Goal: Task Accomplishment & Management: Use online tool/utility

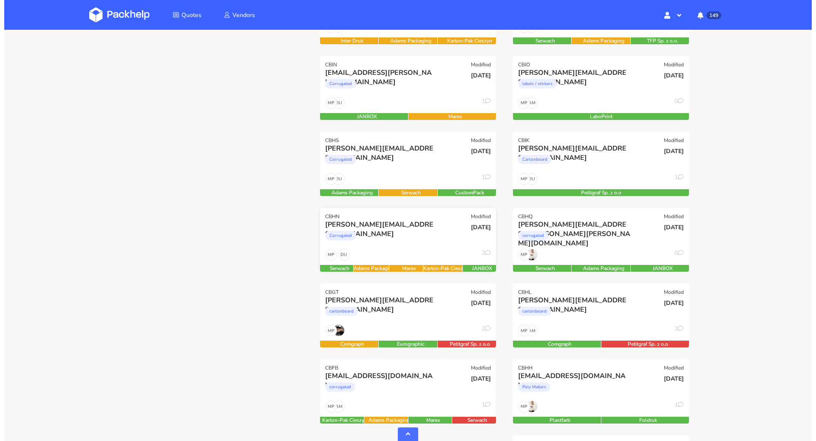
scroll to position [413, 0]
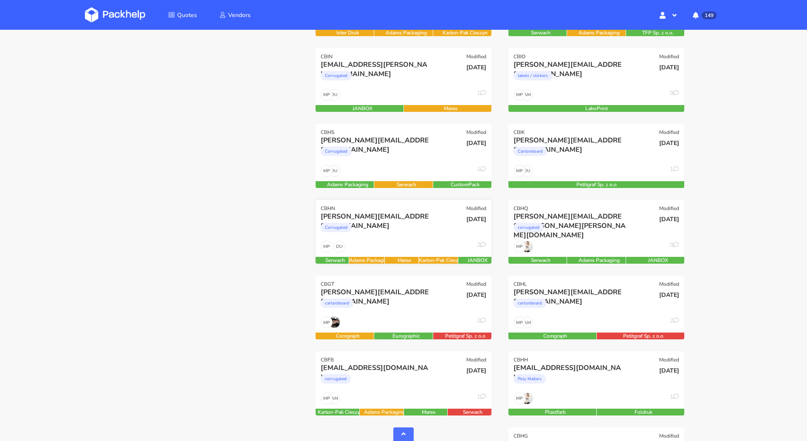
click at [409, 241] on div "DU MP 2" at bounding box center [404, 249] width 176 height 16
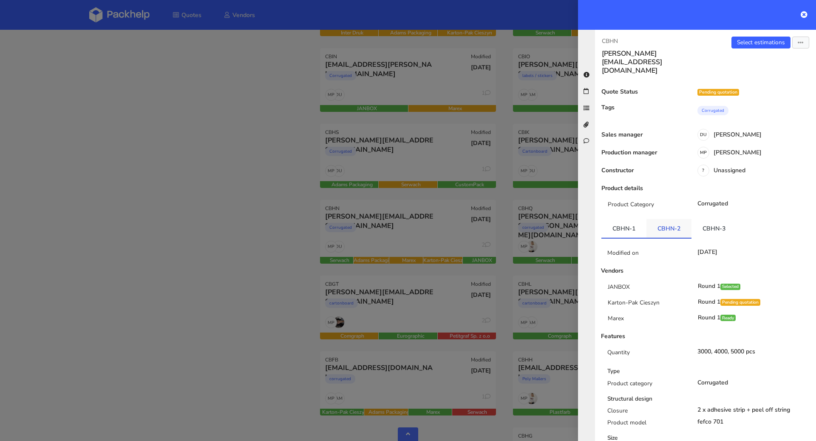
click at [674, 219] on link "CBHN-2" at bounding box center [668, 228] width 45 height 19
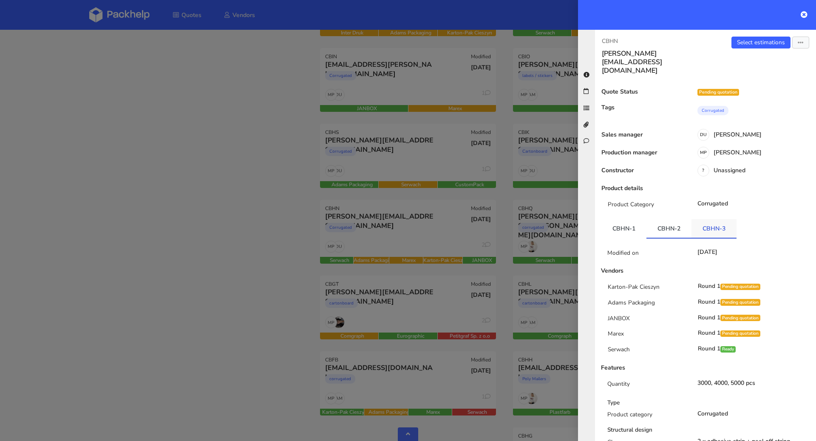
scroll to position [2, 0]
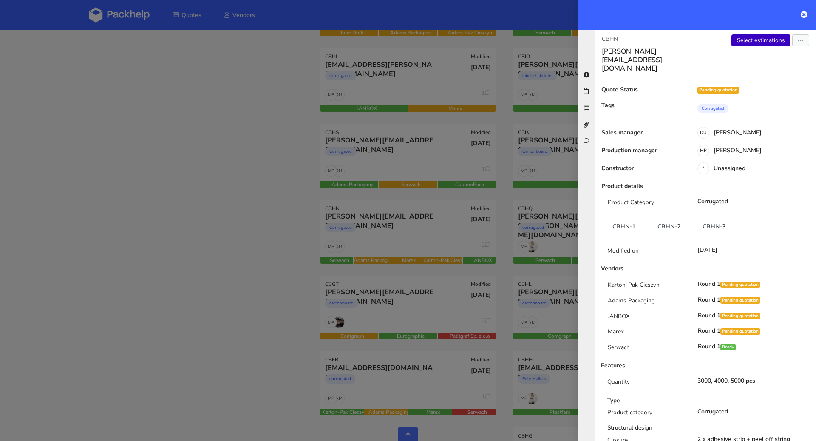
click at [755, 40] on link "Select estimations" at bounding box center [760, 40] width 59 height 12
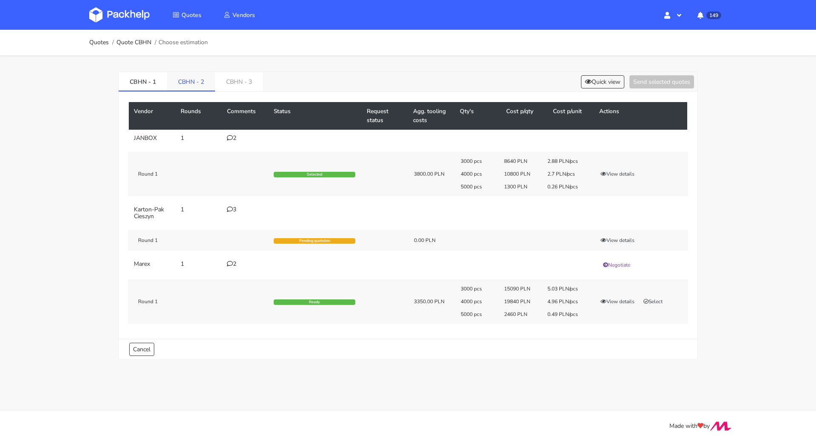
click at [179, 83] on link "CBHN - 2" at bounding box center [191, 81] width 48 height 19
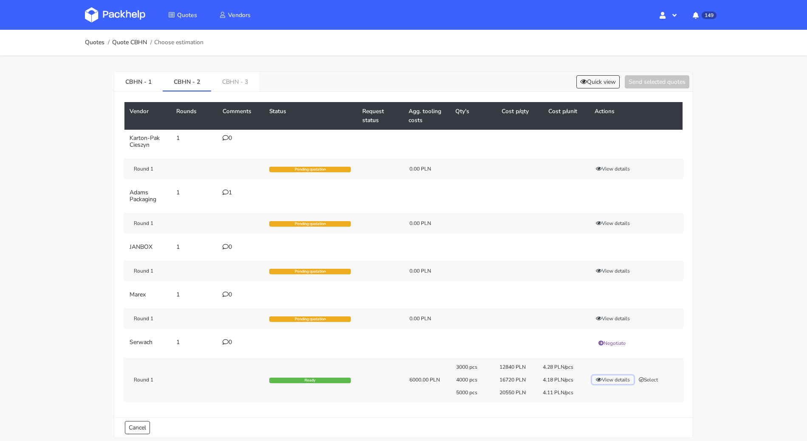
click at [617, 376] on button "View details" at bounding box center [613, 379] width 42 height 8
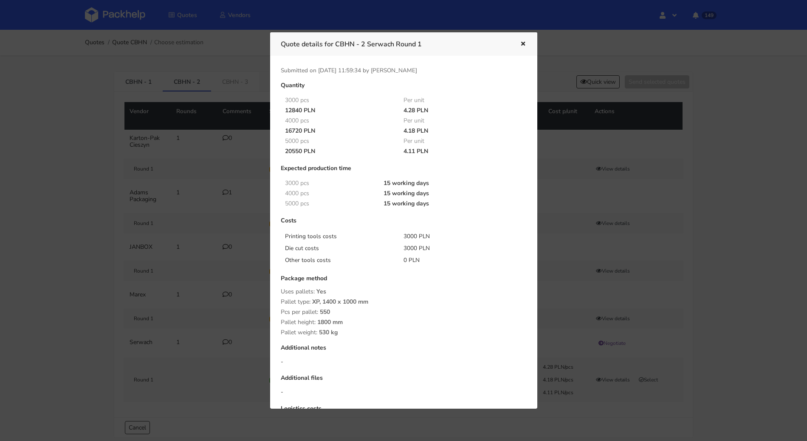
click at [523, 42] on icon "button" at bounding box center [523, 44] width 7 height 6
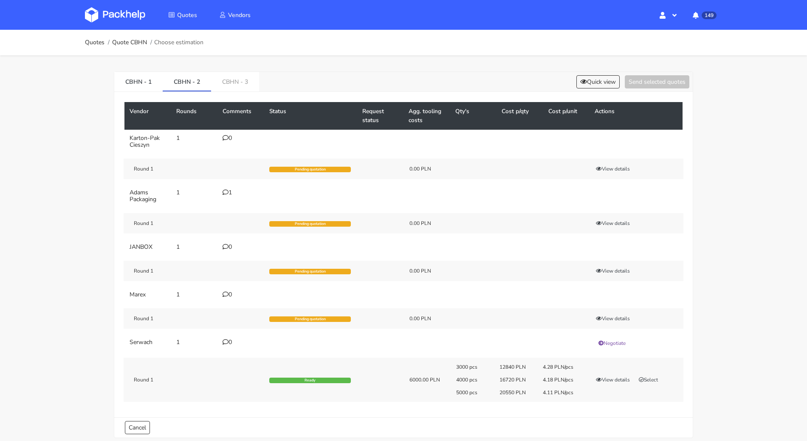
click at [227, 339] on icon at bounding box center [226, 342] width 6 height 6
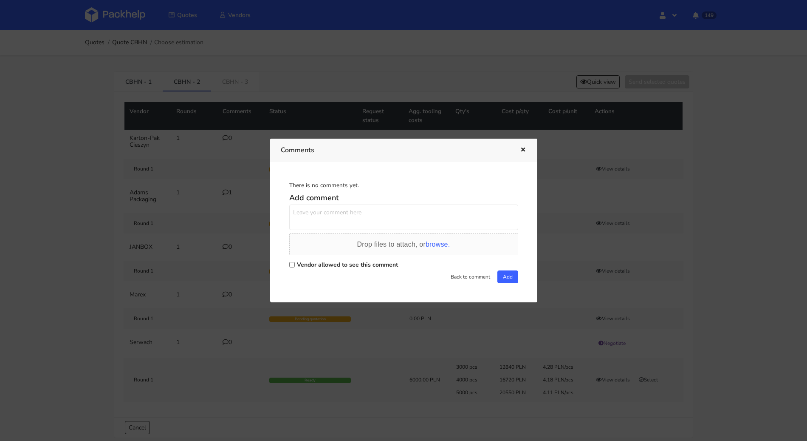
click at [308, 263] on label "Vendor allowed to see this comment" at bounding box center [347, 264] width 101 height 8
click at [295, 263] on input "Vendor allowed to see this comment" at bounding box center [292, 265] width 6 height 6
checkbox input "true"
click at [319, 227] on textarea at bounding box center [403, 216] width 229 height 25
paste textarea "Fefco 0472"
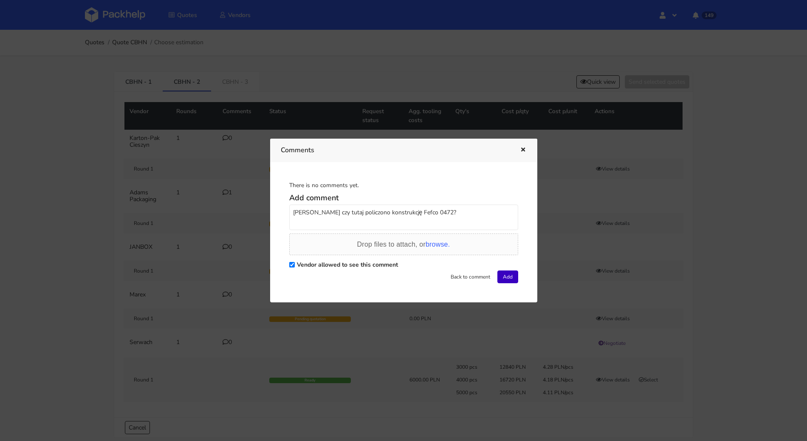
type textarea "[PERSON_NAME] czy tutaj policzono konstrukcję Fefco 0472?"
click at [504, 276] on button "Add" at bounding box center [508, 276] width 21 height 13
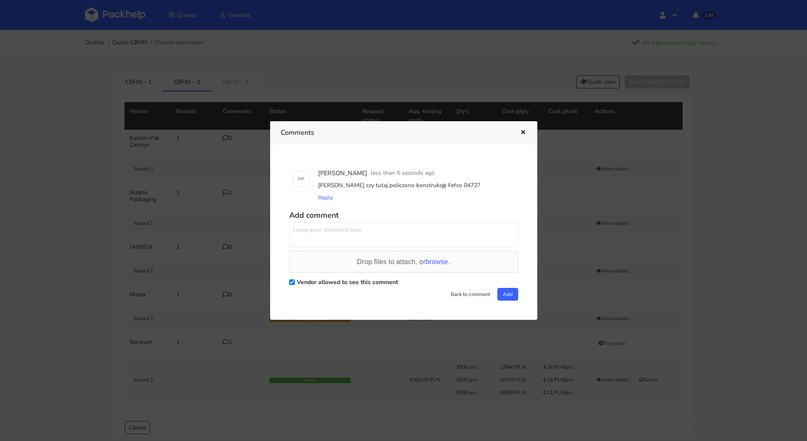
click at [520, 135] on icon "button" at bounding box center [523, 133] width 7 height 6
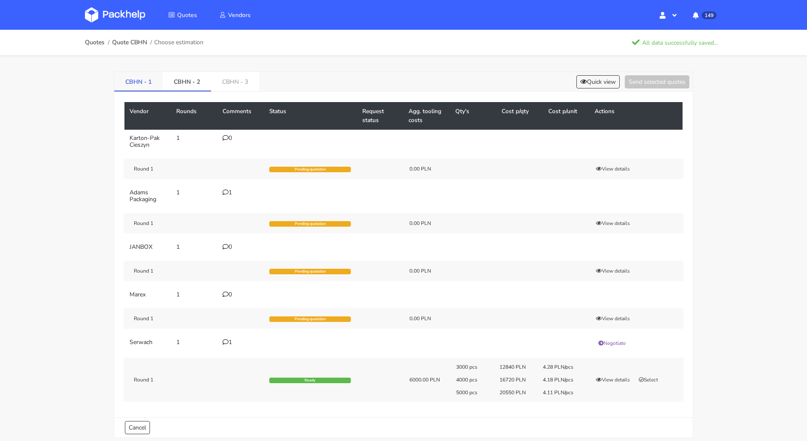
click at [146, 82] on link "CBHN - 1" at bounding box center [138, 81] width 48 height 19
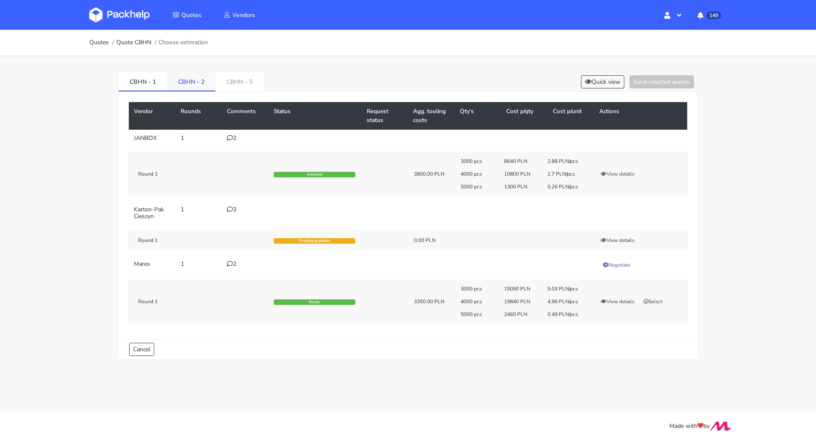
click at [195, 77] on link "CBHN - 2" at bounding box center [191, 81] width 48 height 19
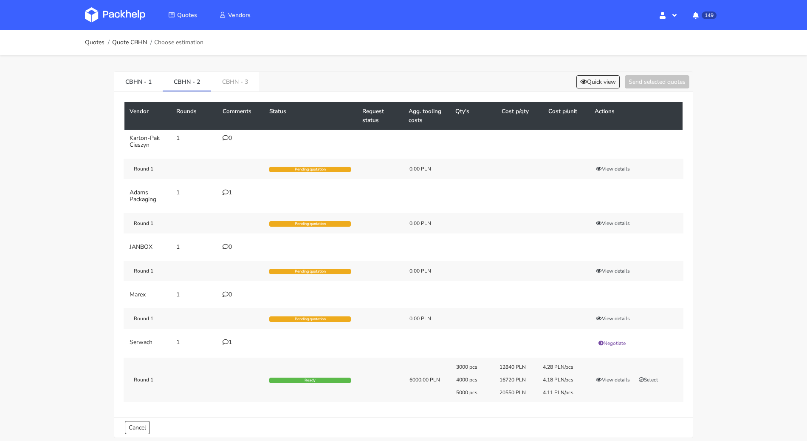
click at [225, 191] on icon at bounding box center [226, 192] width 6 height 6
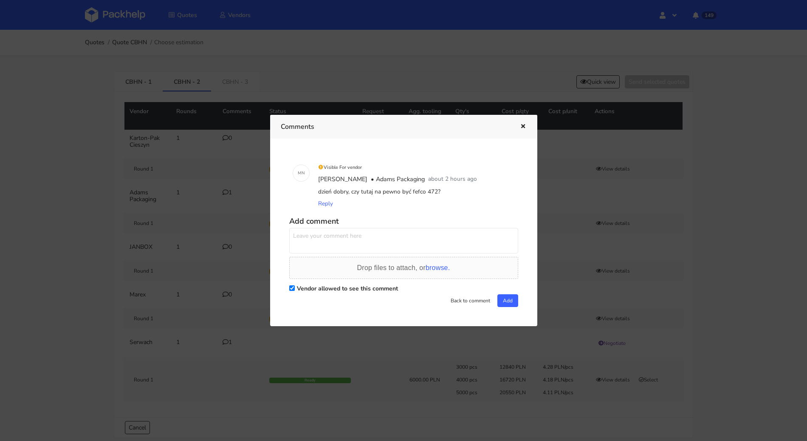
click at [311, 252] on textarea at bounding box center [403, 240] width 229 height 25
paste textarea "Fefco 0472"
drag, startPoint x: 432, startPoint y: 236, endPoint x: 337, endPoint y: 234, distance: 94.8
click at [337, 234] on textarea "Pani Małgorzato chodzi o kontrukcje - Fefco 0472." at bounding box center [403, 240] width 229 height 25
paste textarea "Fefco 0472"
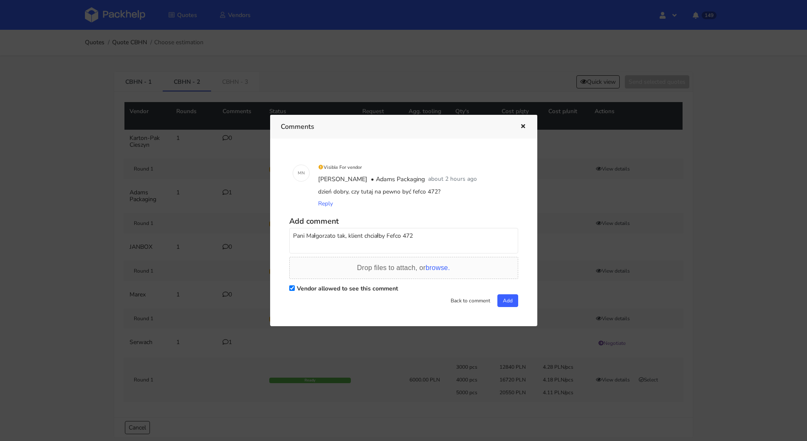
type textarea "Pani Małgorzato tak, klient chciałby Fefco 472"
click at [509, 307] on div "M N Visible For vendor Małgorzata Nowotna • Adams Packaging about 2 hours ago d…" at bounding box center [404, 232] width 246 height 166
click at [507, 303] on button "Add" at bounding box center [508, 300] width 21 height 13
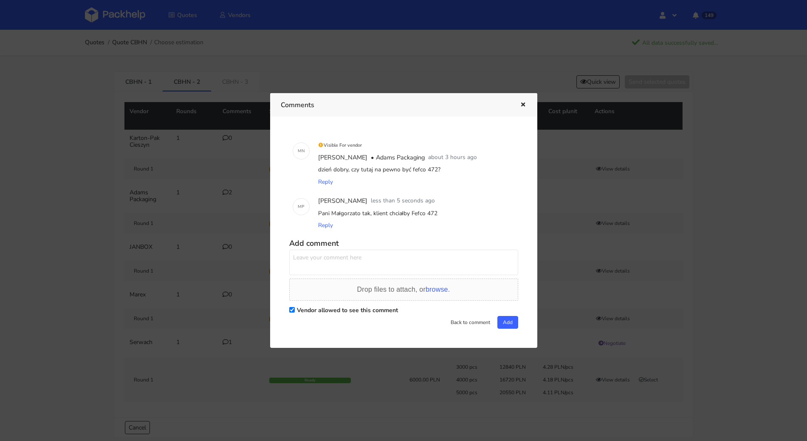
click at [524, 109] on button "button" at bounding box center [522, 104] width 9 height 11
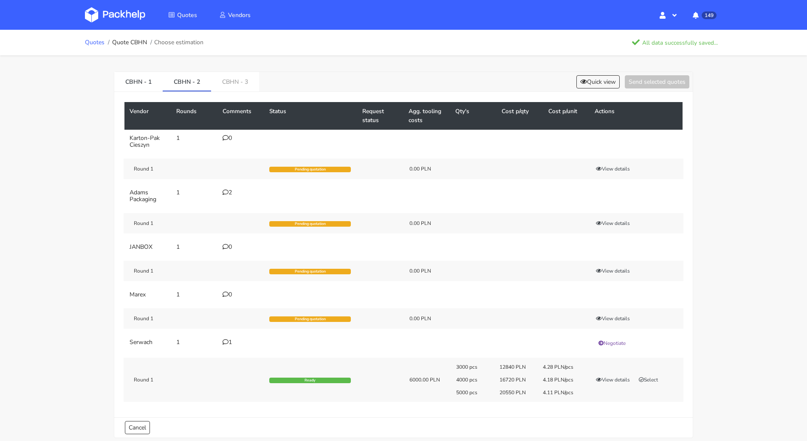
click at [93, 43] on link "Quotes" at bounding box center [95, 42] width 20 height 7
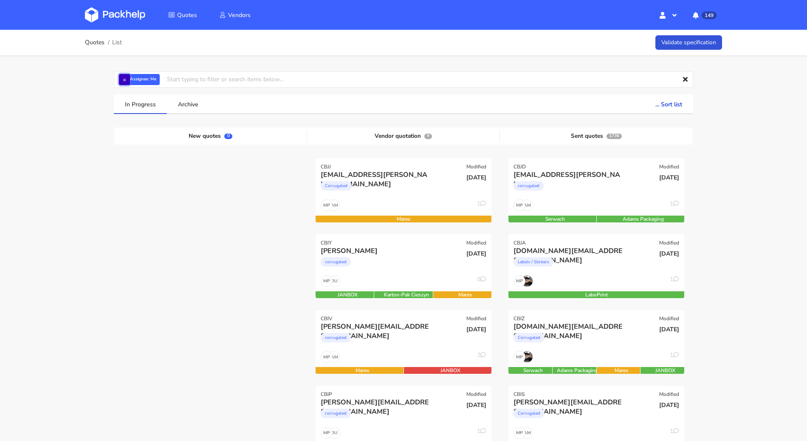
click at [130, 79] on button "×" at bounding box center [124, 79] width 11 height 11
click at [130, 79] on input "text" at bounding box center [404, 79] width 580 height 16
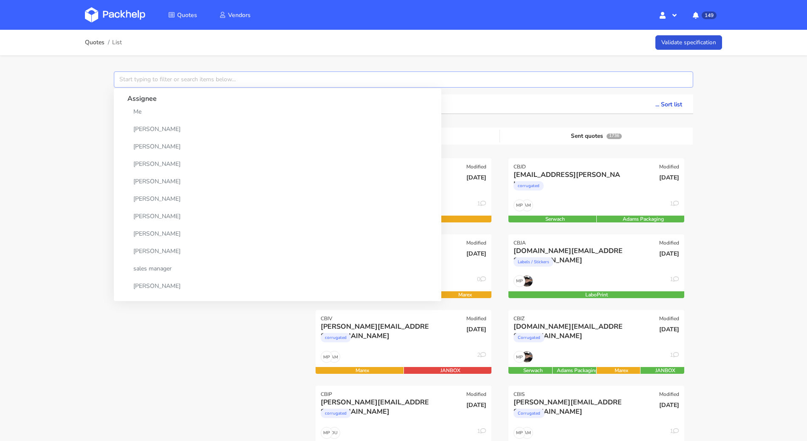
paste input "CBIP"
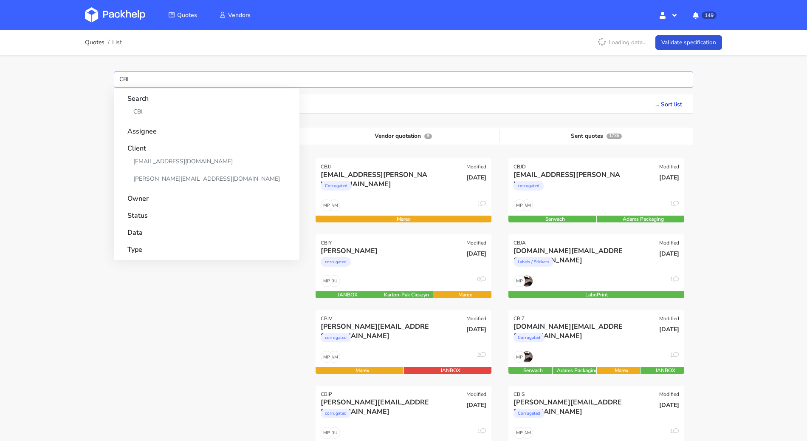
type input "CBIP"
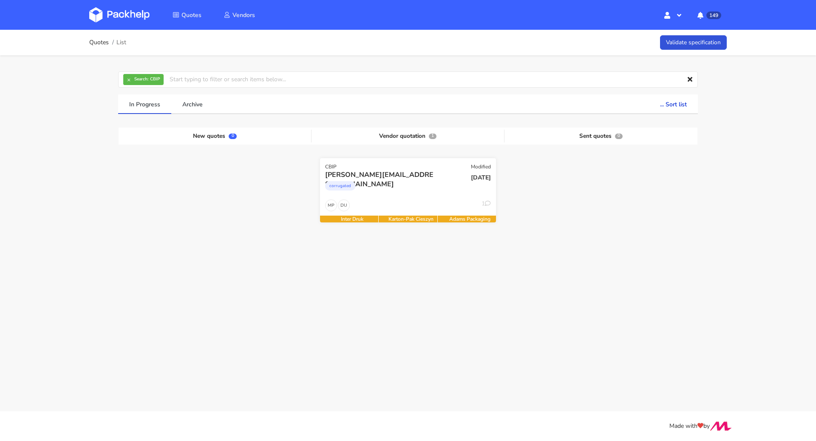
click at [437, 167] on div "CBIP Modified" at bounding box center [408, 164] width 176 height 12
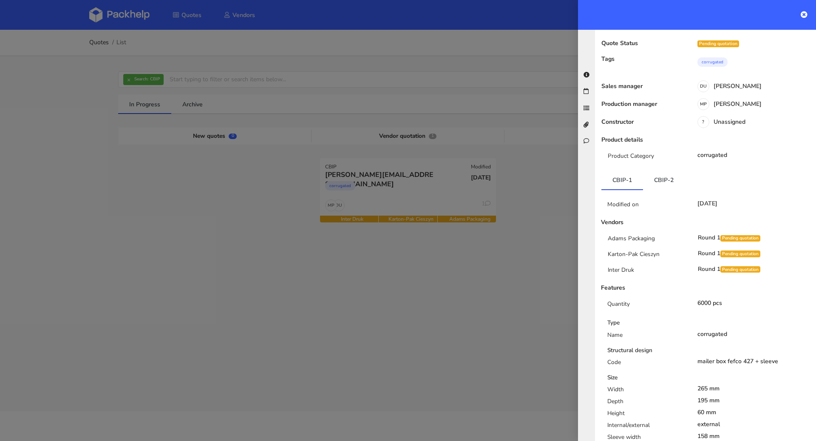
scroll to position [51, 0]
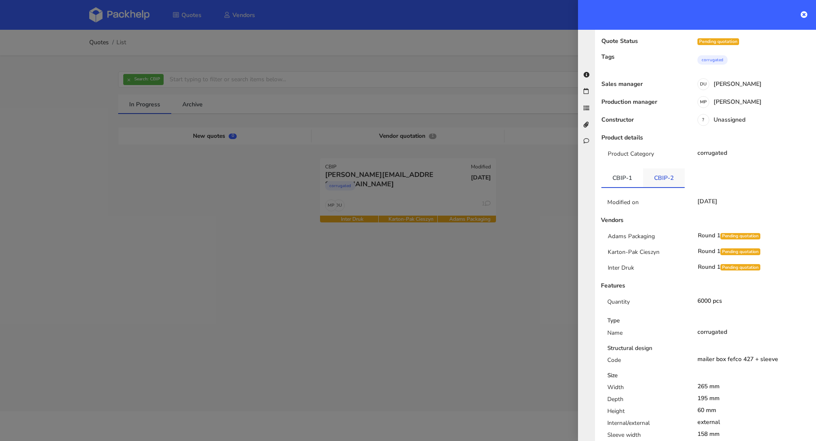
click at [658, 168] on link "CBIP-2" at bounding box center [664, 177] width 42 height 19
click at [616, 168] on link "CBIP-1" at bounding box center [622, 177] width 42 height 19
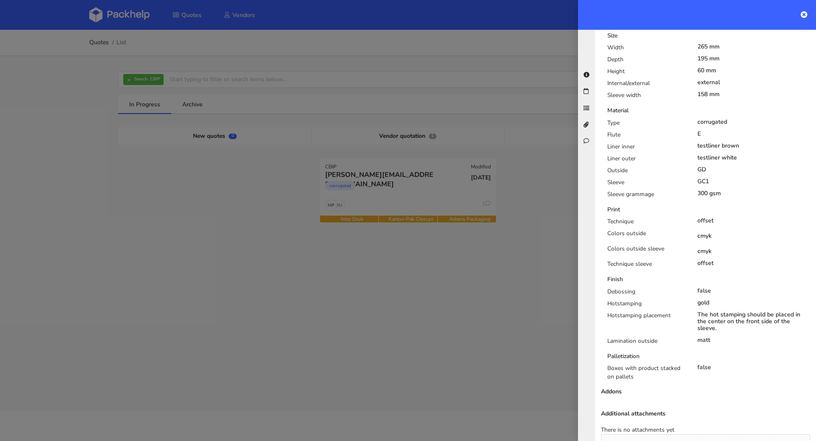
scroll to position [444, 0]
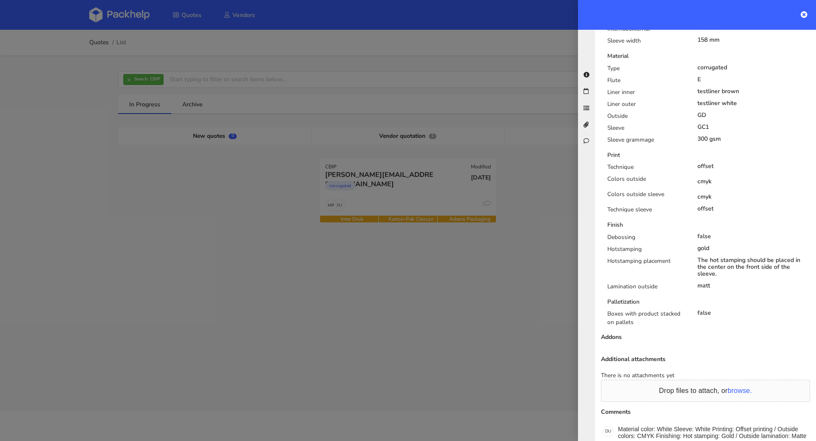
click at [395, 192] on div at bounding box center [408, 220] width 816 height 441
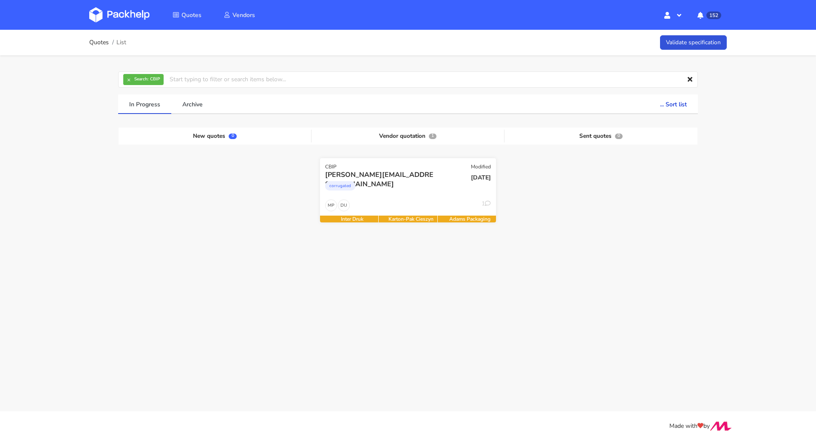
click at [406, 191] on div "corrugated" at bounding box center [381, 187] width 113 height 17
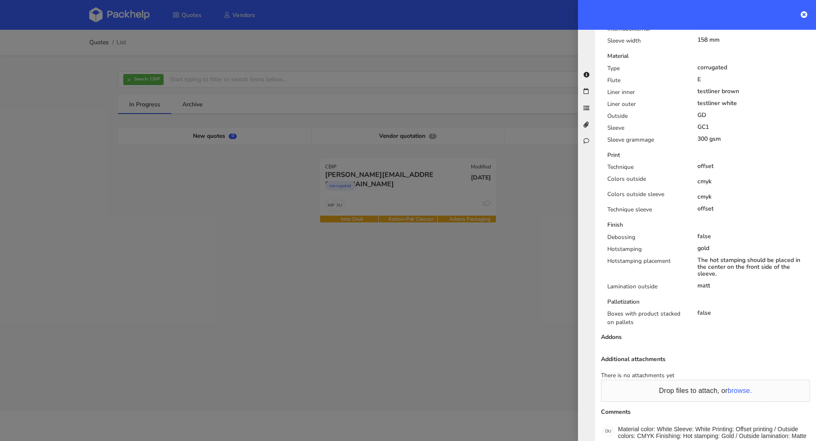
click at [137, 144] on div at bounding box center [408, 220] width 816 height 441
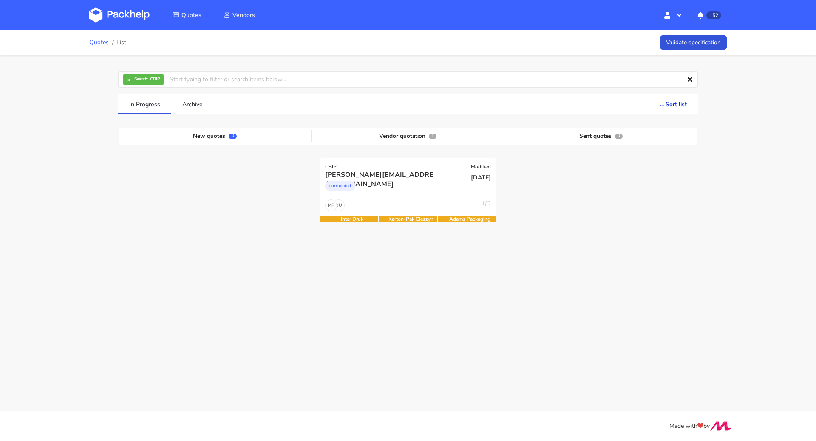
click at [95, 39] on link "Quotes" at bounding box center [99, 42] width 20 height 7
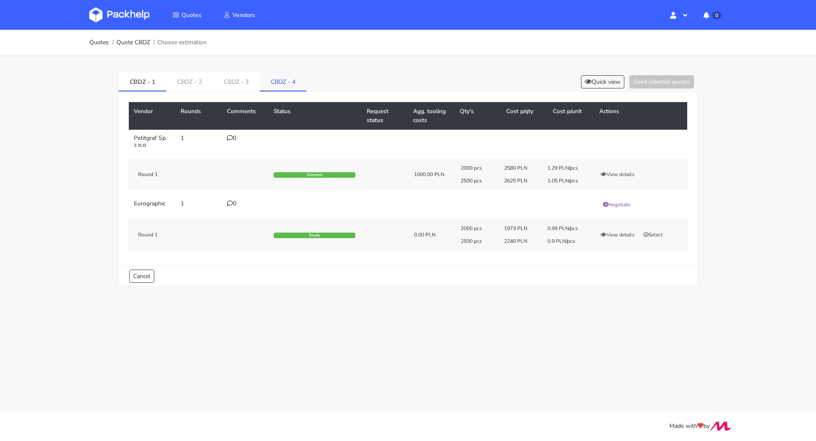
click at [282, 79] on link "CBDZ - 4" at bounding box center [283, 81] width 47 height 19
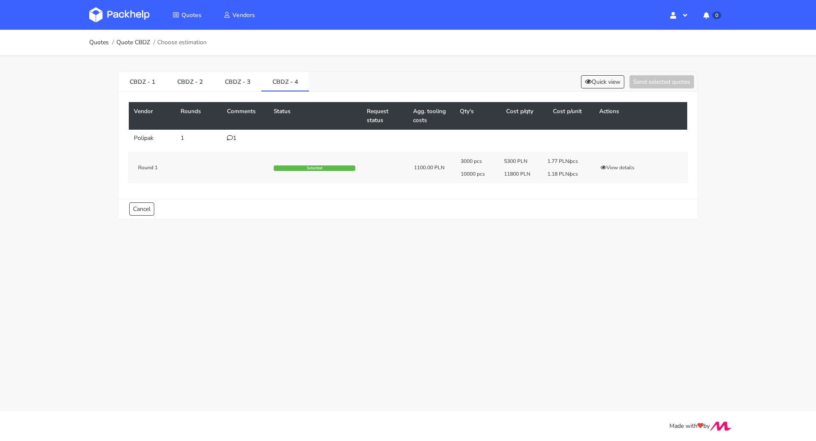
click at [614, 159] on div "3000 pcs 5300 PLN 1.77 PLN/pcs 10000 pcs 11800 PLN 1.18 PLN/pcs View details" at bounding box center [571, 168] width 233 height 20
click at [614, 165] on button "View details" at bounding box center [618, 167] width 42 height 8
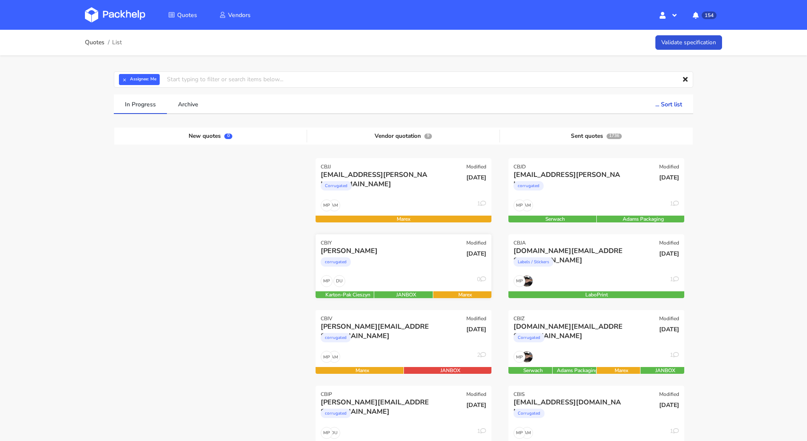
click at [386, 258] on div "corrugated" at bounding box center [377, 263] width 113 height 17
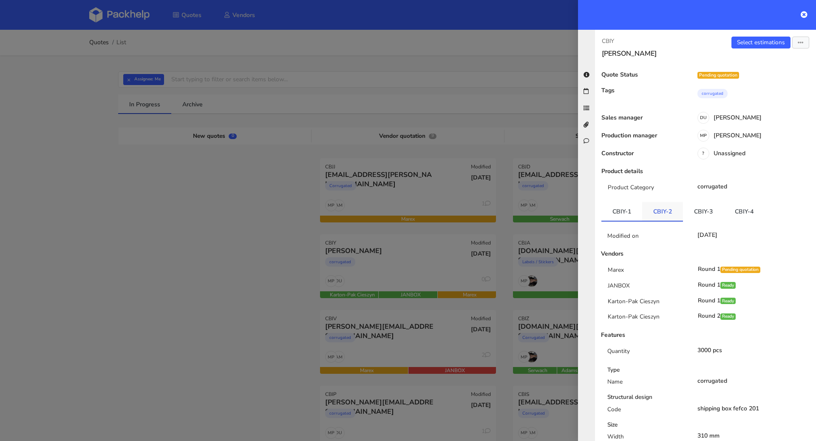
click at [659, 206] on link "CBIY-2" at bounding box center [662, 211] width 41 height 19
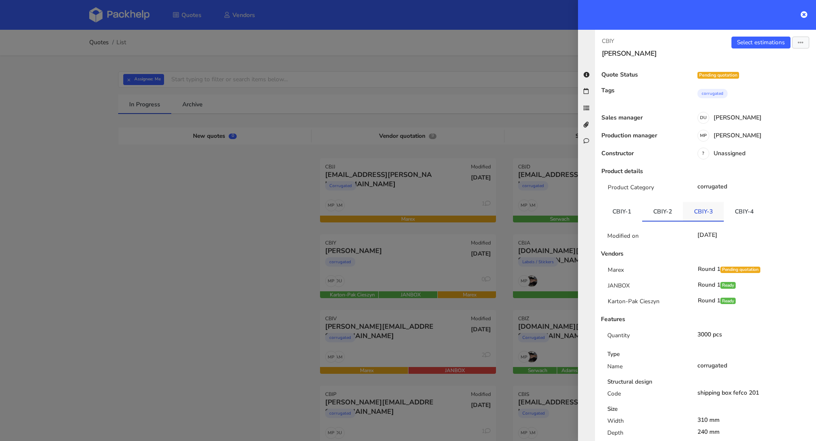
click at [690, 208] on link "CBIY-3" at bounding box center [703, 211] width 41 height 19
click at [730, 209] on link "CBIY-4" at bounding box center [744, 211] width 41 height 19
click at [663, 211] on link "CBIY-2" at bounding box center [662, 211] width 41 height 19
click at [630, 208] on link "CBIY-1" at bounding box center [621, 211] width 41 height 19
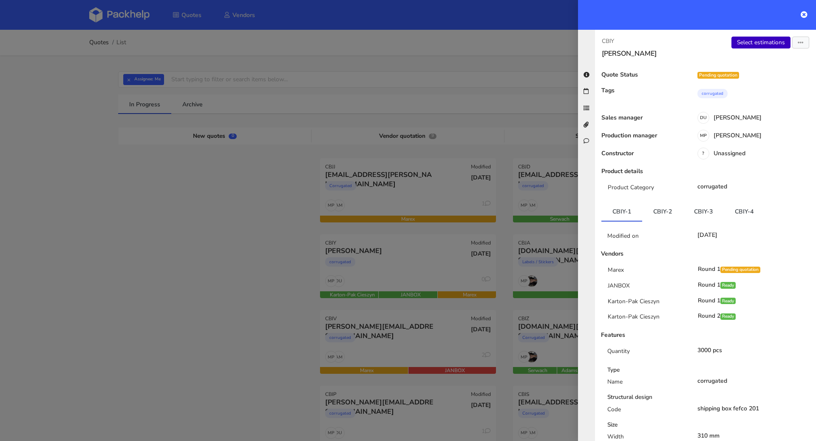
click at [745, 48] on link "Select estimations" at bounding box center [760, 43] width 59 height 12
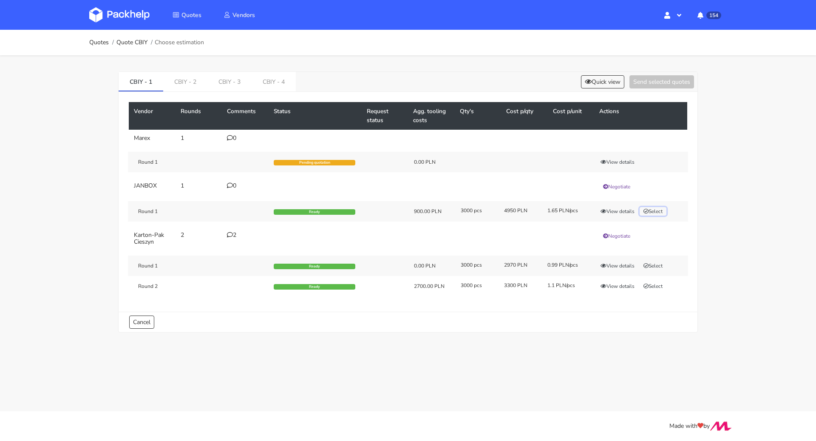
click at [654, 208] on button "Select" at bounding box center [653, 211] width 27 height 8
click at [185, 77] on link "CBIY - 2" at bounding box center [185, 81] width 44 height 19
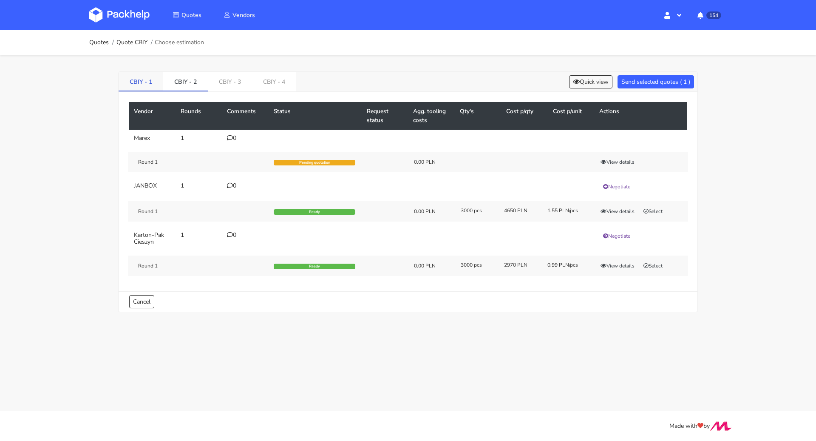
click at [128, 73] on link "CBIY - 1" at bounding box center [141, 81] width 45 height 19
click at [177, 82] on link "CBIY - 2" at bounding box center [185, 81] width 45 height 19
click at [650, 211] on button "Select" at bounding box center [653, 211] width 27 height 8
click at [233, 81] on link "CBIY - 3" at bounding box center [230, 81] width 44 height 19
click at [663, 209] on button "Select" at bounding box center [653, 211] width 27 height 8
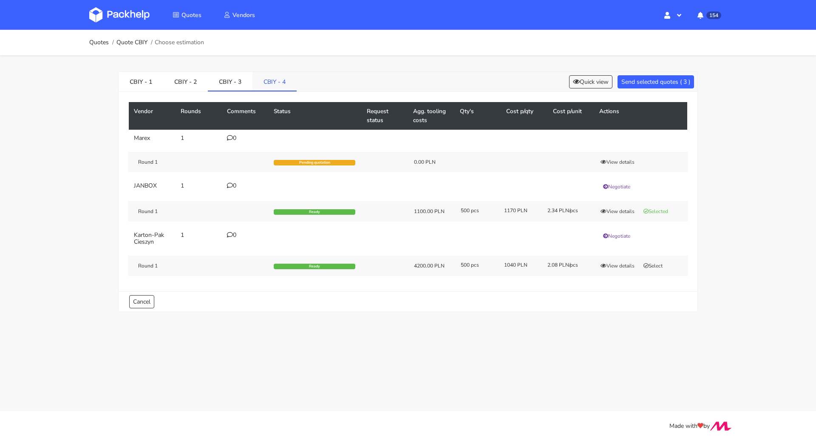
click at [271, 75] on link "CBIY - 4" at bounding box center [274, 81] width 44 height 19
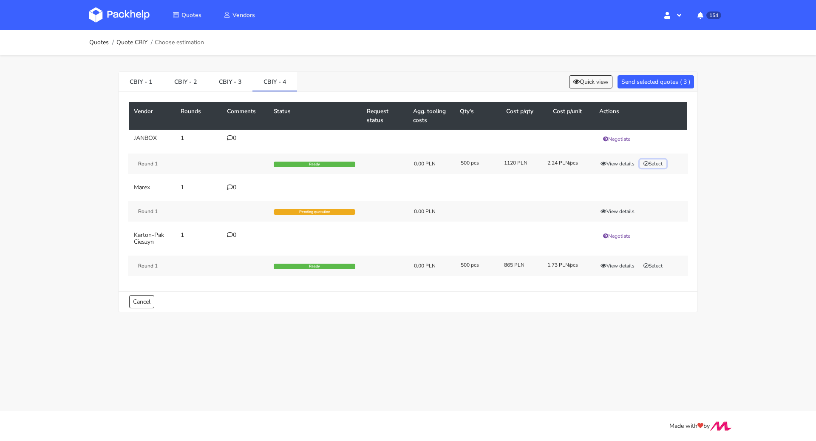
click at [659, 163] on button "Select" at bounding box center [653, 163] width 27 height 8
click at [660, 85] on button "Send selected quotes ( 4 )" at bounding box center [655, 81] width 76 height 13
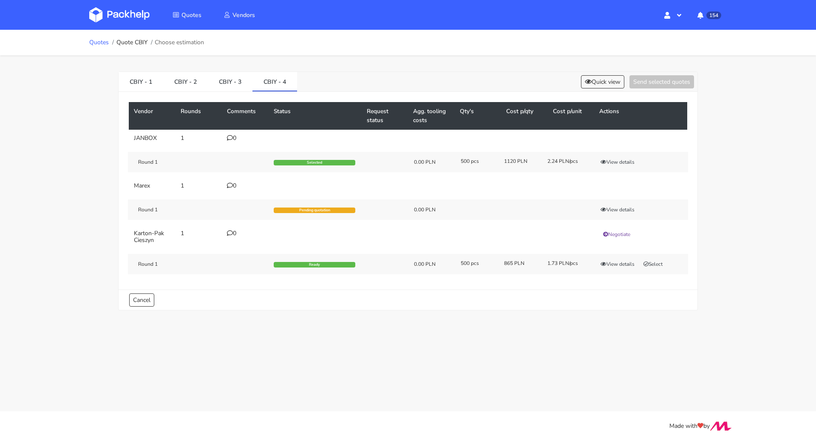
click at [101, 40] on link "Quotes" at bounding box center [99, 42] width 20 height 7
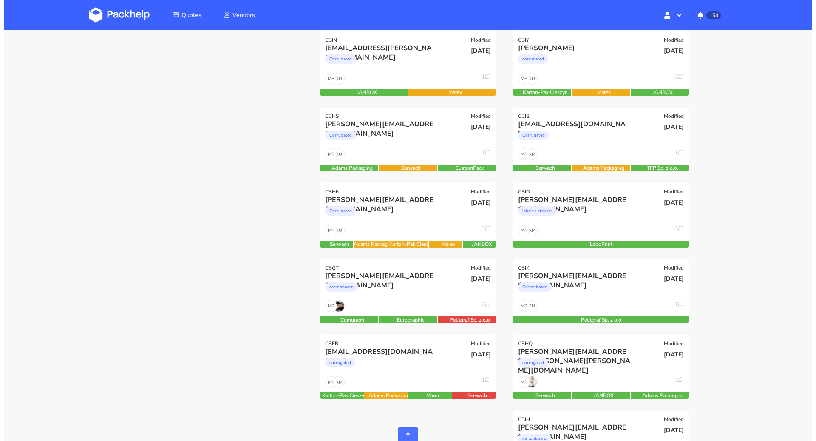
scroll to position [371, 0]
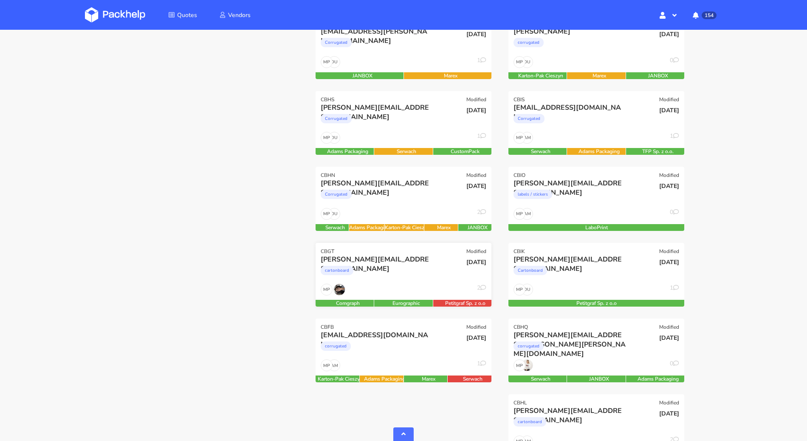
click at [378, 258] on div "[PERSON_NAME][EMAIL_ADDRESS][DOMAIN_NAME]" at bounding box center [377, 259] width 113 height 9
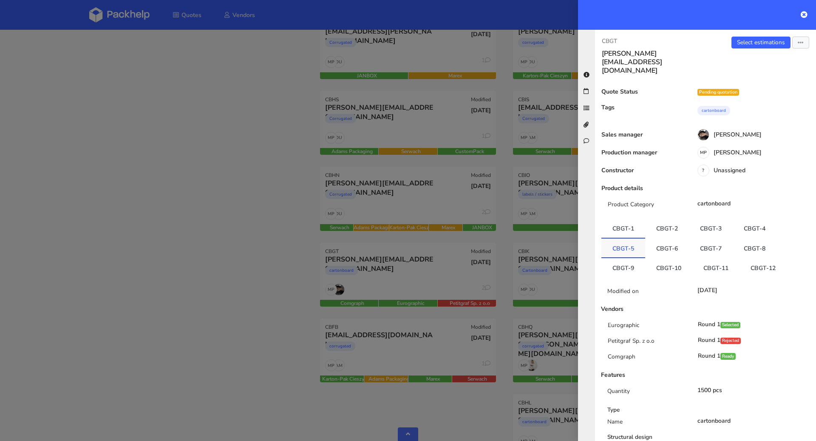
click at [625, 238] on link "CBGT-5" at bounding box center [623, 247] width 44 height 19
click at [626, 257] on link "CBGT-9" at bounding box center [623, 266] width 44 height 19
click at [629, 219] on link "CBGT-1" at bounding box center [623, 228] width 44 height 19
click at [759, 41] on link "Select estimations" at bounding box center [760, 43] width 59 height 12
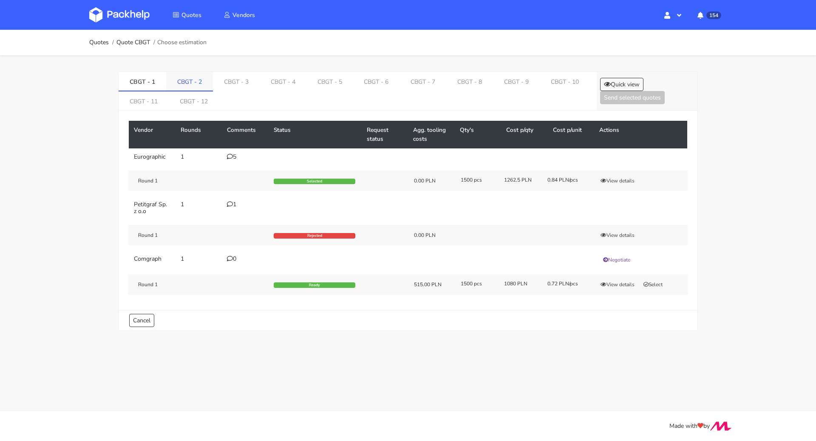
click at [193, 75] on link "CBGT - 2" at bounding box center [189, 81] width 47 height 19
click at [218, 79] on link "CBGT - 3" at bounding box center [237, 81] width 47 height 19
click at [277, 79] on link "CBGT - 4" at bounding box center [284, 81] width 47 height 19
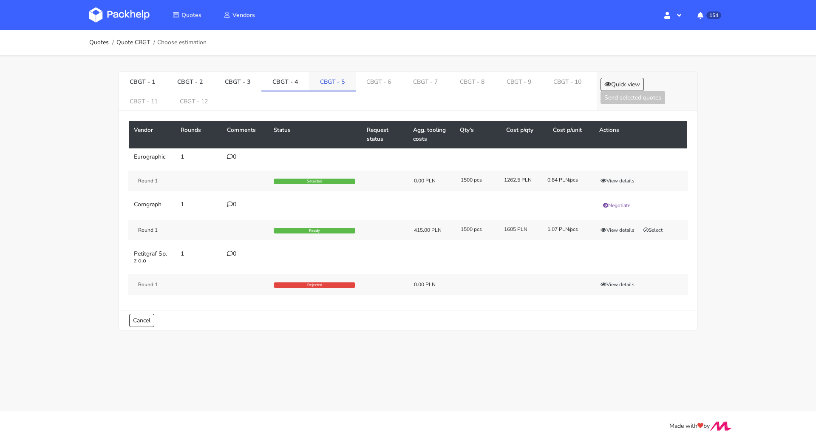
click at [320, 80] on link "CBGT - 5" at bounding box center [332, 81] width 47 height 19
click at [145, 80] on link "CBGT - 1" at bounding box center [143, 81] width 48 height 19
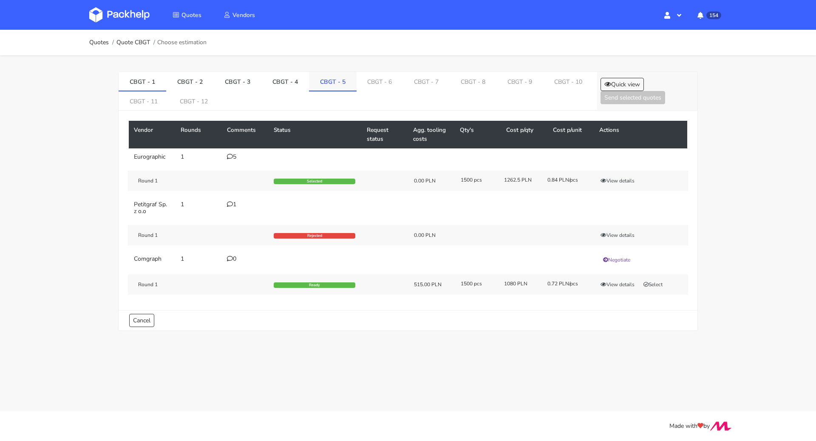
click at [330, 86] on link "CBGT - 5" at bounding box center [333, 81] width 48 height 19
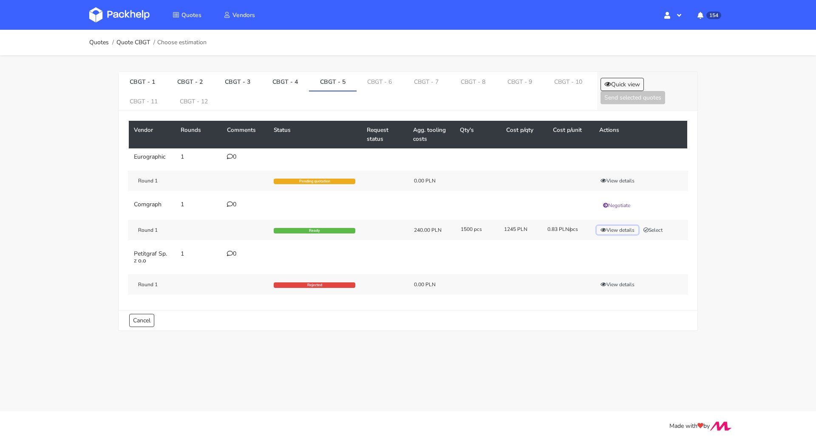
click at [628, 226] on button "View details" at bounding box center [618, 230] width 42 height 8
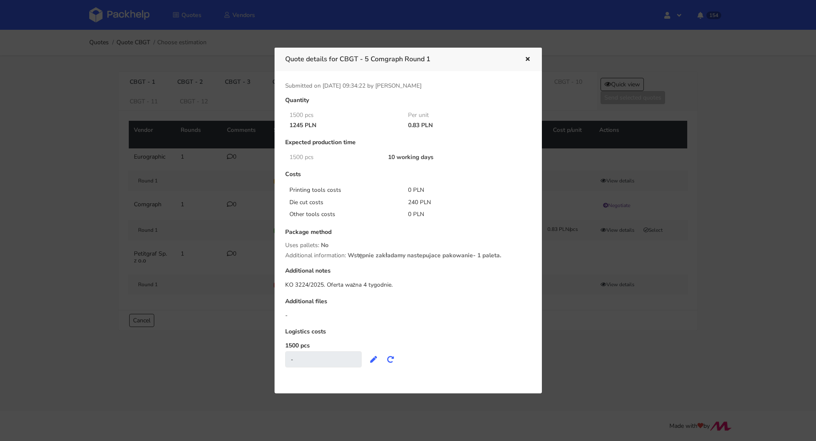
click at [529, 58] on icon "button" at bounding box center [527, 60] width 7 height 6
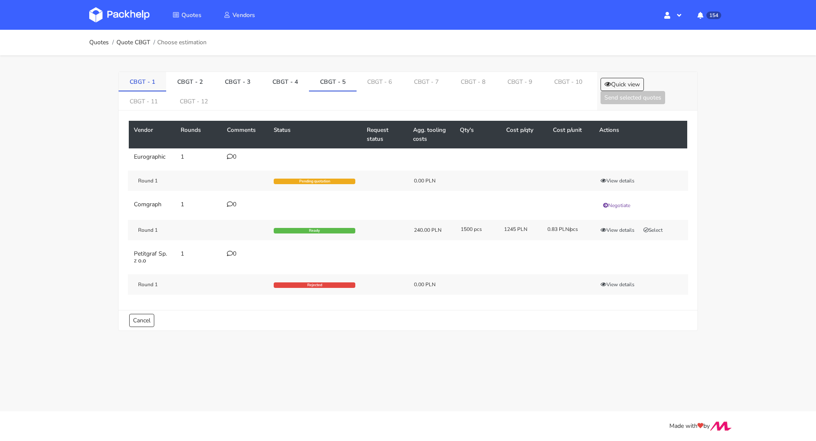
click at [150, 83] on link "CBGT - 1" at bounding box center [143, 81] width 48 height 19
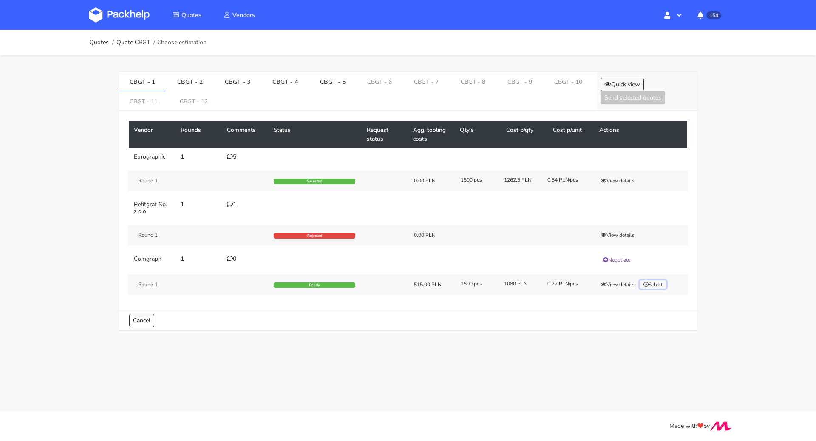
click at [650, 281] on button "Select" at bounding box center [653, 284] width 27 height 8
click at [616, 285] on button "View details" at bounding box center [618, 284] width 42 height 8
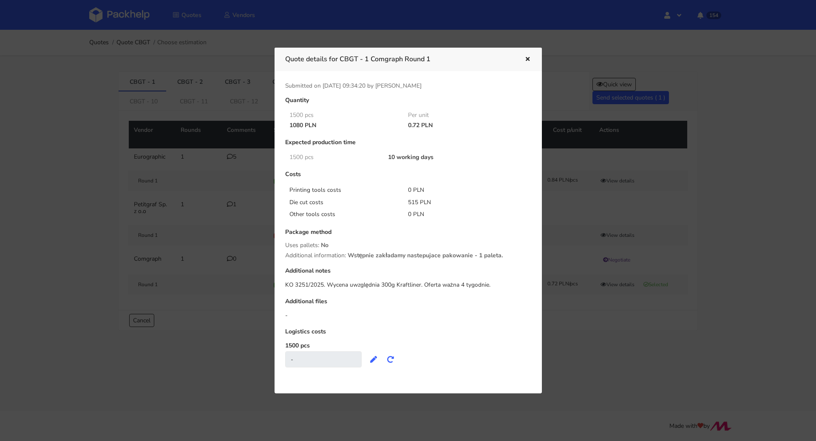
click at [526, 57] on icon "button" at bounding box center [527, 60] width 7 height 6
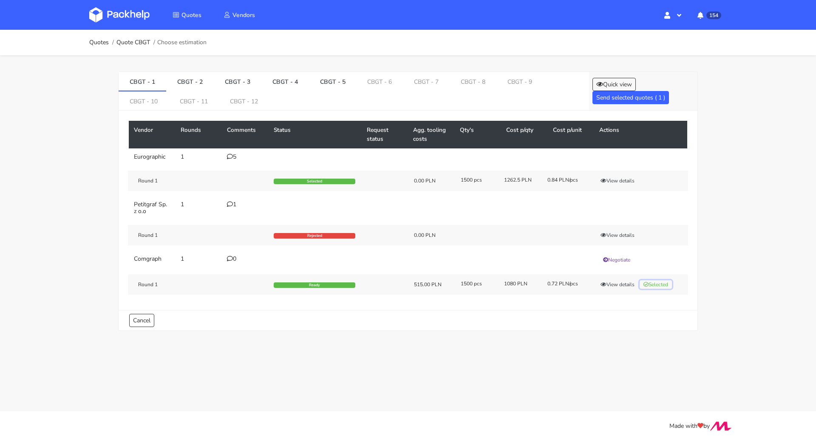
click at [657, 280] on button "Selected" at bounding box center [656, 284] width 32 height 8
click at [320, 80] on link "CBGT - 5" at bounding box center [333, 81] width 48 height 19
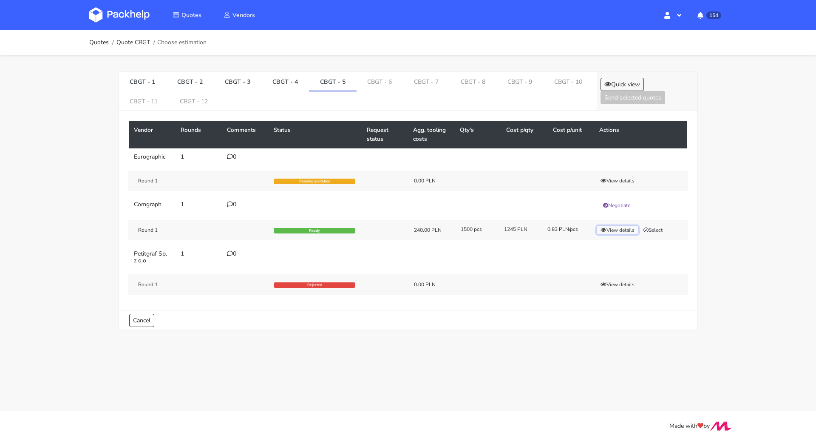
click at [606, 227] on icon "button" at bounding box center [603, 229] width 6 height 5
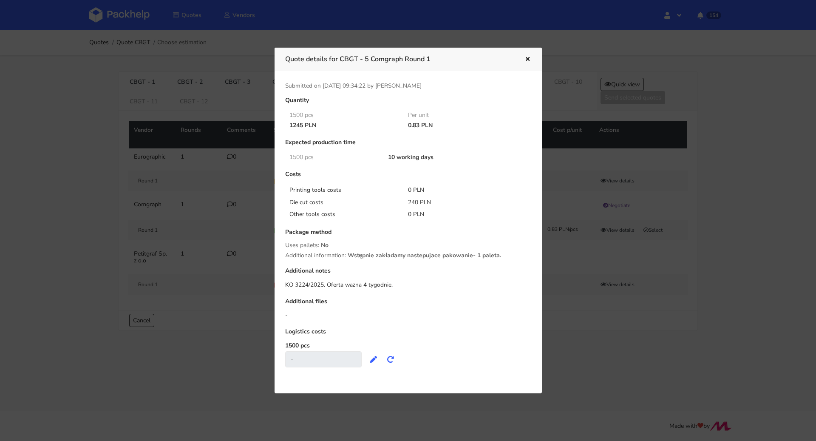
click at [781, 216] on div at bounding box center [408, 220] width 816 height 441
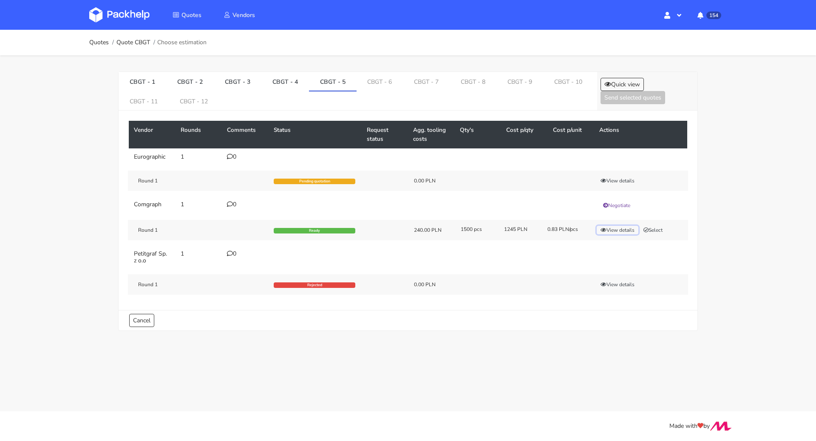
click at [612, 232] on button "View details" at bounding box center [618, 230] width 42 height 8
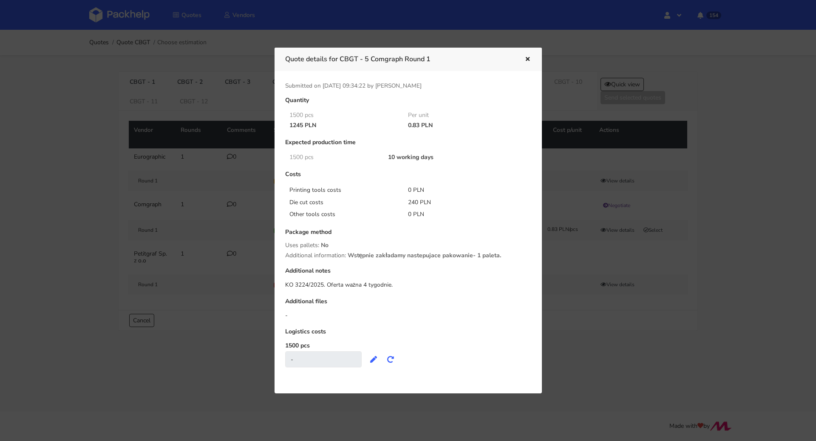
click at [746, 197] on div at bounding box center [408, 220] width 816 height 441
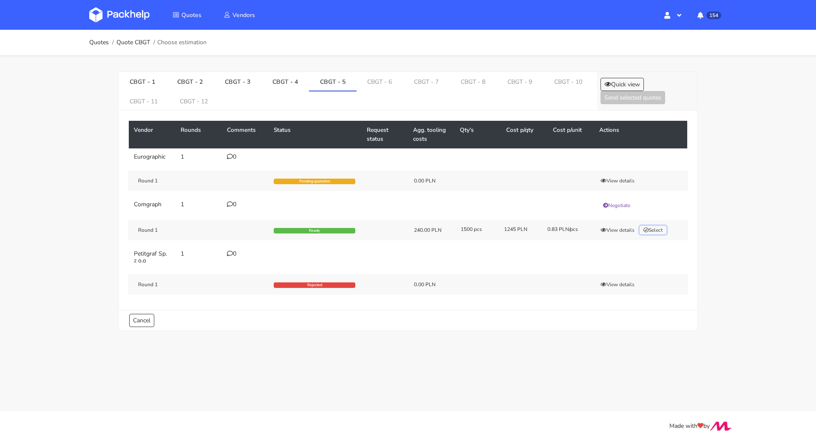
click at [653, 226] on button "Select" at bounding box center [653, 230] width 27 height 8
click at [366, 77] on link "CBGT - 6" at bounding box center [380, 81] width 47 height 19
click at [623, 230] on button "View details" at bounding box center [618, 230] width 42 height 8
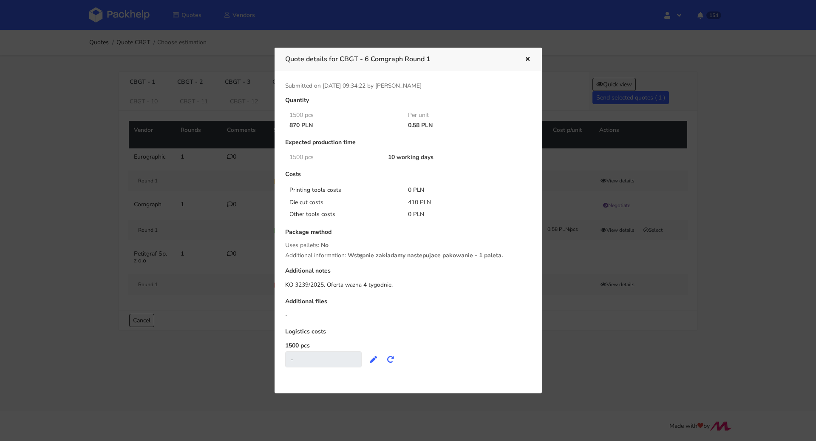
click at [739, 183] on div at bounding box center [408, 220] width 816 height 441
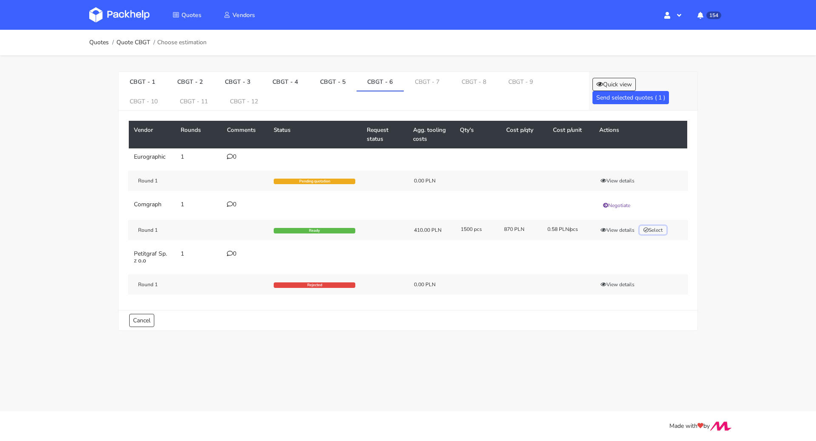
click at [652, 226] on button "Select" at bounding box center [653, 230] width 27 height 8
click at [411, 86] on link "CBGT - 7" at bounding box center [427, 81] width 47 height 19
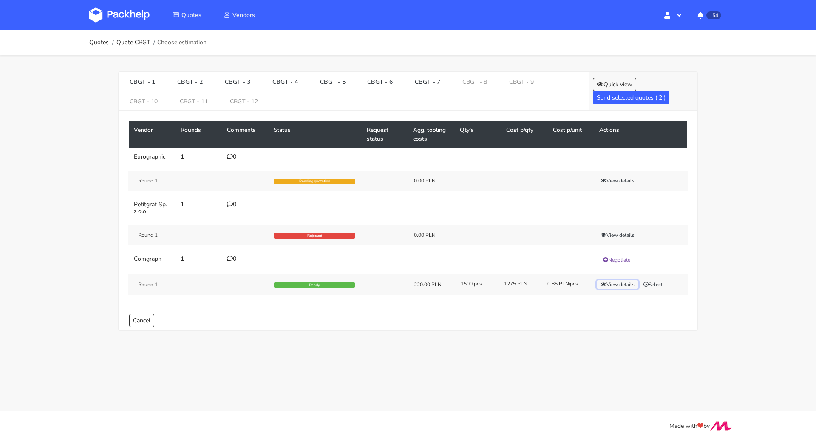
click at [617, 284] on button "View details" at bounding box center [618, 284] width 42 height 8
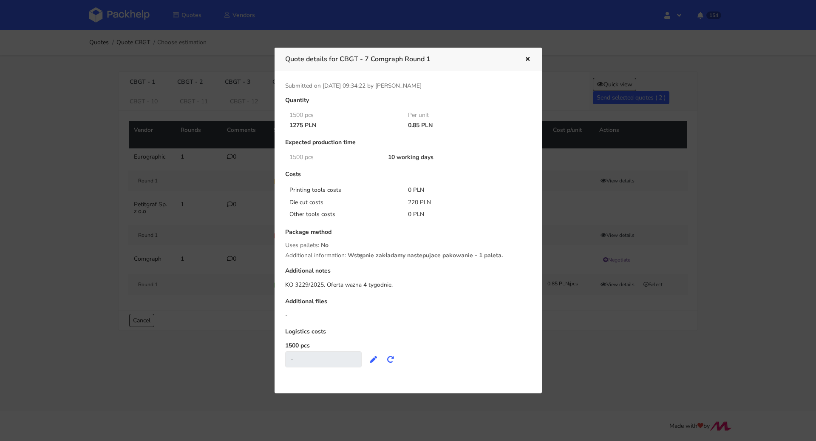
click at [748, 181] on div at bounding box center [408, 220] width 816 height 441
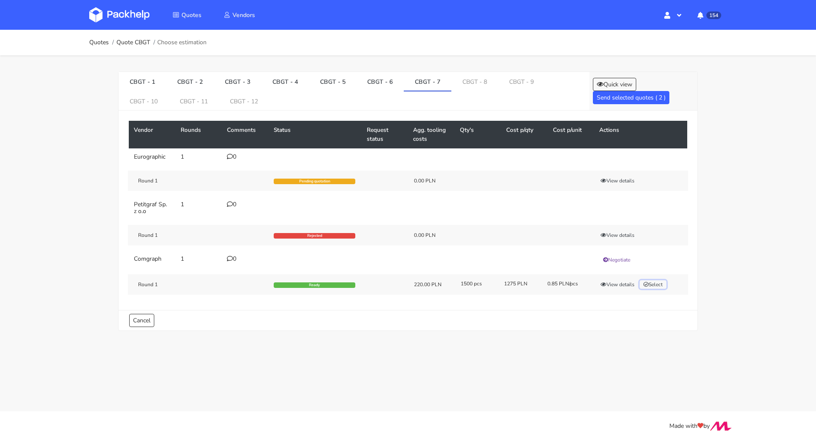
click at [662, 281] on button "Select" at bounding box center [653, 284] width 27 height 8
click at [466, 85] on link "CBGT - 8" at bounding box center [474, 81] width 47 height 19
click at [613, 276] on div "Round 1 Ready 415.00 PLN 1500 pcs 1605 PLN 1.07 PLN/pcs View details Select" at bounding box center [408, 284] width 560 height 20
click at [611, 280] on button "View details" at bounding box center [618, 284] width 42 height 8
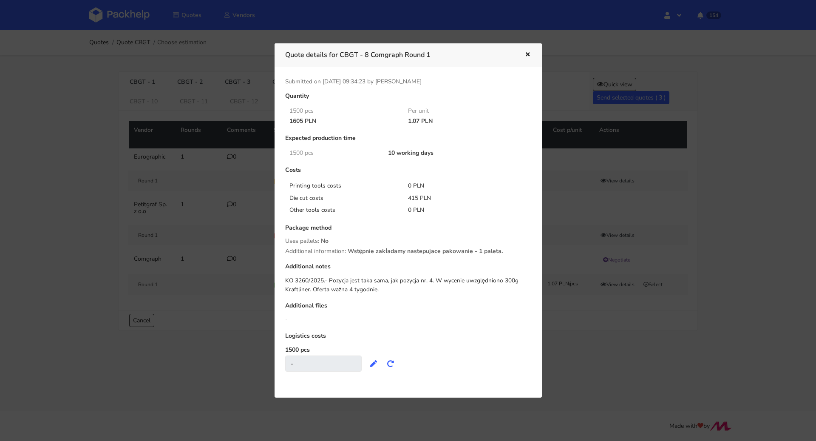
click at [526, 54] on icon "button" at bounding box center [527, 55] width 7 height 6
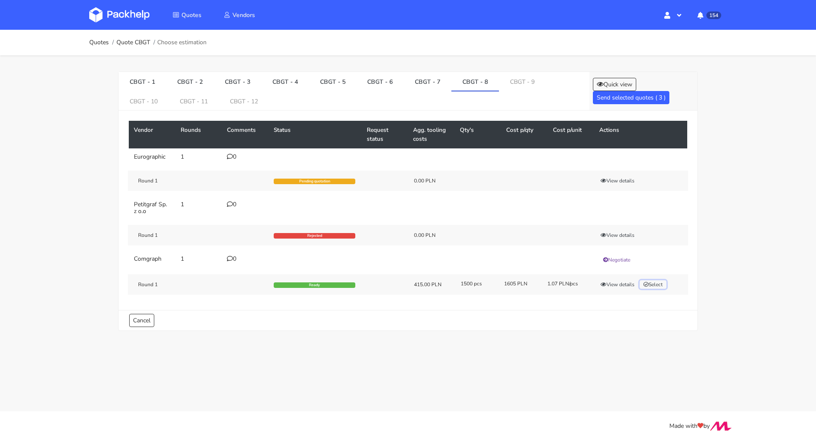
click at [654, 281] on button "Select" at bounding box center [653, 284] width 27 height 8
click at [514, 84] on link "CBGT - 9" at bounding box center [522, 81] width 47 height 19
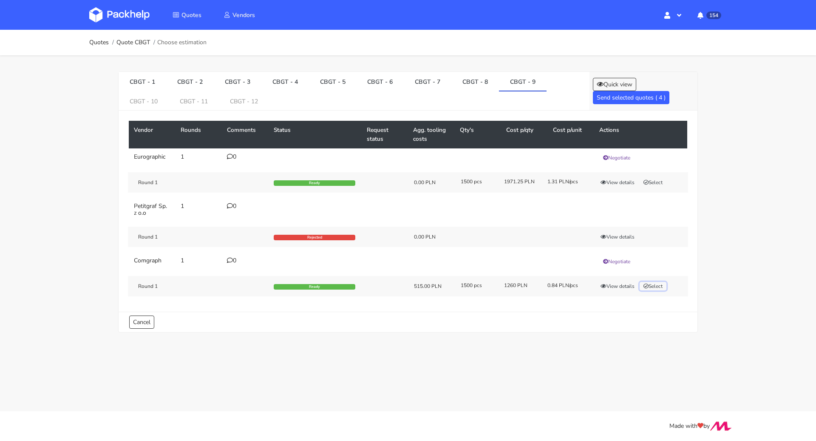
click at [659, 285] on button "Select" at bounding box center [653, 286] width 27 height 8
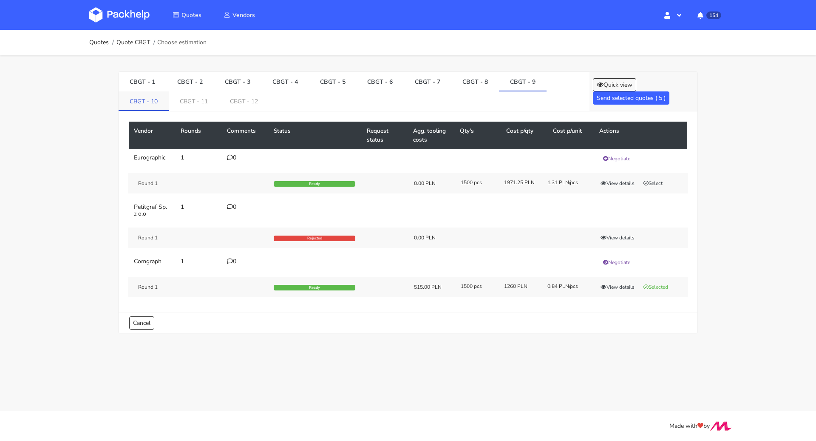
click at [147, 93] on link "CBGT - 10" at bounding box center [144, 100] width 50 height 19
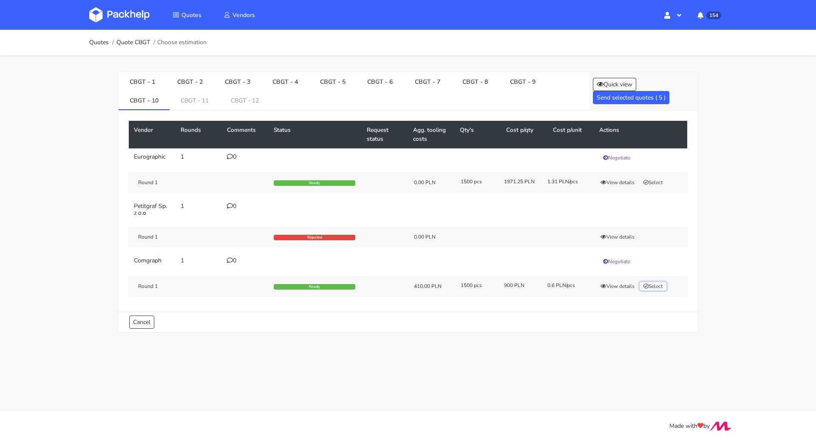
click at [657, 282] on button "Select" at bounding box center [653, 286] width 27 height 8
click at [196, 96] on link "CBGT - 11" at bounding box center [195, 100] width 50 height 19
click at [652, 283] on button "Select" at bounding box center [653, 286] width 27 height 8
click at [235, 101] on link "CBGT - 12" at bounding box center [246, 100] width 50 height 19
click at [664, 282] on button "Select" at bounding box center [653, 286] width 27 height 8
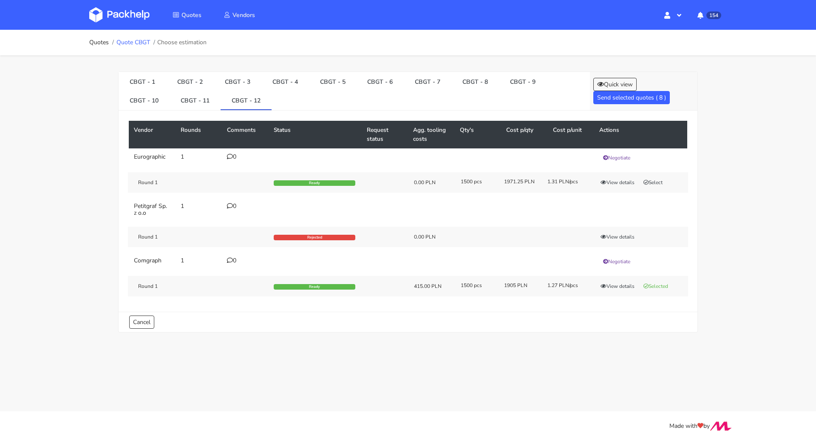
click at [143, 40] on link "Quote CBGT" at bounding box center [133, 42] width 34 height 7
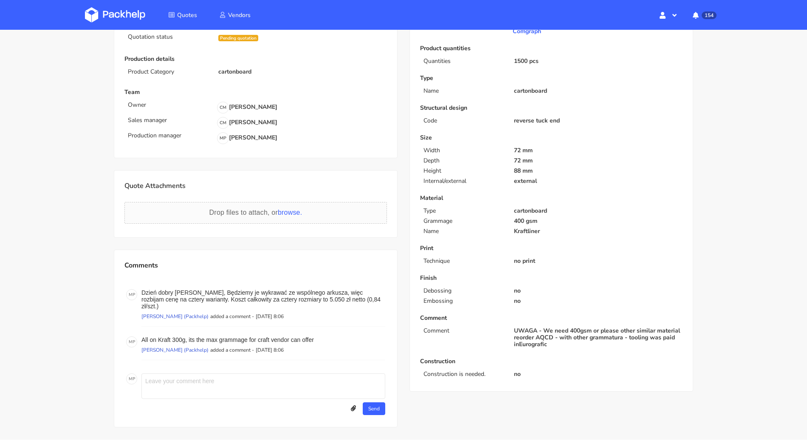
scroll to position [143, 0]
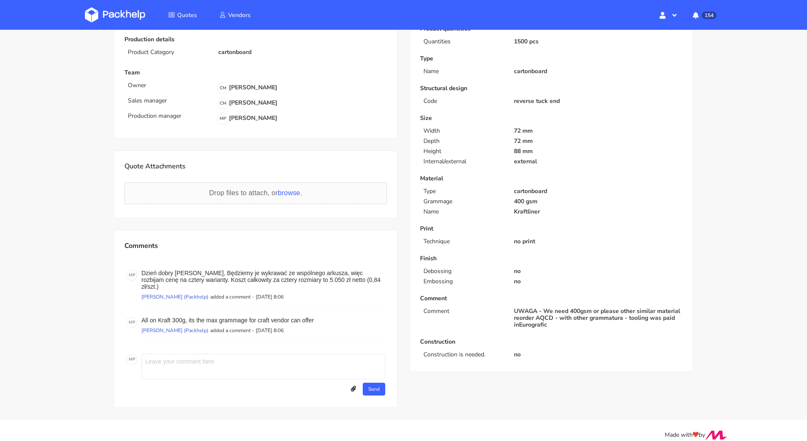
click at [221, 354] on textarea at bounding box center [264, 366] width 244 height 25
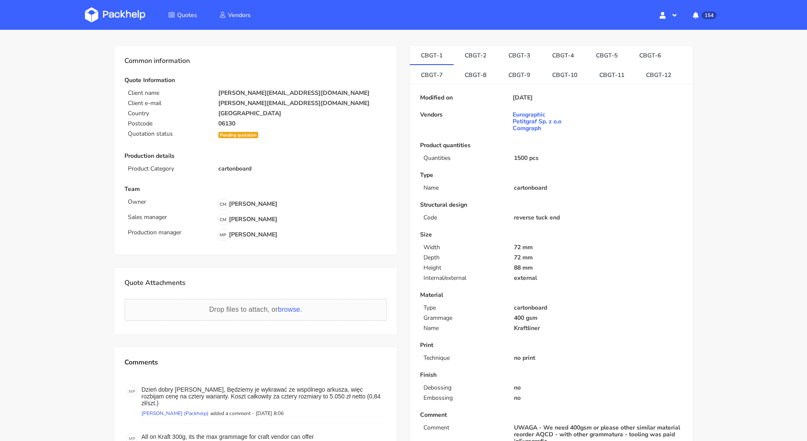
scroll to position [0, 0]
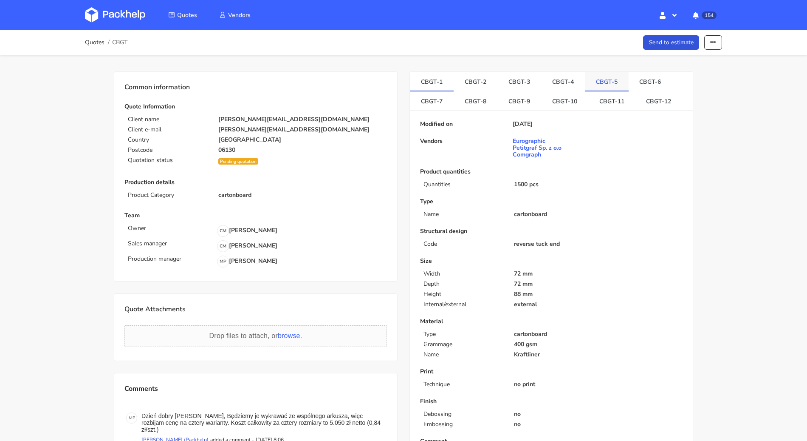
click at [602, 79] on link "CBGT-5" at bounding box center [607, 81] width 44 height 19
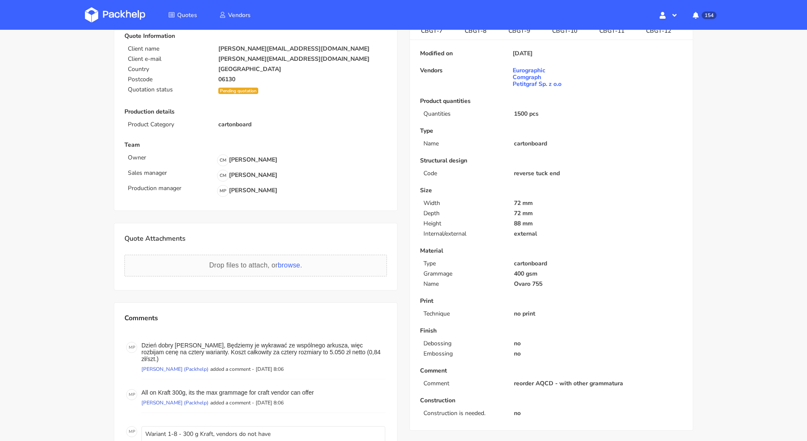
scroll to position [74, 0]
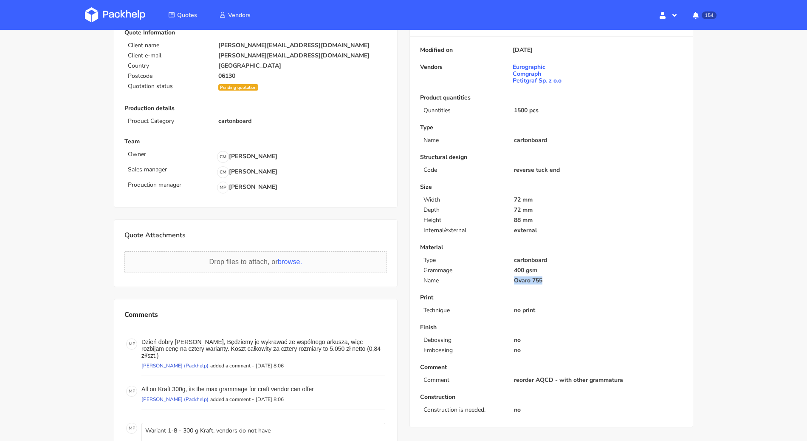
drag, startPoint x: 549, startPoint y: 276, endPoint x: 514, endPoint y: 277, distance: 35.3
click at [514, 277] on p "Ovaro 755" at bounding box center [598, 280] width 169 height 7
copy p "Ovaro 755"
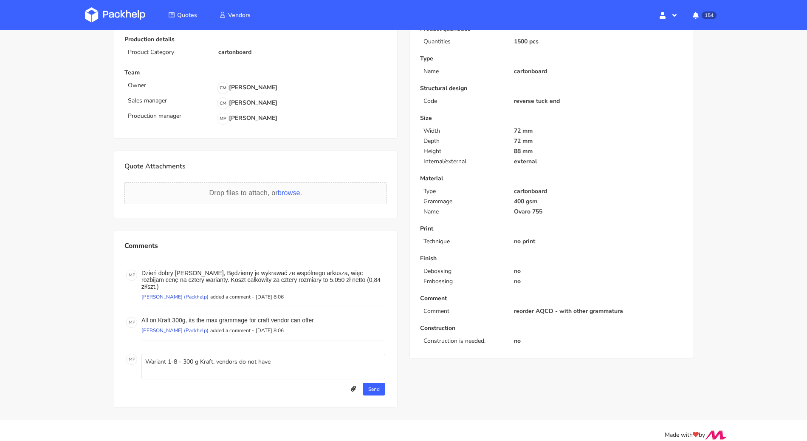
click at [292, 355] on textarea "Wariant 1-8 - 300 g Kraft, vendors do not have" at bounding box center [264, 366] width 244 height 25
paste textarea "Ovaro 755"
click at [336, 354] on textarea "Wariant 1-8 - 300 g Kraft, vendors do not have Ovaro 755 400gsm kraft in thei o…" at bounding box center [264, 366] width 244 height 25
type textarea "Wariant 1-8 - 300 g Kraft, vendors do not have Ovaro 755 400gsm in their offer.…"
click at [379, 382] on button "Send" at bounding box center [374, 388] width 23 height 13
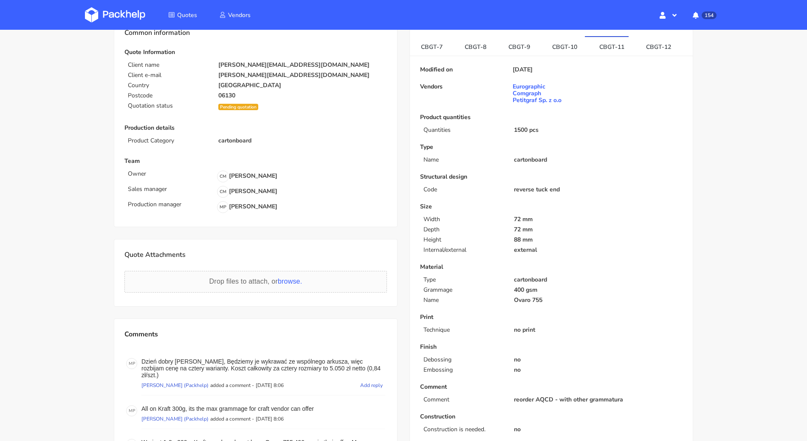
scroll to position [0, 0]
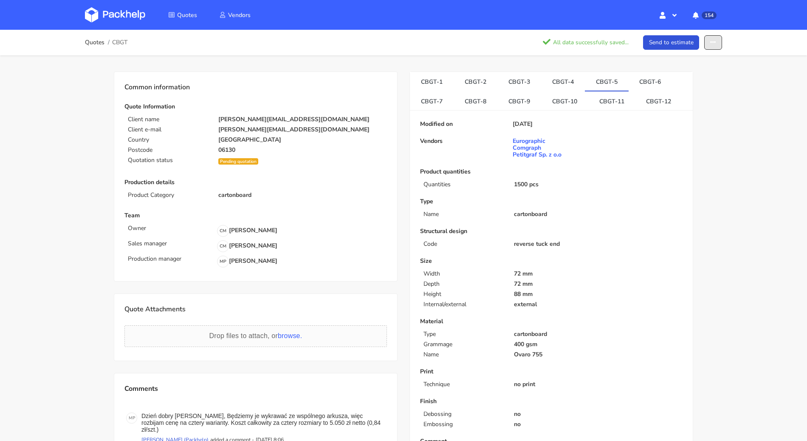
click at [710, 45] on button "button" at bounding box center [714, 42] width 18 height 15
click at [691, 104] on link "Show estimations" at bounding box center [680, 108] width 75 height 14
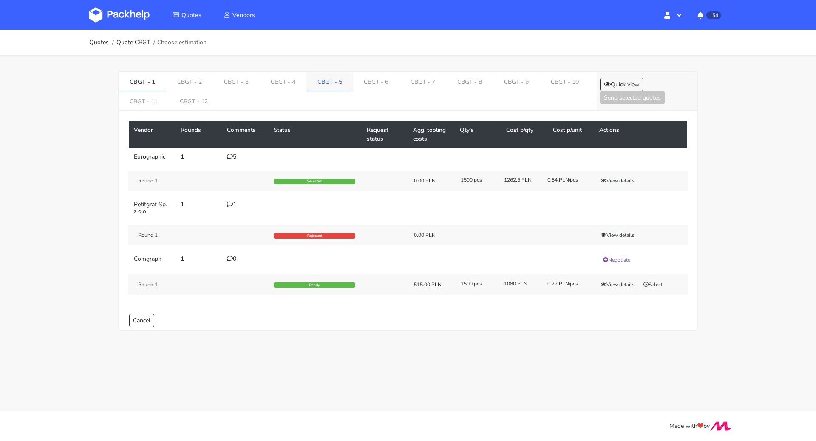
click at [317, 79] on link "CBGT - 5" at bounding box center [329, 81] width 47 height 19
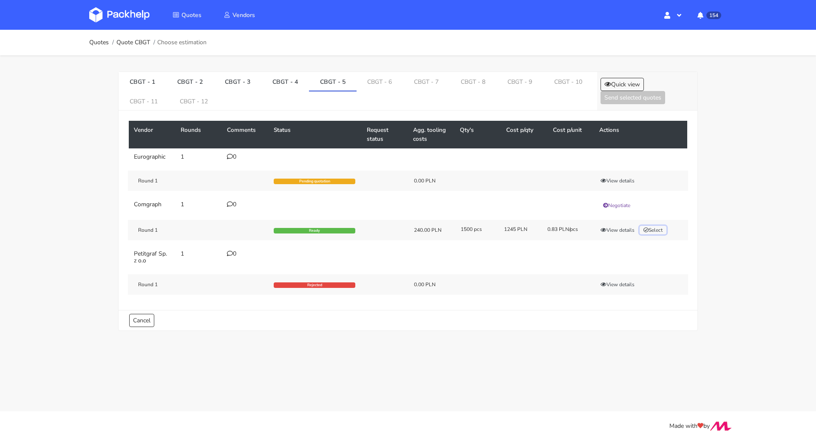
click at [660, 230] on button "Select" at bounding box center [653, 230] width 27 height 8
click at [380, 74] on link "CBGT - 6" at bounding box center [380, 81] width 47 height 19
click at [657, 226] on button "Select" at bounding box center [653, 230] width 27 height 8
click at [417, 79] on link "CBGT - 7" at bounding box center [427, 81] width 47 height 19
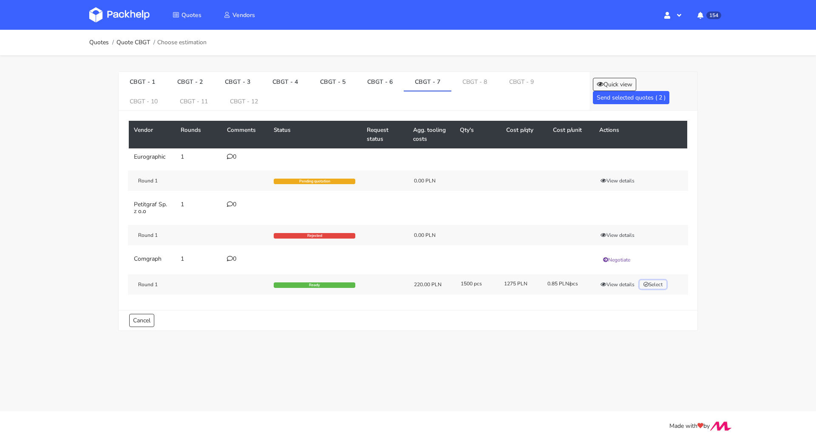
click at [650, 283] on button "Select" at bounding box center [653, 284] width 27 height 8
click at [481, 82] on link "CBGT - 8" at bounding box center [474, 81] width 47 height 19
click at [661, 282] on button "Select" at bounding box center [653, 284] width 27 height 8
click at [515, 80] on link "CBGT - 9" at bounding box center [522, 81] width 47 height 19
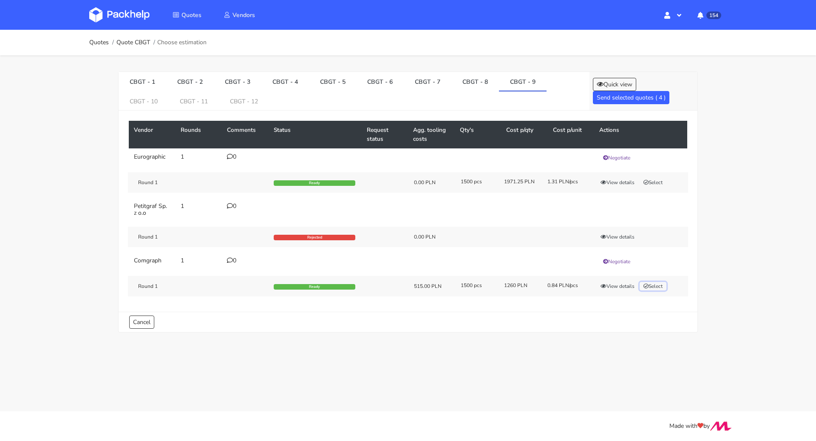
click at [659, 286] on button "Select" at bounding box center [653, 286] width 27 height 8
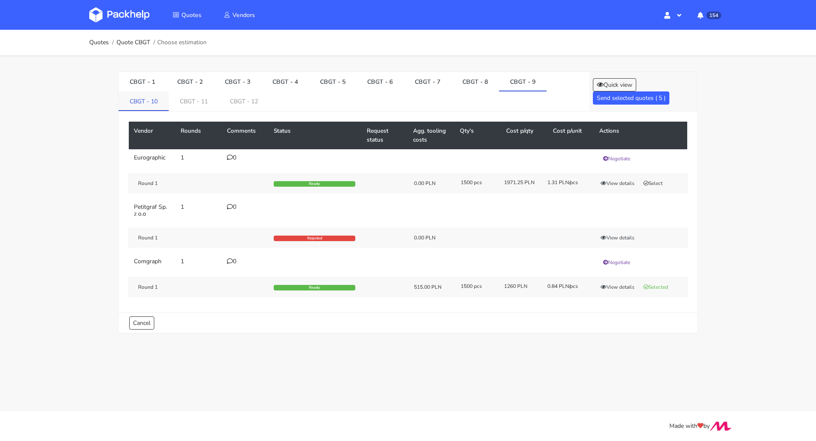
click at [137, 102] on link "CBGT - 10" at bounding box center [144, 100] width 50 height 19
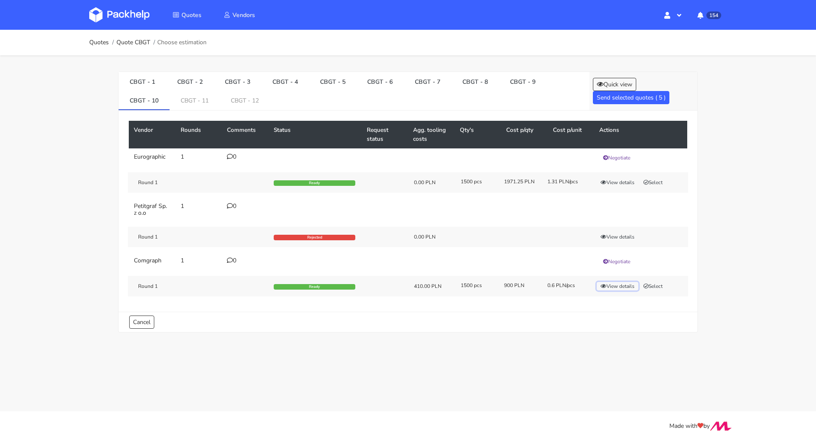
click at [620, 287] on button "View details" at bounding box center [618, 286] width 42 height 8
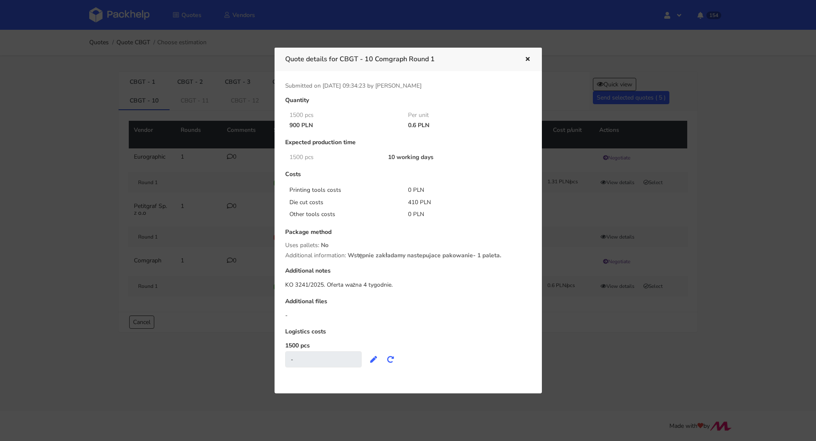
click at [611, 327] on div at bounding box center [408, 220] width 816 height 441
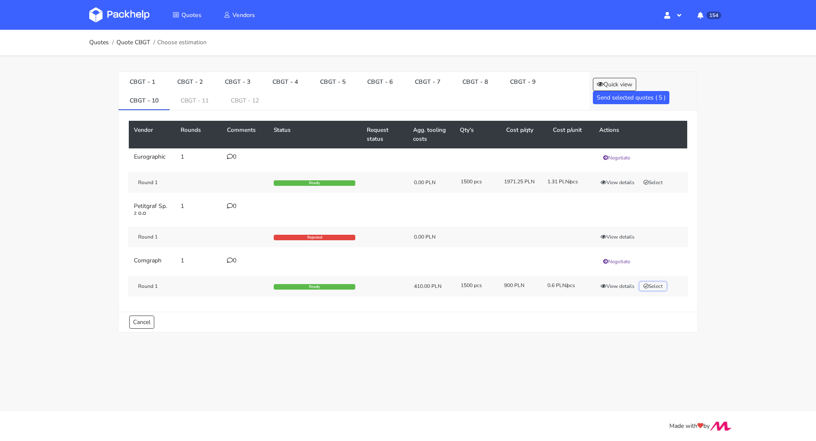
click at [657, 285] on button "Select" at bounding box center [653, 286] width 27 height 8
click at [201, 104] on link "CBGT - 11" at bounding box center [195, 100] width 50 height 19
click at [630, 285] on button "View details" at bounding box center [618, 286] width 42 height 8
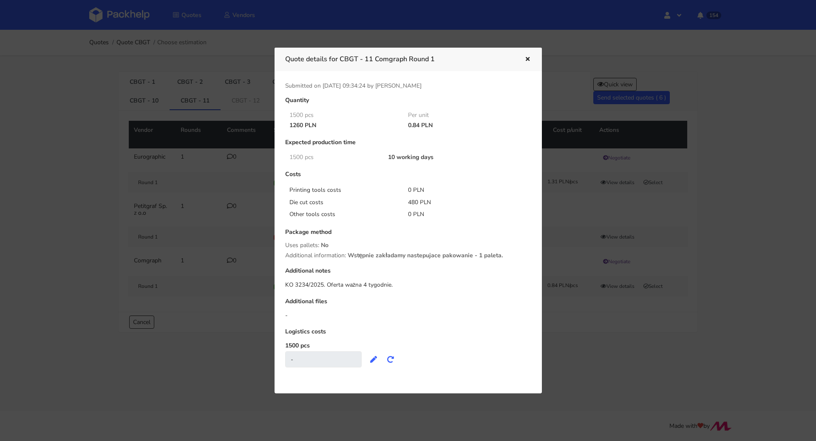
click at [626, 331] on div at bounding box center [408, 220] width 816 height 441
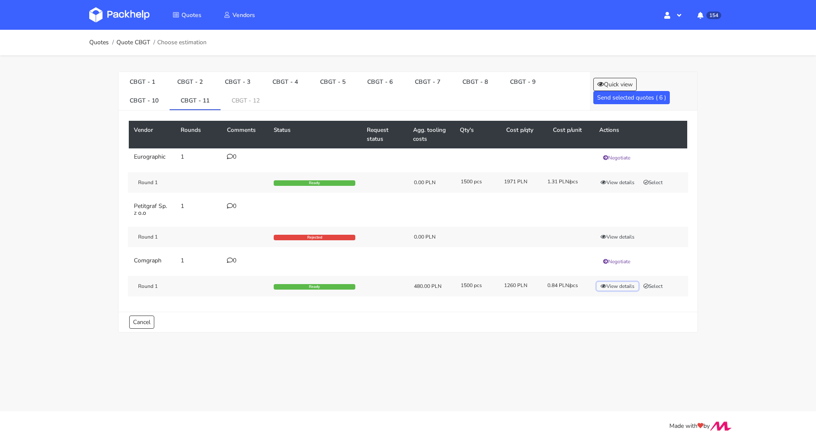
click at [618, 282] on button "View details" at bounding box center [618, 286] width 42 height 8
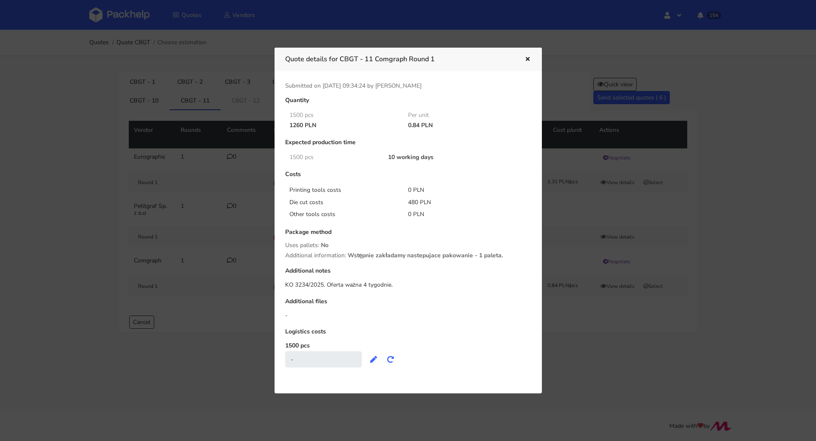
click at [630, 329] on div at bounding box center [408, 220] width 816 height 441
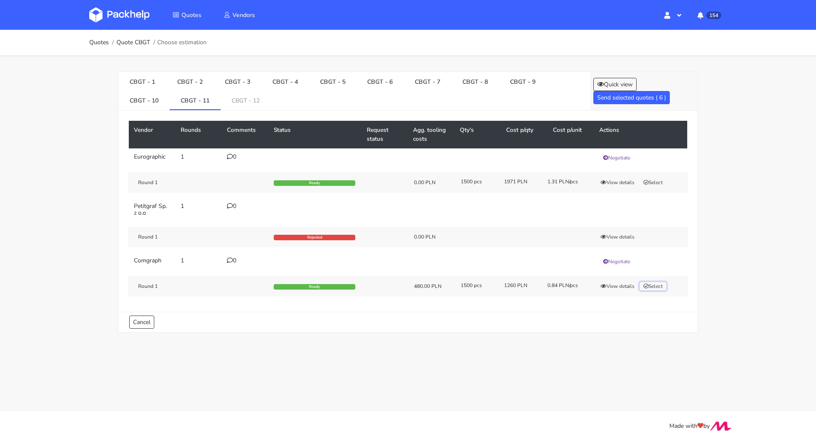
click at [665, 285] on button "Select" at bounding box center [653, 286] width 27 height 8
click at [260, 100] on link "CBGT - 12" at bounding box center [246, 100] width 50 height 19
click at [618, 286] on button "View details" at bounding box center [618, 286] width 42 height 8
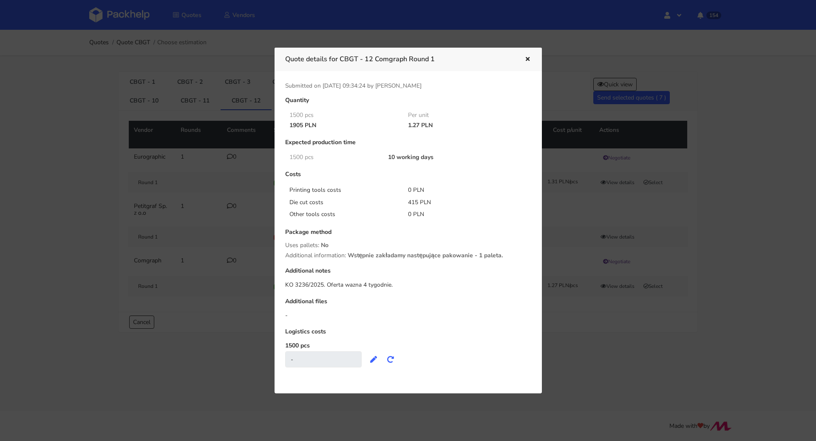
click at [612, 312] on div at bounding box center [408, 220] width 816 height 441
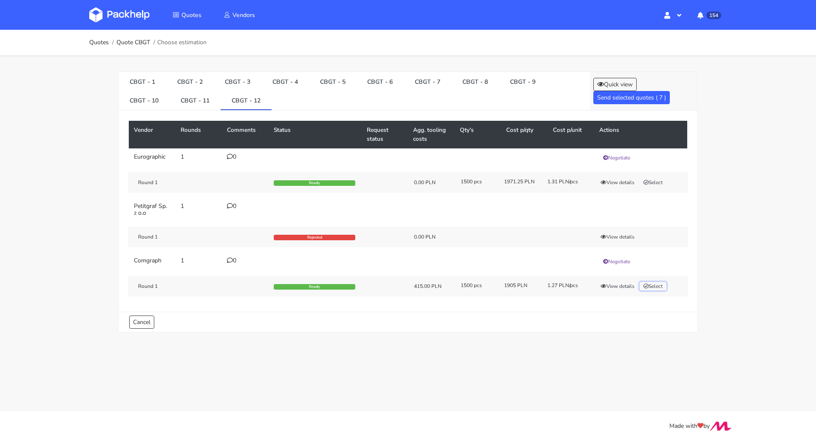
click at [661, 283] on button "Select" at bounding box center [653, 286] width 27 height 8
click at [635, 94] on button "Send selected quotes ( 8 )" at bounding box center [631, 97] width 76 height 13
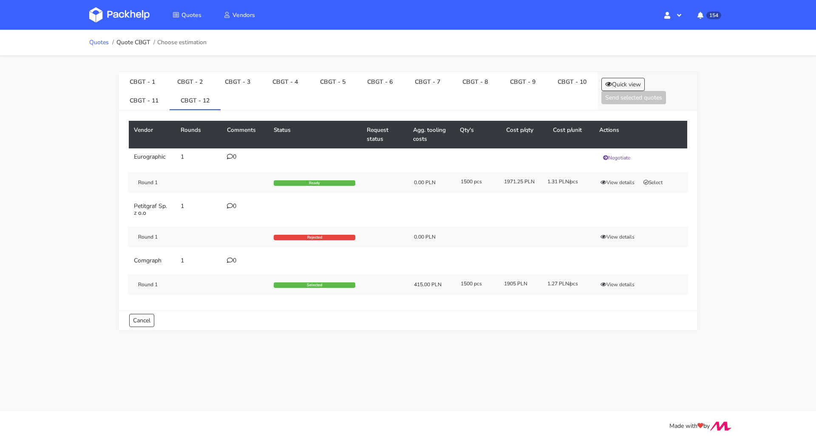
click at [104, 40] on link "Quotes" at bounding box center [99, 42] width 20 height 7
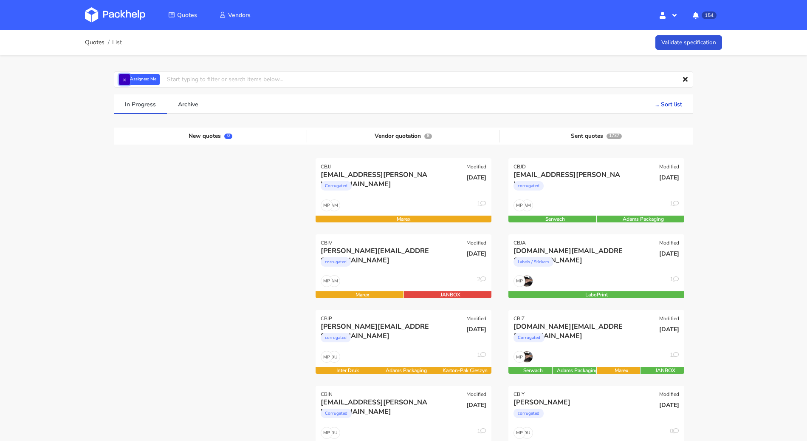
click at [121, 80] on button "×" at bounding box center [124, 79] width 11 height 11
click at [125, 80] on input "text" at bounding box center [404, 79] width 580 height 16
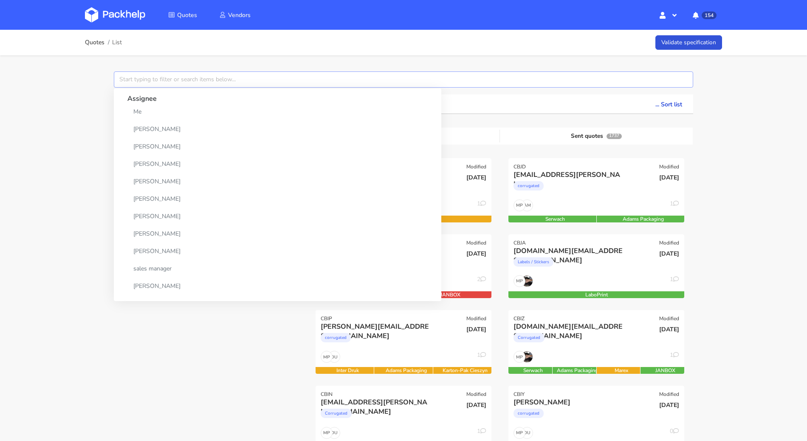
paste input "CBGT"
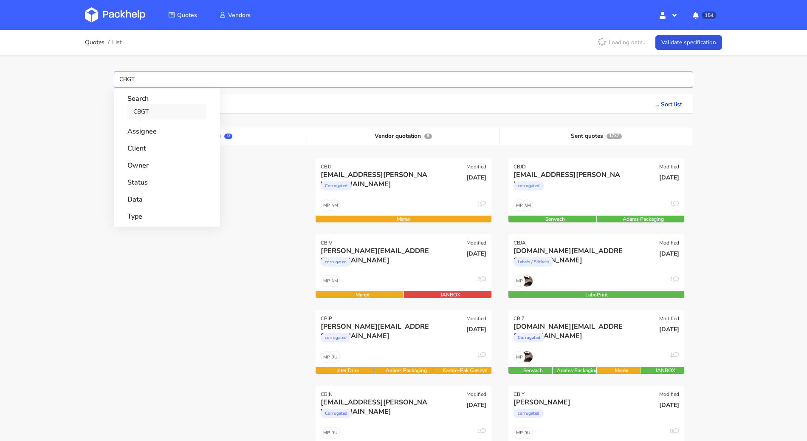
type input "CBGT"
click at [151, 105] on link "CBGT" at bounding box center [166, 112] width 79 height 16
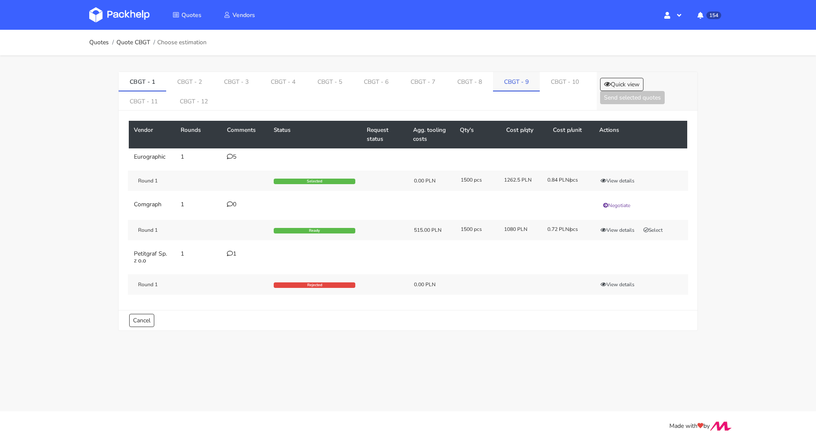
click at [516, 85] on link "CBGT - 9" at bounding box center [516, 81] width 47 height 19
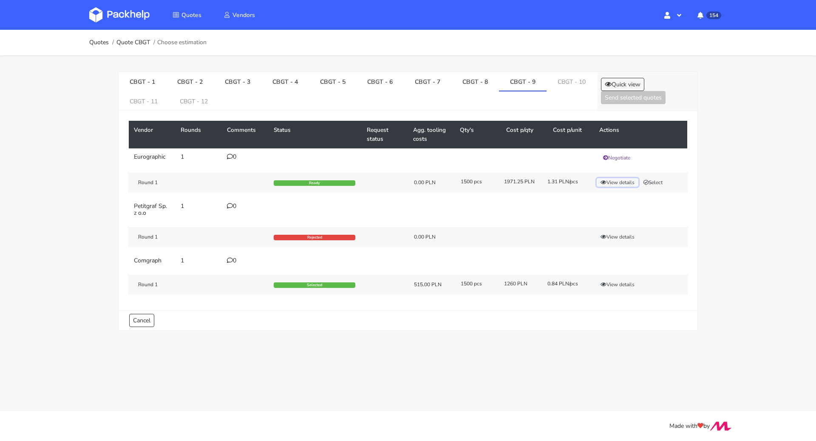
click at [618, 180] on button "View details" at bounding box center [618, 182] width 42 height 8
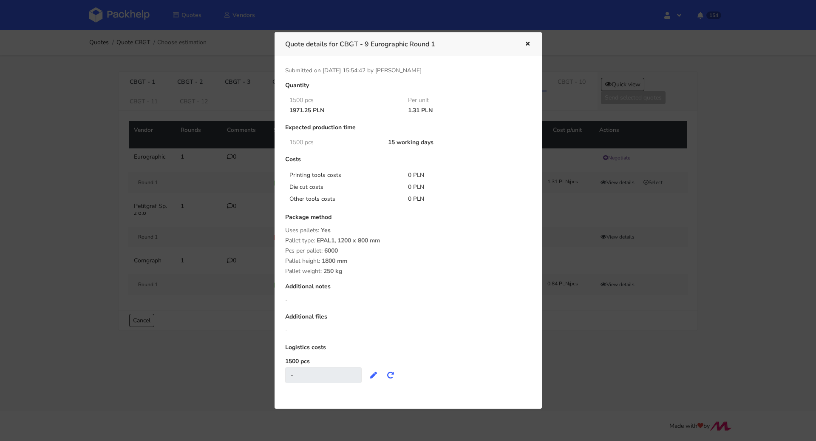
click at [754, 231] on div at bounding box center [408, 220] width 816 height 441
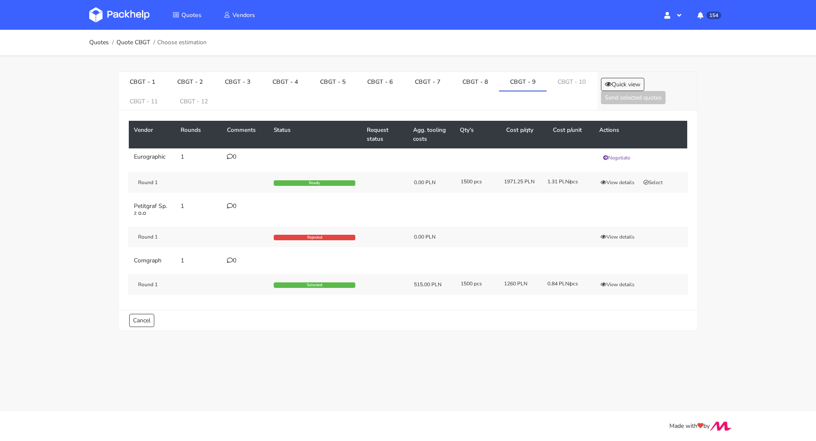
click at [615, 286] on div "Round 1 Selected 515.00 PLN 1500 pcs 1260 PLN 0.84 PLN/pcs View details" at bounding box center [408, 284] width 560 height 20
click at [616, 283] on button "View details" at bounding box center [618, 284] width 42 height 8
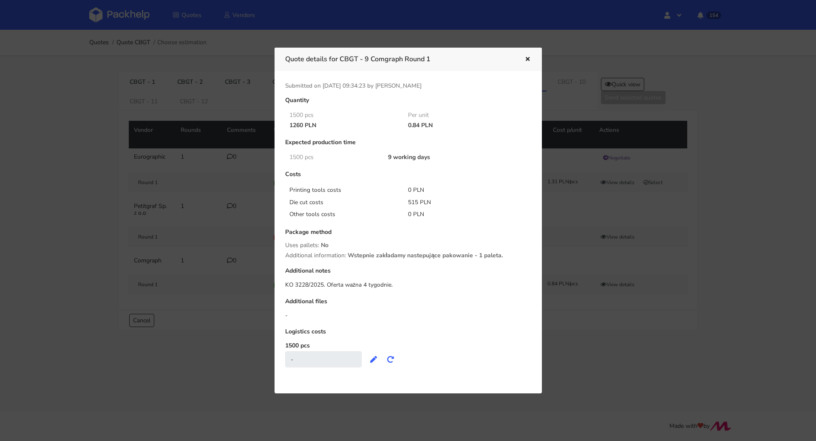
click at [721, 241] on div at bounding box center [408, 220] width 816 height 441
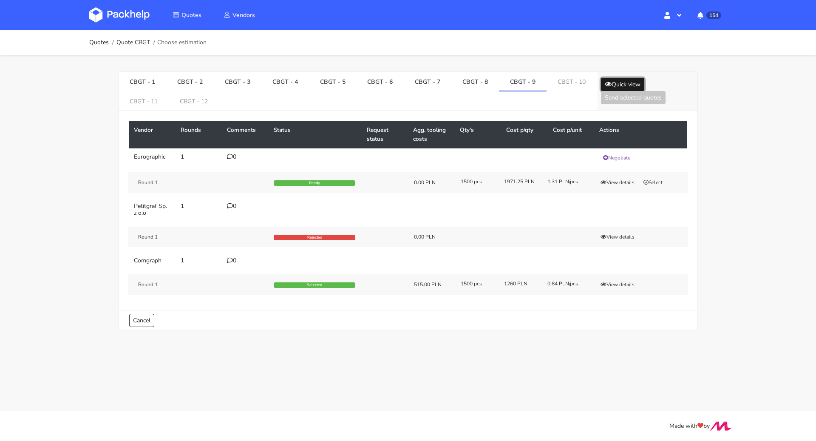
click at [626, 82] on button "Quick view" at bounding box center [622, 84] width 43 height 13
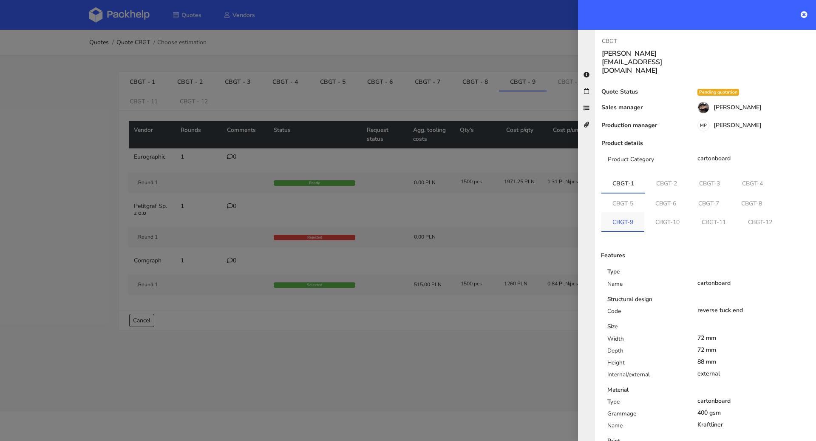
click at [633, 212] on link "CBGT-9" at bounding box center [622, 221] width 43 height 19
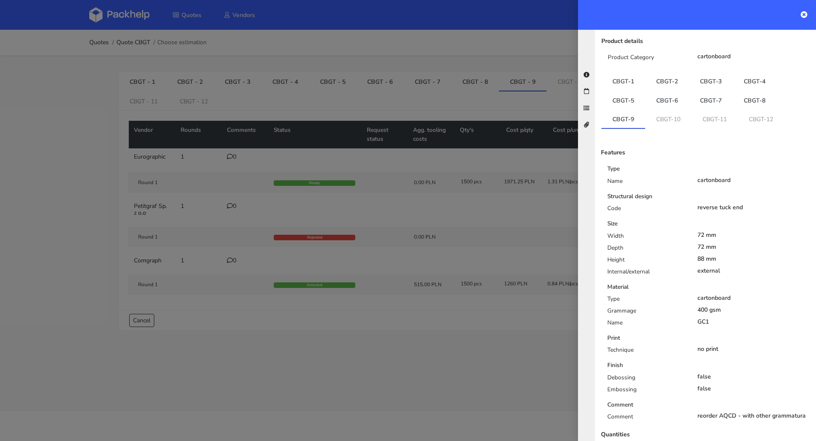
scroll to position [64, 0]
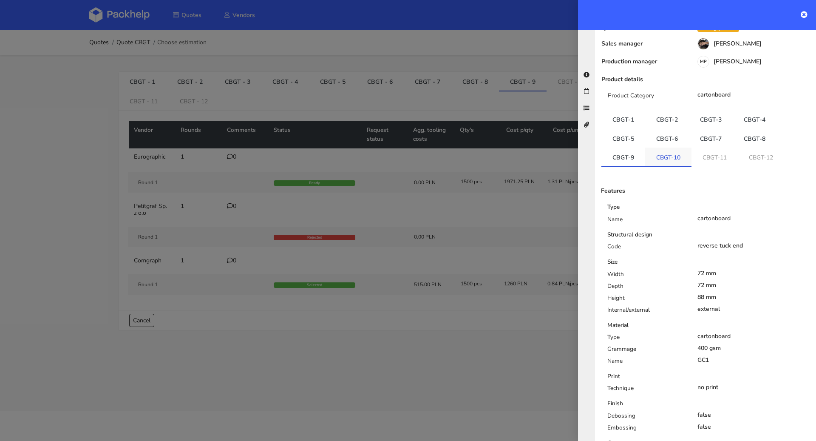
click at [661, 147] on link "CBGT-10" at bounding box center [668, 156] width 46 height 19
click at [715, 147] on link "CBGT-11" at bounding box center [715, 156] width 46 height 19
click at [753, 147] on link "CBGT-12" at bounding box center [762, 156] width 46 height 19
click at [399, 291] on div at bounding box center [408, 220] width 816 height 441
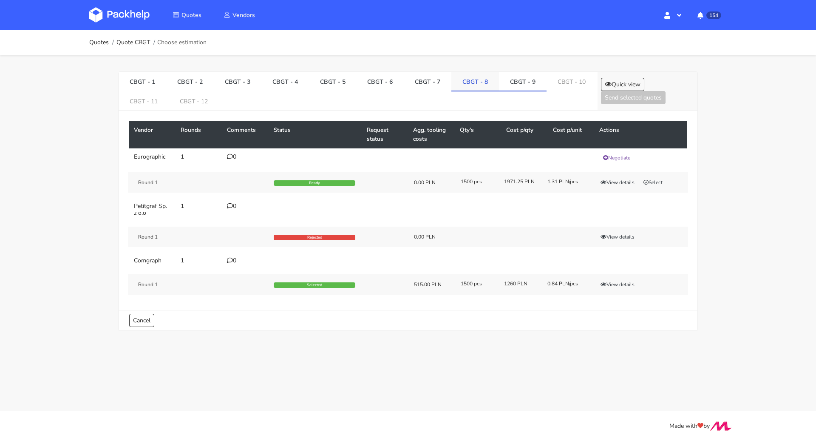
click at [456, 82] on link "CBGT - 8" at bounding box center [475, 81] width 48 height 19
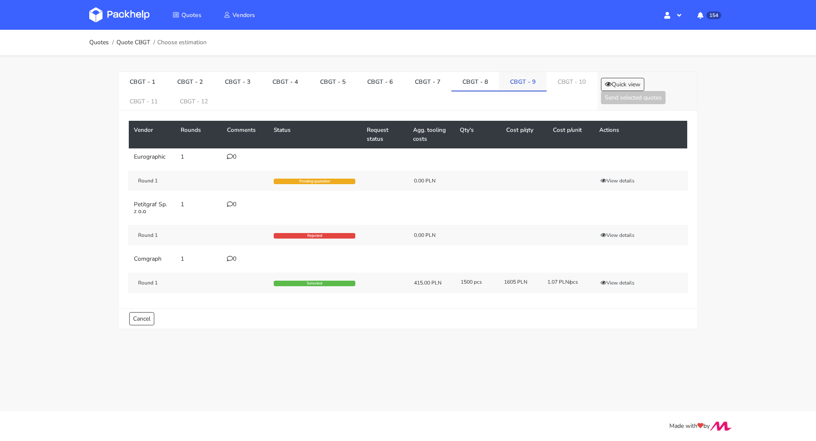
click at [502, 82] on link "CBGT - 9" at bounding box center [523, 81] width 48 height 19
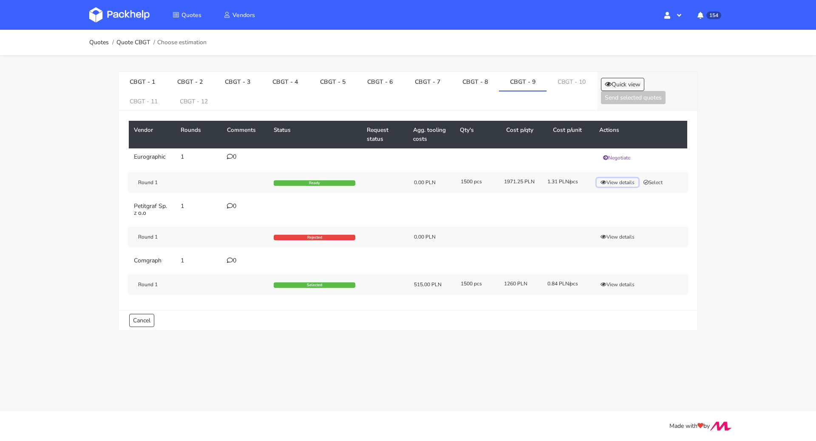
click at [617, 180] on button "View details" at bounding box center [618, 182] width 42 height 8
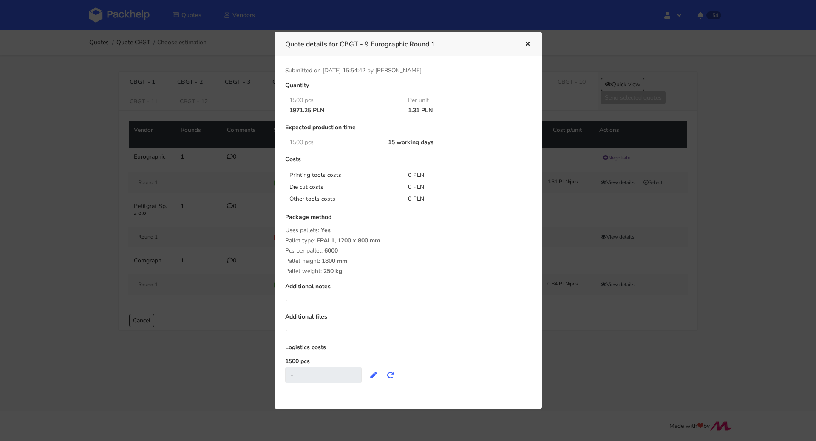
click at [751, 188] on div at bounding box center [408, 220] width 816 height 441
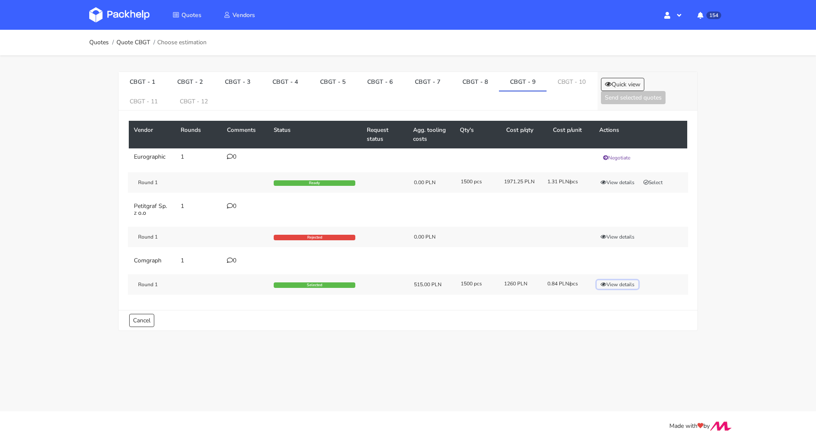
click at [620, 283] on button "View details" at bounding box center [618, 284] width 42 height 8
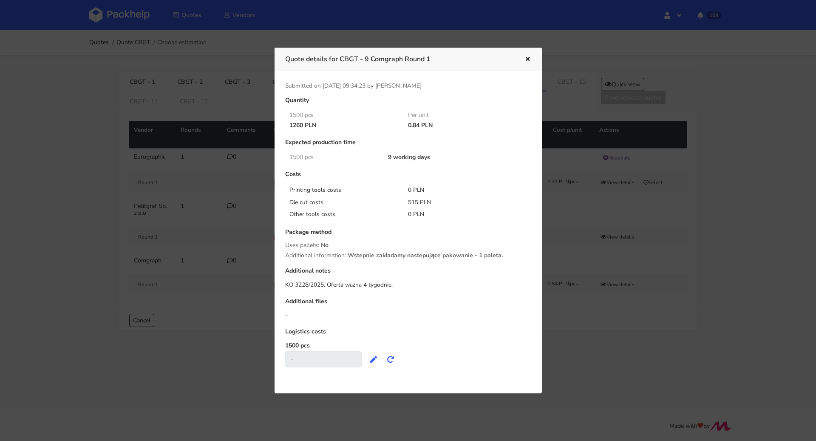
click at [726, 220] on div at bounding box center [408, 220] width 816 height 441
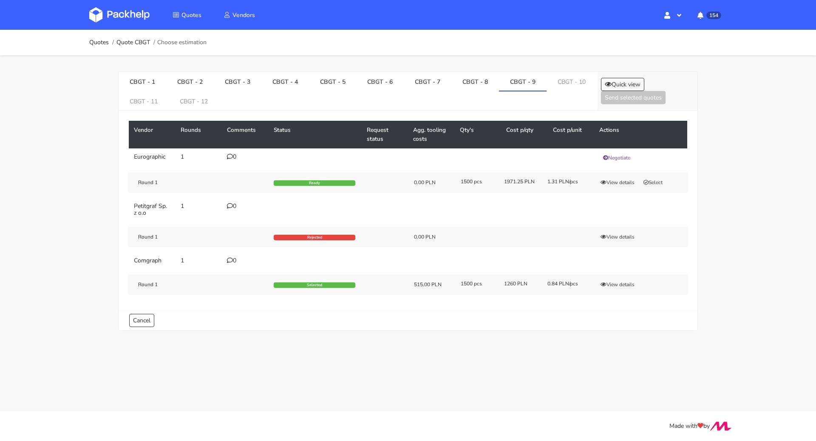
drag, startPoint x: 195, startPoint y: 105, endPoint x: 234, endPoint y: 116, distance: 40.9
click at [195, 105] on link "CBGT - 12" at bounding box center [194, 100] width 50 height 19
click at [621, 182] on button "View details" at bounding box center [618, 182] width 42 height 8
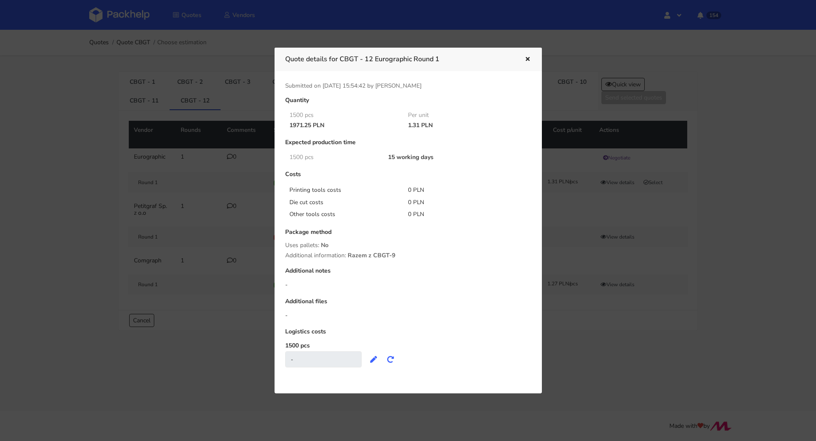
click at [777, 225] on div at bounding box center [408, 220] width 816 height 441
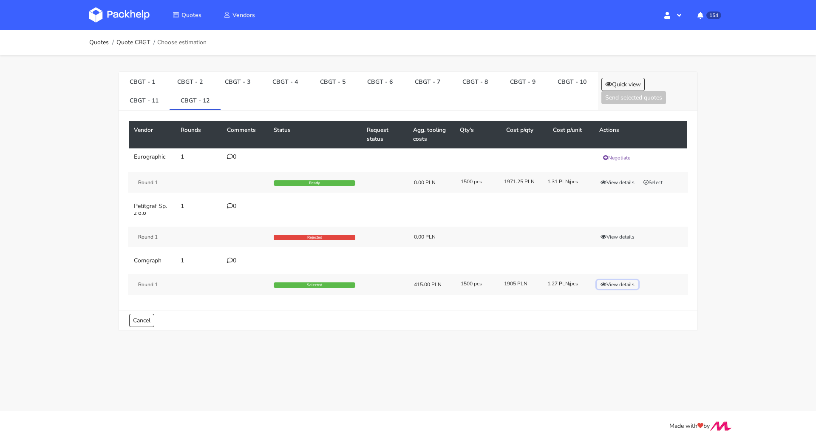
click at [625, 283] on button "View details" at bounding box center [618, 284] width 42 height 8
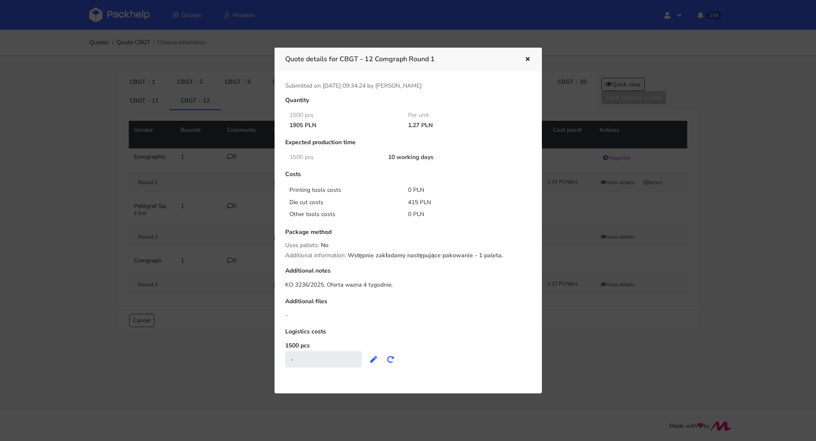
click at [720, 249] on div at bounding box center [408, 220] width 816 height 441
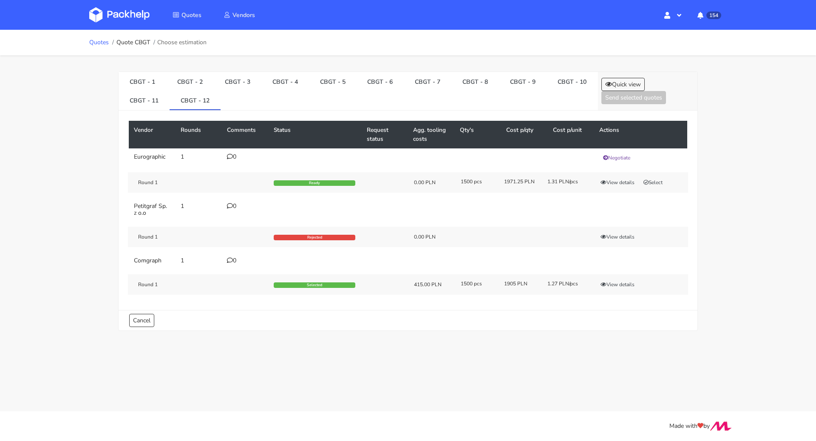
click at [105, 41] on link "Quotes" at bounding box center [99, 42] width 20 height 7
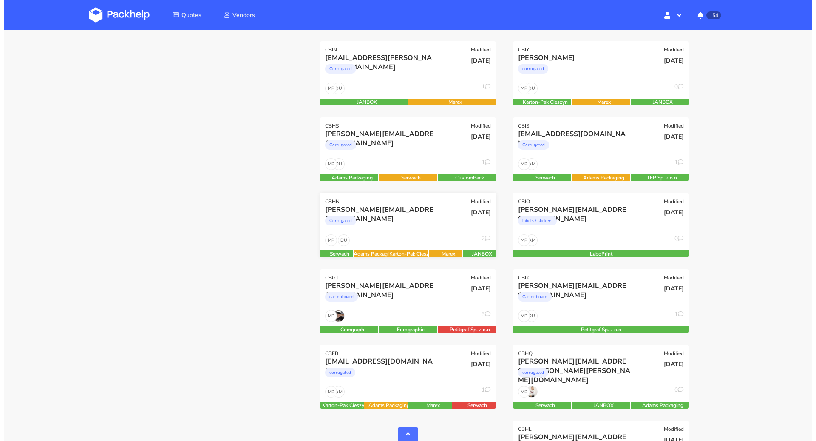
scroll to position [344, 0]
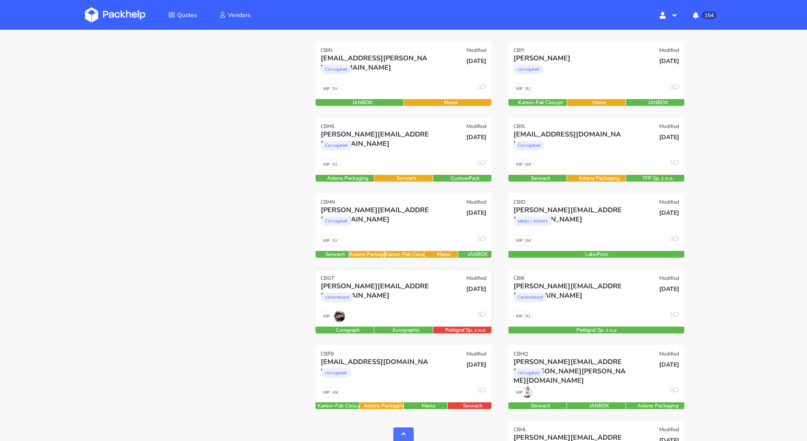
click at [419, 296] on div "cartonboard" at bounding box center [377, 299] width 113 height 17
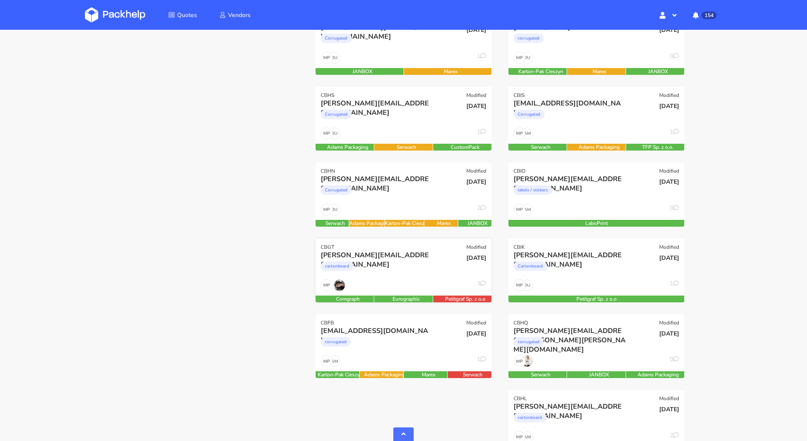
scroll to position [384, 0]
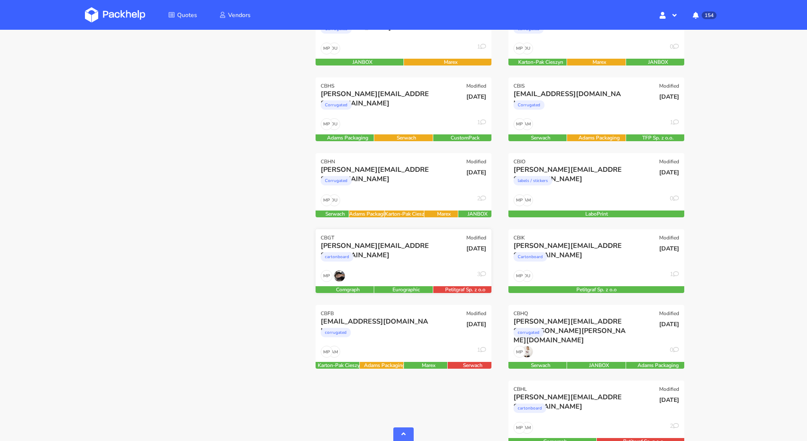
click at [403, 250] on div "cartonboard" at bounding box center [377, 258] width 113 height 17
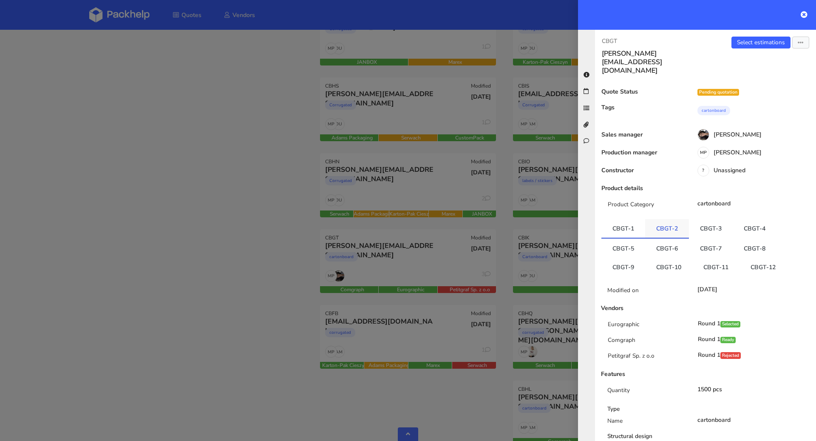
click at [669, 219] on link "CBGT-2" at bounding box center [667, 228] width 44 height 19
click at [701, 219] on link "CBGT-3" at bounding box center [711, 228] width 44 height 19
click at [734, 219] on link "CBGT-4" at bounding box center [755, 228] width 44 height 19
click at [632, 238] on link "CBGT-5" at bounding box center [623, 247] width 44 height 19
click at [659, 238] on link "CBGT-6" at bounding box center [667, 247] width 44 height 19
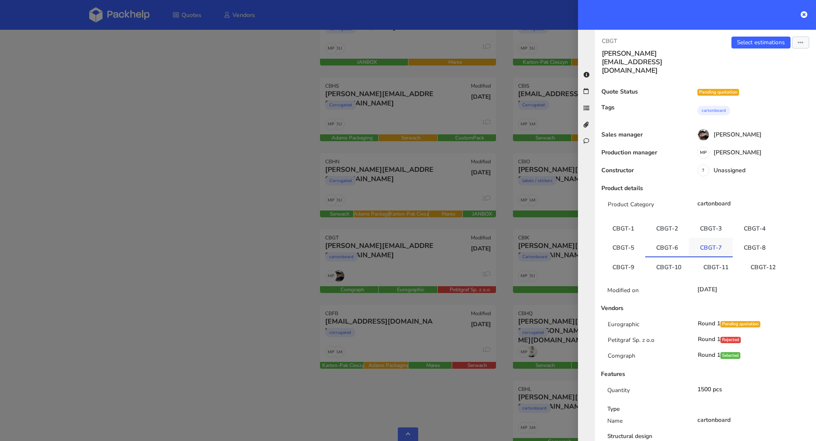
click at [693, 238] on link "CBGT-7" at bounding box center [711, 247] width 44 height 19
click at [749, 238] on link "CBGT-8" at bounding box center [755, 247] width 44 height 19
click at [635, 257] on link "CBGT-9" at bounding box center [623, 266] width 44 height 19
click at [662, 256] on link "CBGT-10" at bounding box center [668, 265] width 47 height 19
click at [728, 256] on link "CBGT-11" at bounding box center [715, 265] width 47 height 19
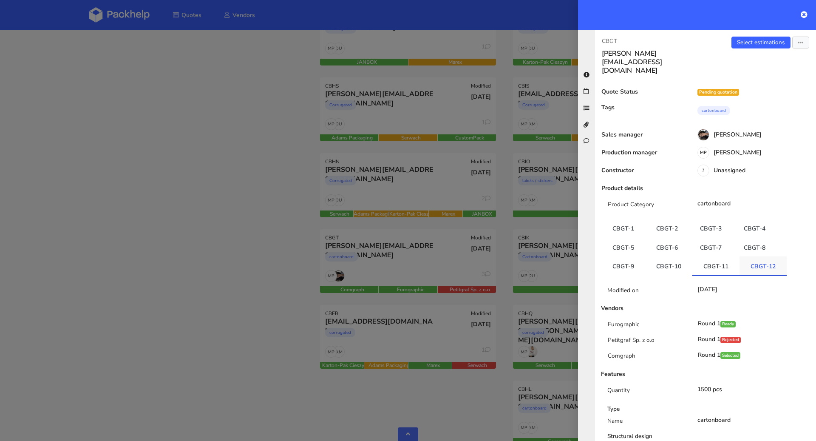
click at [768, 256] on link "CBGT-12" at bounding box center [762, 265] width 47 height 19
click at [792, 40] on button "button" at bounding box center [800, 43] width 17 height 12
click at [765, 59] on link "Send to estimate" at bounding box center [772, 59] width 75 height 14
click at [201, 160] on div at bounding box center [408, 220] width 816 height 441
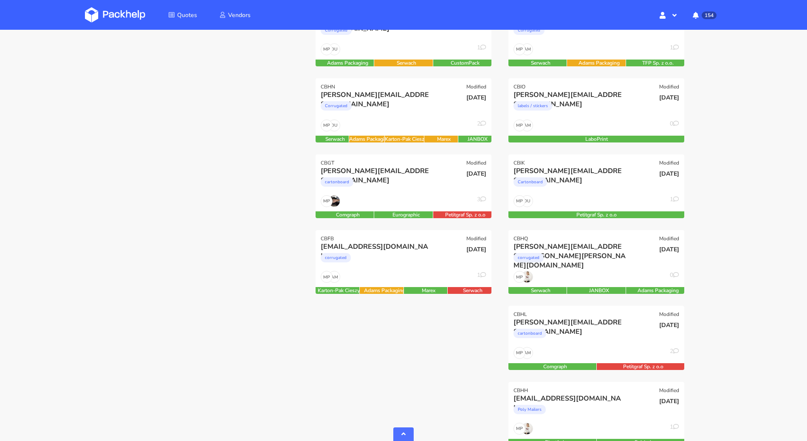
scroll to position [483, 0]
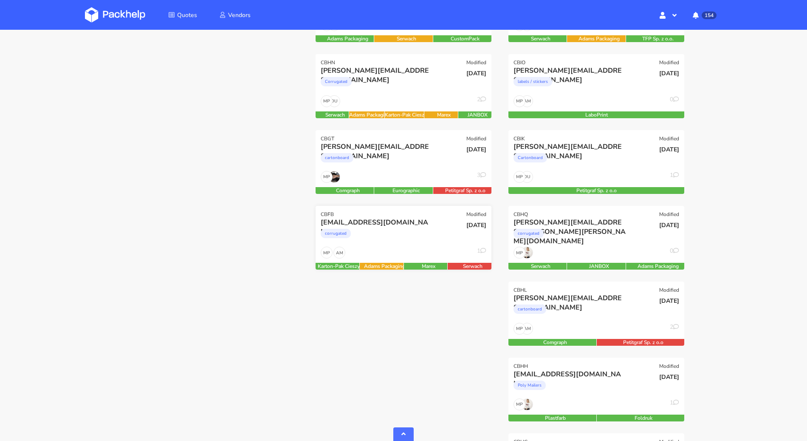
click at [415, 249] on div "AM MP 1" at bounding box center [404, 254] width 176 height 16
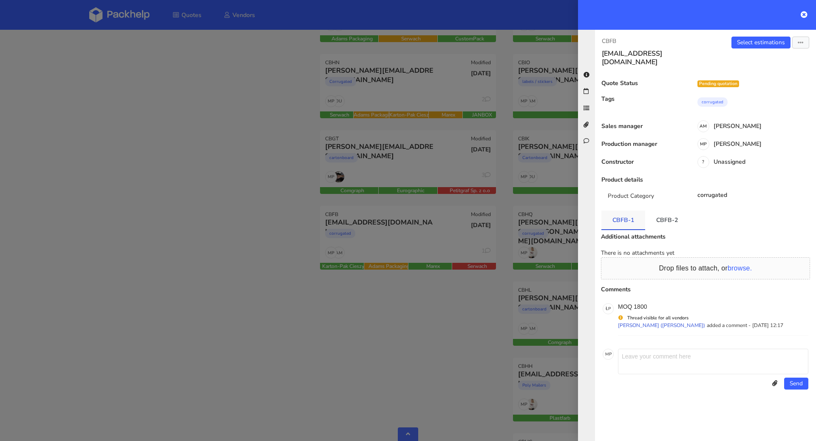
click at [623, 210] on link "CBFB-1" at bounding box center [623, 219] width 44 height 19
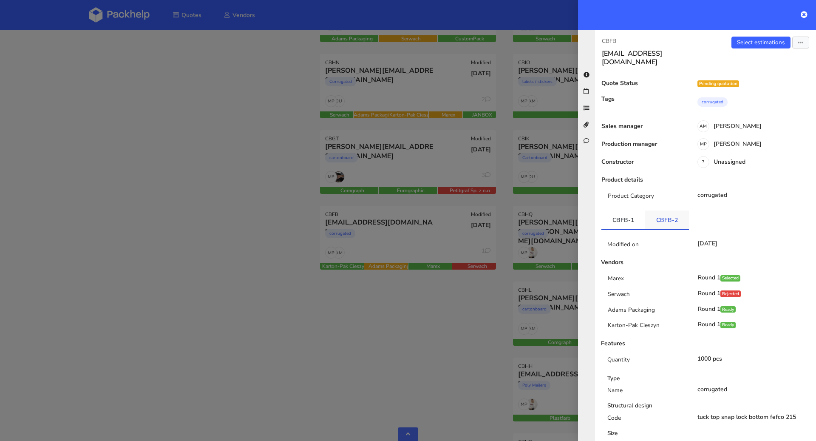
click at [659, 213] on link "CBFB-2" at bounding box center [667, 219] width 44 height 19
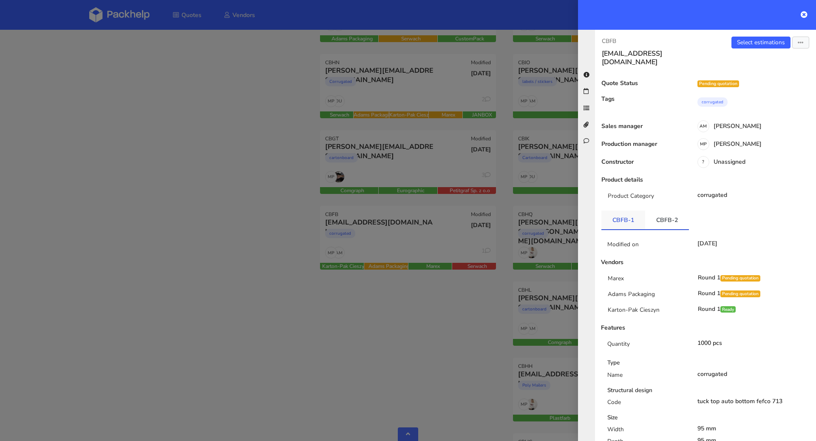
click at [640, 215] on link "CBFB-1" at bounding box center [623, 219] width 44 height 19
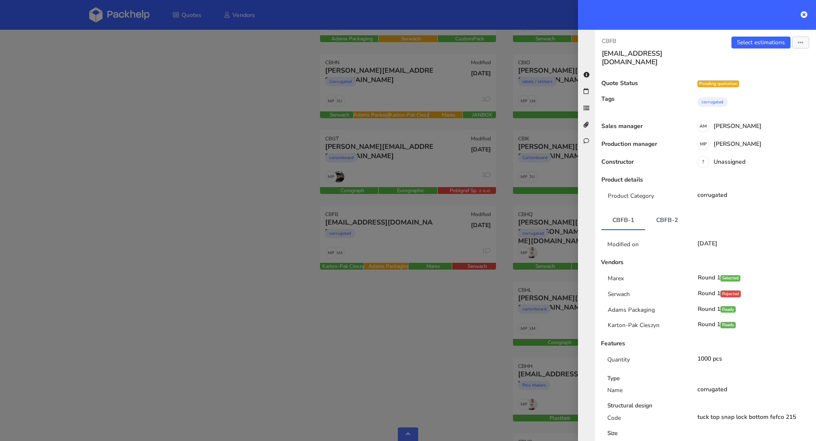
click at [296, 241] on div at bounding box center [408, 220] width 816 height 441
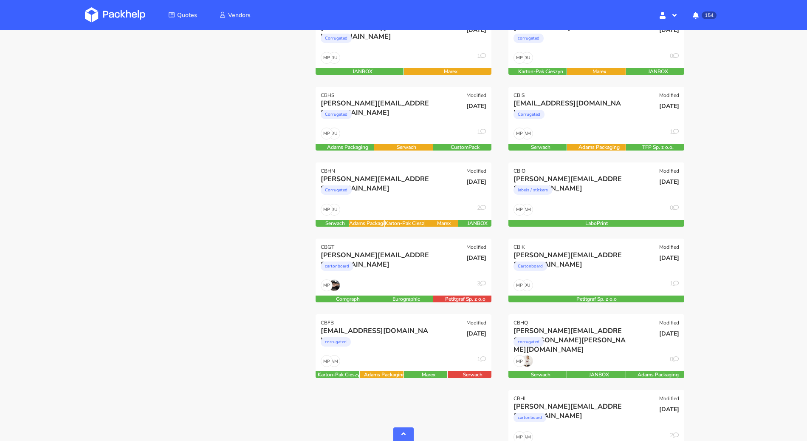
scroll to position [321, 0]
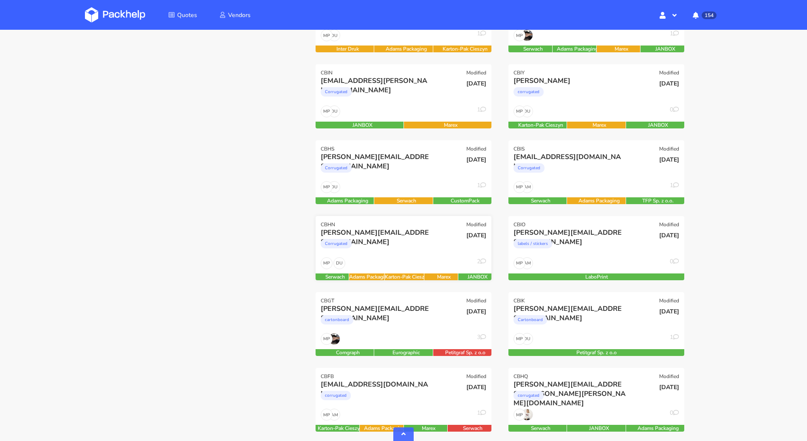
click at [405, 237] on div "Corrugated" at bounding box center [377, 245] width 113 height 17
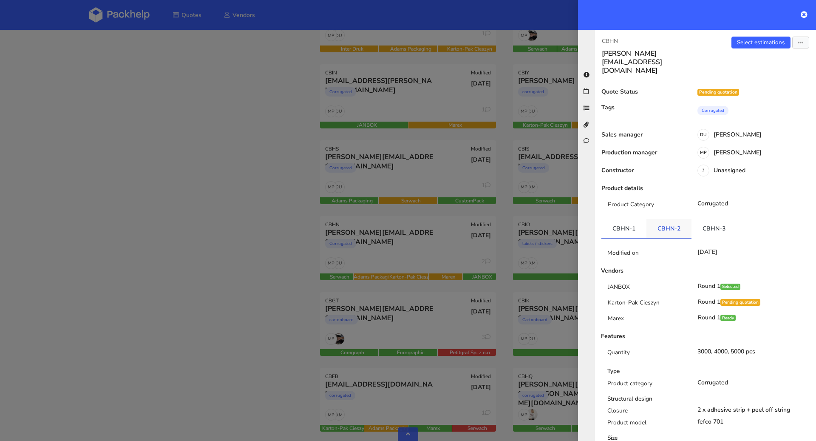
click at [668, 219] on link "CBHN-2" at bounding box center [668, 228] width 45 height 19
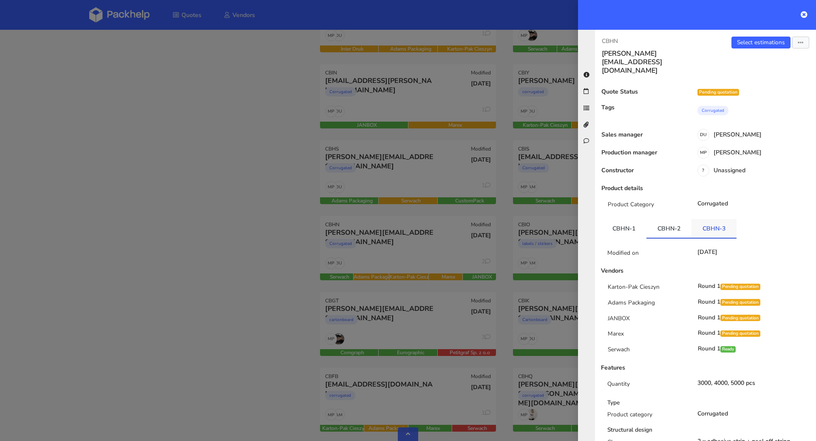
click at [707, 219] on link "CBHN-3" at bounding box center [713, 228] width 45 height 19
click at [265, 227] on div at bounding box center [408, 220] width 816 height 441
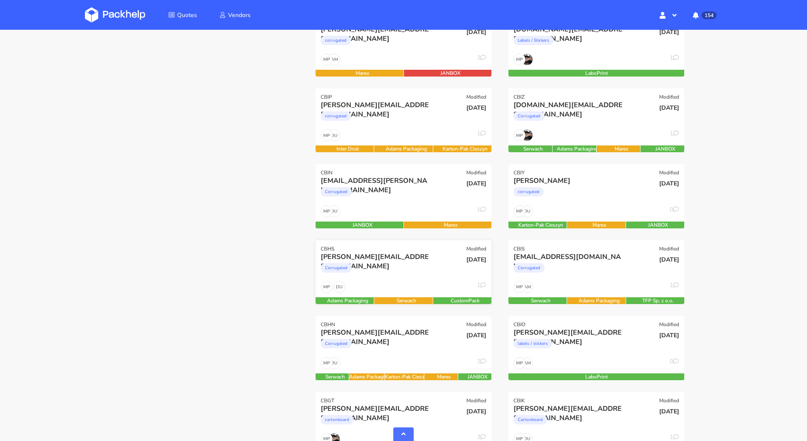
scroll to position [221, 0]
click at [436, 270] on div "[DATE]" at bounding box center [462, 266] width 59 height 29
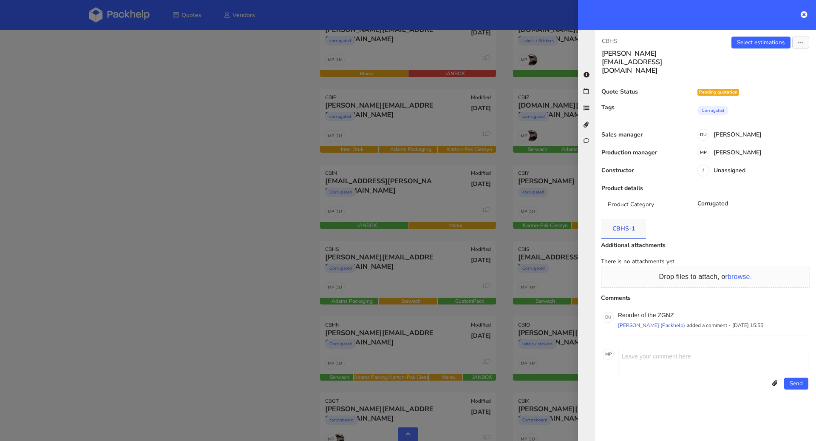
click at [626, 219] on link "CBHS-1" at bounding box center [623, 228] width 45 height 19
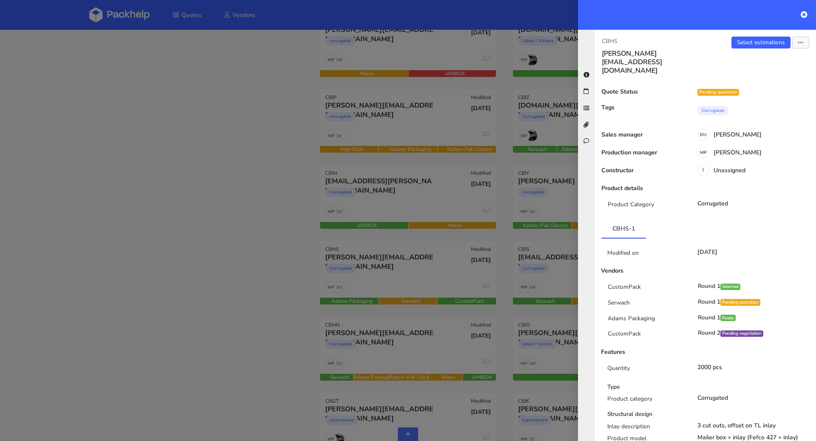
click at [246, 294] on div at bounding box center [408, 220] width 816 height 441
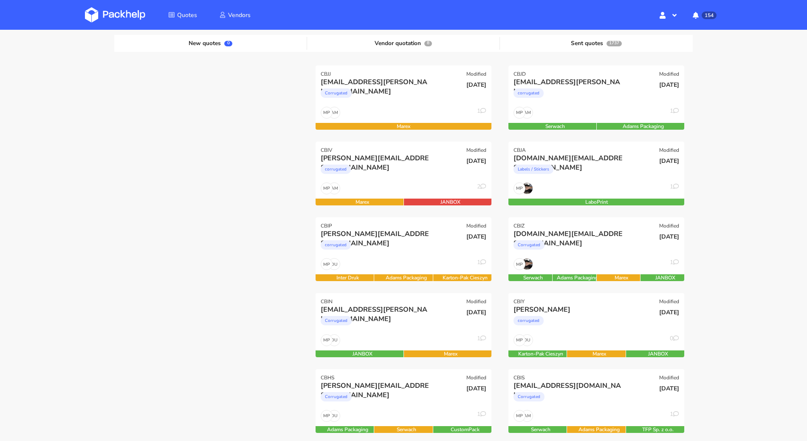
scroll to position [81, 0]
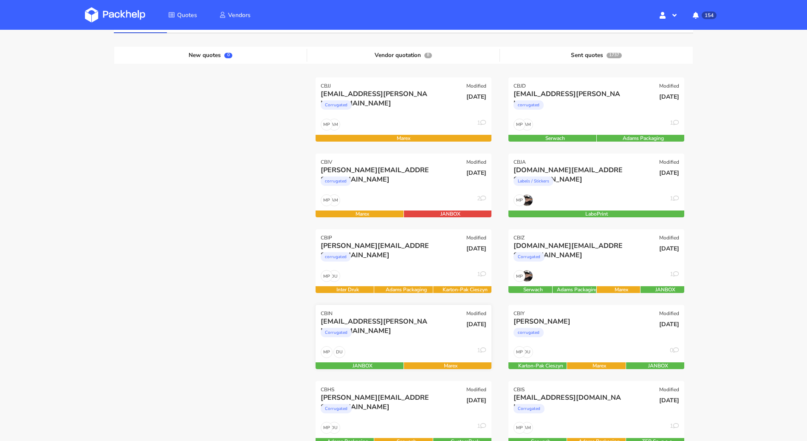
click at [404, 326] on div "Corrugated" at bounding box center [377, 334] width 113 height 17
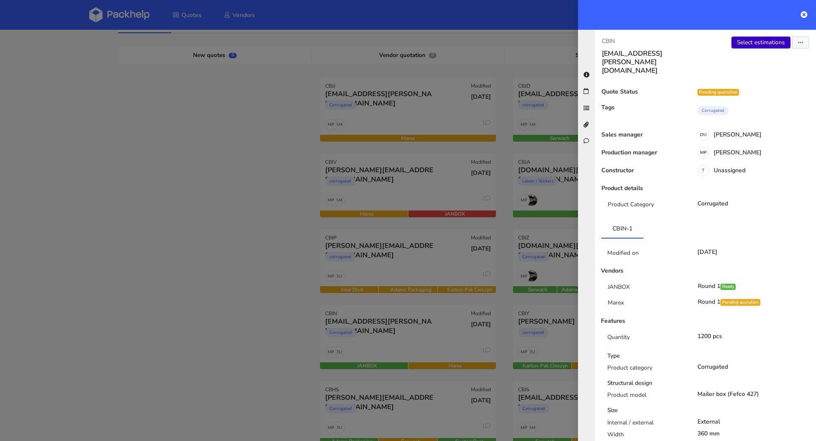
click at [760, 42] on link "Select estimations" at bounding box center [760, 43] width 59 height 12
click at [175, 213] on div at bounding box center [408, 220] width 816 height 441
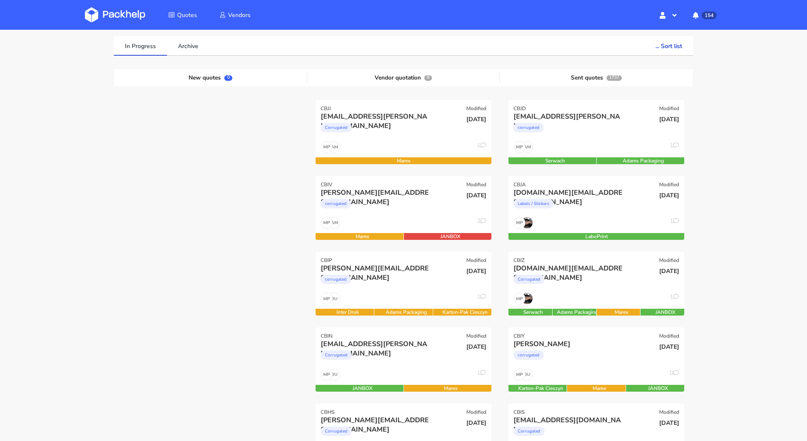
scroll to position [0, 0]
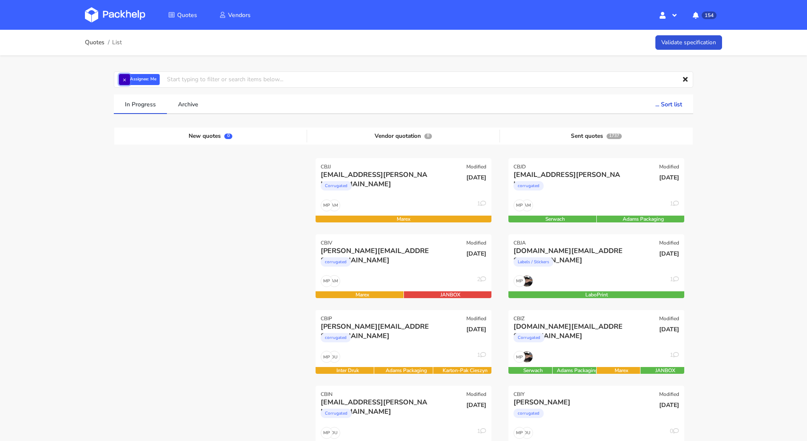
click at [127, 76] on button "×" at bounding box center [124, 79] width 11 height 11
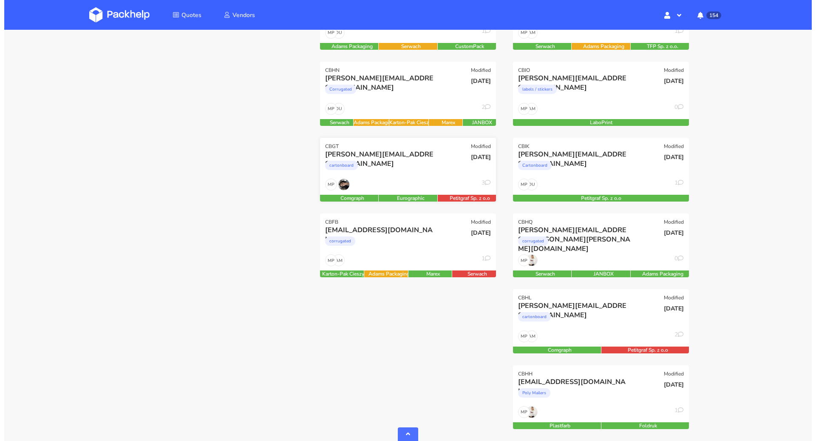
scroll to position [475, 0]
click at [422, 175] on div "cartonboard" at bounding box center [377, 167] width 113 height 17
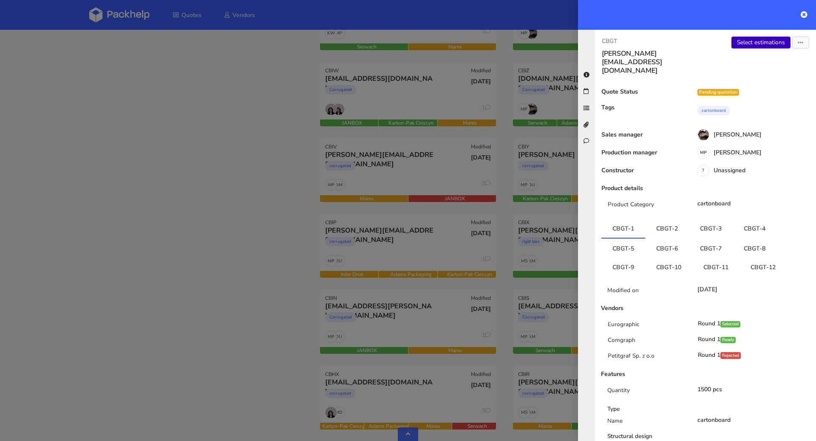
click at [767, 42] on link "Select estimations" at bounding box center [760, 43] width 59 height 12
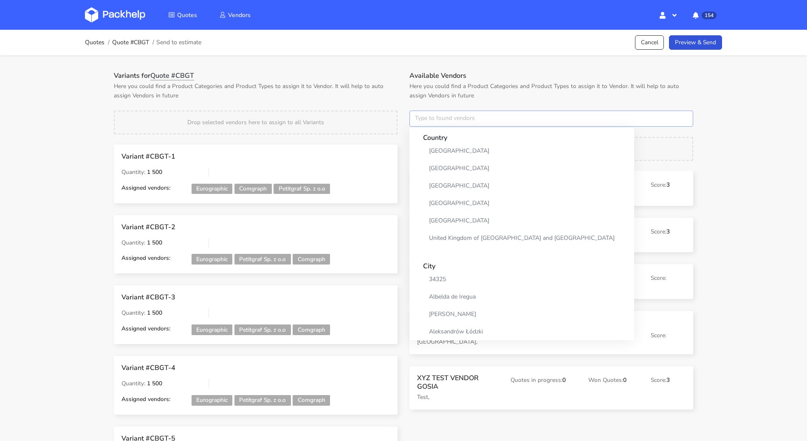
click at [473, 117] on input "text" at bounding box center [552, 118] width 284 height 16
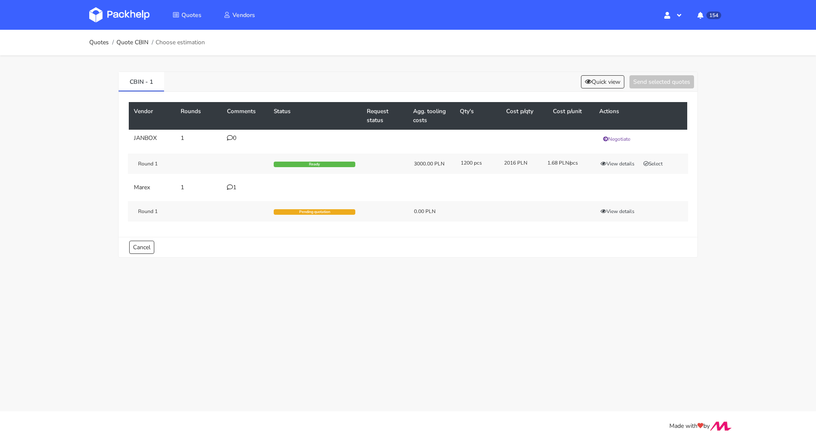
click at [229, 184] on icon at bounding box center [230, 187] width 6 height 6
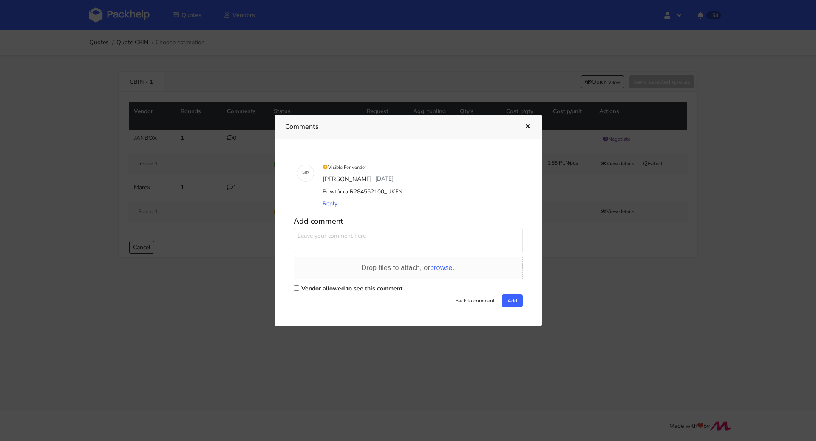
click at [31, 166] on div at bounding box center [408, 220] width 816 height 441
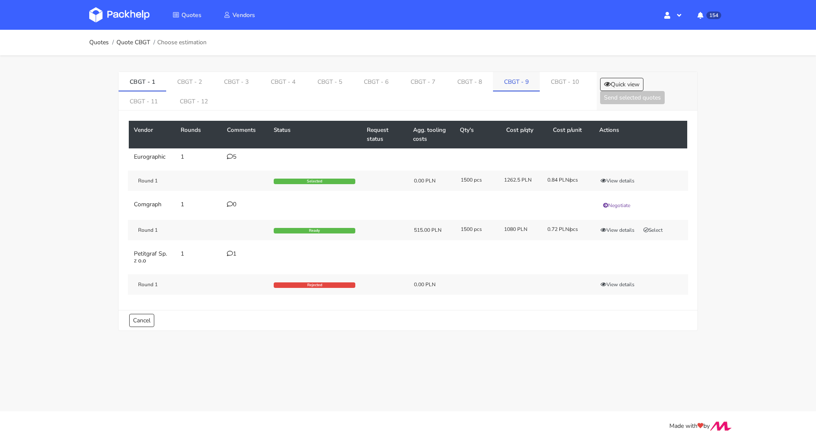
click at [503, 81] on link "CBGT - 9" at bounding box center [516, 81] width 47 height 19
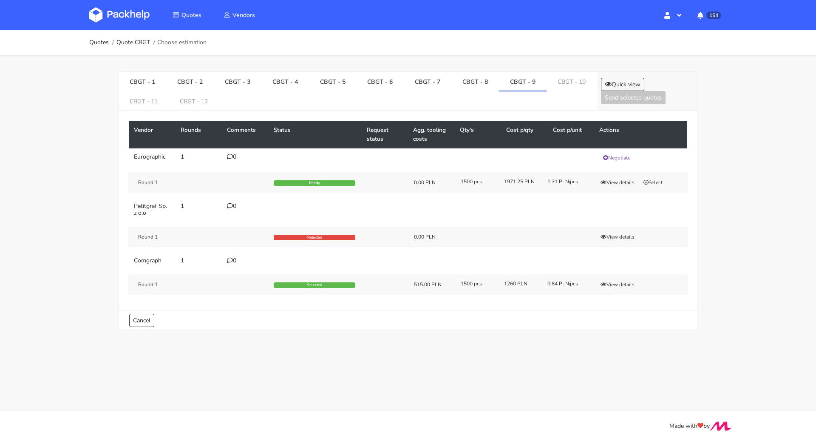
click at [230, 257] on icon at bounding box center [230, 260] width 6 height 6
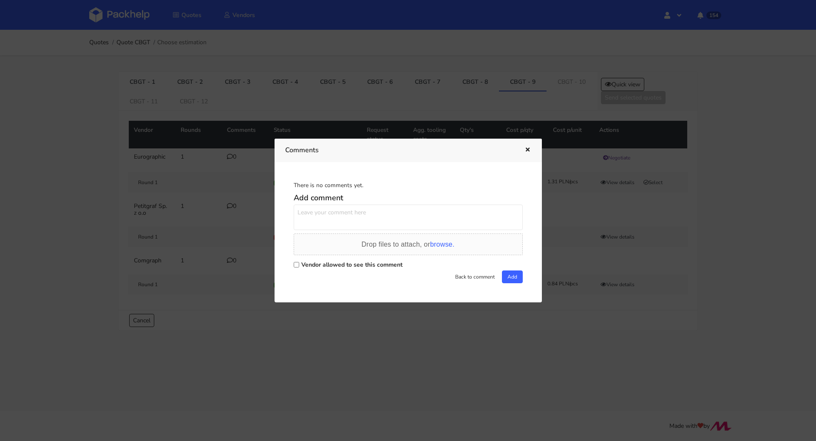
click at [531, 147] on div "Comments" at bounding box center [408, 150] width 267 height 23
click at [528, 149] on icon "button" at bounding box center [527, 150] width 7 height 6
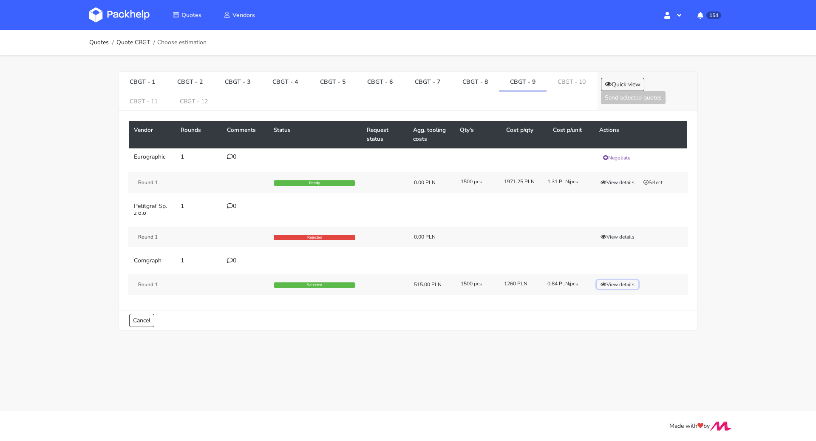
click at [614, 280] on button "View details" at bounding box center [618, 284] width 42 height 8
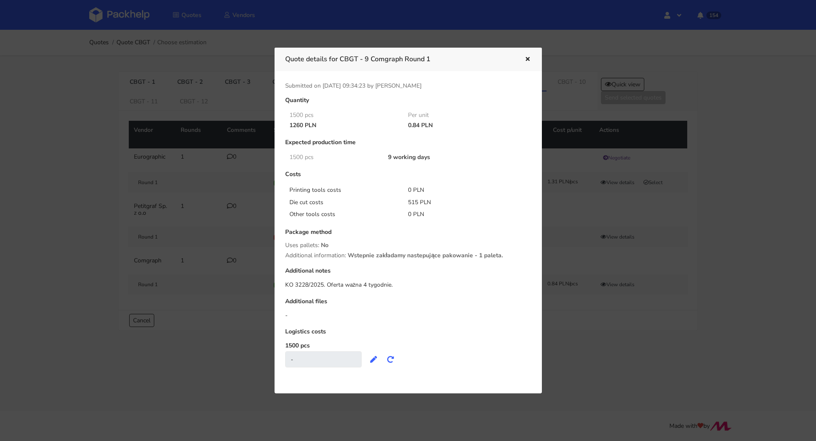
click at [529, 57] on icon "button" at bounding box center [527, 60] width 7 height 6
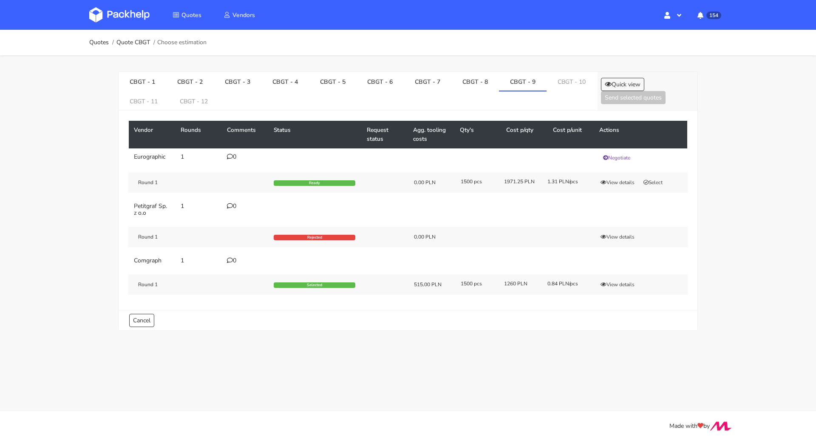
click at [224, 262] on td "0" at bounding box center [245, 260] width 47 height 17
click at [229, 258] on icon at bounding box center [230, 260] width 6 height 6
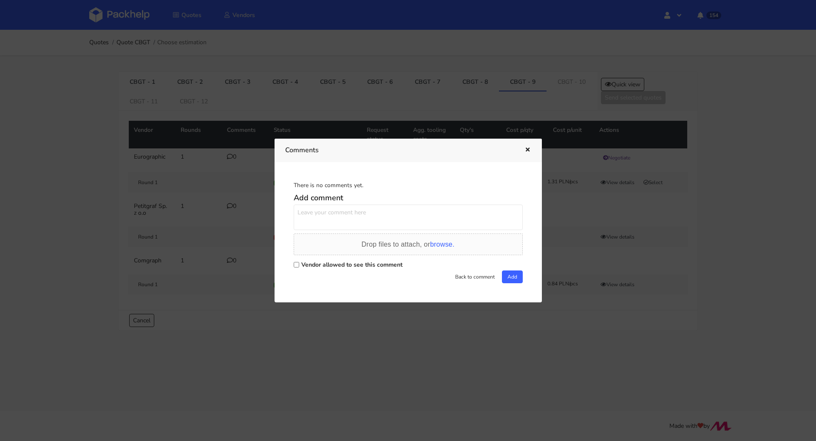
click at [310, 266] on label "Vendor allowed to see this comment" at bounding box center [351, 264] width 101 height 8
click at [299, 266] on input "Vendor allowed to see this comment" at bounding box center [297, 265] width 6 height 6
checkbox input "true"
click at [325, 219] on textarea at bounding box center [408, 216] width 229 height 25
type textarea "Pani Ewelino mogę prosić o"
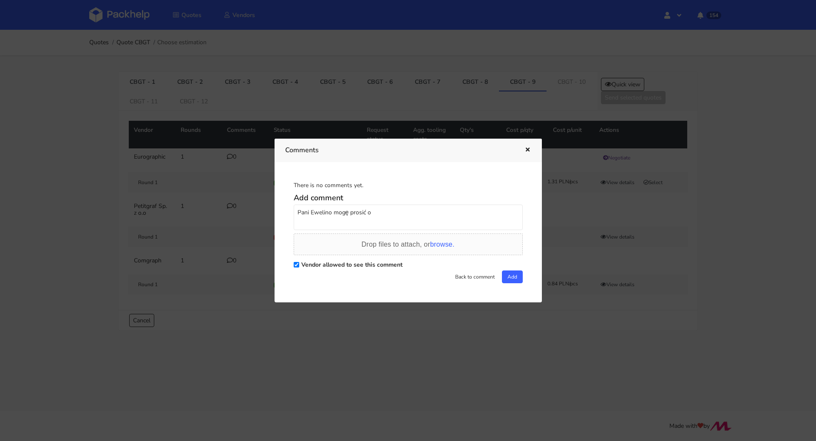
click at [526, 149] on icon "button" at bounding box center [527, 150] width 7 height 6
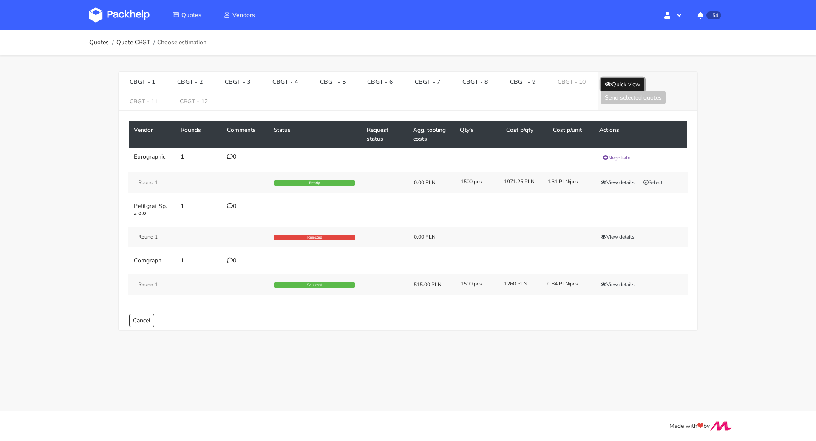
click at [625, 82] on button "Quick view" at bounding box center [622, 84] width 43 height 13
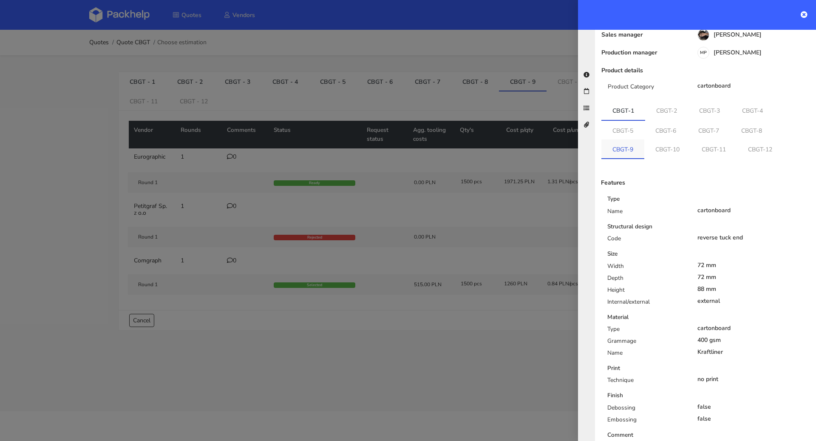
click at [634, 139] on link "CBGT-9" at bounding box center [622, 148] width 43 height 19
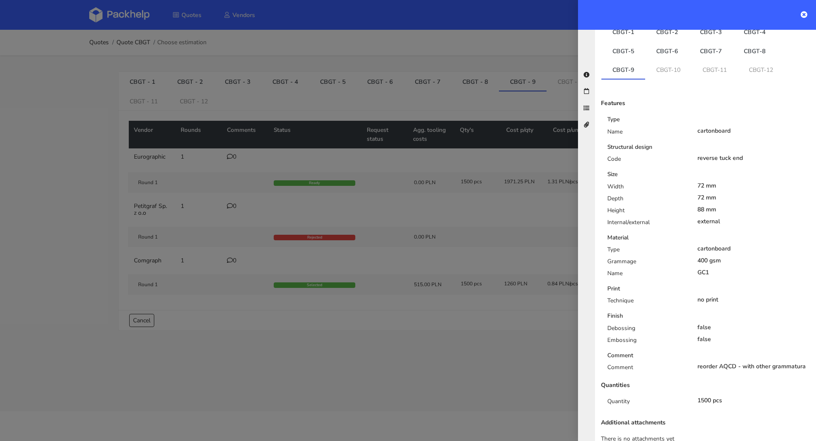
scroll to position [156, 0]
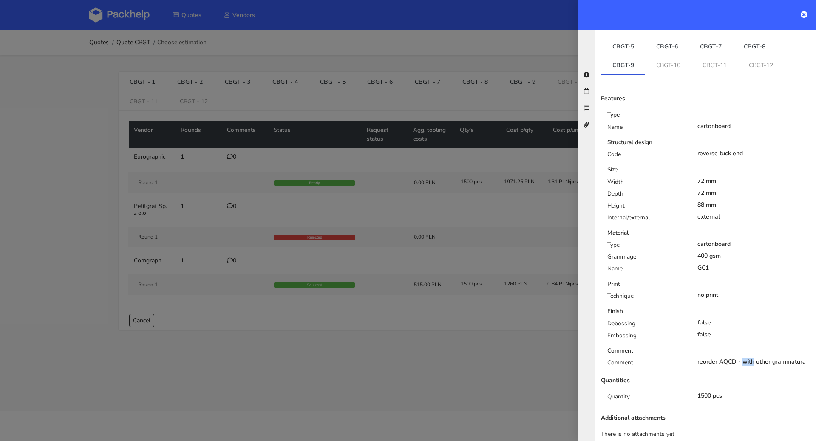
drag, startPoint x: 716, startPoint y: 341, endPoint x: 734, endPoint y: 342, distance: 18.3
click at [734, 358] on div "reorder AQCD - with other grammatura" at bounding box center [753, 361] width 113 height 7
copy div "AQCD"
click at [674, 55] on link "CBGT-10" at bounding box center [668, 64] width 46 height 19
click at [713, 55] on link "CBGT-11" at bounding box center [715, 64] width 46 height 19
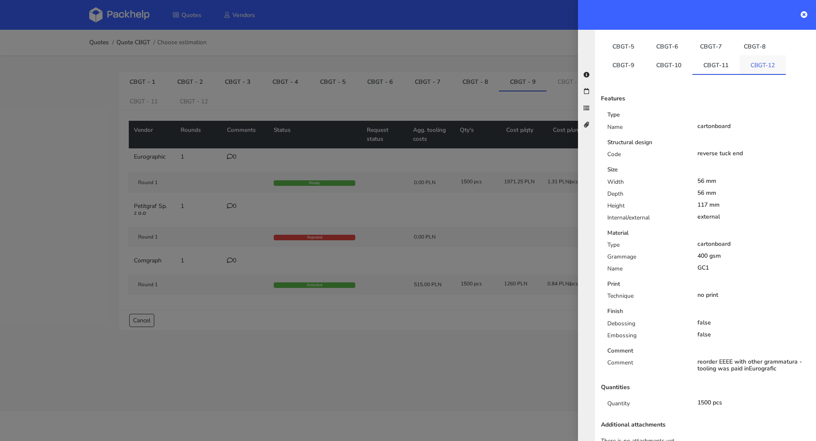
click at [752, 55] on link "CBGT-12" at bounding box center [762, 64] width 46 height 19
click at [400, 64] on div at bounding box center [408, 220] width 816 height 441
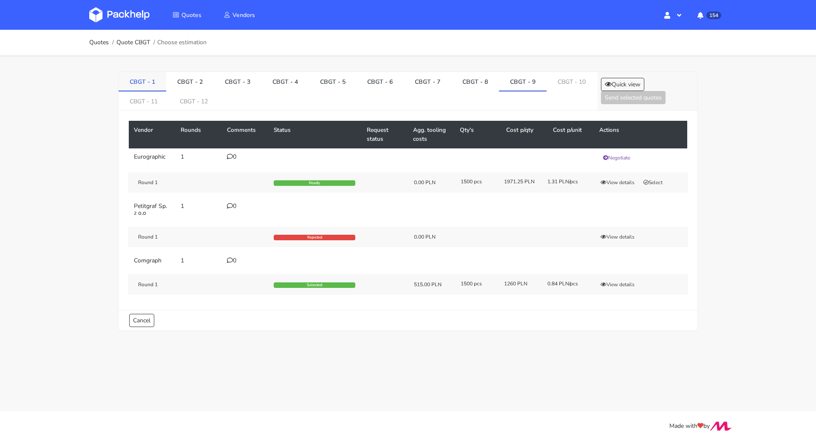
click at [137, 78] on link "CBGT - 1" at bounding box center [143, 81] width 48 height 19
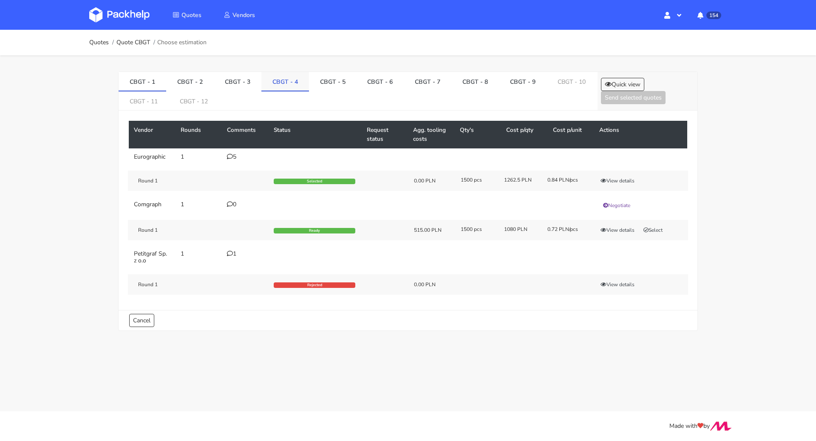
click at [269, 82] on link "CBGT - 4" at bounding box center [285, 81] width 48 height 19
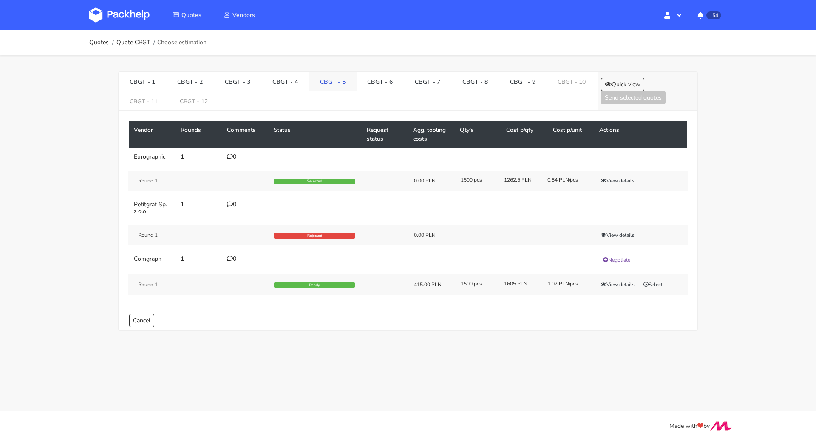
click at [314, 81] on link "CBGT - 5" at bounding box center [333, 81] width 48 height 19
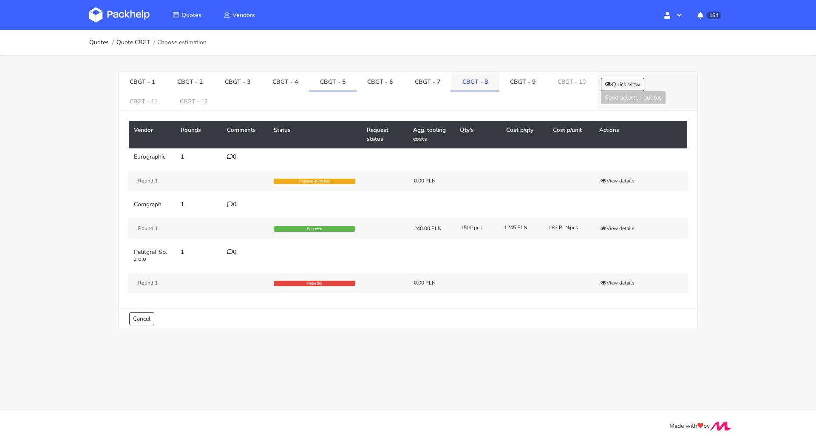
click at [480, 80] on link "CBGT - 8" at bounding box center [475, 81] width 48 height 19
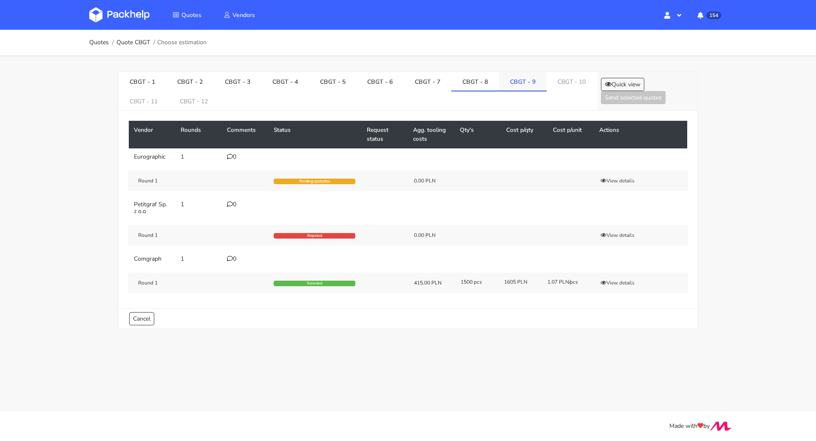
click at [523, 83] on link "CBGT - 9" at bounding box center [523, 81] width 48 height 19
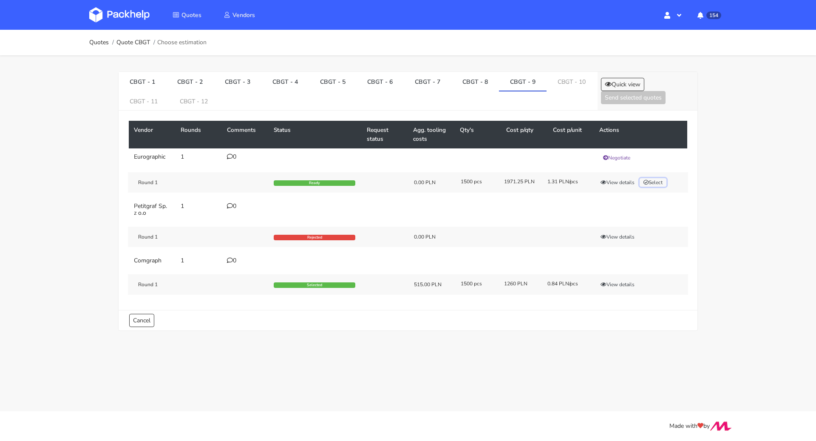
click at [657, 183] on button "Select" at bounding box center [653, 182] width 27 height 8
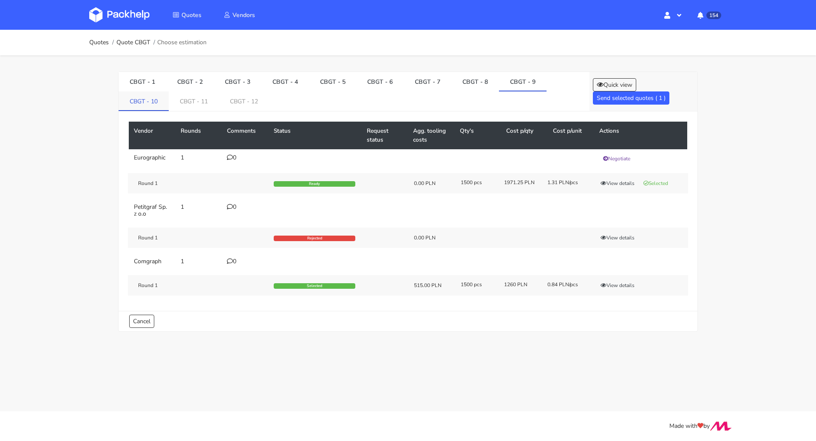
click at [128, 104] on link "CBGT - 10" at bounding box center [144, 100] width 50 height 19
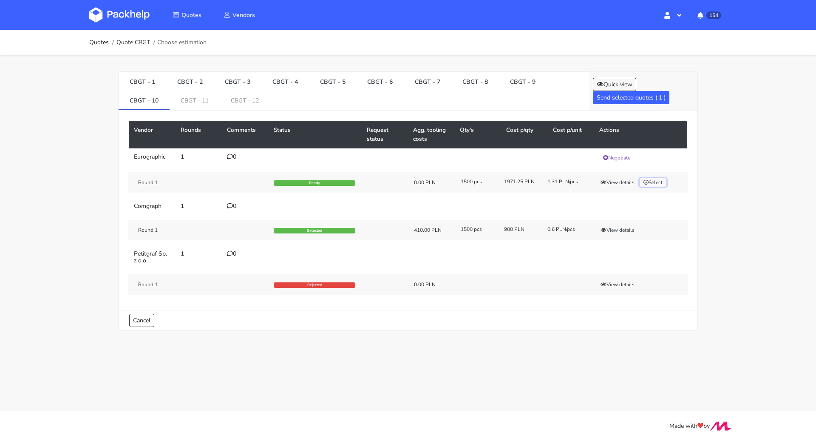
click at [649, 180] on button "Select" at bounding box center [653, 182] width 27 height 8
click at [185, 98] on link "CBGT - 11" at bounding box center [195, 100] width 50 height 19
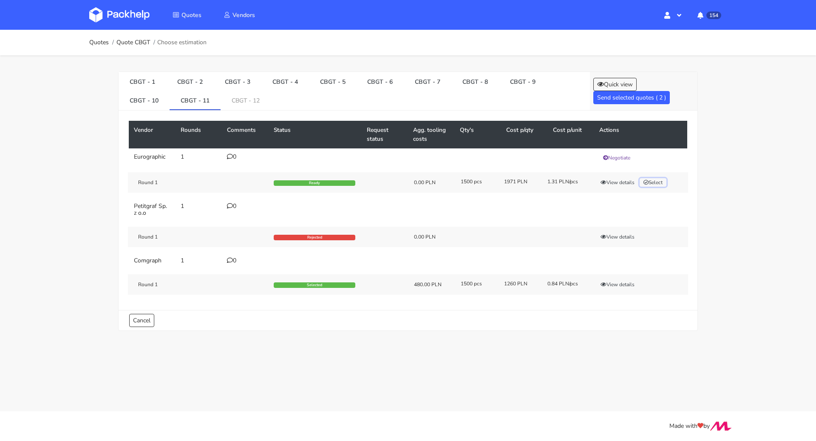
click at [664, 183] on button "Select" at bounding box center [653, 182] width 27 height 8
click at [241, 99] on link "CBGT - 12" at bounding box center [246, 100] width 50 height 19
click at [665, 187] on div "Round 1 Ready 0.00 PLN 1500 pcs 1971.25 PLN 1.31 PLN/pcs View details Select" at bounding box center [408, 182] width 560 height 20
click at [659, 179] on button "Select" at bounding box center [653, 182] width 27 height 8
click at [616, 99] on button "Send selected quotes ( 4 )" at bounding box center [631, 97] width 76 height 13
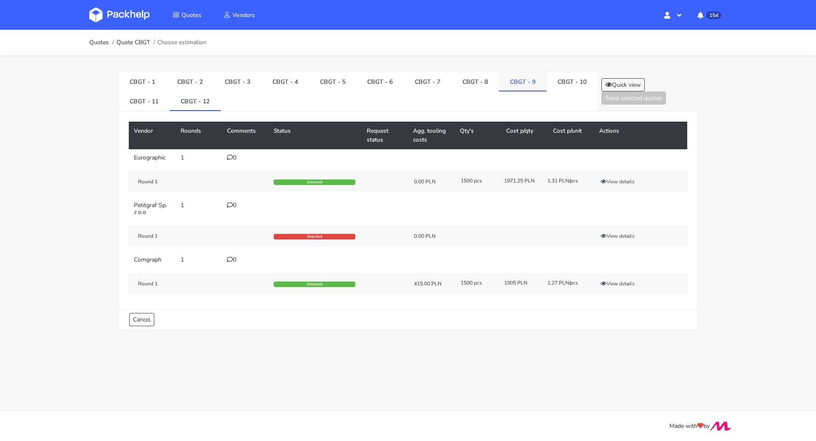
click at [515, 83] on link "CBGT - 9" at bounding box center [523, 81] width 48 height 19
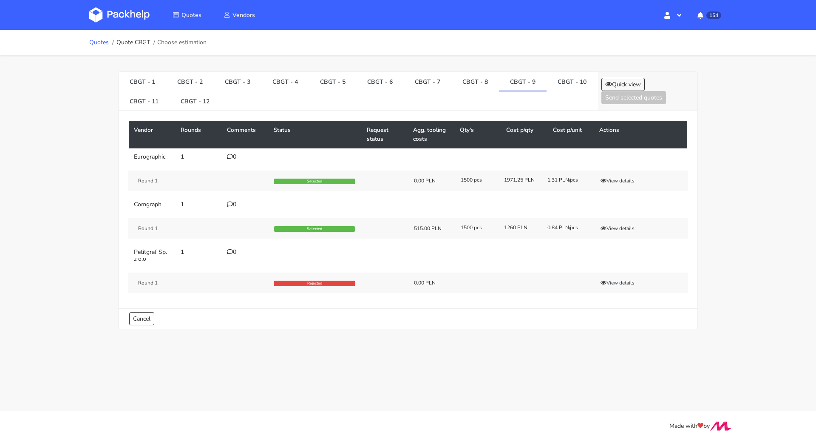
click at [93, 41] on link "Quotes" at bounding box center [99, 42] width 20 height 7
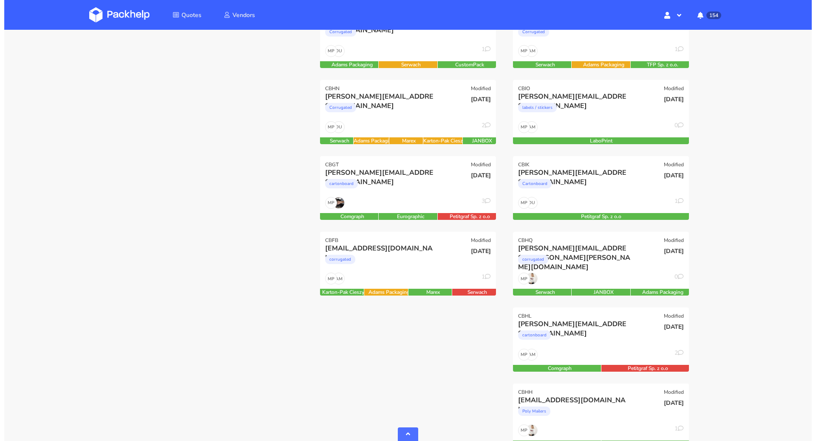
scroll to position [449, 0]
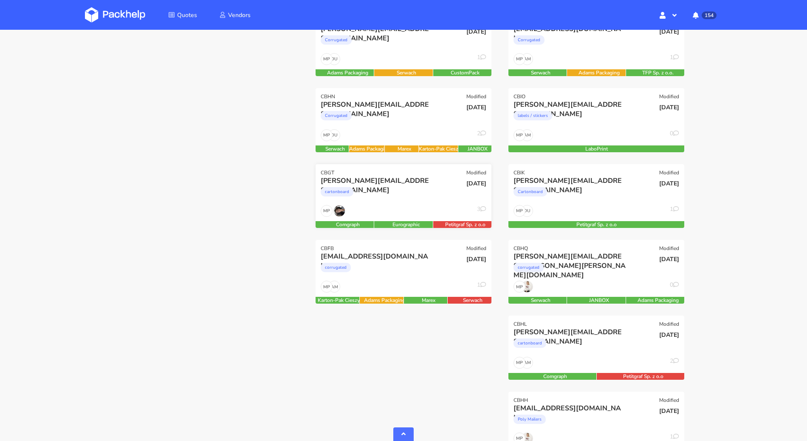
click at [398, 218] on div "MP 3" at bounding box center [404, 213] width 176 height 16
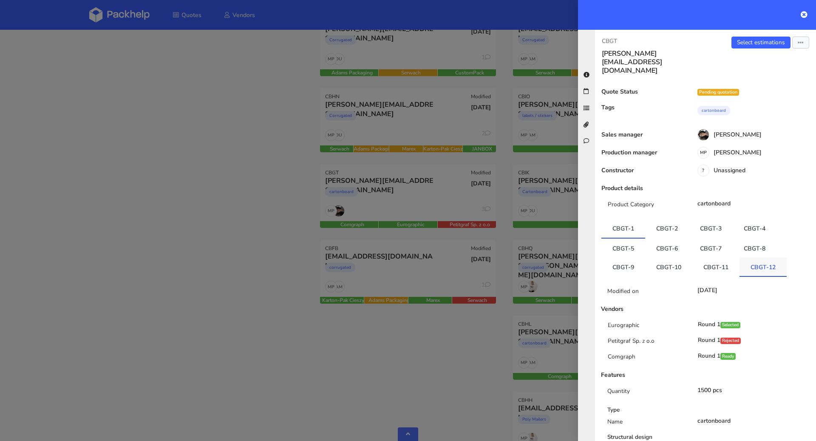
click at [761, 257] on link "CBGT-12" at bounding box center [762, 266] width 47 height 19
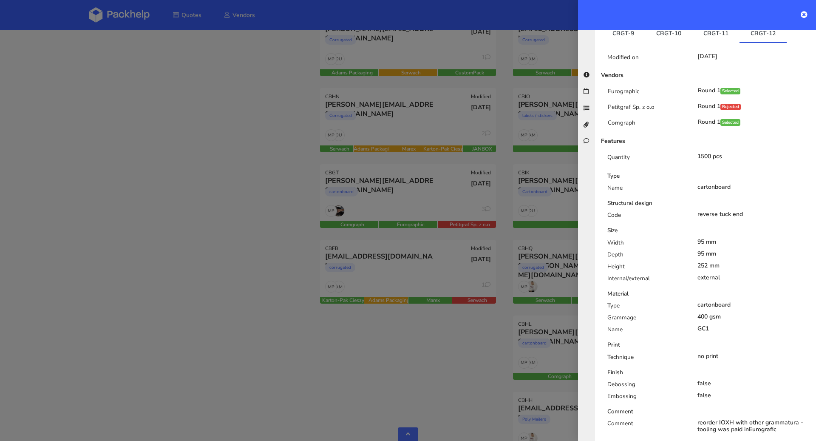
scroll to position [233, 0]
drag, startPoint x: 240, startPoint y: 197, endPoint x: 255, endPoint y: 195, distance: 15.0
click at [241, 197] on div at bounding box center [408, 220] width 816 height 441
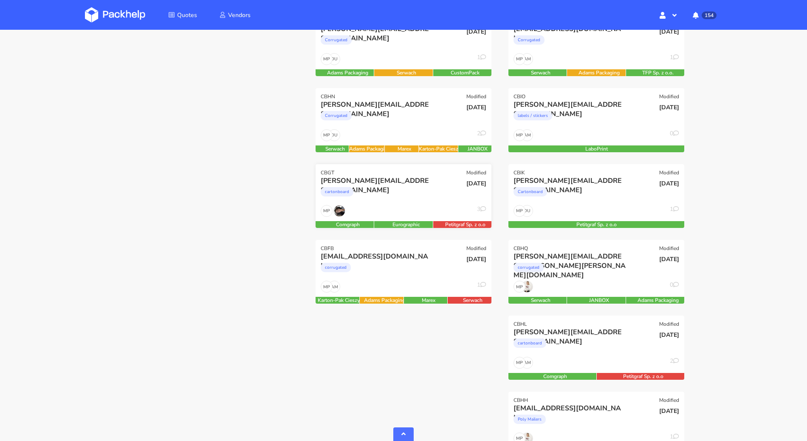
click at [373, 201] on div "cartonboard" at bounding box center [377, 193] width 113 height 17
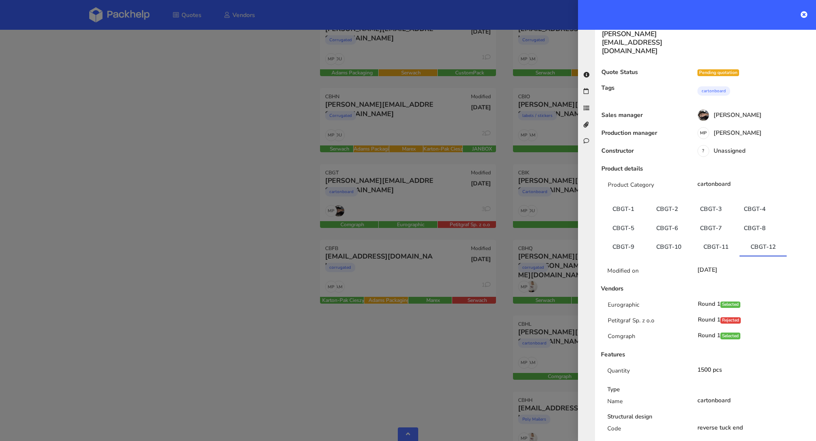
scroll to position [0, 0]
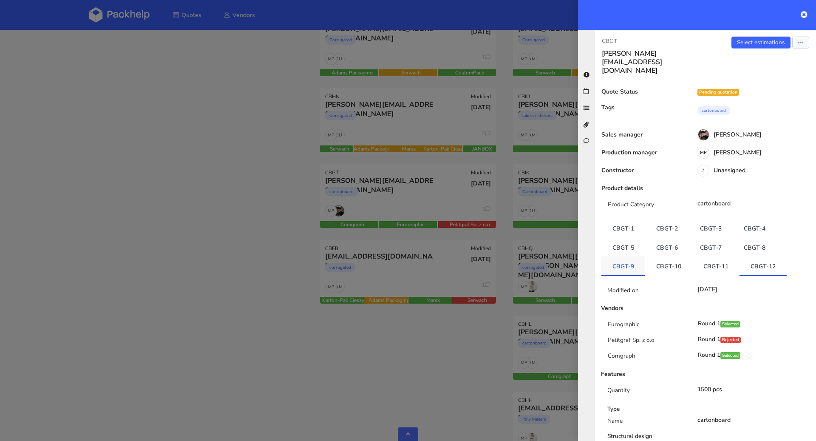
click at [631, 256] on link "CBGT-9" at bounding box center [623, 265] width 44 height 19
click at [753, 43] on link "Select estimations" at bounding box center [760, 43] width 59 height 12
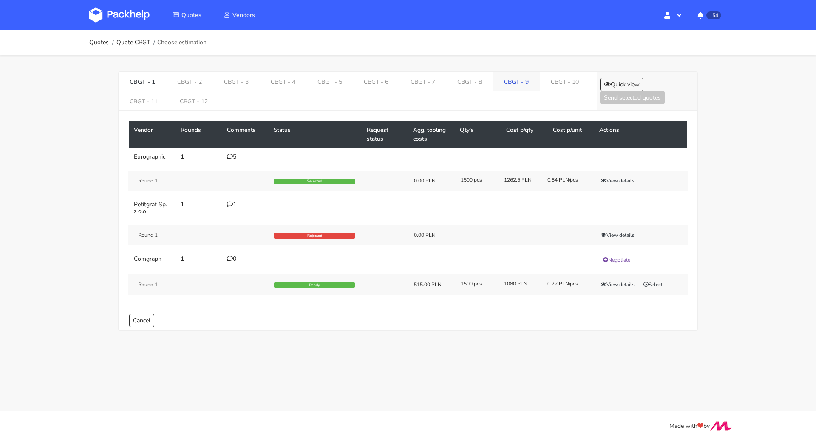
click at [504, 78] on link "CBGT - 9" at bounding box center [516, 81] width 47 height 19
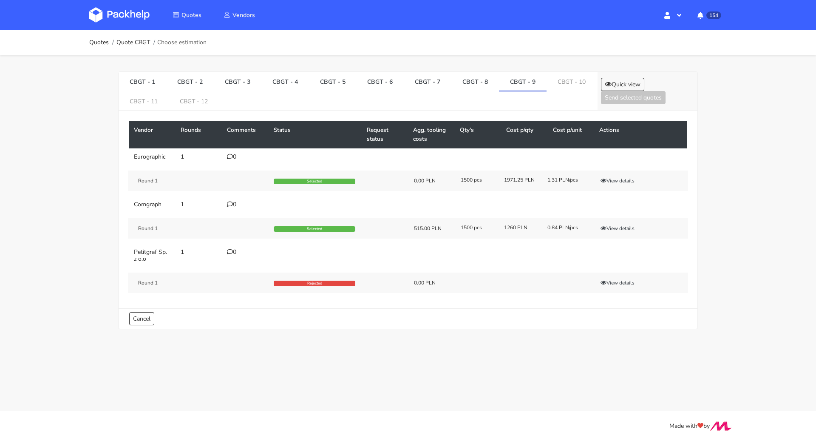
click at [617, 222] on div "Round 1 Selected 515.00 PLN 1500 pcs 1260 PLN 0.84 PLN/pcs View details" at bounding box center [408, 228] width 560 height 20
click at [619, 224] on button "View details" at bounding box center [618, 228] width 42 height 8
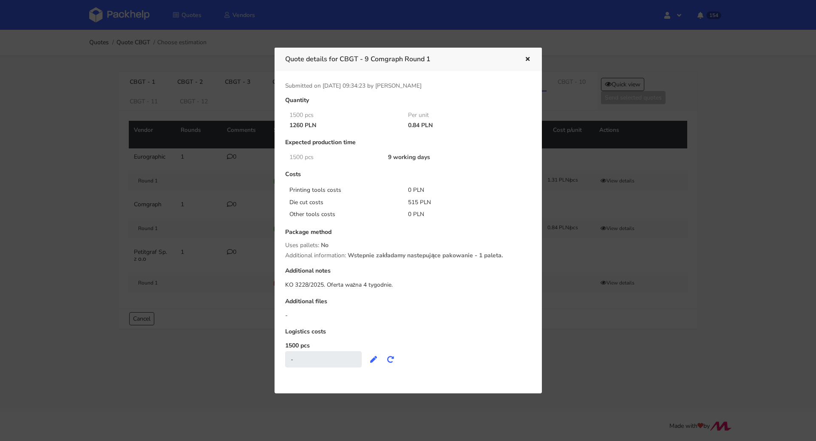
click at [529, 58] on icon "button" at bounding box center [527, 60] width 7 height 6
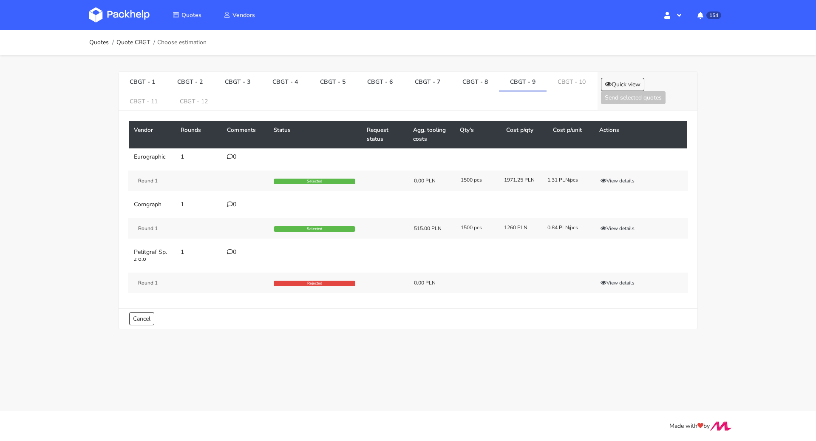
click at [230, 205] on icon at bounding box center [230, 204] width 6 height 6
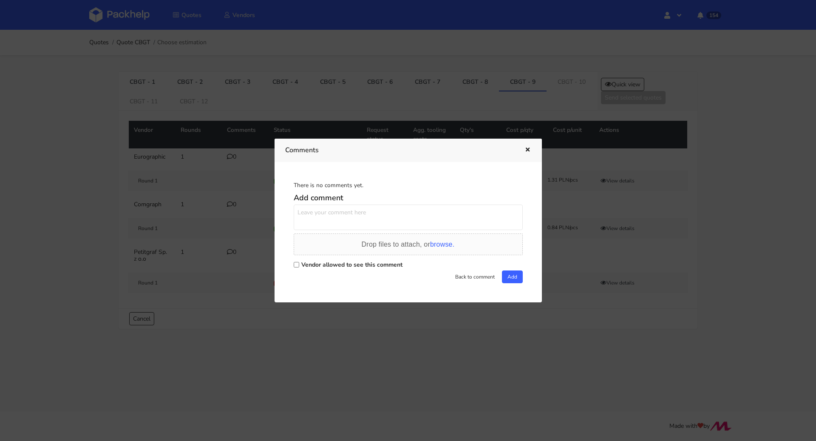
click at [326, 264] on label "Vendor allowed to see this comment" at bounding box center [351, 264] width 101 height 8
click at [299, 264] on input "Vendor allowed to see this comment" at bounding box center [297, 265] width 6 height 6
checkbox input "true"
click at [314, 213] on textarea at bounding box center [408, 216] width 229 height 25
type textarea "Pani Ewelino potrzebuję próbkę surowca GC1- 400g mogę prosić o podesłanie?"
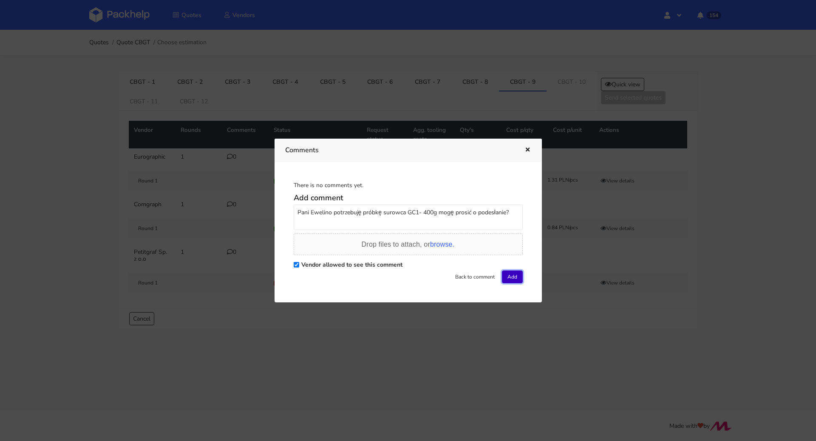
click at [503, 275] on button "Add" at bounding box center [512, 276] width 21 height 13
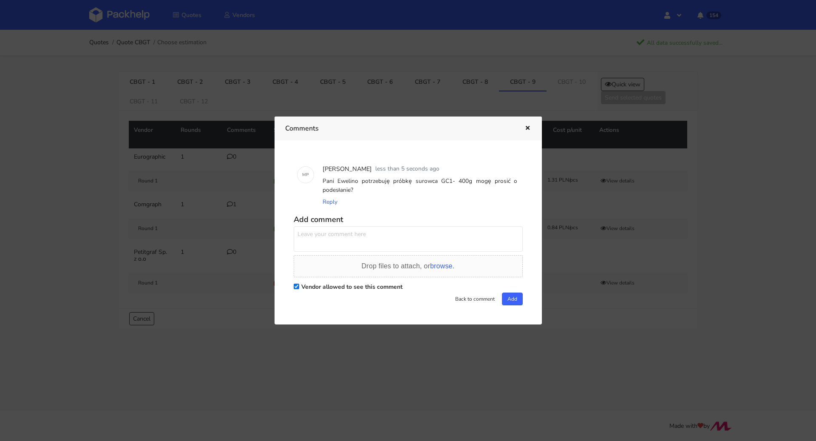
click at [529, 129] on icon "button" at bounding box center [527, 128] width 7 height 6
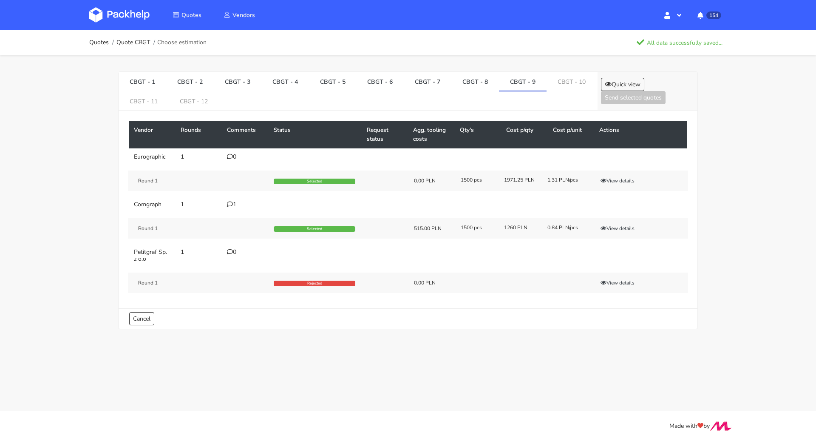
click at [84, 39] on div "Quotes Quote CBGT Choose estimation All data successfully saved..." at bounding box center [408, 42] width 680 height 25
click at [91, 43] on link "Quotes" at bounding box center [99, 42] width 20 height 7
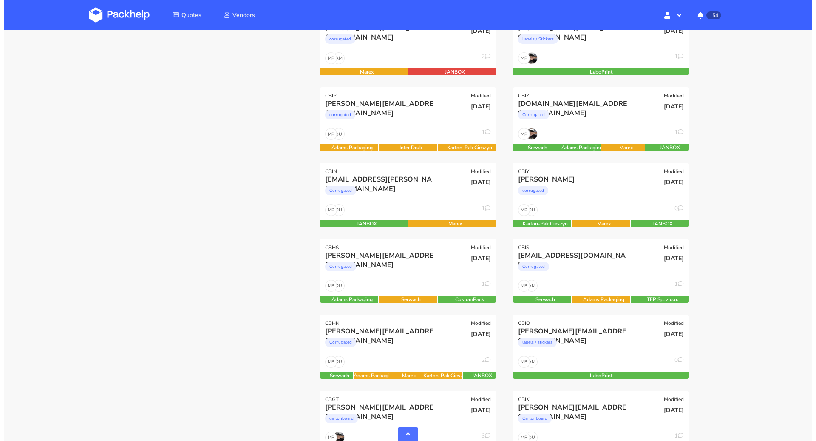
scroll to position [222, 0]
click at [410, 112] on div "corrugated" at bounding box center [377, 117] width 113 height 17
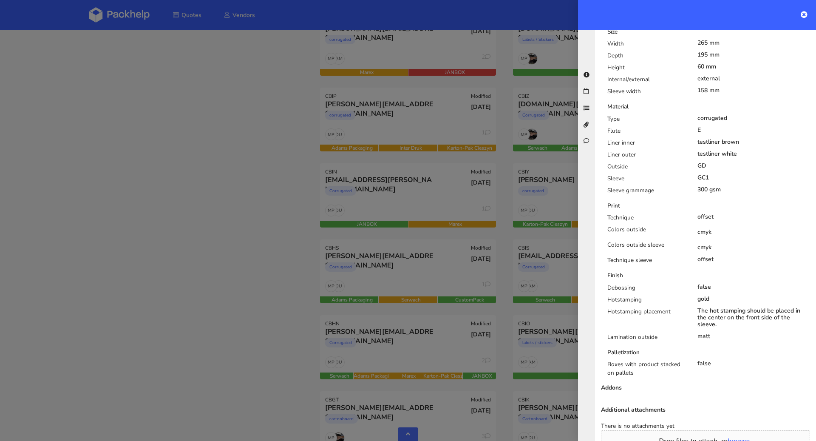
scroll to position [0, 0]
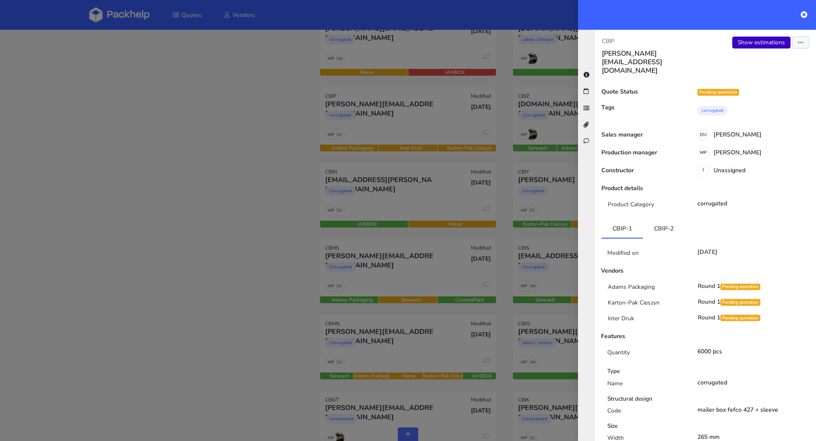
click at [756, 45] on link "Show estimations" at bounding box center [761, 43] width 58 height 12
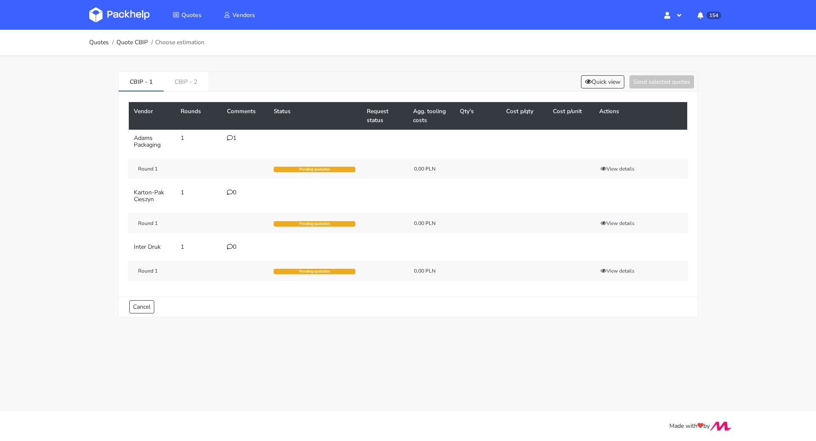
click at [231, 139] on icon at bounding box center [230, 138] width 6 height 6
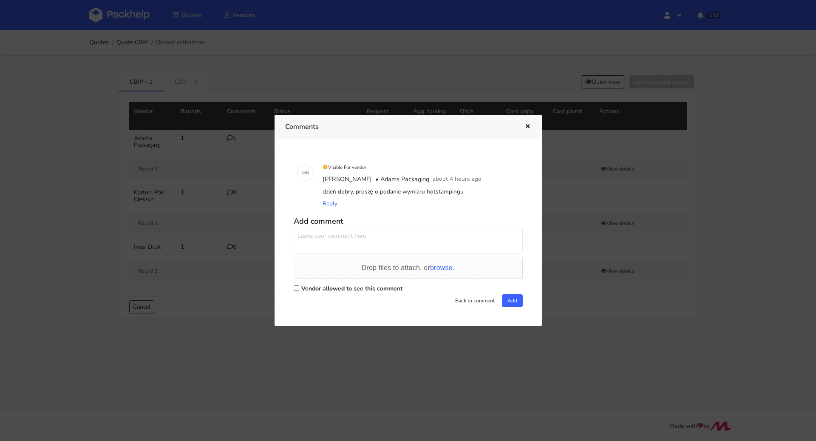
click at [320, 287] on label "Vendor allowed to see this comment" at bounding box center [351, 288] width 101 height 8
click at [299, 287] on input "Vendor allowed to see this comment" at bounding box center [297, 288] width 6 height 6
checkbox input "true"
click at [326, 240] on textarea at bounding box center [408, 240] width 229 height 25
drag, startPoint x: 230, startPoint y: 71, endPoint x: 212, endPoint y: 71, distance: 18.7
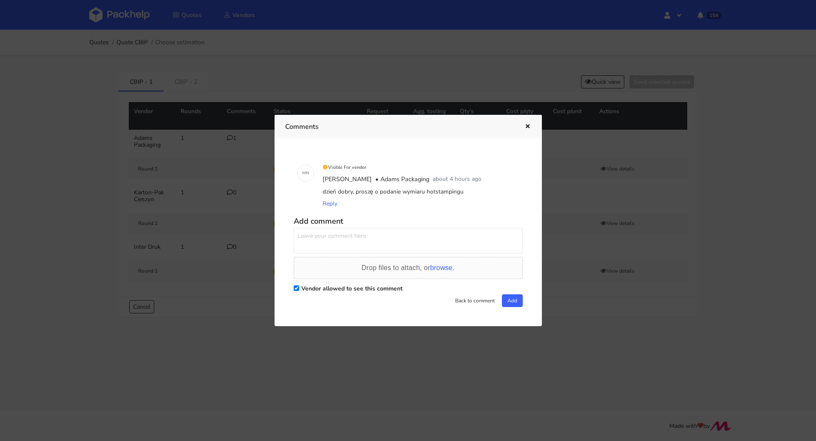
click at [230, 71] on div at bounding box center [408, 220] width 816 height 441
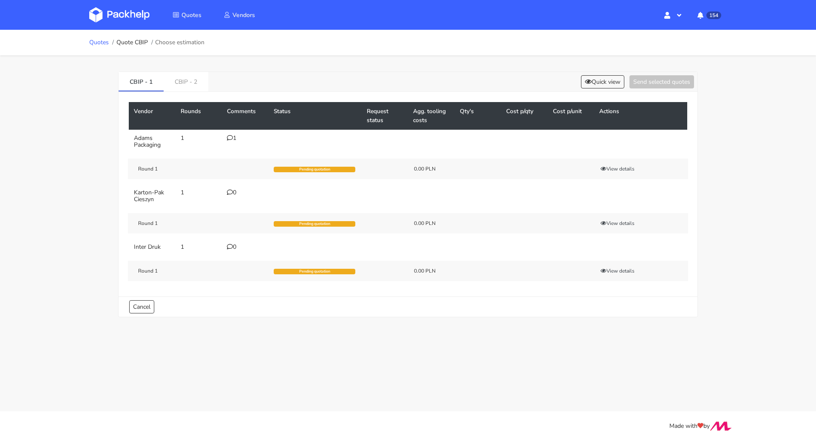
click at [97, 43] on link "Quotes" at bounding box center [99, 42] width 20 height 7
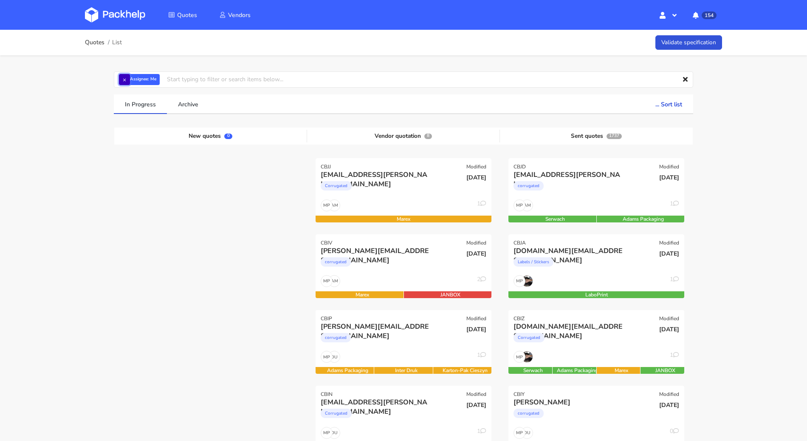
click at [128, 82] on button "×" at bounding box center [124, 79] width 11 height 11
click at [127, 81] on input "text" at bounding box center [404, 79] width 580 height 16
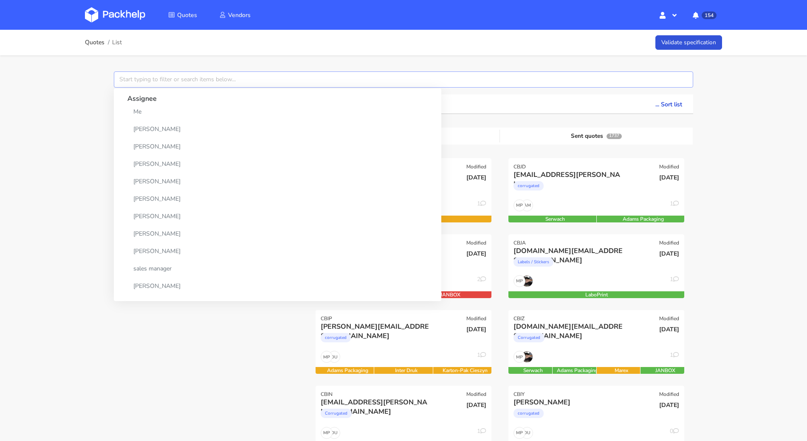
paste input "CBCC"
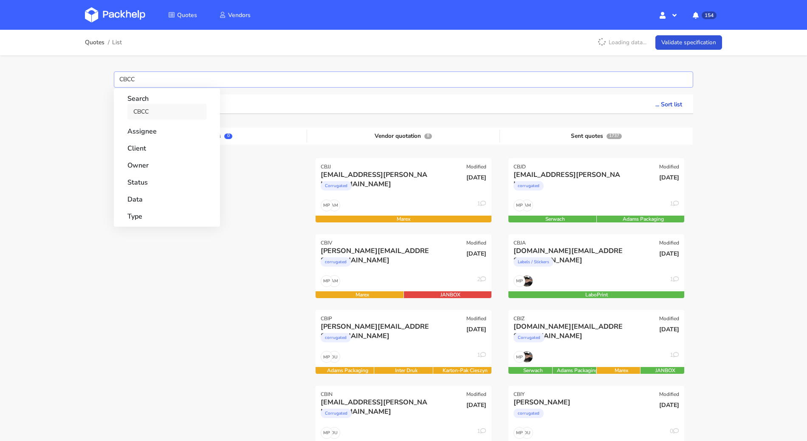
type input "CBCC"
click at [149, 111] on link "CBCC" at bounding box center [166, 112] width 79 height 16
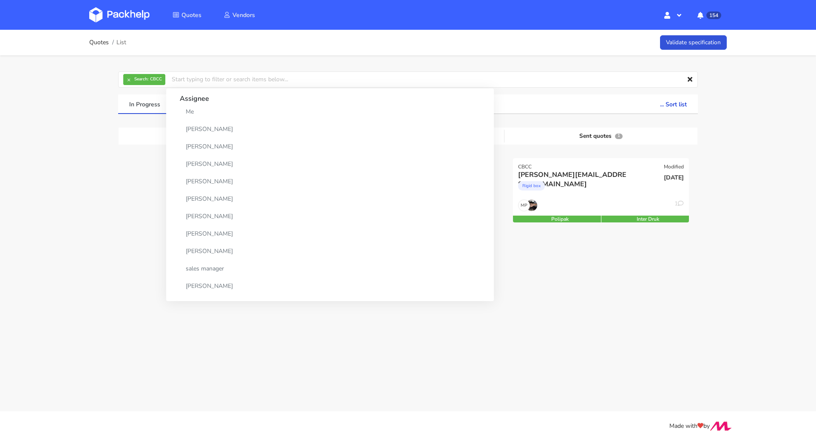
click at [66, 130] on div "Quotes List Validate specification × Search: CBCC Assignee Me Dylan Dewit Natal…" at bounding box center [408, 163] width 816 height 266
click at [571, 200] on div "MP 1" at bounding box center [601, 207] width 176 height 16
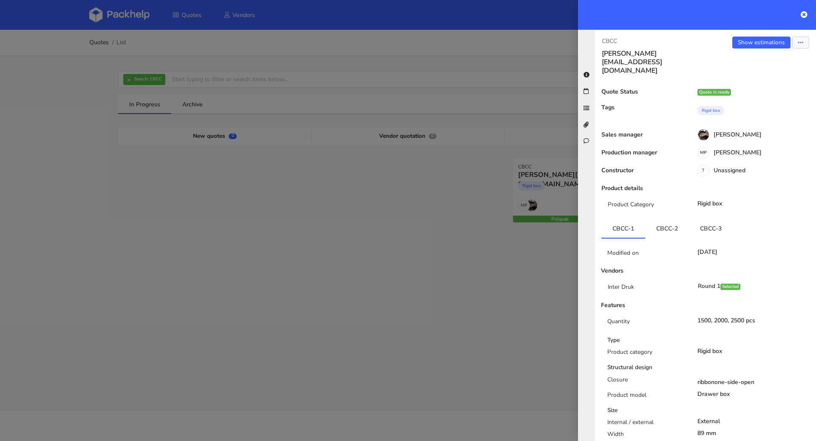
click at [717, 219] on link "CBCC-3" at bounding box center [711, 228] width 44 height 19
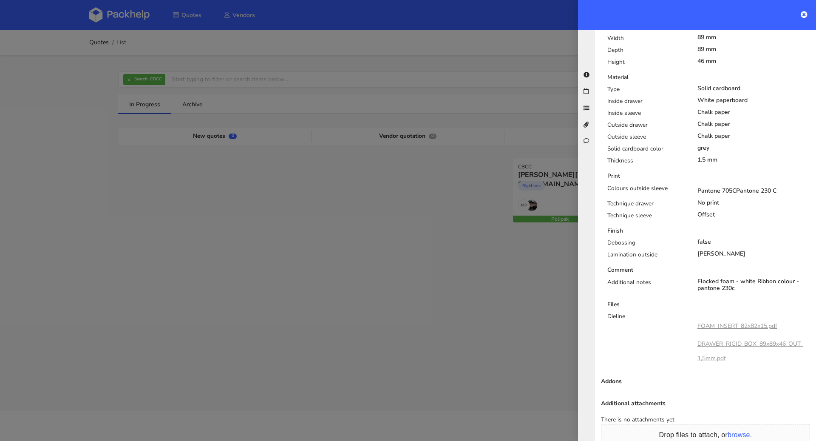
scroll to position [478, 0]
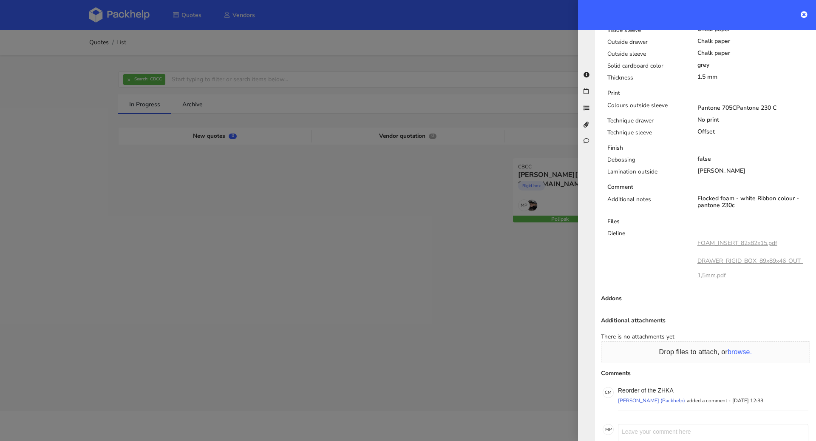
click at [725, 239] on link "FOAM_INSERT_82x82x15.pdf" at bounding box center [737, 243] width 80 height 8
click at [340, 160] on div at bounding box center [408, 220] width 816 height 441
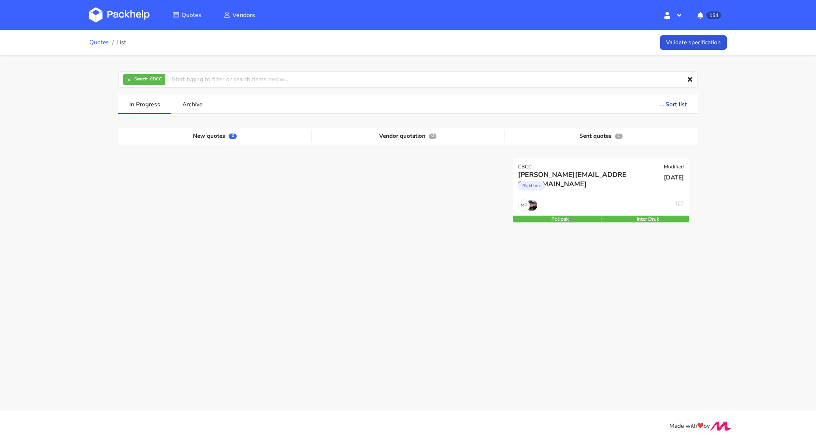
click at [100, 42] on link "Quotes" at bounding box center [99, 42] width 20 height 7
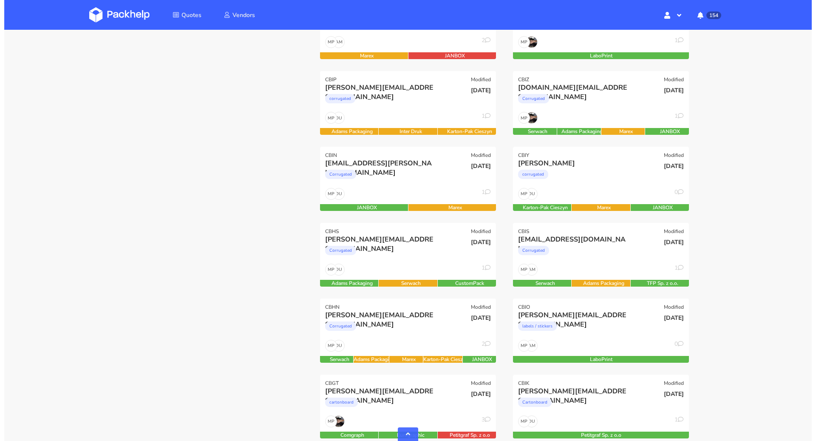
scroll to position [238, 0]
click at [378, 111] on div "[PERSON_NAME][EMAIL_ADDRESS][DOMAIN_NAME] corrugated" at bounding box center [374, 97] width 119 height 29
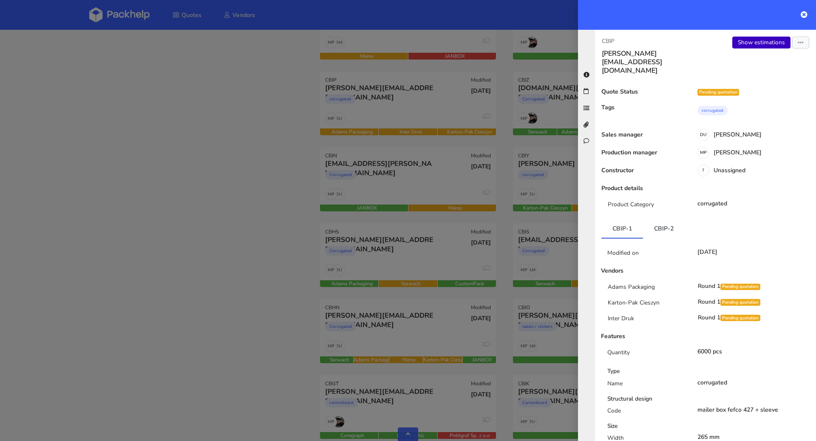
click at [741, 44] on link "Show estimations" at bounding box center [761, 43] width 58 height 12
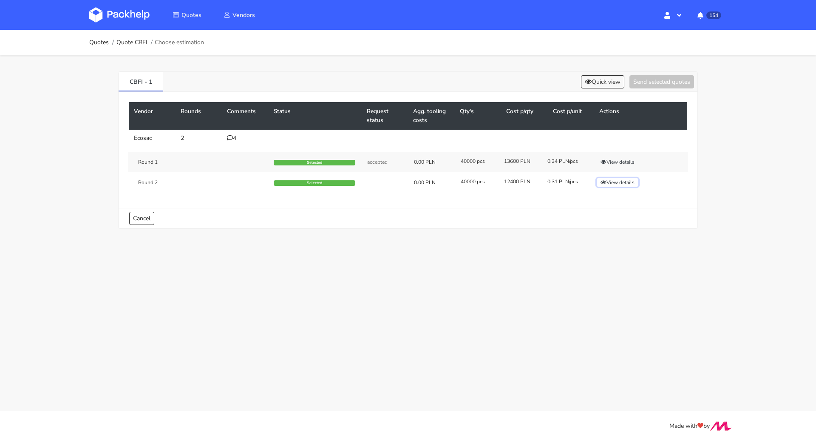
click at [623, 181] on button "View details" at bounding box center [618, 182] width 42 height 8
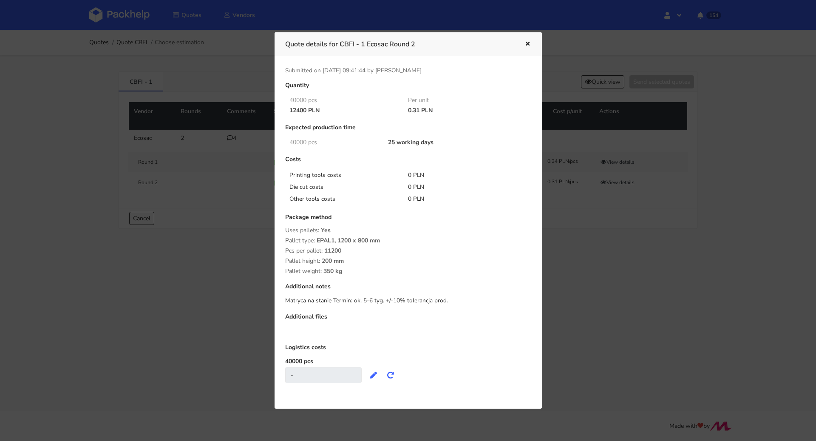
click at [530, 45] on icon "button" at bounding box center [527, 44] width 7 height 6
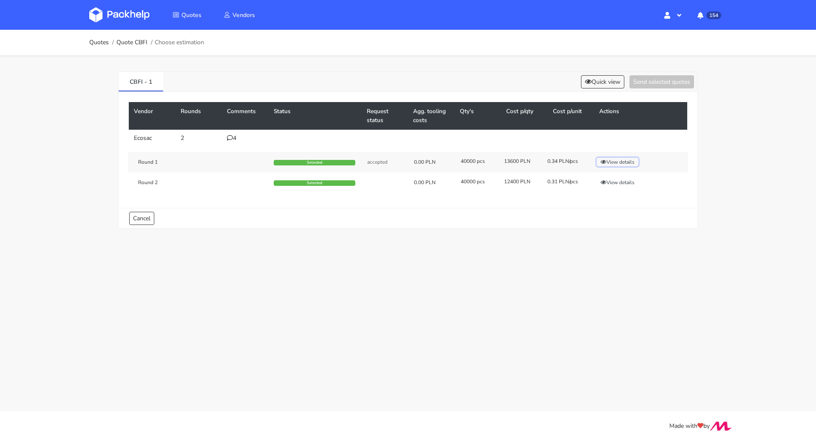
click at [627, 164] on button "View details" at bounding box center [618, 162] width 42 height 8
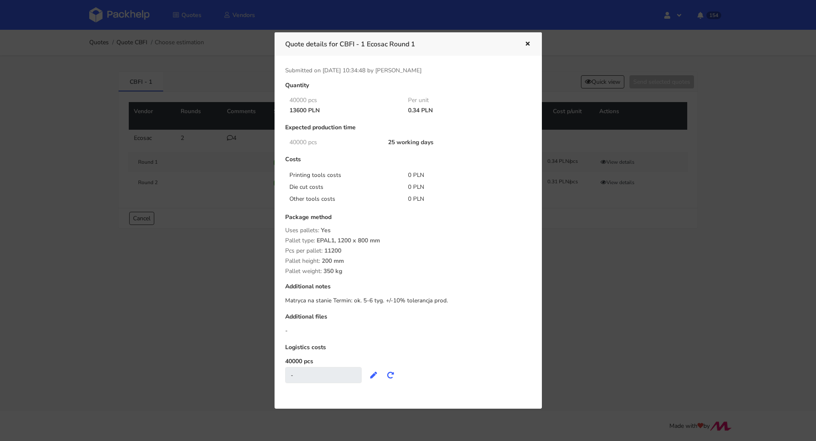
click at [619, 222] on div at bounding box center [408, 220] width 816 height 441
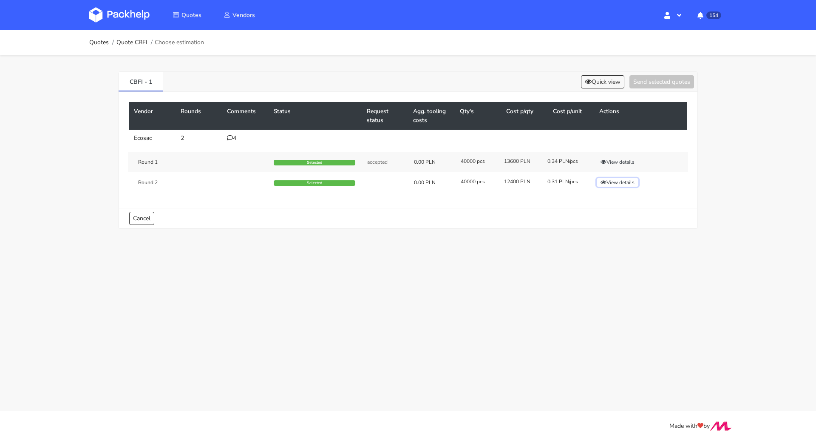
click at [623, 184] on button "View details" at bounding box center [618, 182] width 42 height 8
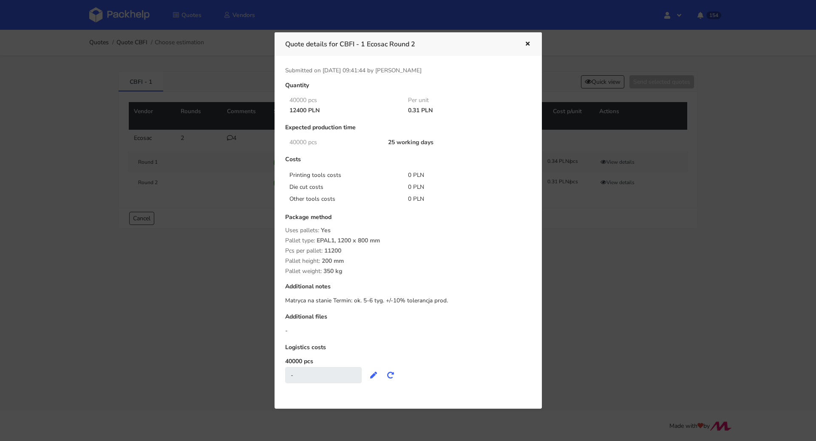
click at [522, 41] on button "button" at bounding box center [526, 44] width 9 height 11
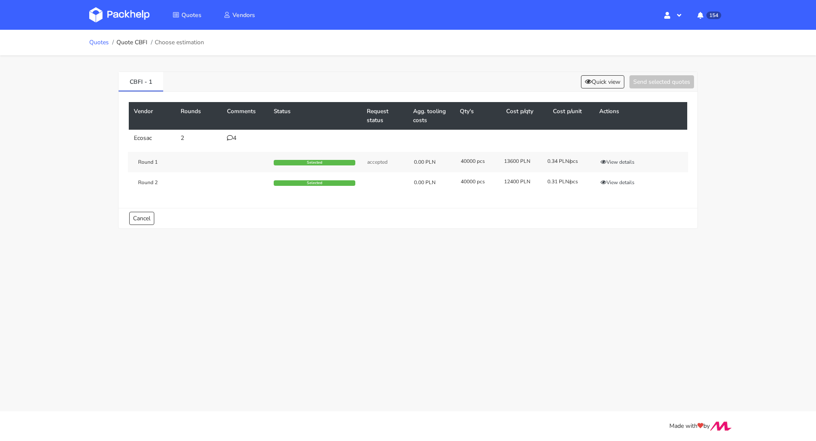
click at [105, 42] on link "Quotes" at bounding box center [99, 42] width 20 height 7
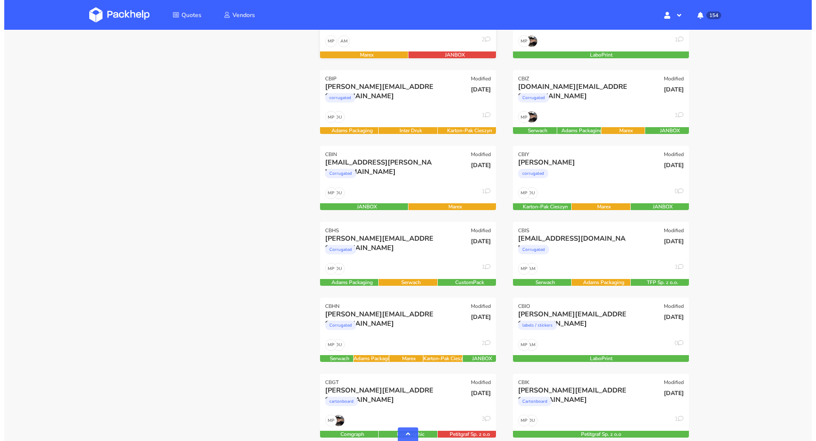
scroll to position [101, 0]
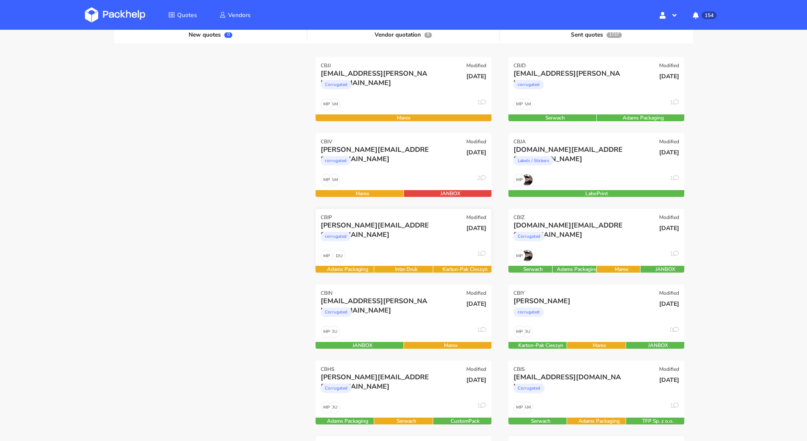
click at [413, 230] on div "corrugated" at bounding box center [377, 238] width 113 height 17
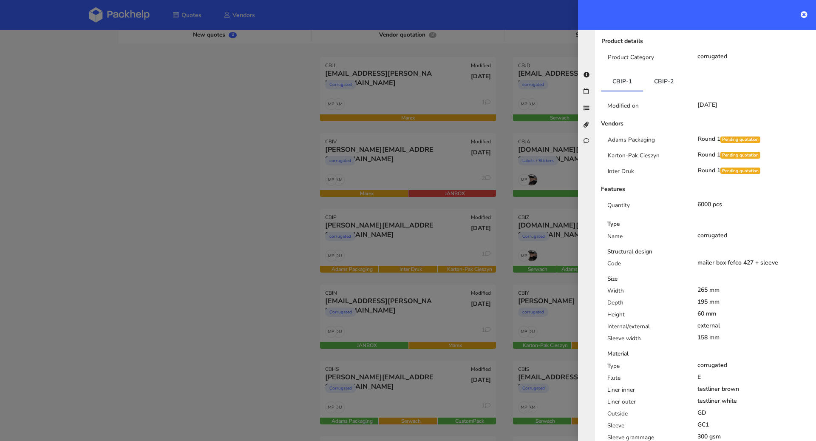
scroll to position [0, 0]
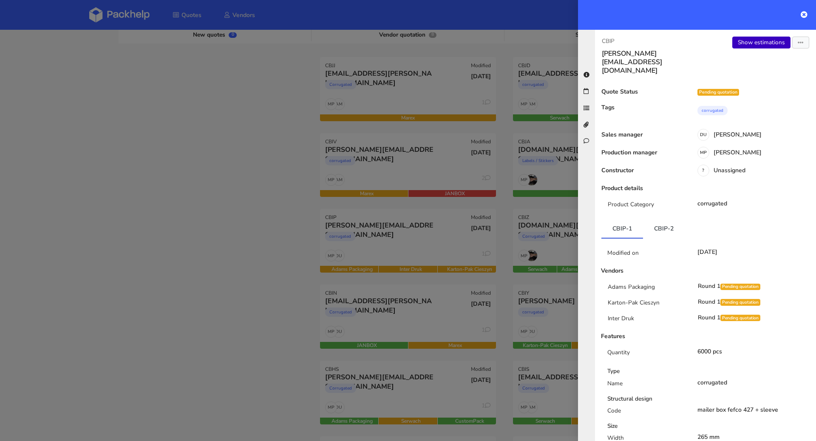
click at [757, 41] on link "Show estimations" at bounding box center [761, 43] width 58 height 12
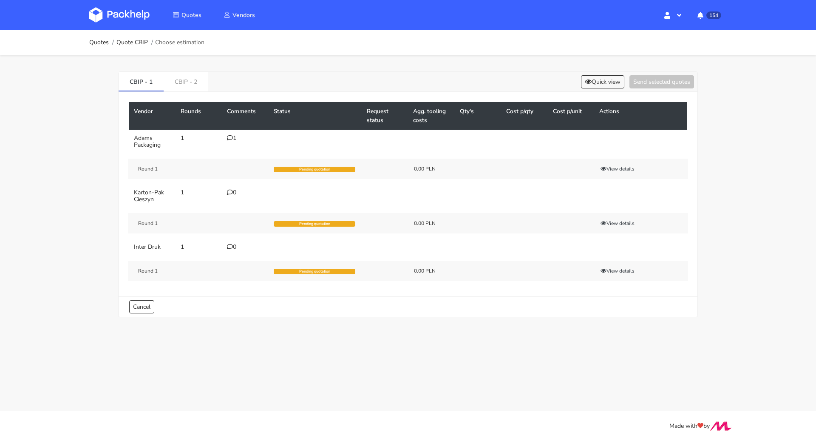
click at [229, 135] on icon at bounding box center [230, 138] width 6 height 6
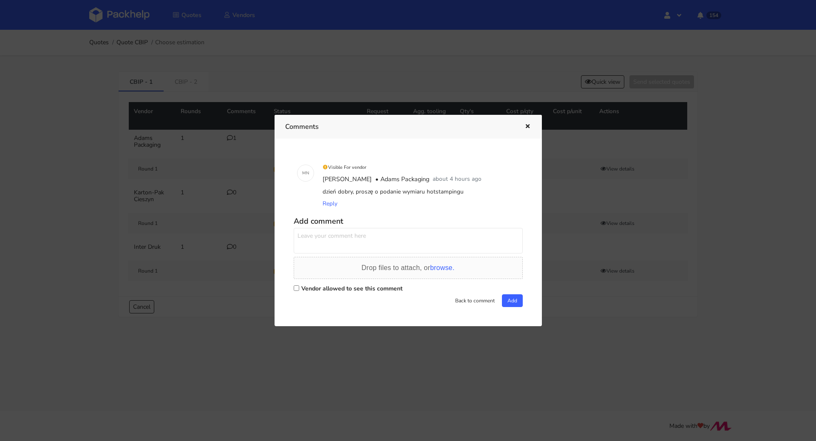
click at [530, 127] on icon "button" at bounding box center [527, 127] width 7 height 6
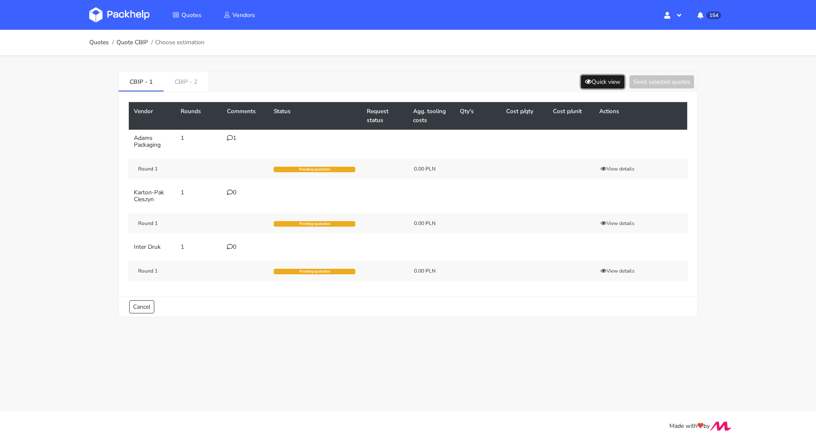
click at [596, 81] on button "Quick view" at bounding box center [602, 81] width 43 height 13
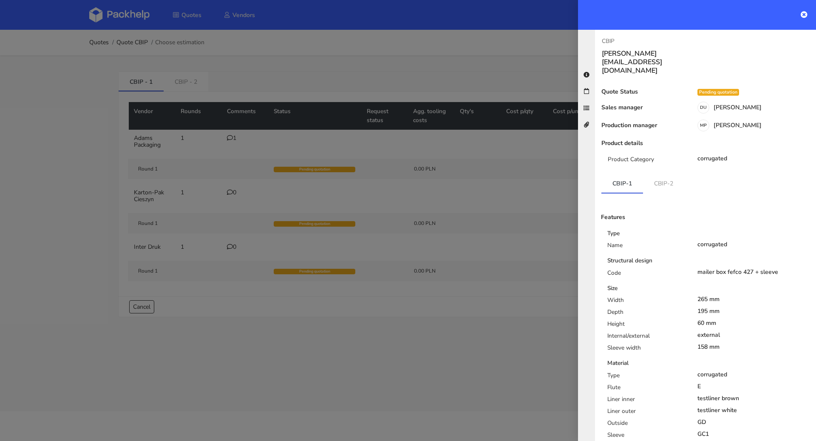
click at [114, 43] on div at bounding box center [408, 220] width 816 height 441
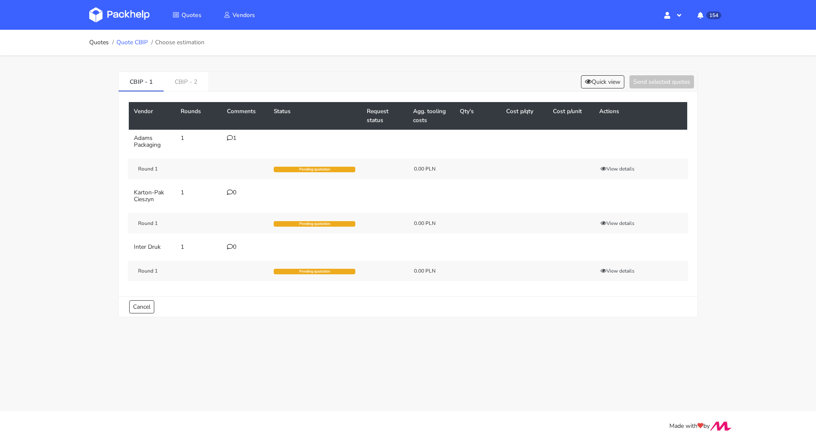
click at [130, 43] on link "Quote CBIP" at bounding box center [131, 42] width 31 height 7
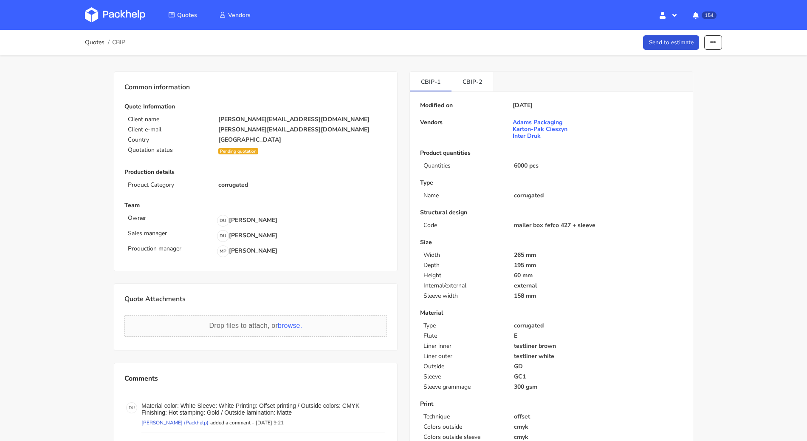
click at [98, 37] on ol "Quotes CBIP" at bounding box center [105, 42] width 40 height 17
click at [96, 40] on link "Quotes" at bounding box center [95, 42] width 20 height 7
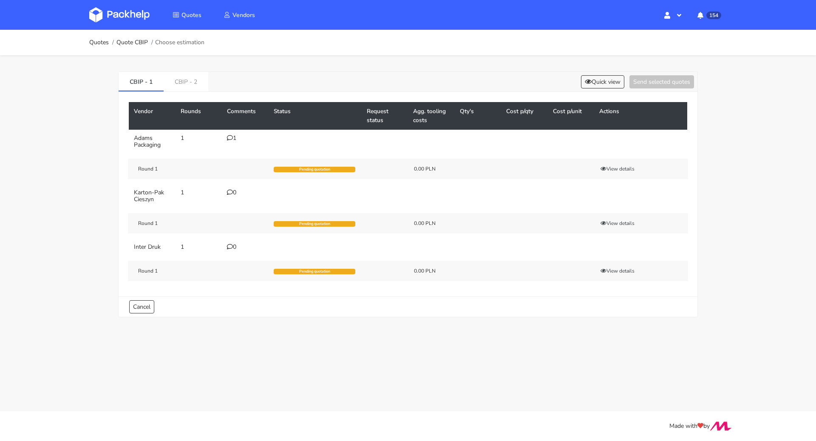
click at [230, 140] on div "1" at bounding box center [245, 138] width 37 height 7
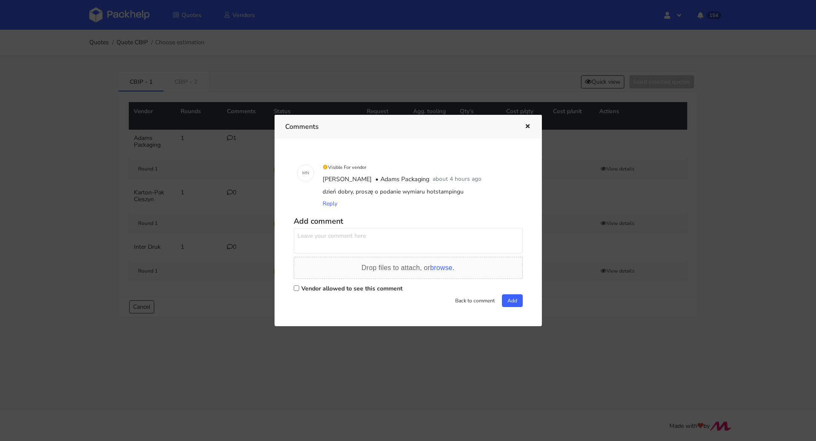
click at [307, 284] on label "Vendor allowed to see this comment" at bounding box center [351, 288] width 101 height 8
click at [299, 285] on input "Vendor allowed to see this comment" at bounding box center [297, 288] width 6 height 6
checkbox input "true"
click at [328, 249] on textarea at bounding box center [408, 240] width 229 height 25
drag, startPoint x: 395, startPoint y: 242, endPoint x: 284, endPoint y: 224, distance: 112.9
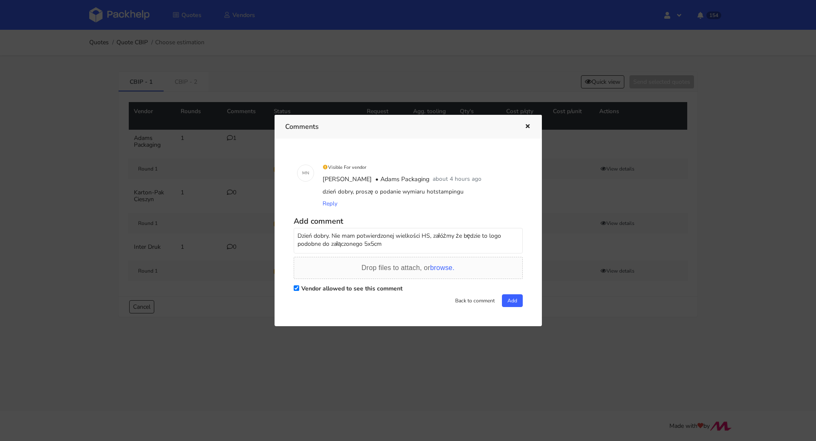
click at [284, 224] on div "M N Visible For vendor Małgorzata Nowotna • Adams Packaging about 4 hours ago d…" at bounding box center [408, 232] width 267 height 187
type textarea "Dzień dobry. Nie mam potwierdzonej wielkości HS, załóżmy że będzie to logo podo…"
click at [526, 125] on icon "button" at bounding box center [527, 127] width 7 height 6
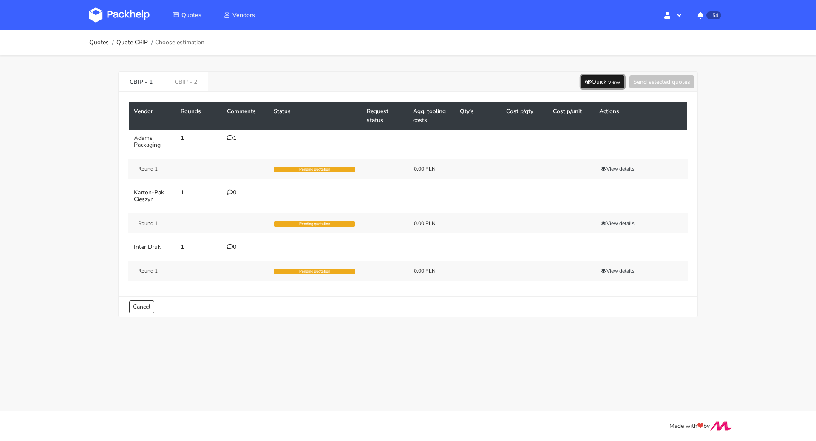
click at [597, 82] on button "Quick view" at bounding box center [602, 81] width 43 height 13
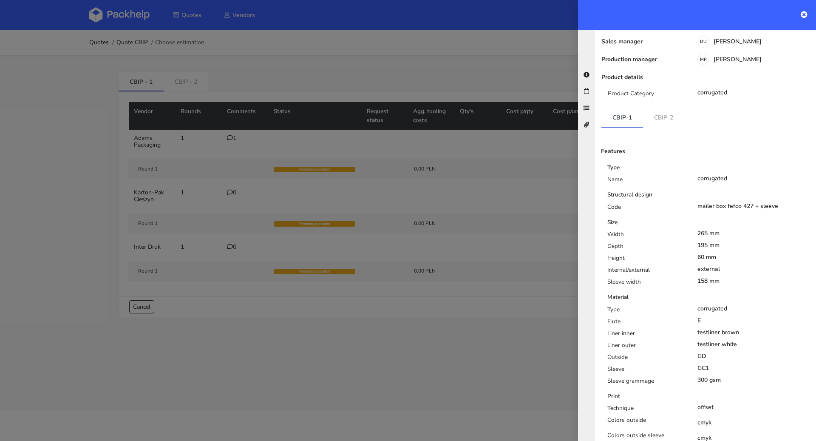
scroll to position [68, 0]
click at [229, 141] on div at bounding box center [408, 220] width 816 height 441
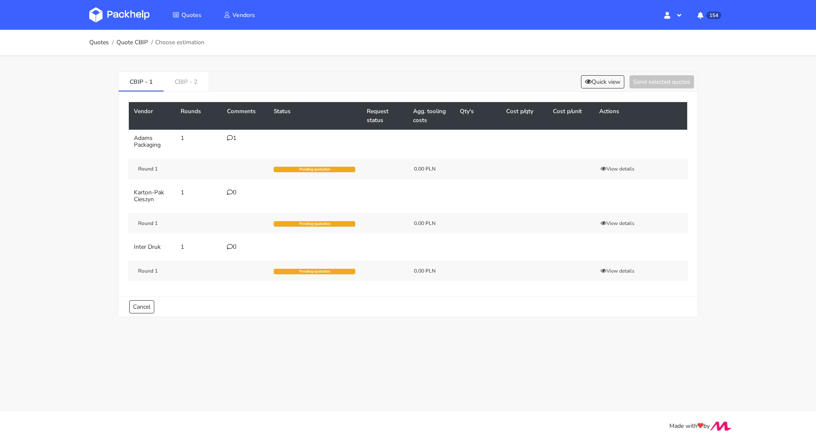
click at [229, 139] on icon at bounding box center [230, 138] width 6 height 6
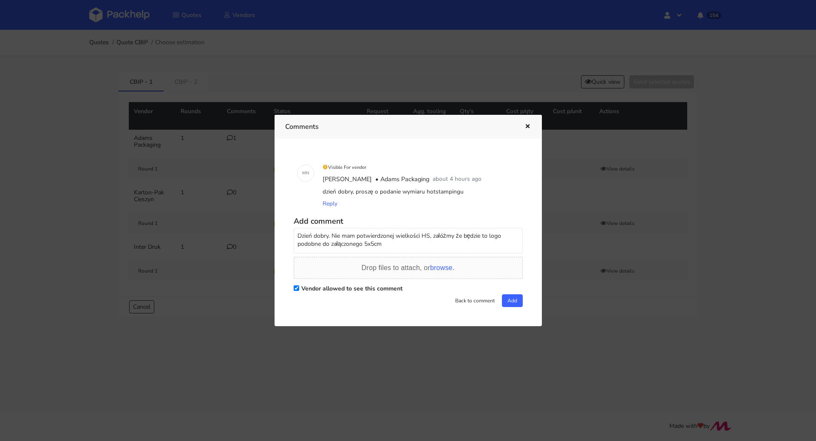
drag, startPoint x: 388, startPoint y: 245, endPoint x: 288, endPoint y: 235, distance: 100.8
click at [288, 235] on div "M N Visible For vendor Małgorzata Nowotna • Adams Packaging about 4 hours ago d…" at bounding box center [408, 232] width 246 height 166
click at [405, 263] on div "Drop files to attach, or browse." at bounding box center [408, 268] width 93 height 10
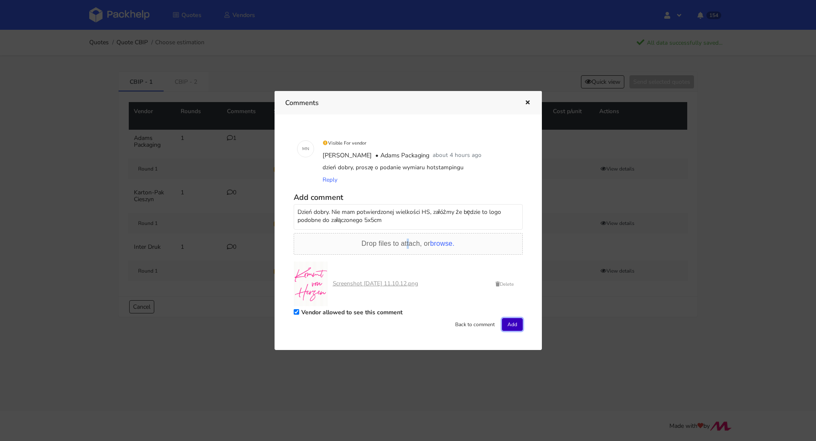
click at [515, 324] on button "Add" at bounding box center [512, 324] width 21 height 13
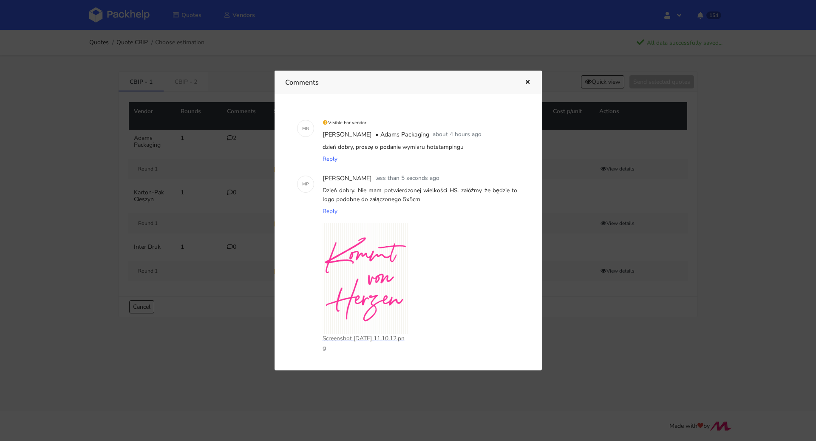
click at [527, 78] on button "button" at bounding box center [526, 82] width 9 height 11
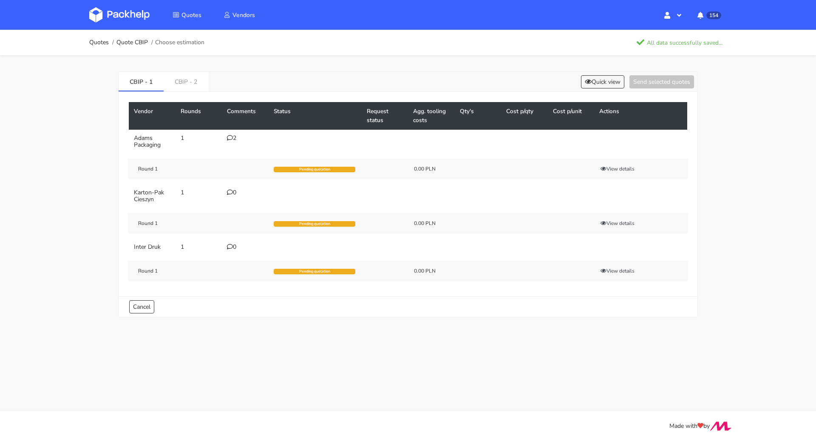
click at [232, 191] on icon at bounding box center [230, 192] width 6 height 6
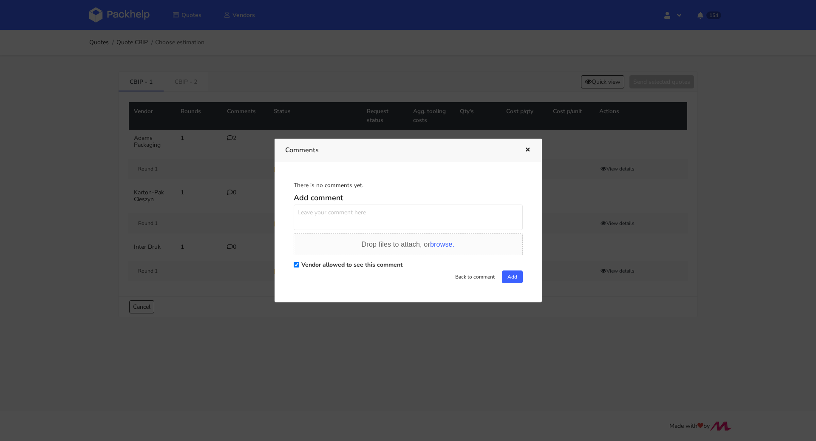
click at [374, 216] on textarea at bounding box center [408, 216] width 229 height 25
paste textarea "Dzień dobry. Nie mam potwierdzonej wielkości HS, załóżmy że będzie to logo podo…"
type textarea "Dzień dobry. Nie mam potwierdzonej wielkości HS, załóżmy że będzie to logo podo…"
click at [384, 241] on span "Drop files to attach, or browse." at bounding box center [408, 244] width 93 height 7
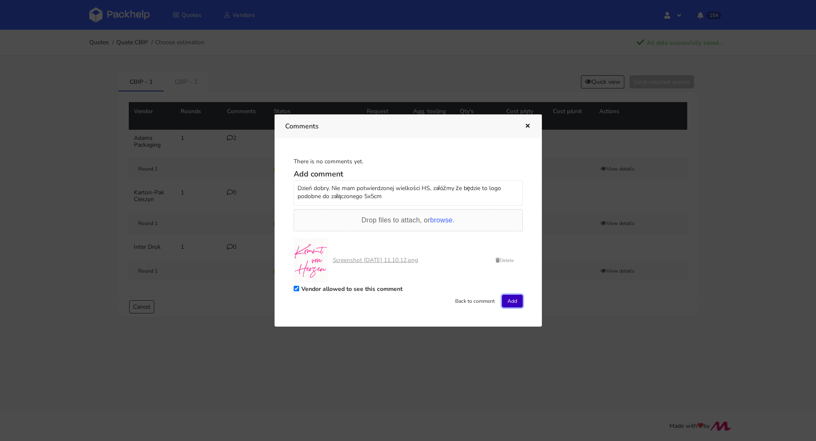
click at [513, 305] on button "Add" at bounding box center [512, 300] width 21 height 13
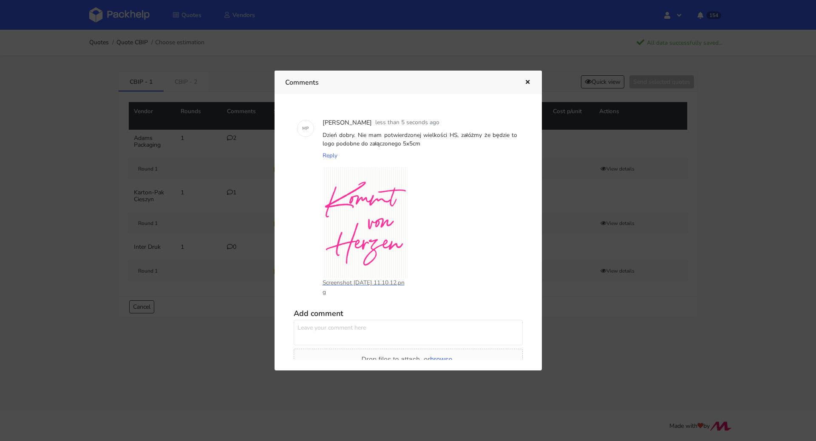
click at [525, 78] on button "button" at bounding box center [526, 82] width 9 height 11
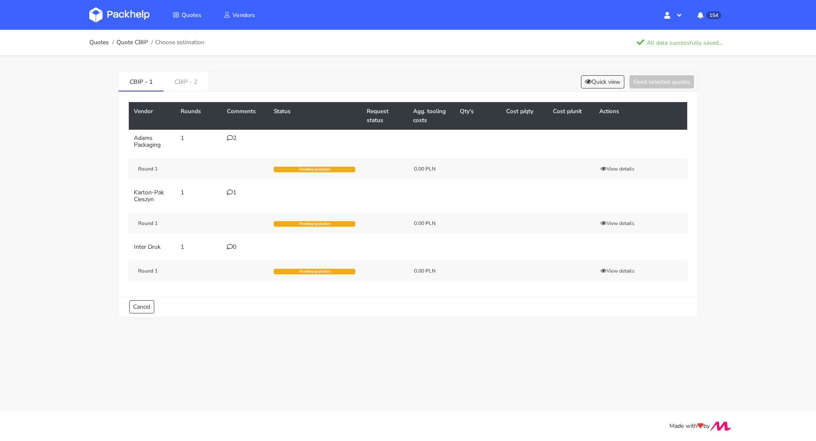
click at [229, 248] on div "0" at bounding box center [245, 246] width 37 height 7
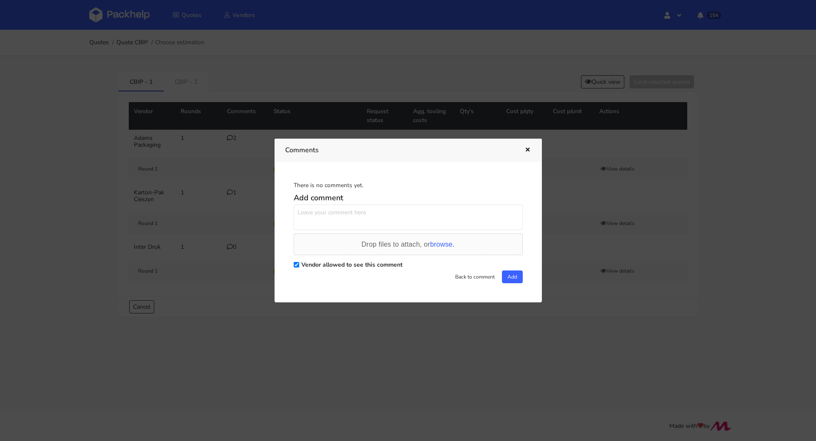
click at [341, 218] on textarea at bounding box center [408, 216] width 229 height 25
paste textarea "Dzień dobry. Nie mam potwierdzonej wielkości HS, załóżmy że będzie to logo podo…"
type textarea "Dzień dobry. Nie mam potwierdzonej wielkości HS, załóżmy że będzie to logo podo…"
click at [407, 244] on span "Drop files to attach, or browse." at bounding box center [408, 244] width 93 height 7
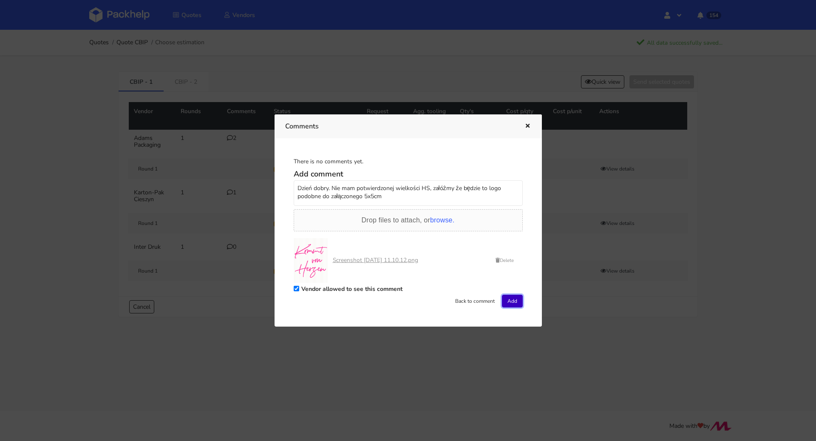
click at [516, 299] on button "Add" at bounding box center [512, 300] width 21 height 13
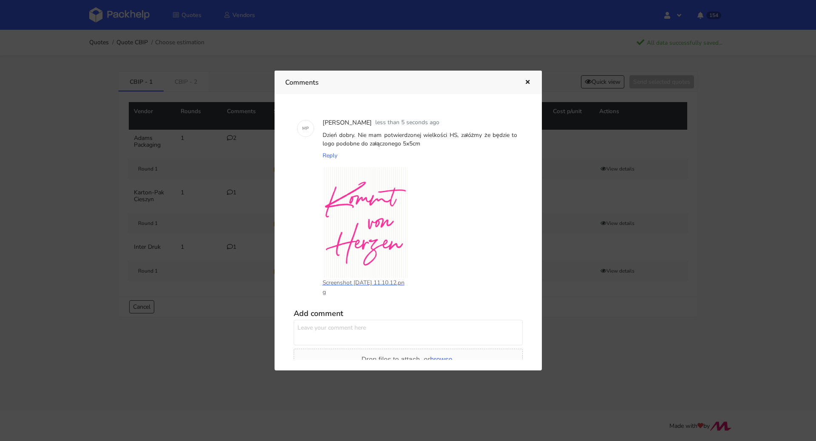
click at [526, 80] on icon "button" at bounding box center [527, 82] width 7 height 6
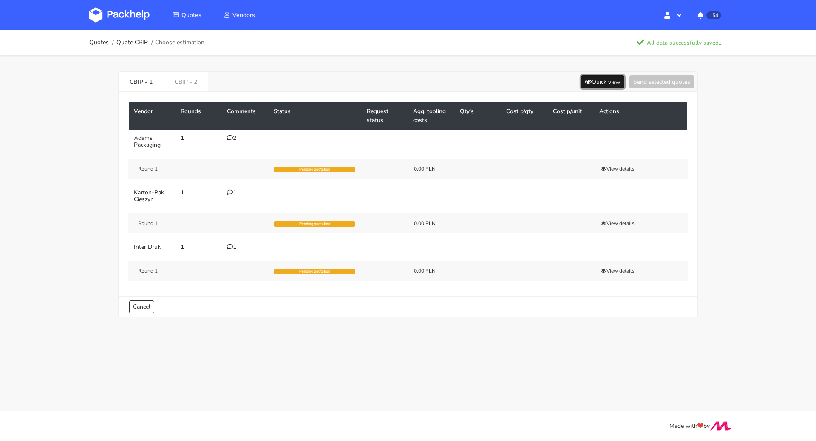
click at [585, 85] on button "Quick view" at bounding box center [602, 81] width 43 height 13
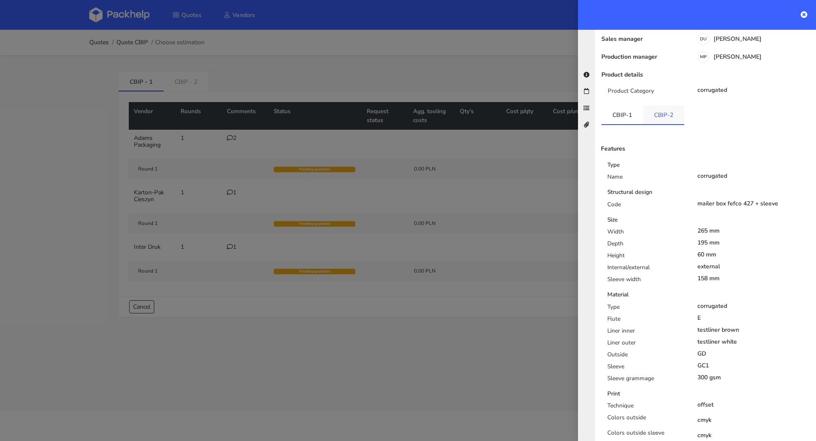
click at [674, 105] on link "CBIP-2" at bounding box center [663, 114] width 41 height 19
click at [617, 105] on link "CBIP-1" at bounding box center [622, 114] width 42 height 19
click at [648, 105] on link "CBIP-2" at bounding box center [664, 114] width 42 height 19
click at [615, 105] on link "CBIP-1" at bounding box center [622, 114] width 42 height 19
click at [510, 221] on div at bounding box center [408, 220] width 816 height 441
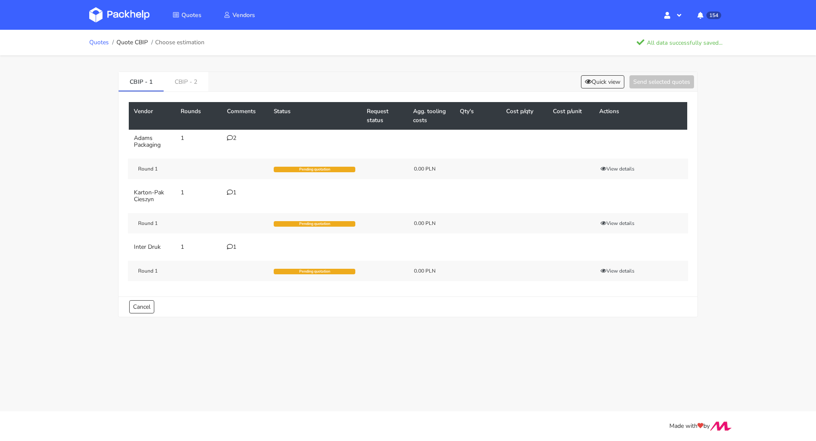
click at [96, 39] on link "Quotes" at bounding box center [99, 42] width 20 height 7
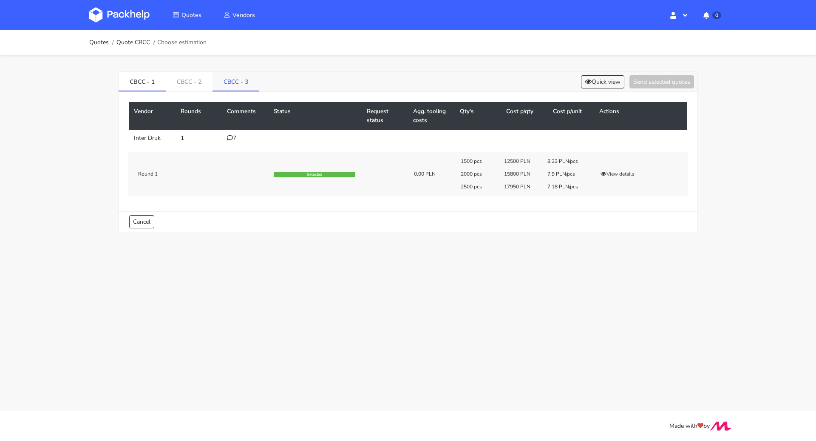
click at [235, 78] on link "CBCC - 3" at bounding box center [235, 81] width 47 height 19
click at [622, 174] on button "View details" at bounding box center [618, 174] width 42 height 8
click at [585, 79] on icon at bounding box center [588, 82] width 7 height 6
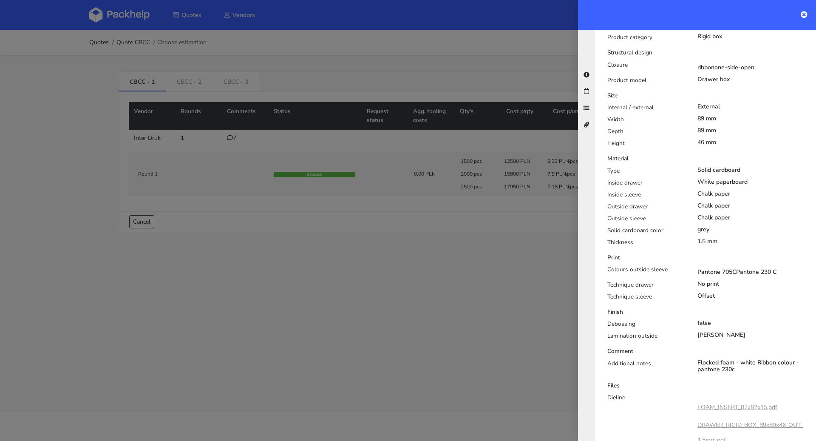
scroll to position [292, 0]
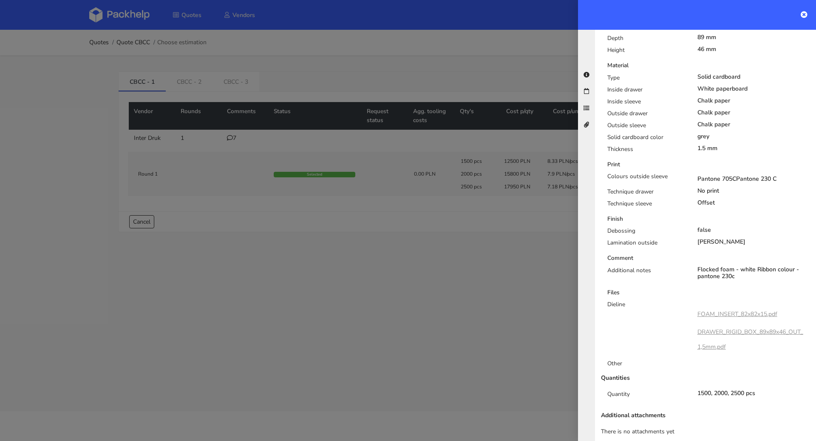
click at [726, 310] on link "FOAM_INSERT_82x82x15.pdf" at bounding box center [737, 314] width 80 height 8
click at [725, 328] on link "DRAWER_RIGID_BOX_89x89x46_OUT_1,5mm.pdf" at bounding box center [750, 339] width 106 height 23
click at [207, 127] on div at bounding box center [408, 220] width 816 height 441
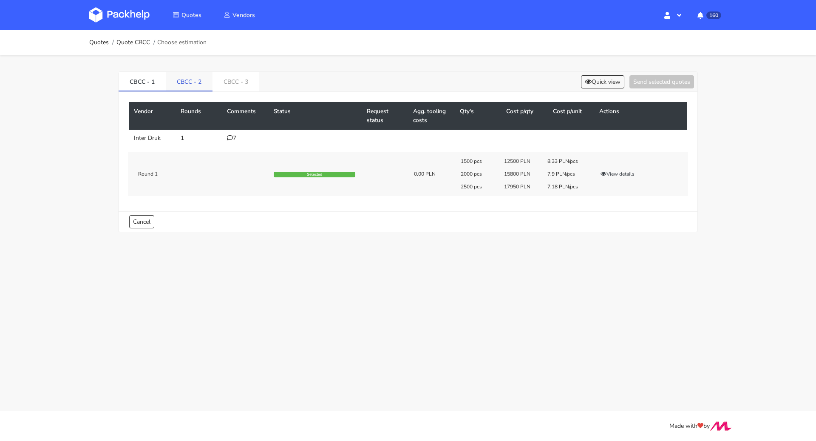
click at [186, 75] on link "CBCC - 2" at bounding box center [189, 81] width 47 height 19
click at [238, 135] on div "1" at bounding box center [245, 138] width 37 height 7
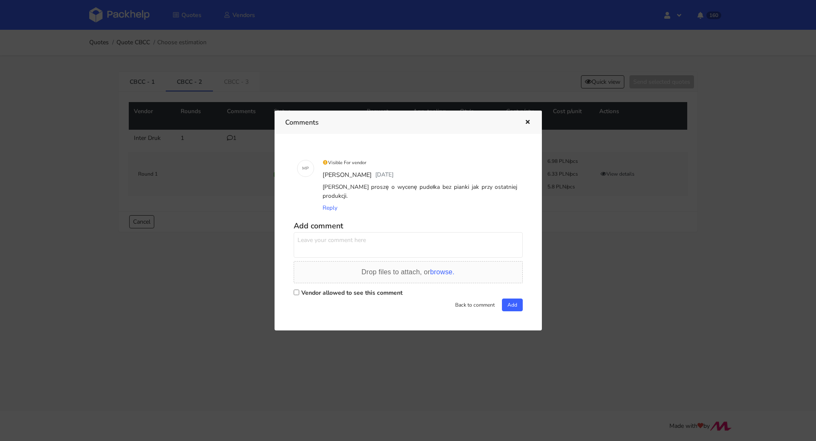
click at [203, 220] on div at bounding box center [408, 220] width 816 height 441
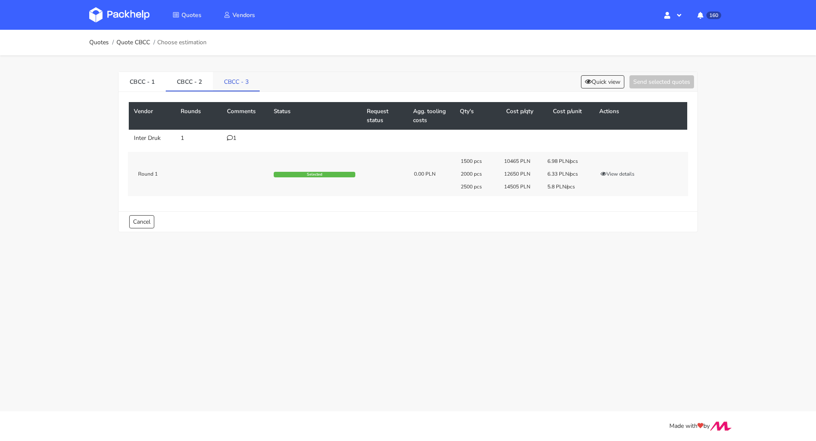
click at [240, 89] on link "CBCC - 3" at bounding box center [236, 81] width 47 height 19
click at [233, 136] on div "3" at bounding box center [245, 138] width 37 height 7
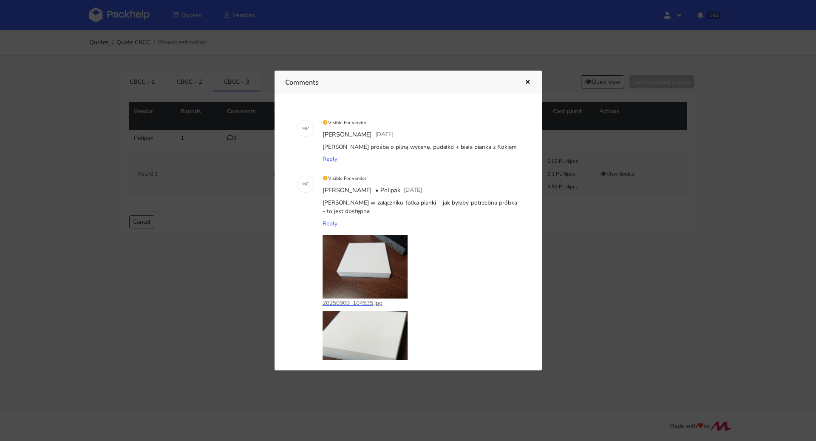
click at [246, 197] on div at bounding box center [408, 220] width 816 height 441
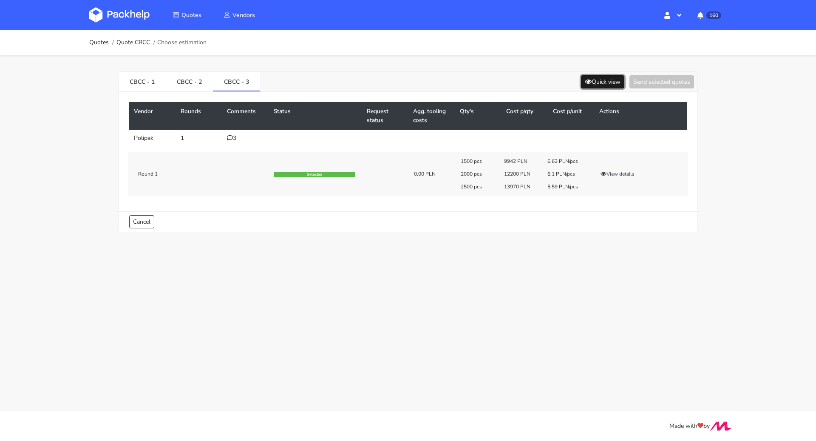
click at [609, 81] on button "Quick view" at bounding box center [602, 81] width 43 height 13
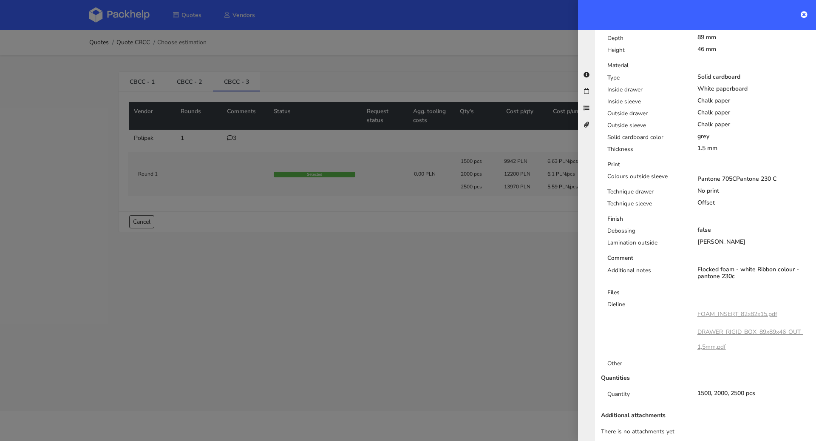
click at [257, 193] on div at bounding box center [408, 220] width 816 height 441
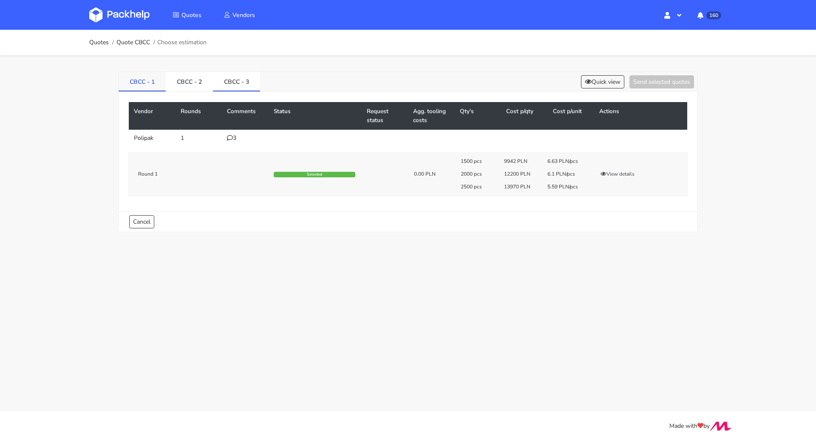
click at [146, 77] on link "CBCC - 1" at bounding box center [142, 81] width 47 height 19
click at [233, 138] on div "7" at bounding box center [245, 138] width 37 height 7
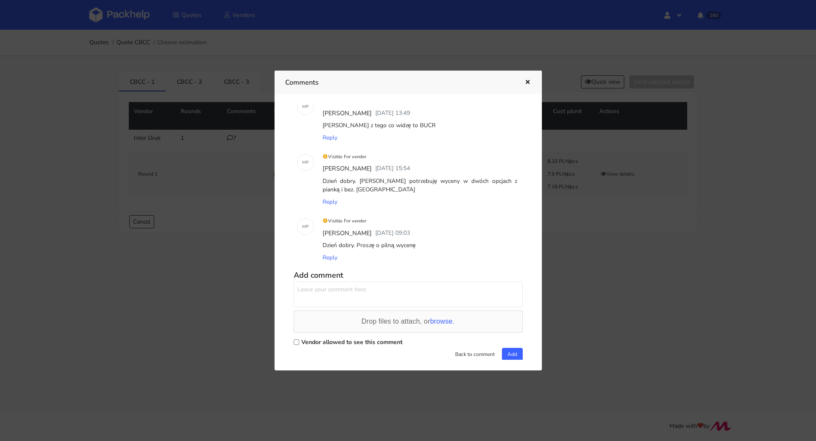
scroll to position [212, 0]
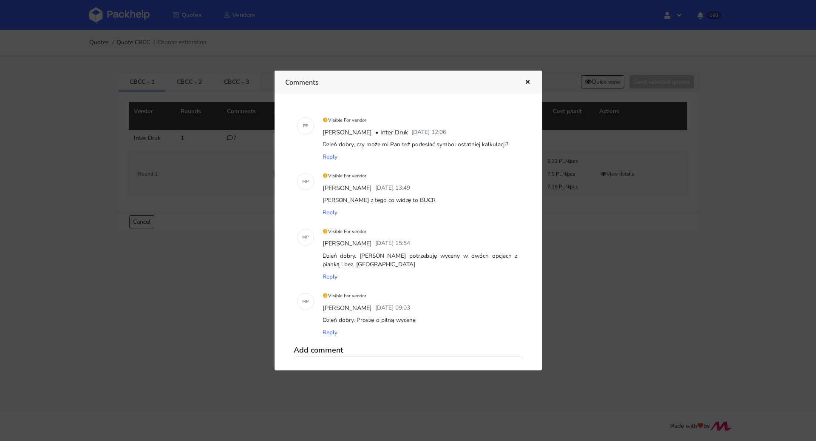
drag, startPoint x: 429, startPoint y: 192, endPoint x: 406, endPoint y: 191, distance: 23.0
click at [406, 194] on div "[PERSON_NAME] z tego co widzę to BUCR" at bounding box center [420, 200] width 198 height 12
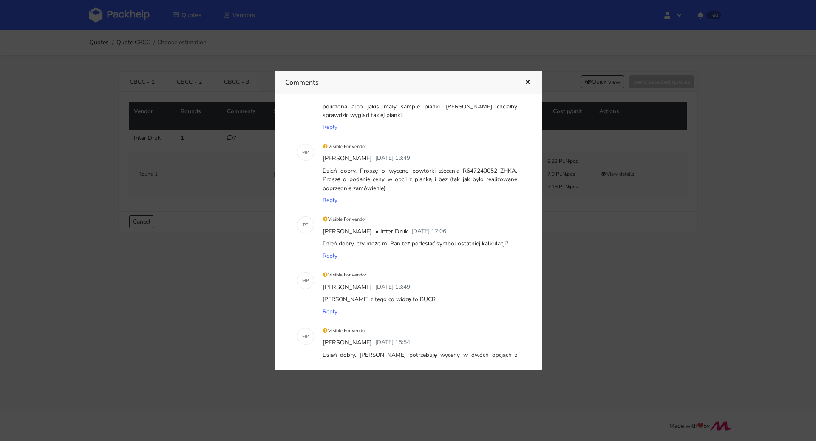
scroll to position [113, 0]
drag, startPoint x: 513, startPoint y: 162, endPoint x: 498, endPoint y: 162, distance: 14.9
click at [498, 165] on div "Dzień dobry. Proszę o wycenę powtórki zlecenia R647240052_ZHKA. Proszę o podani…" at bounding box center [420, 179] width 198 height 29
copy div "ZHKA"
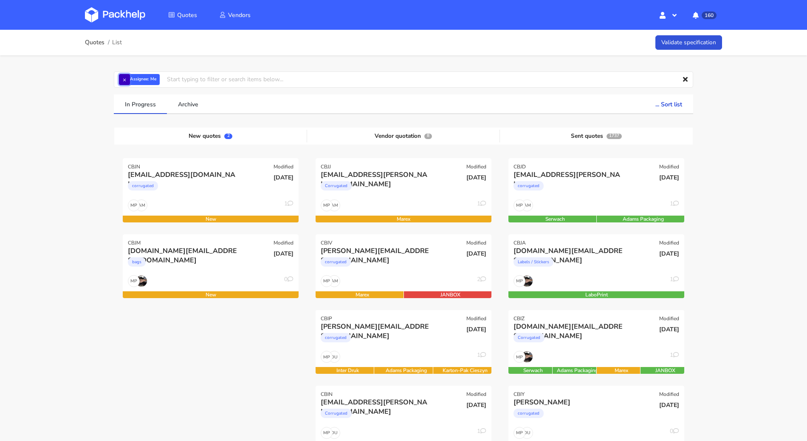
click at [124, 81] on button "×" at bounding box center [124, 79] width 11 height 11
click at [124, 81] on input "text" at bounding box center [404, 79] width 580 height 16
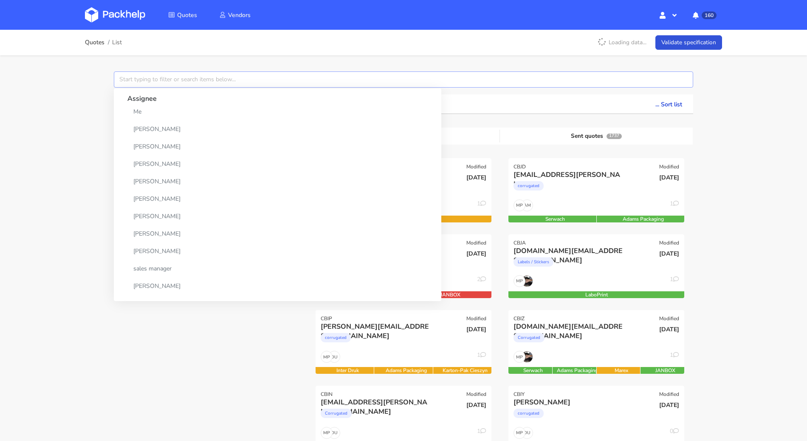
paste input "CBHN"
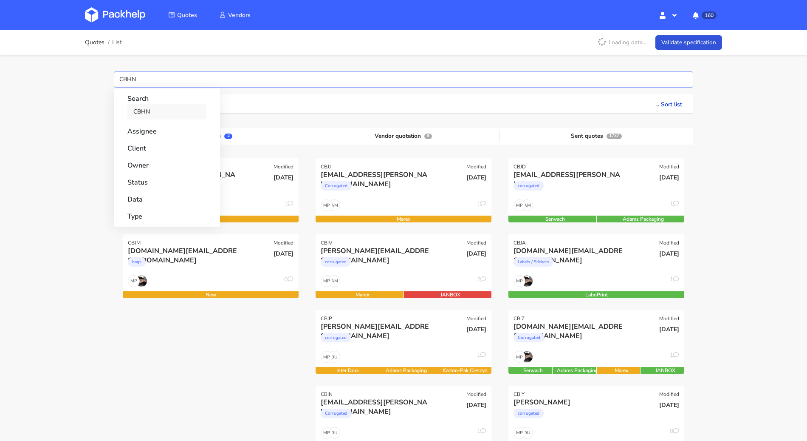
type input "CBHN"
click at [167, 118] on link "CBHN" at bounding box center [166, 112] width 79 height 16
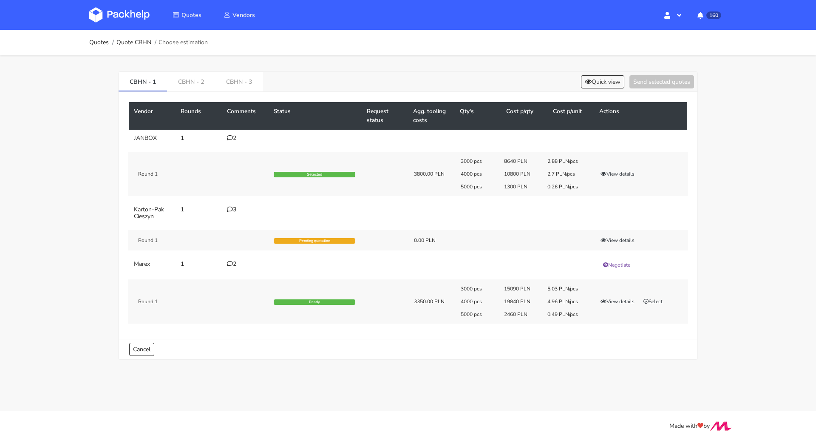
click at [233, 262] on div "2" at bounding box center [245, 263] width 37 height 7
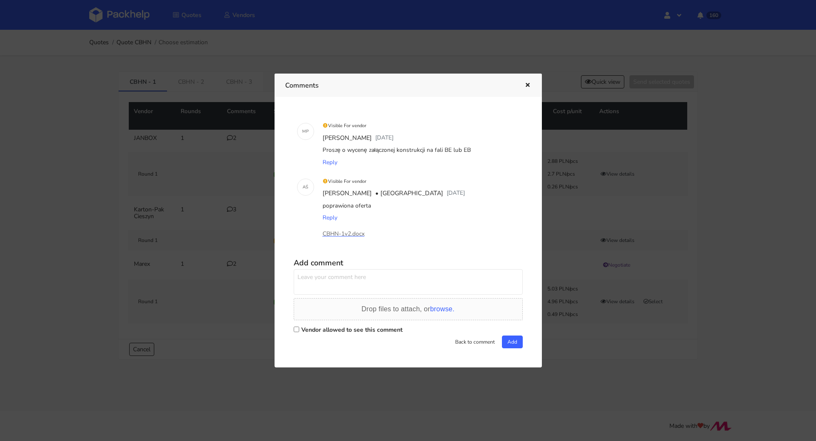
click at [21, 241] on div at bounding box center [408, 220] width 816 height 441
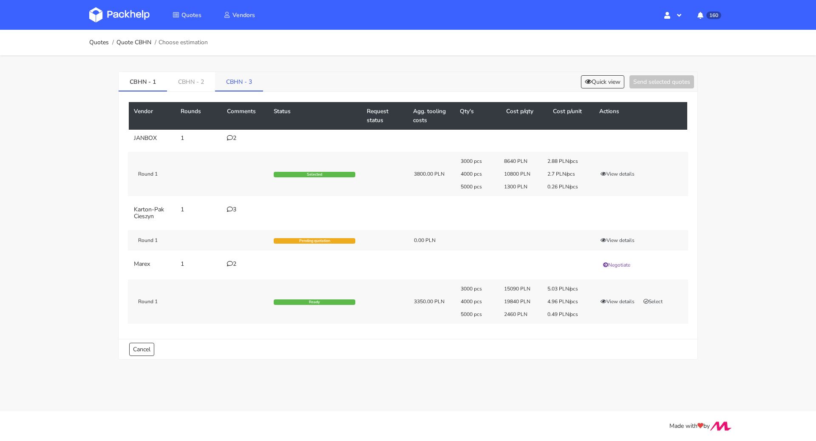
click at [238, 79] on link "CBHN - 3" at bounding box center [239, 81] width 48 height 19
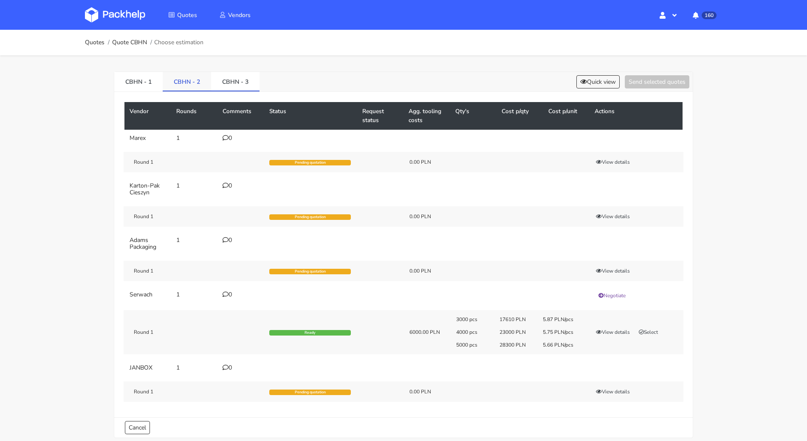
click at [191, 81] on link "CBHN - 2" at bounding box center [187, 81] width 48 height 19
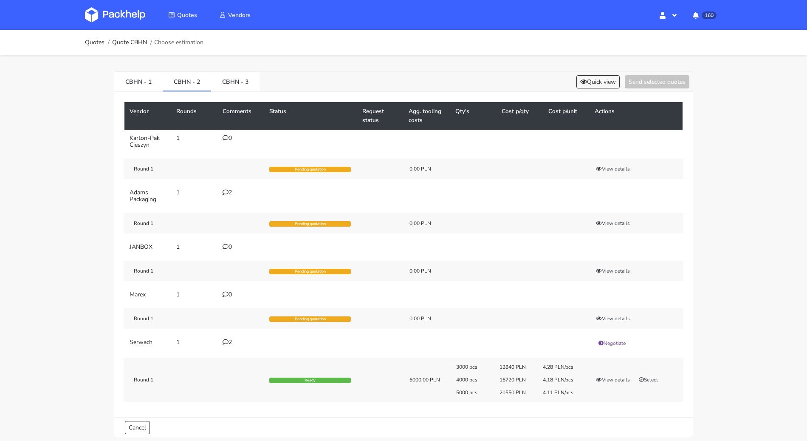
click at [225, 343] on div "2" at bounding box center [241, 342] width 37 height 7
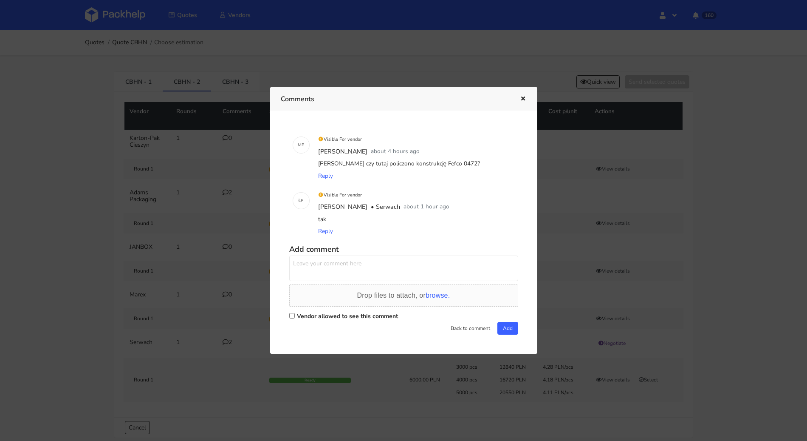
click at [46, 275] on div at bounding box center [403, 220] width 807 height 441
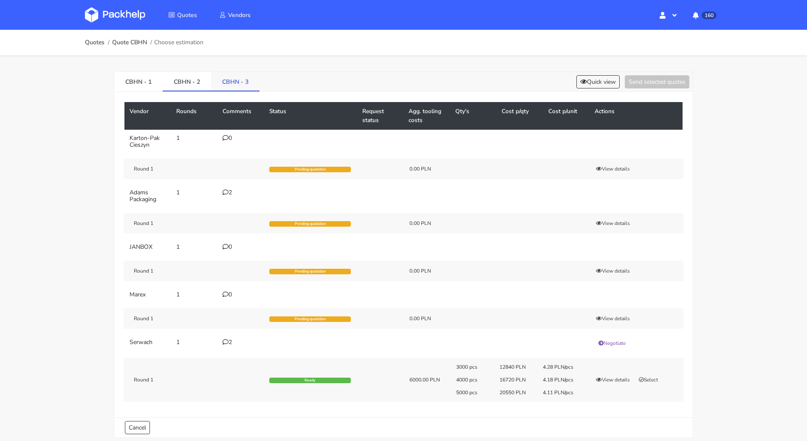
click at [241, 88] on link "CBHN - 3" at bounding box center [235, 81] width 48 height 19
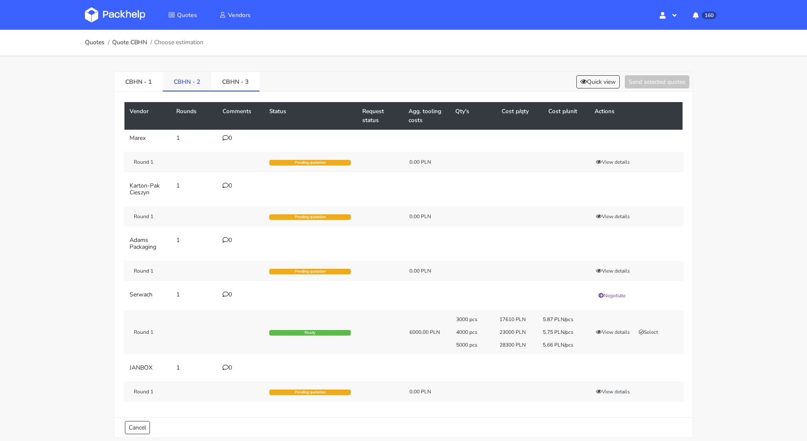
click at [193, 79] on link "CBHN - 2" at bounding box center [187, 81] width 48 height 19
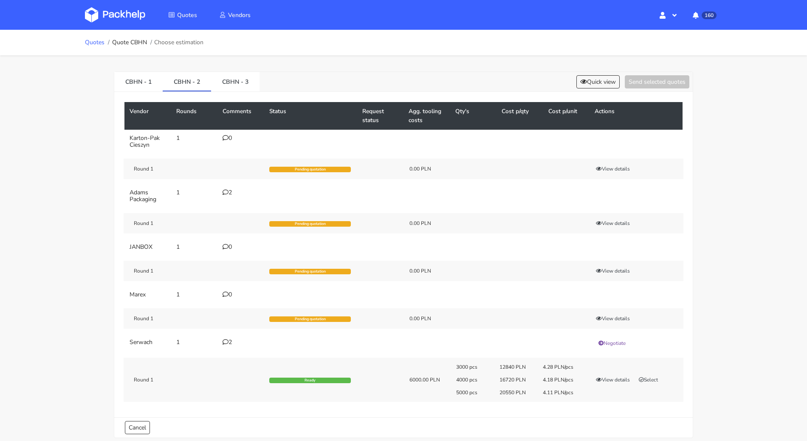
click at [90, 40] on link "Quotes" at bounding box center [95, 42] width 20 height 7
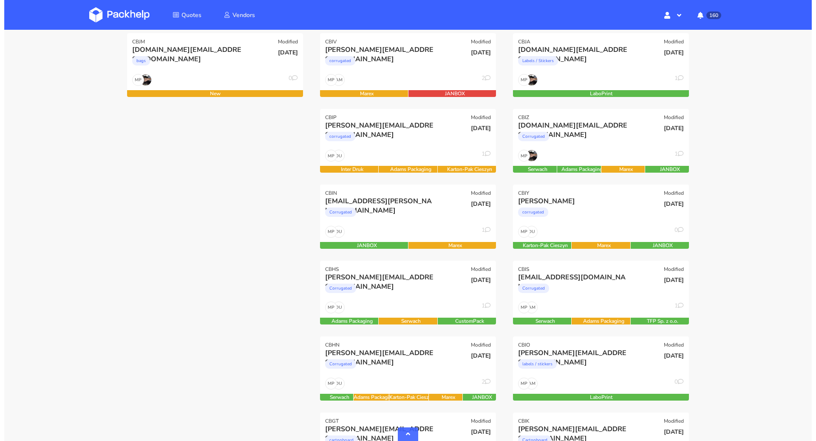
scroll to position [446, 0]
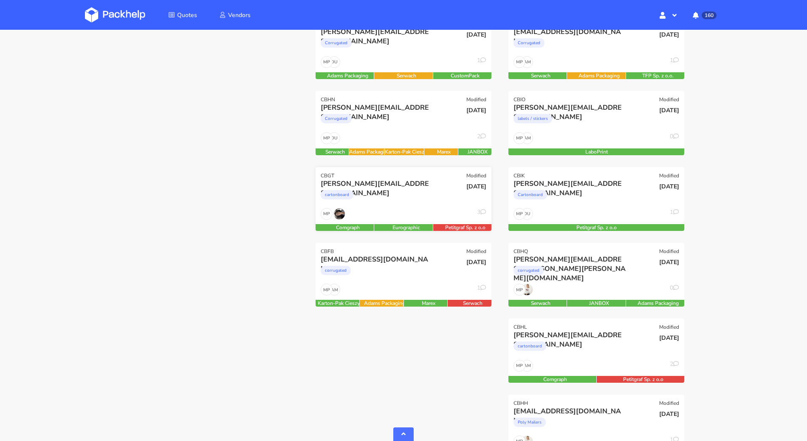
click at [399, 197] on div "cartonboard" at bounding box center [377, 196] width 113 height 17
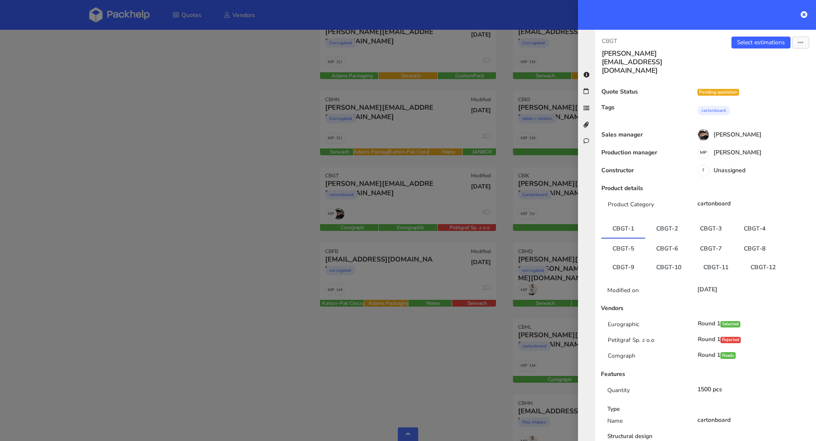
click at [756, 36] on div "CBGT j.reynaud@jumarel.fr Select estimations Send to estimate View quote Edit q…" at bounding box center [705, 235] width 221 height 411
click at [756, 48] on div "Select estimations Send to estimate View quote Edit quote Missing data Export t…" at bounding box center [760, 56] width 110 height 38
click at [758, 43] on link "Select estimations" at bounding box center [760, 43] width 59 height 12
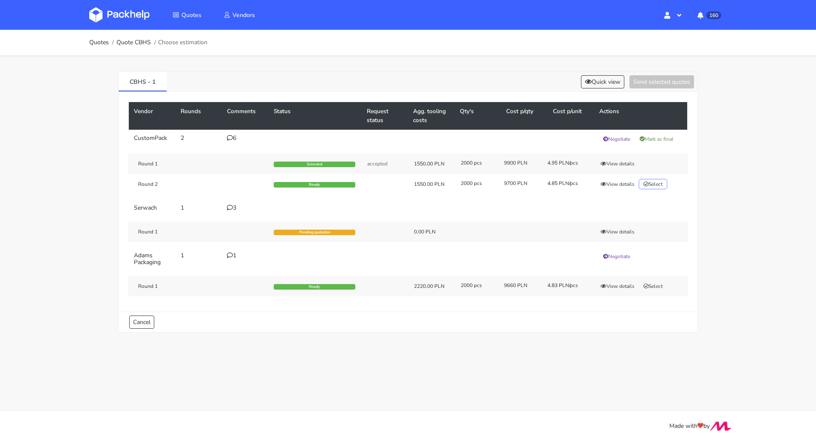
click at [651, 182] on button "Select" at bounding box center [653, 184] width 27 height 8
click at [657, 87] on button "Send selected quotes ( 1 )" at bounding box center [655, 81] width 76 height 13
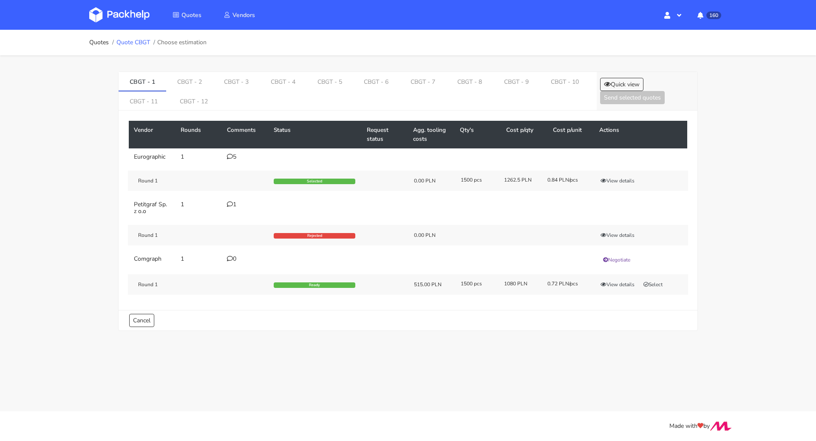
click at [140, 42] on link "Quote CBGT" at bounding box center [133, 42] width 34 height 7
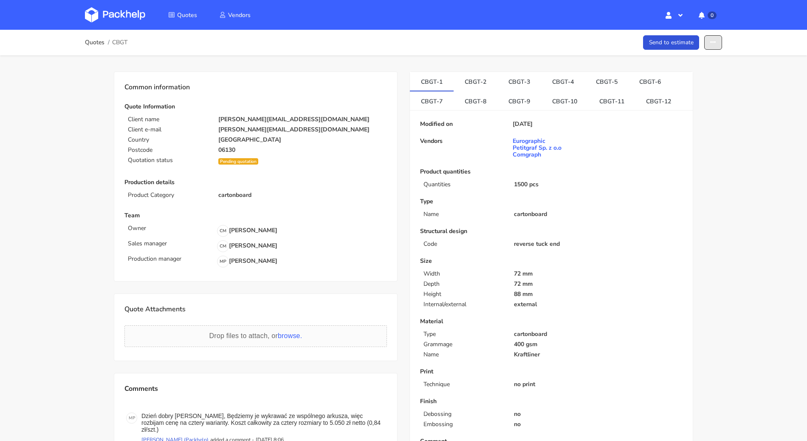
click at [716, 41] on icon "button" at bounding box center [713, 43] width 6 height 6
click at [694, 58] on link "Send to estimate" at bounding box center [680, 61] width 75 height 14
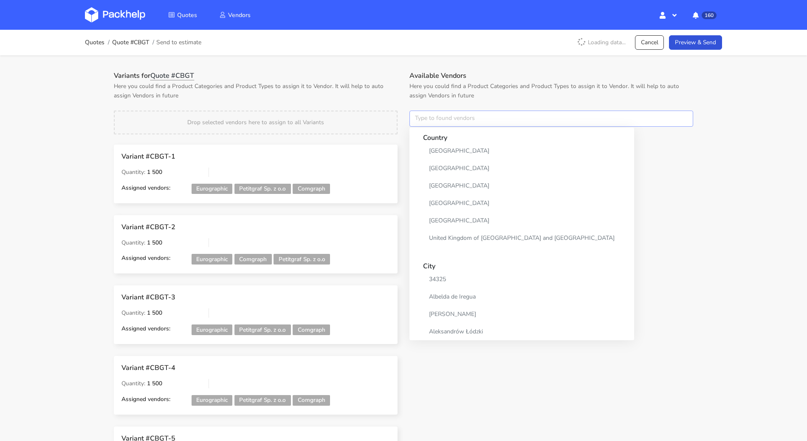
click at [446, 114] on input "text" at bounding box center [552, 118] width 284 height 16
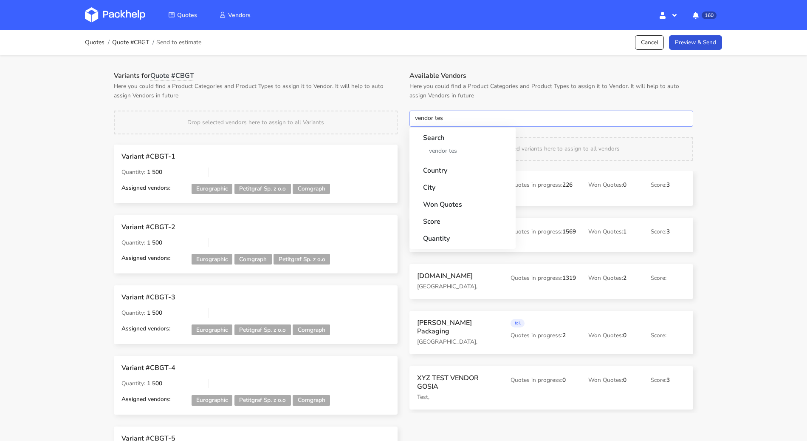
type input "vendor test"
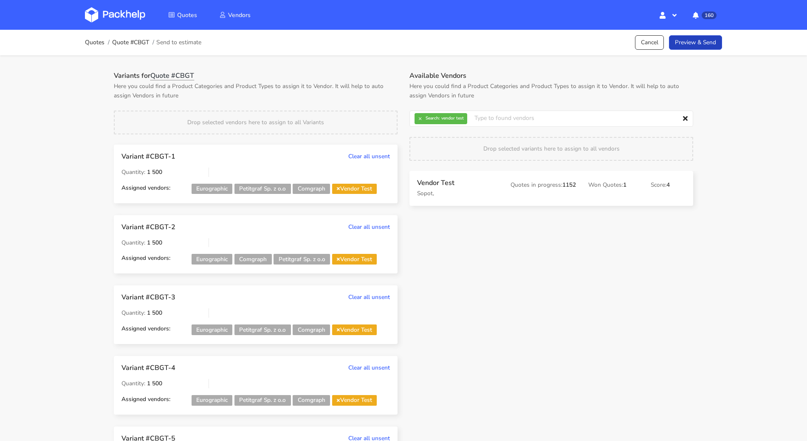
click at [676, 45] on link "Preview & Send" at bounding box center [695, 42] width 53 height 15
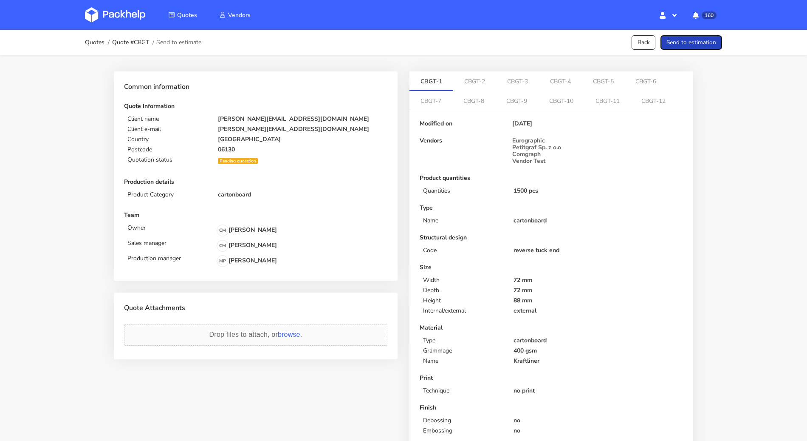
click at [676, 45] on button "Send to estimation" at bounding box center [692, 42] width 62 height 15
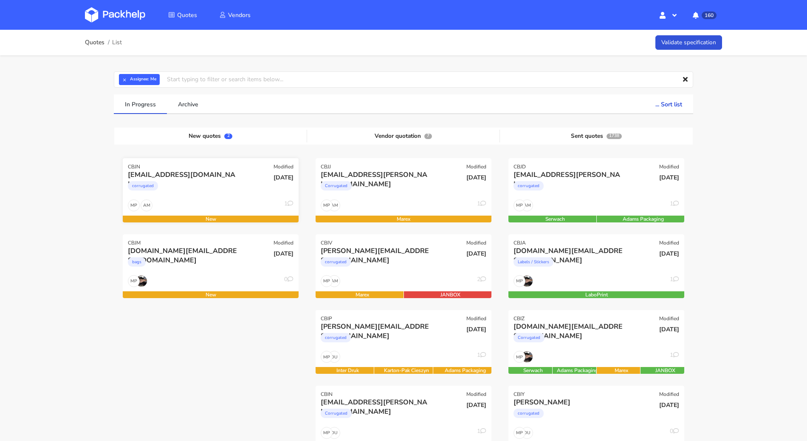
click at [204, 186] on div "corrugated" at bounding box center [184, 187] width 113 height 17
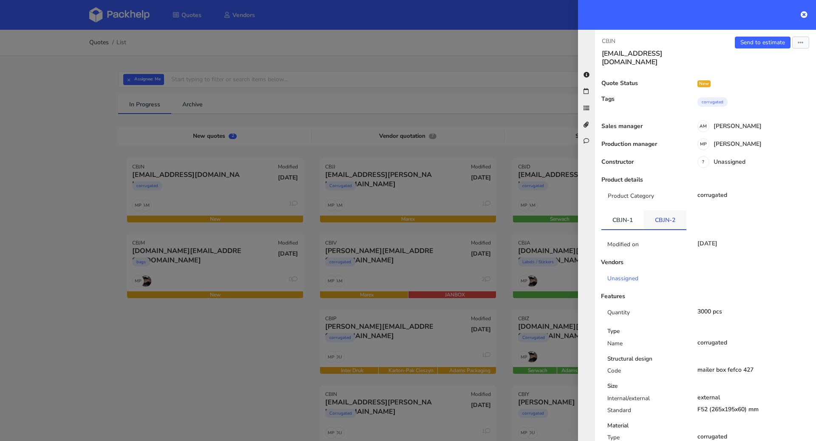
click at [674, 210] on link "CBJN-2" at bounding box center [665, 219] width 42 height 19
click at [617, 210] on link "CBJN-1" at bounding box center [622, 219] width 42 height 19
click at [668, 220] on link "CBJN-2" at bounding box center [665, 219] width 42 height 19
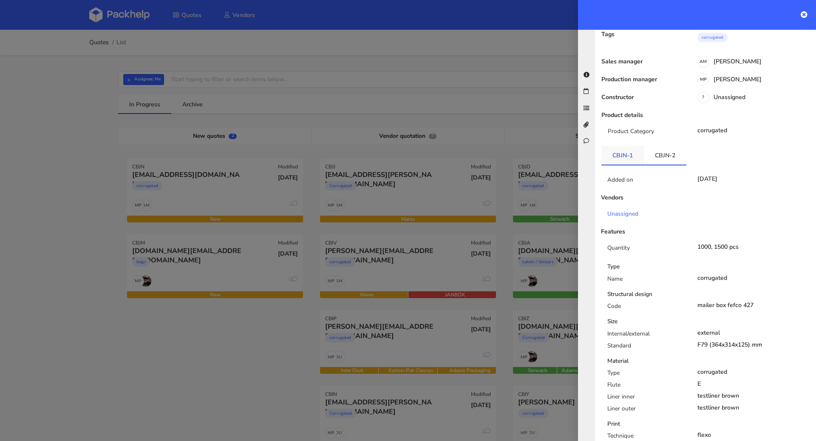
click at [632, 151] on link "CBJN-1" at bounding box center [622, 155] width 42 height 19
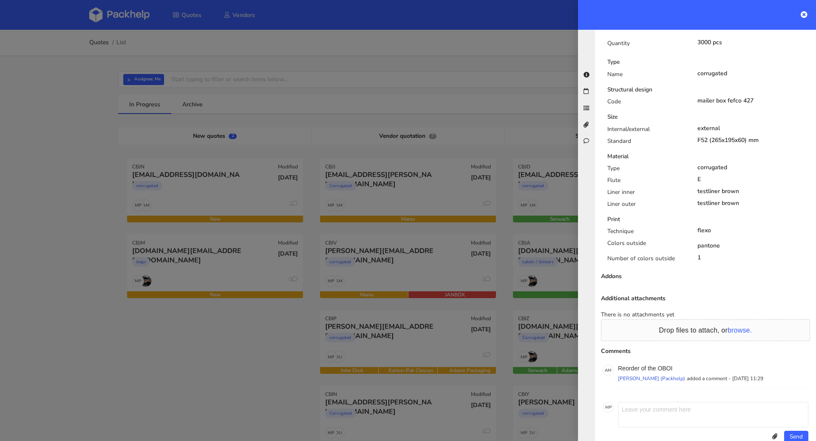
scroll to position [276, 0]
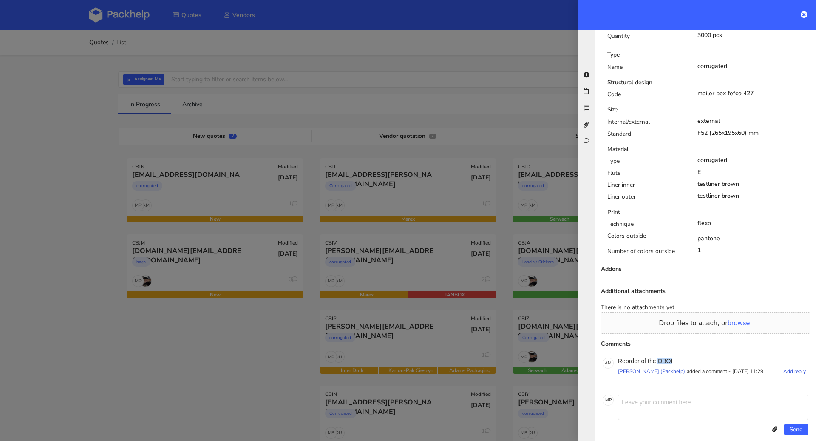
drag, startPoint x: 683, startPoint y: 352, endPoint x: 658, endPoint y: 350, distance: 25.2
click at [658, 357] on p "Reorder of the OBOI" at bounding box center [713, 360] width 190 height 7
copy p "OBOI"
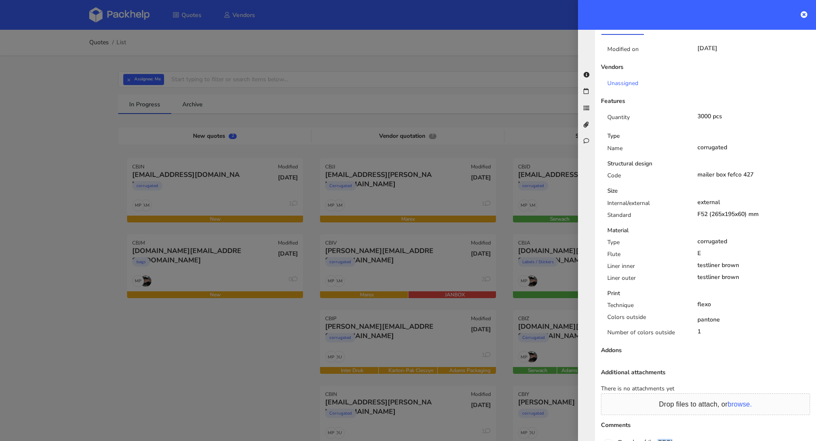
scroll to position [65, 0]
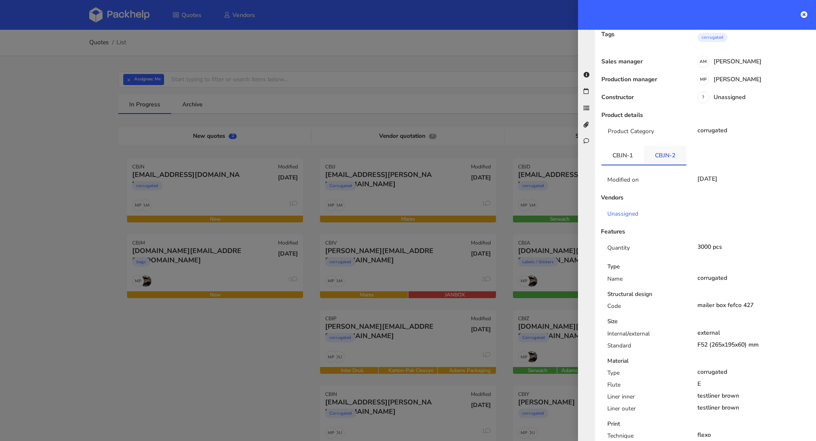
click at [676, 148] on link "CBJN-2" at bounding box center [665, 155] width 42 height 19
click at [634, 149] on link "CBJN-1" at bounding box center [622, 155] width 42 height 19
click at [661, 148] on link "CBJN-2" at bounding box center [665, 155] width 42 height 19
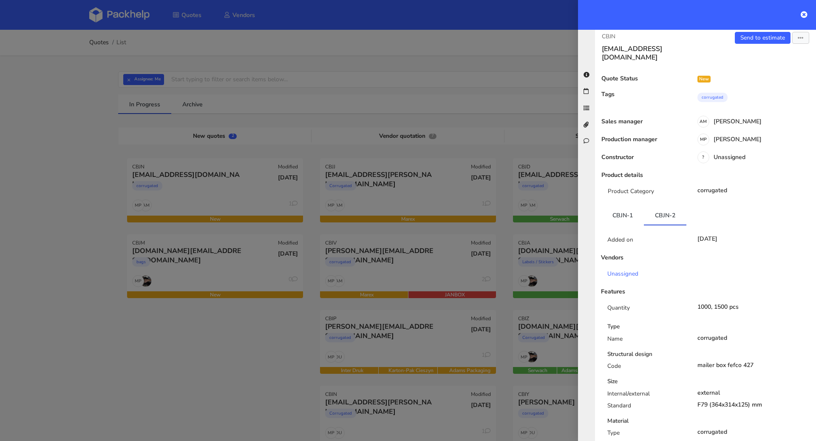
scroll to position [0, 0]
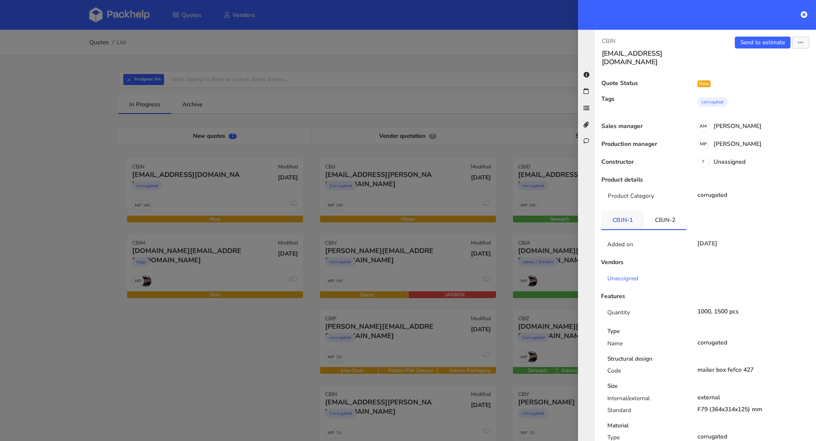
click at [626, 210] on link "CBJN-1" at bounding box center [622, 219] width 42 height 19
click at [747, 44] on link "Send to estimate" at bounding box center [763, 43] width 56 height 12
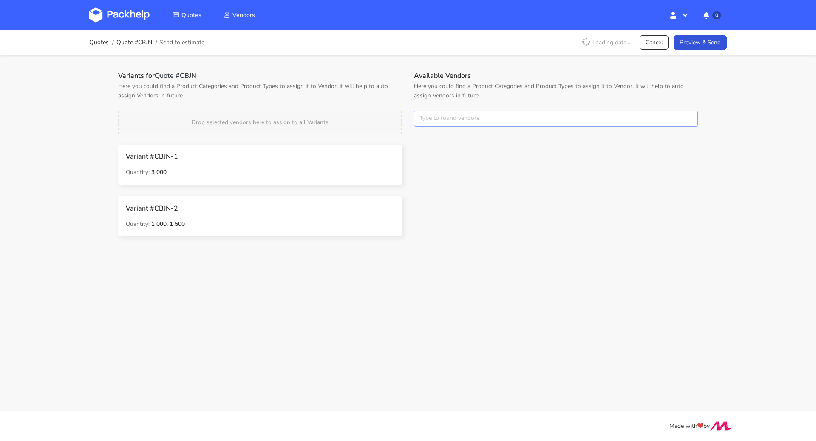
click at [476, 113] on input "text" at bounding box center [556, 118] width 284 height 16
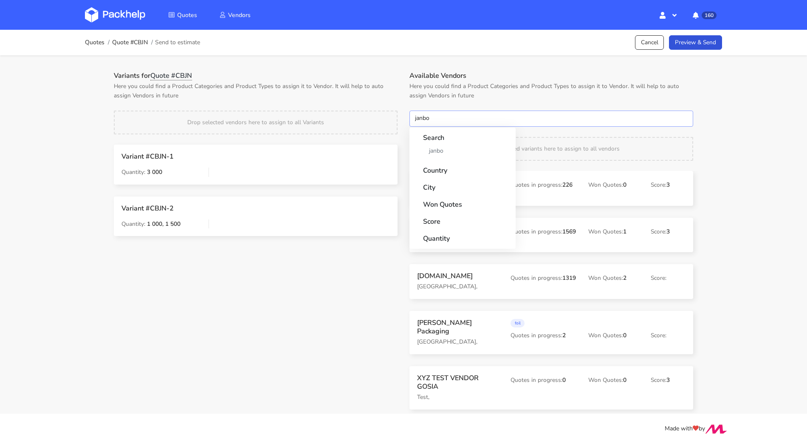
type input "janbox"
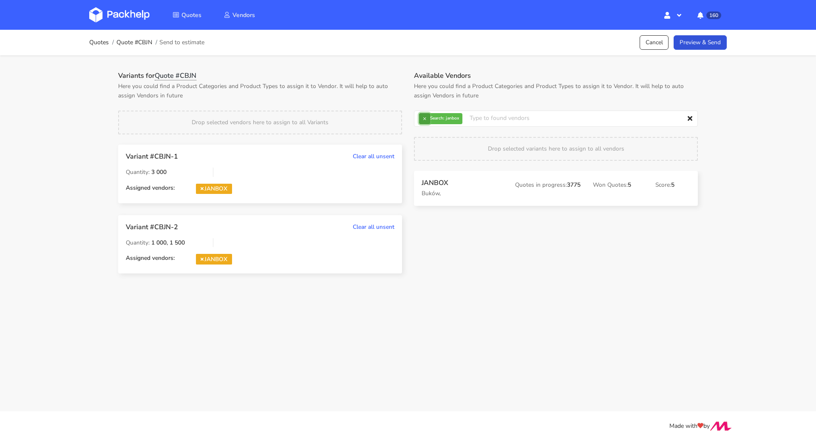
click at [425, 119] on button "×" at bounding box center [424, 118] width 11 height 11
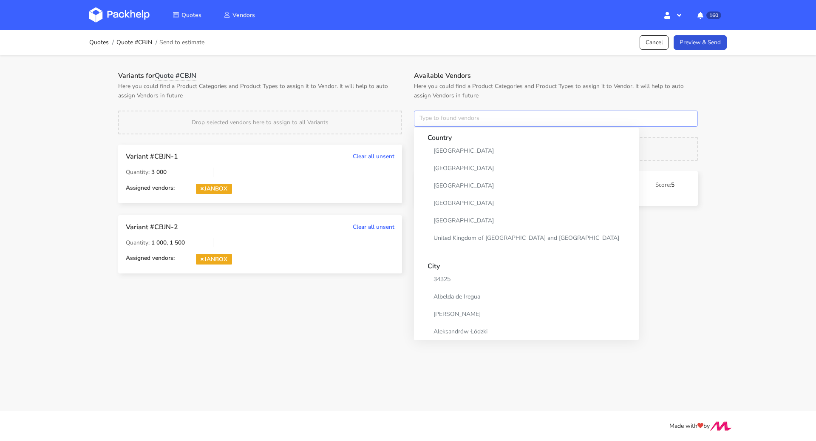
click at [425, 119] on input "text" at bounding box center [556, 118] width 284 height 16
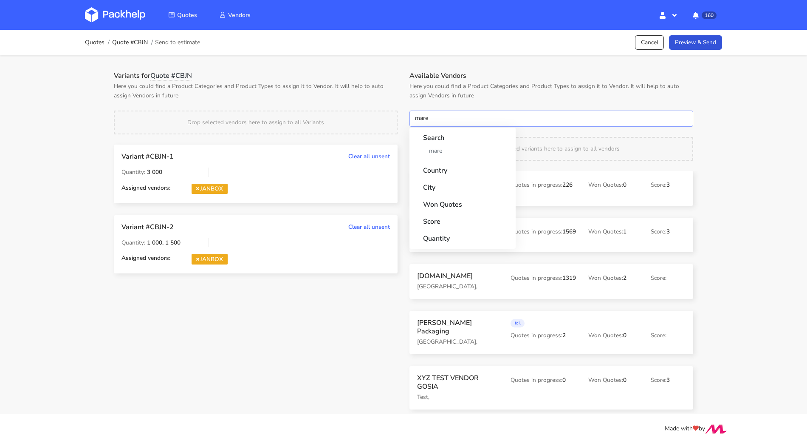
type input "marex"
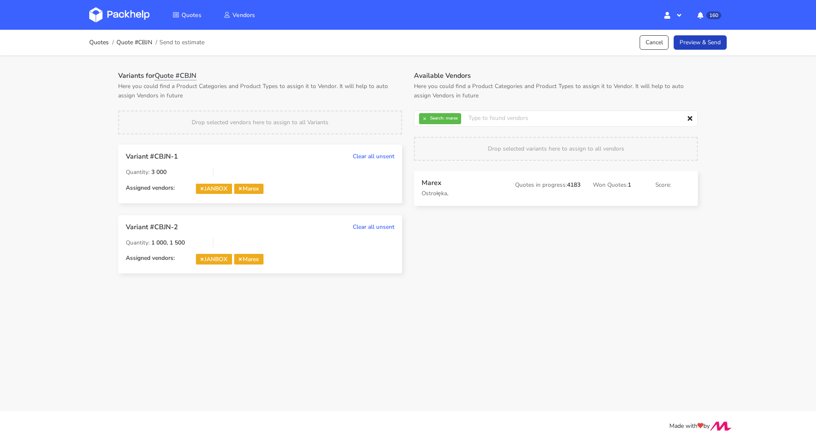
click at [713, 47] on link "Preview & Send" at bounding box center [700, 42] width 53 height 15
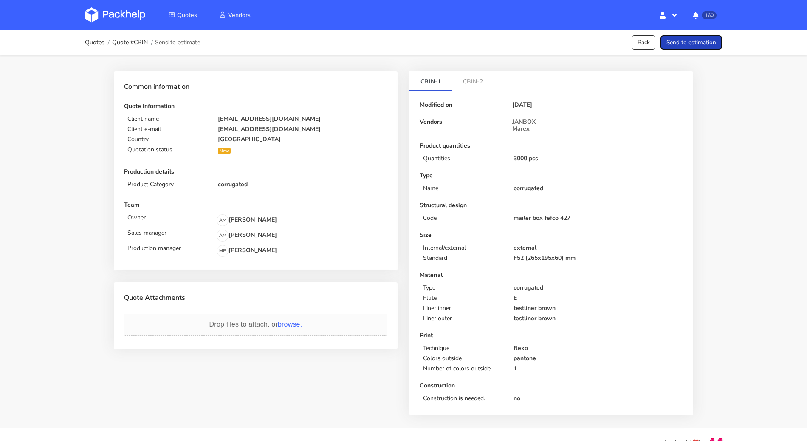
click at [708, 45] on button "Send to estimation" at bounding box center [692, 42] width 62 height 15
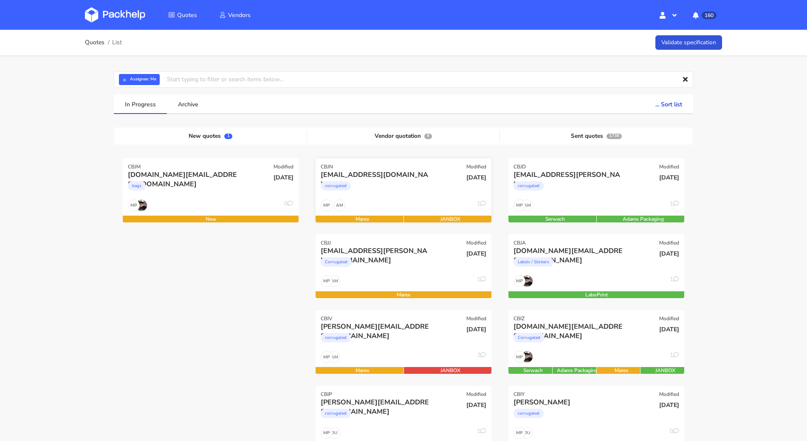
click at [401, 180] on div "corrugated" at bounding box center [377, 187] width 113 height 17
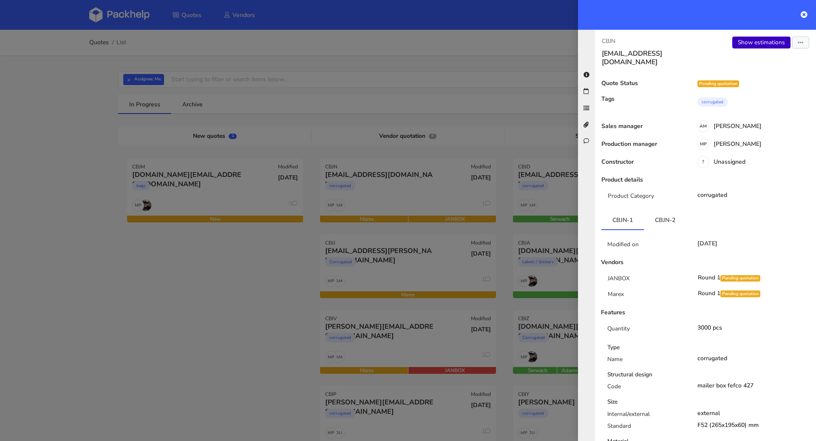
click at [749, 45] on link "Show estimations" at bounding box center [761, 43] width 58 height 12
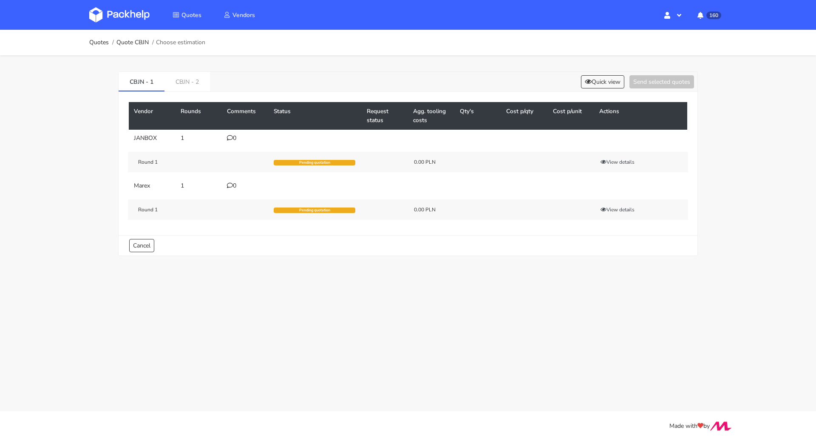
click at [237, 139] on div "0" at bounding box center [245, 138] width 37 height 7
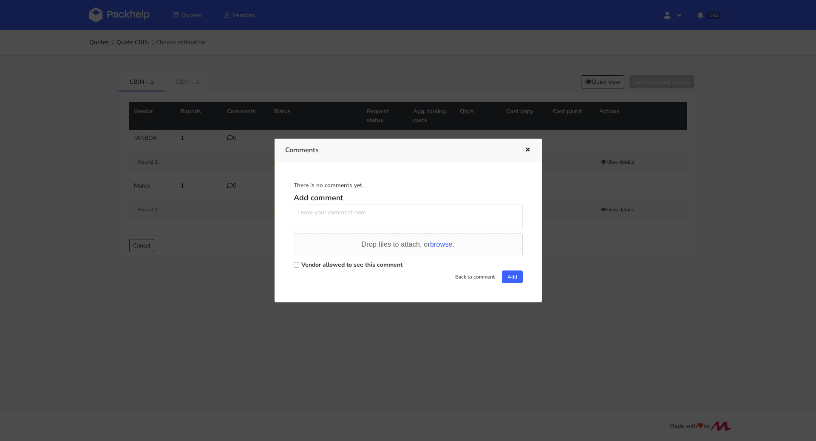
click at [306, 265] on label "Vendor allowed to see this comment" at bounding box center [351, 264] width 101 height 8
click at [299, 265] on input "Vendor allowed to see this comment" at bounding box center [297, 265] width 6 height 6
checkbox input "true"
click at [314, 213] on textarea at bounding box center [408, 216] width 229 height 25
paste textarea "R239224252OBOI"
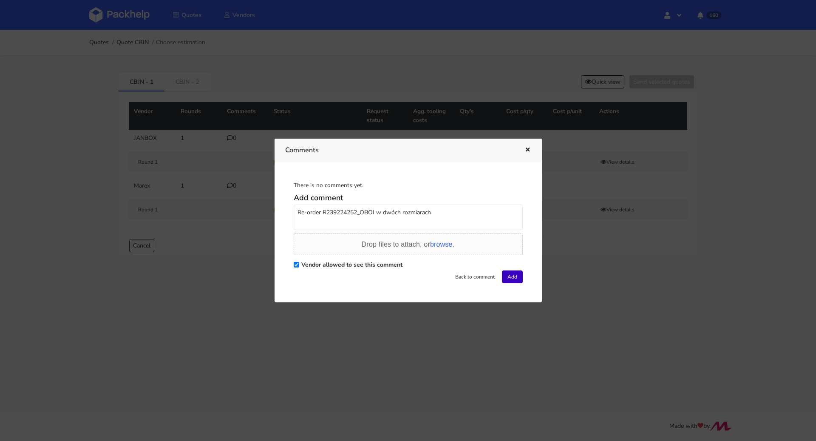
type textarea "Re-order R239224252_OBOI w dwóch rozmiarach"
click at [511, 278] on button "Add" at bounding box center [512, 276] width 21 height 13
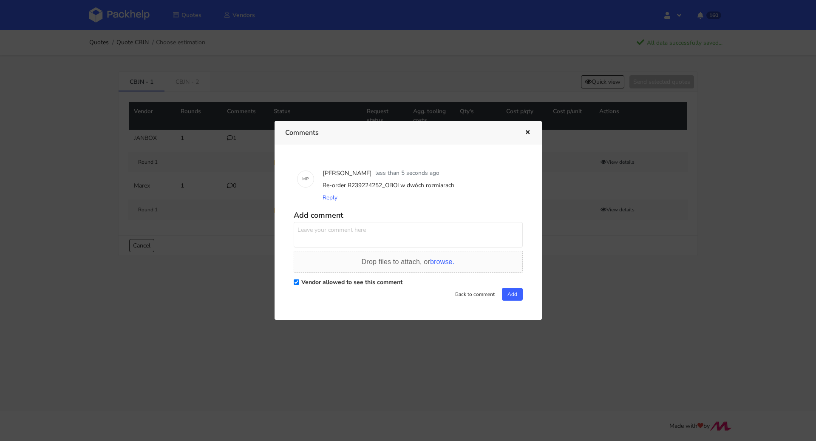
click at [525, 132] on icon "button" at bounding box center [527, 133] width 7 height 6
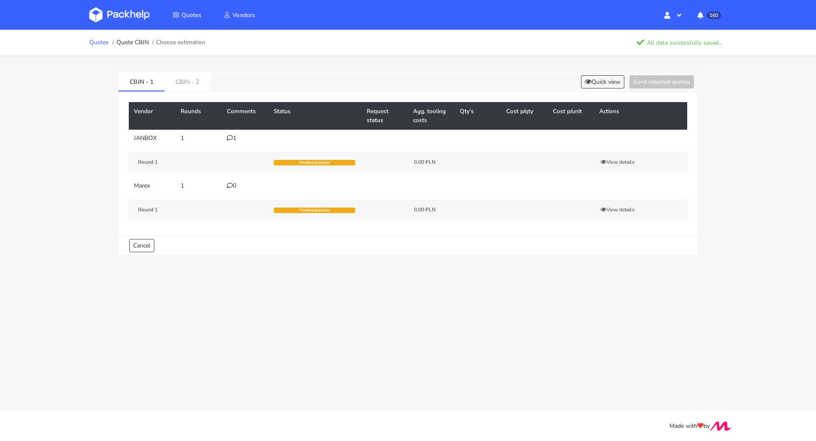
click at [103, 43] on link "Quotes" at bounding box center [99, 42] width 20 height 7
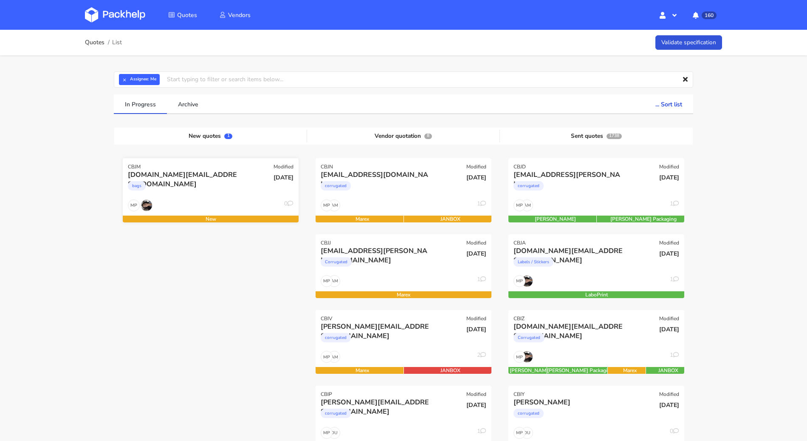
click at [195, 198] on div "ohmydough.pt@gmail.com bags" at bounding box center [181, 184] width 119 height 29
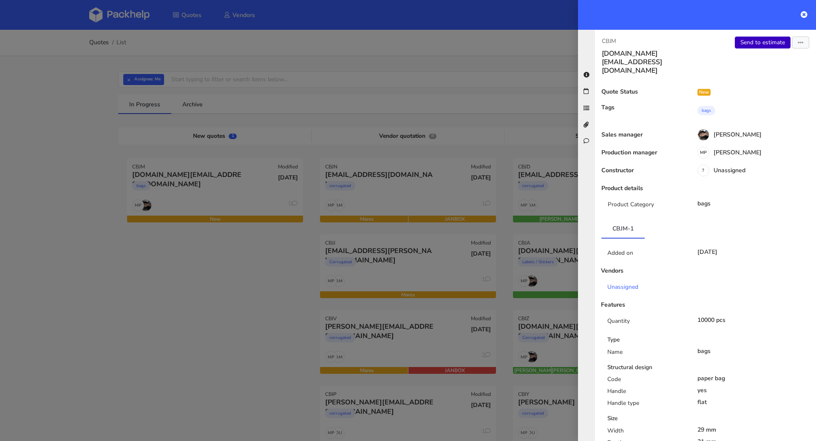
click at [744, 40] on link "Send to estimate" at bounding box center [763, 43] width 56 height 12
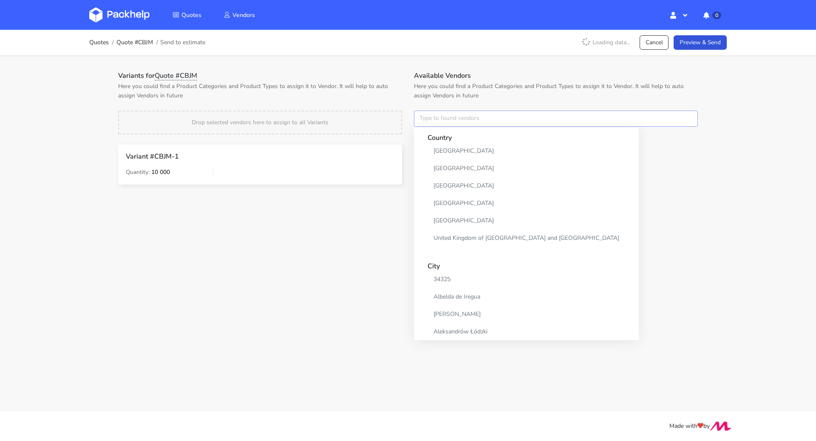
click at [448, 119] on input "text" at bounding box center [556, 118] width 284 height 16
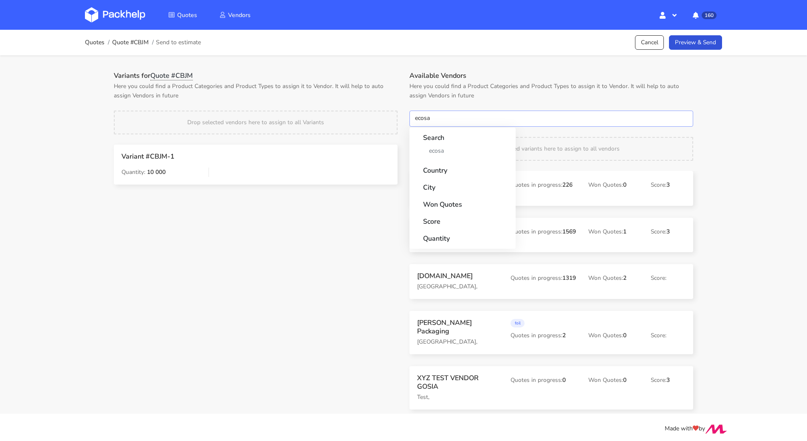
type input "ecosac"
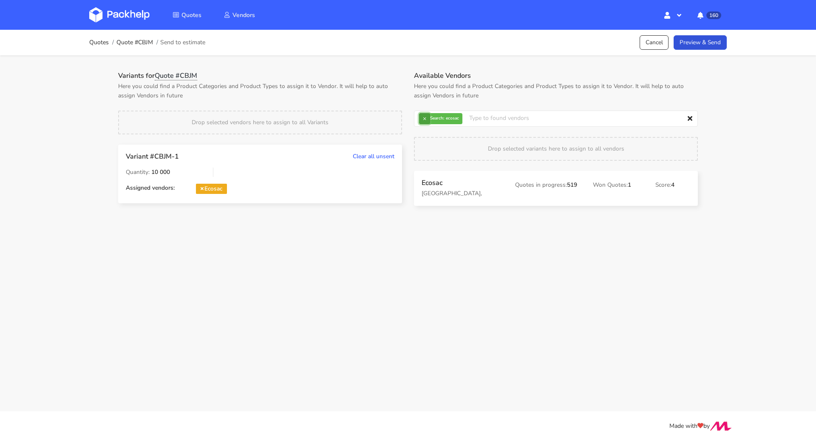
click at [426, 119] on button "×" at bounding box center [424, 118] width 11 height 11
click at [426, 119] on input "text" at bounding box center [556, 118] width 284 height 16
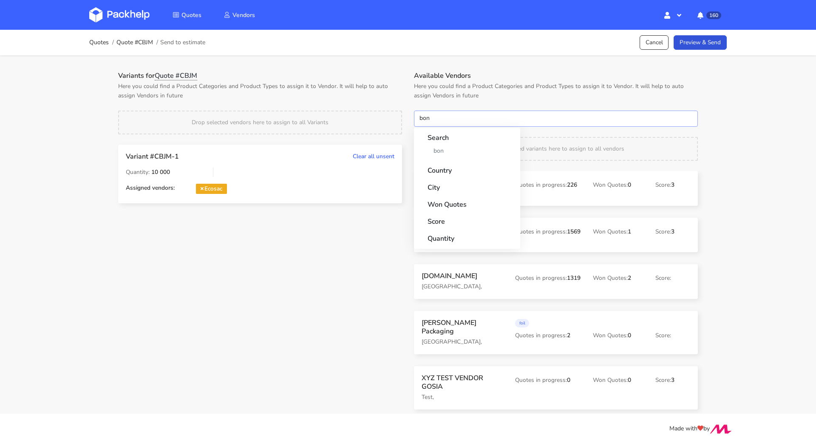
type input "bong"
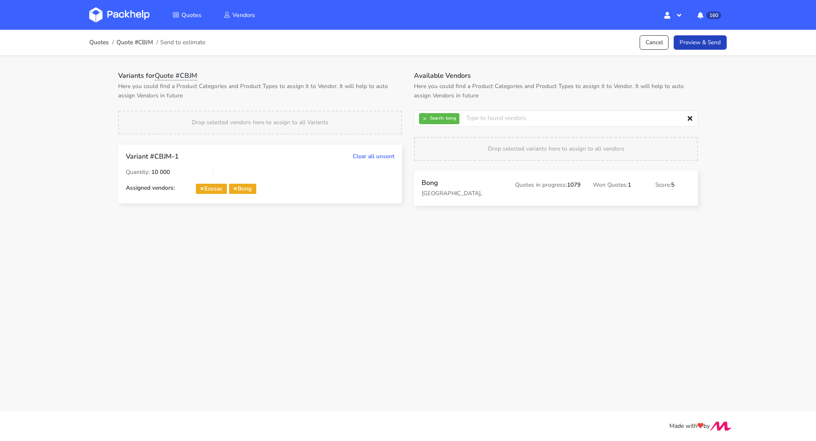
click at [719, 45] on link "Preview & Send" at bounding box center [700, 42] width 53 height 15
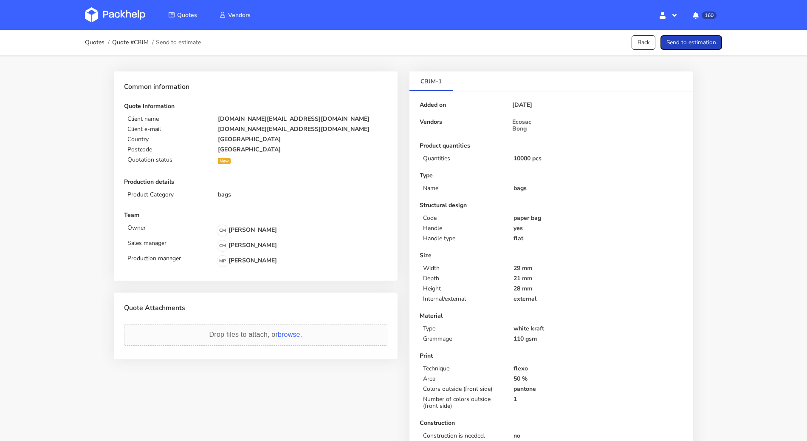
click at [675, 45] on button "Send to estimation" at bounding box center [692, 42] width 62 height 15
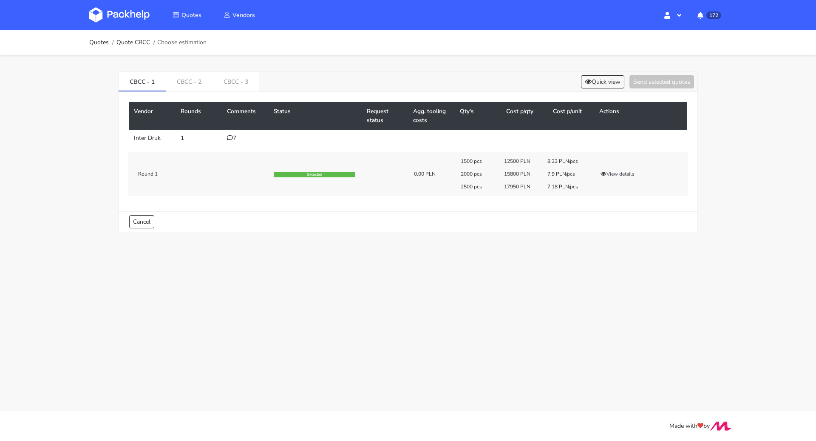
click at [234, 137] on div "7" at bounding box center [245, 138] width 37 height 7
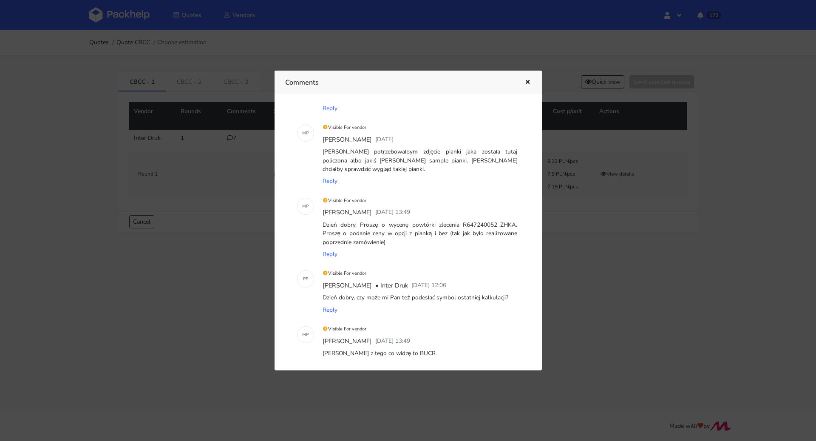
scroll to position [60, 0]
drag, startPoint x: 499, startPoint y: 213, endPoint x: 512, endPoint y: 213, distance: 12.7
click at [512, 218] on div "Dzień dobry. Proszę o wycenę powtórki zlecenia R647240052_ZHKA. Proszę o podani…" at bounding box center [420, 232] width 198 height 29
copy div "ZHKA"
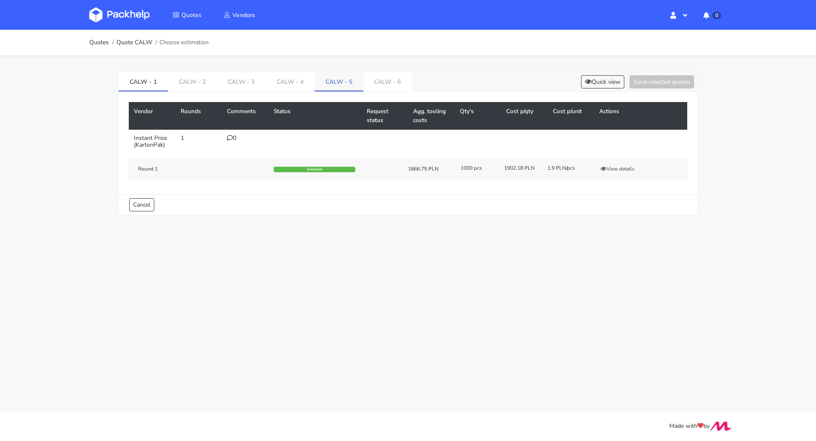
click at [315, 83] on link "CALW - 5" at bounding box center [338, 81] width 49 height 19
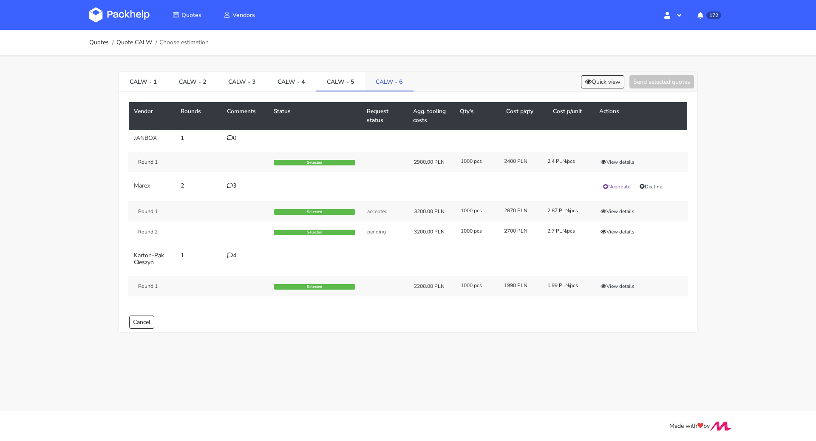
click at [371, 75] on link "CALW - 6" at bounding box center [389, 81] width 49 height 19
click at [341, 84] on link "CALW - 5" at bounding box center [340, 81] width 49 height 19
click at [635, 161] on button "View details" at bounding box center [618, 162] width 42 height 8
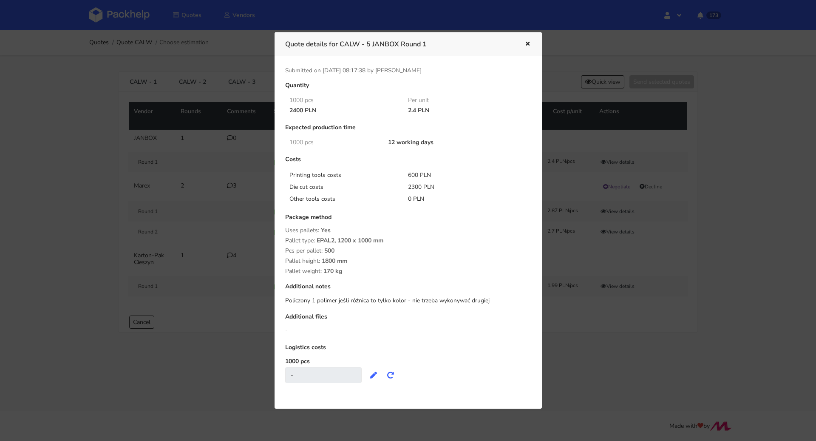
drag, startPoint x: 405, startPoint y: 112, endPoint x: 414, endPoint y: 110, distance: 9.9
click at [414, 110] on div "2.4 PLN" at bounding box center [461, 110] width 119 height 7
copy div "2.4"
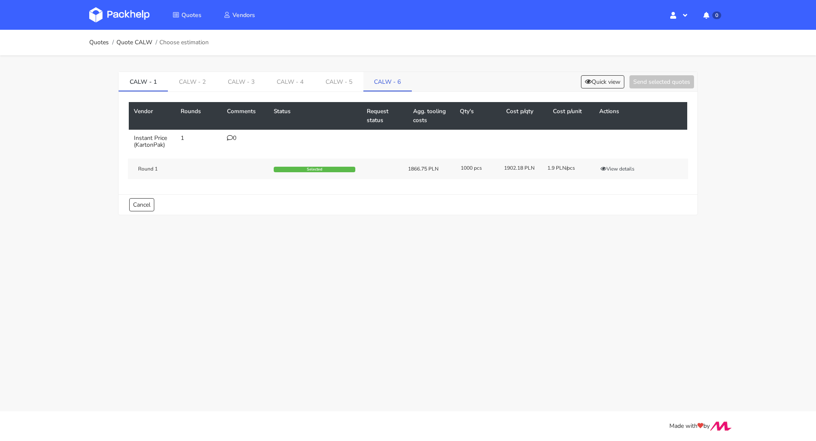
click at [378, 79] on link "CALW - 6" at bounding box center [387, 81] width 49 height 19
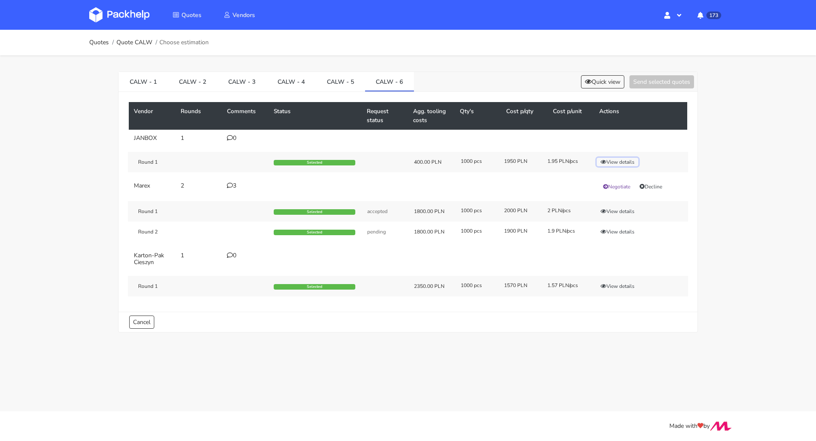
click at [613, 160] on button "View details" at bounding box center [618, 162] width 42 height 8
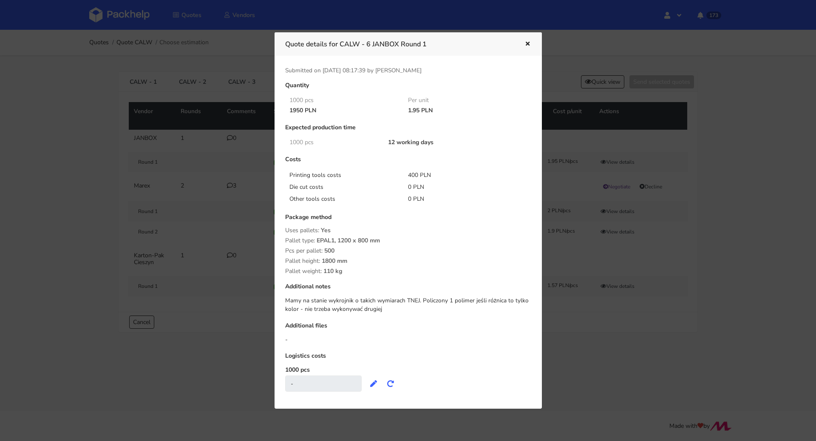
drag, startPoint x: 402, startPoint y: 108, endPoint x: 418, endPoint y: 112, distance: 15.7
click at [418, 112] on div "1.95 PLN" at bounding box center [461, 110] width 119 height 7
copy div "1.95"
click at [529, 42] on icon "button" at bounding box center [527, 44] width 7 height 6
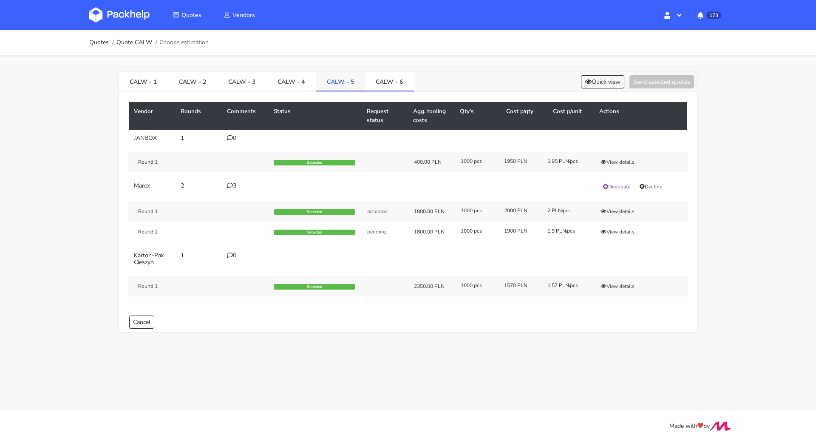
click at [336, 79] on link "CALW - 5" at bounding box center [340, 81] width 49 height 19
click at [615, 161] on button "View details" at bounding box center [618, 162] width 42 height 8
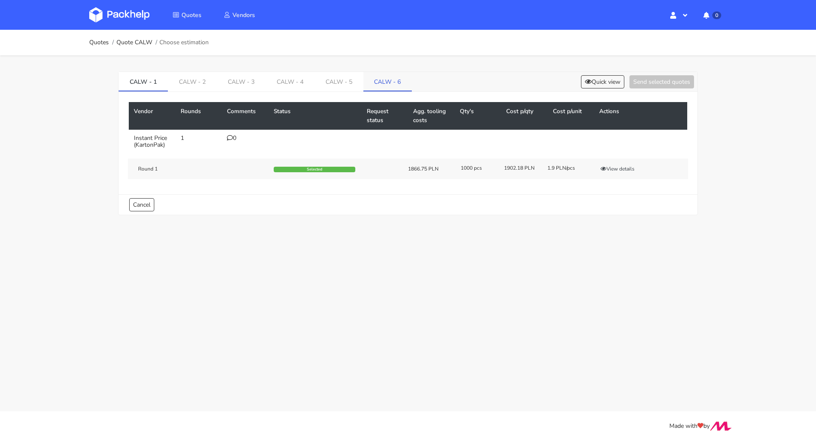
click at [368, 79] on link "CALW - 6" at bounding box center [387, 81] width 49 height 19
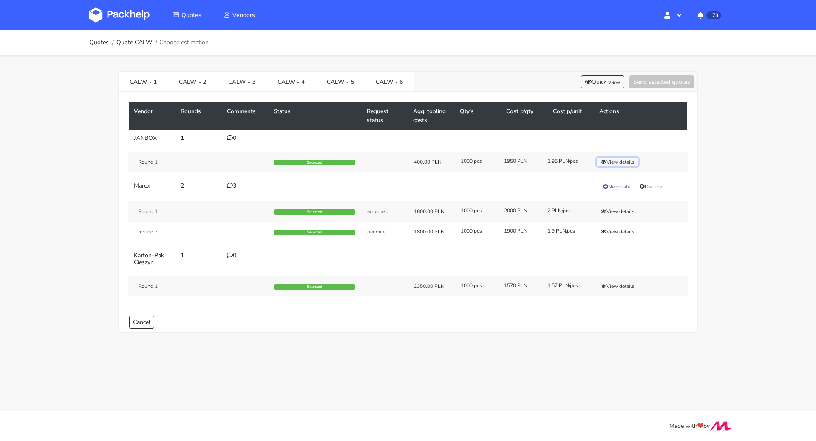
click at [628, 163] on button "View details" at bounding box center [618, 162] width 42 height 8
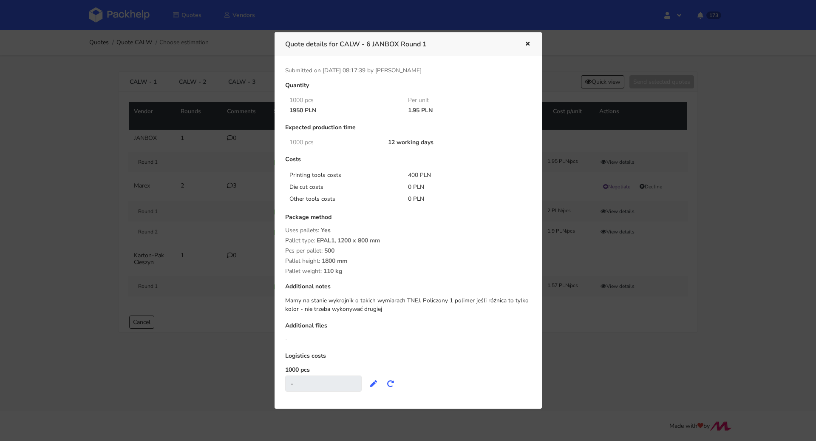
click at [527, 40] on button "button" at bounding box center [526, 44] width 9 height 11
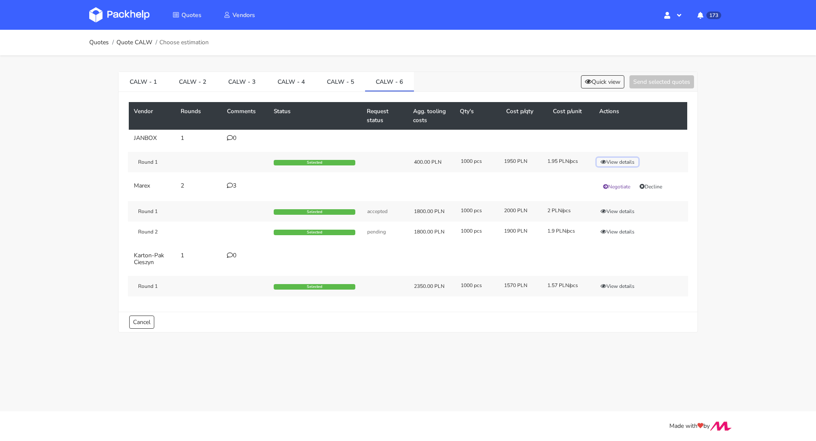
click at [617, 161] on button "View details" at bounding box center [618, 162] width 42 height 8
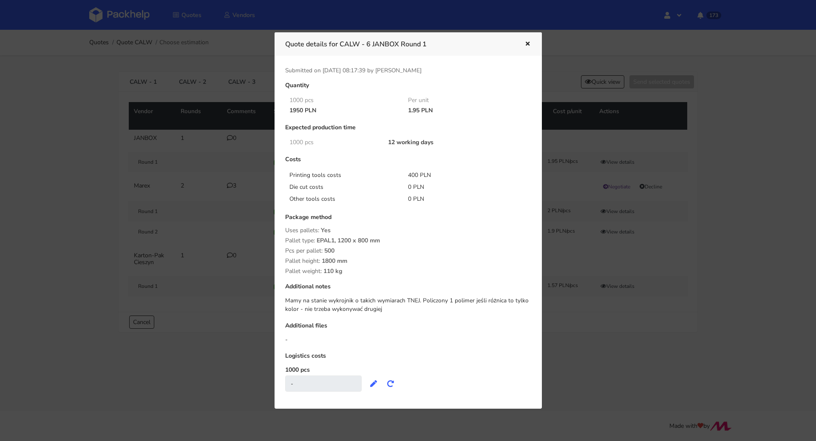
click at [526, 43] on icon "button" at bounding box center [527, 44] width 7 height 6
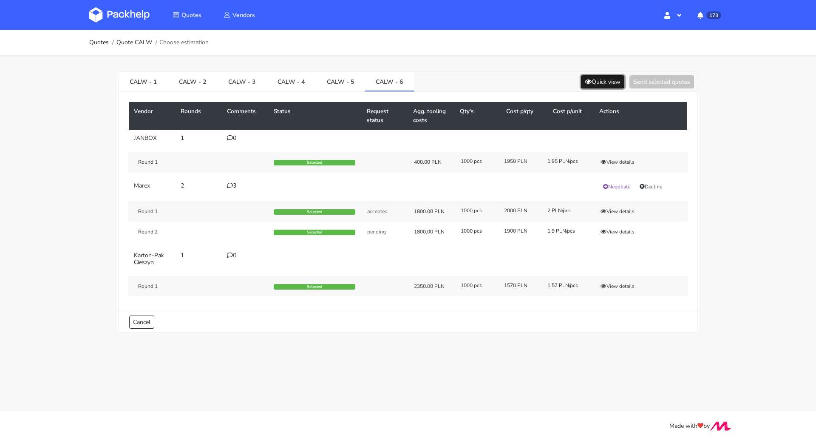
click at [614, 80] on button "Quick view" at bounding box center [602, 81] width 43 height 13
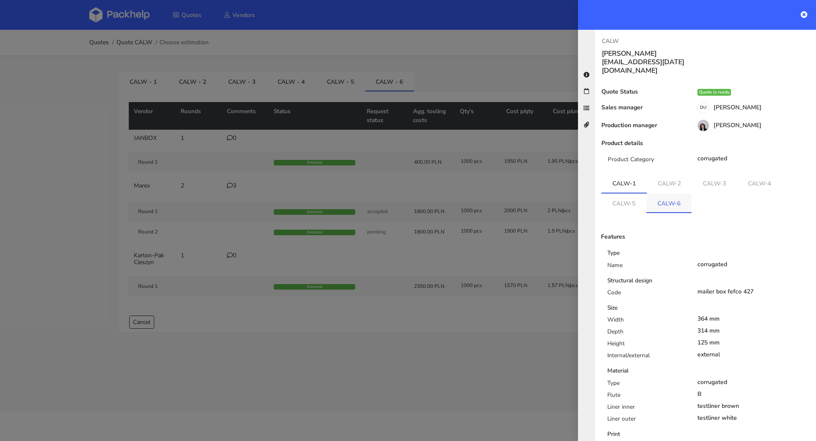
click at [666, 193] on link "CALW-6" at bounding box center [668, 202] width 45 height 19
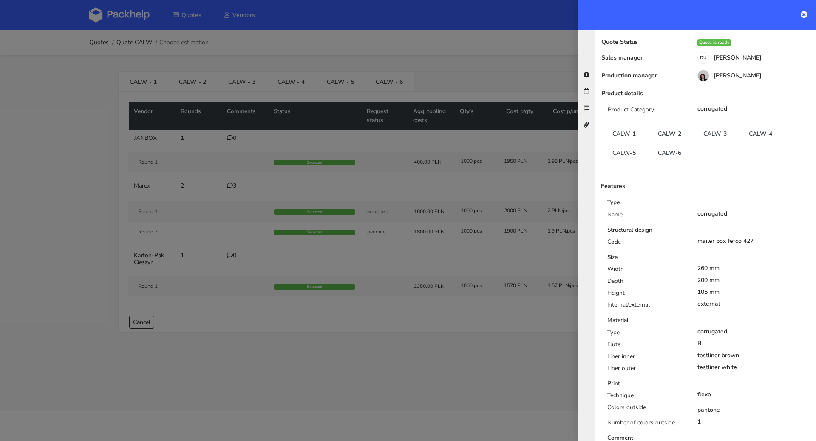
scroll to position [170, 0]
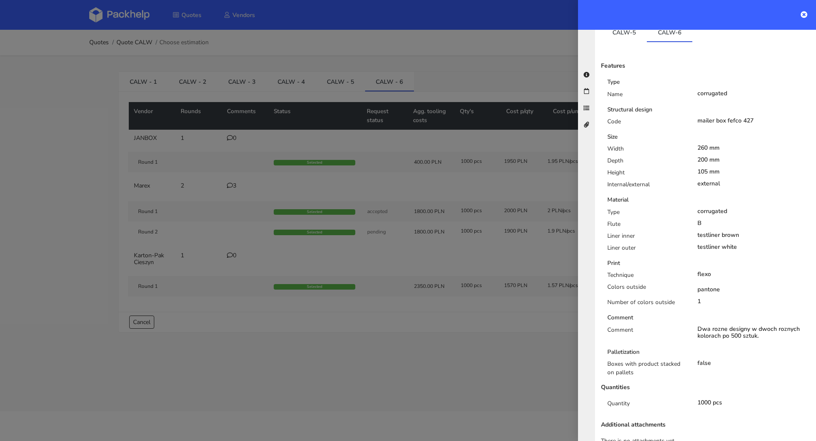
click at [11, 259] on div at bounding box center [408, 220] width 816 height 441
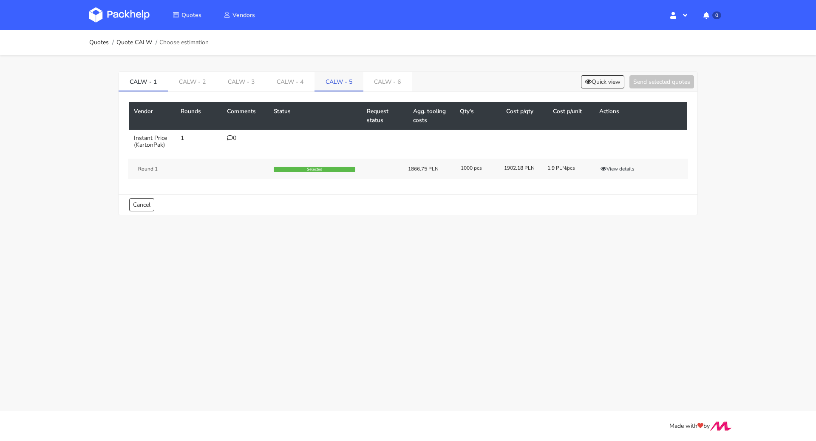
click at [331, 76] on link "CALW - 5" at bounding box center [338, 81] width 49 height 19
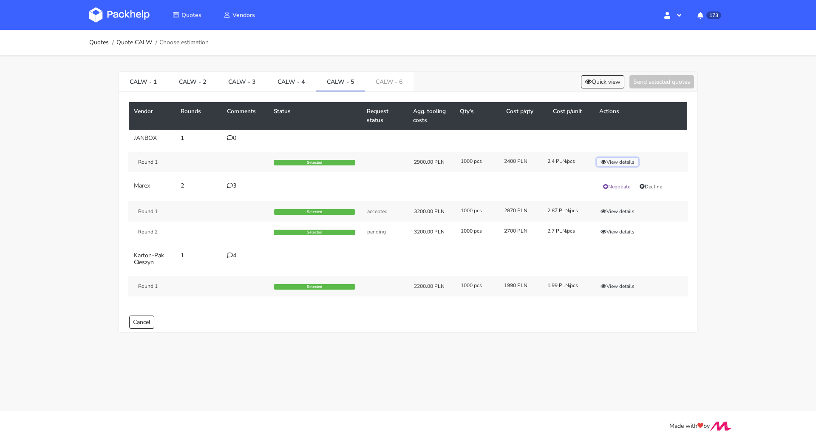
click at [620, 163] on button "View details" at bounding box center [618, 162] width 42 height 8
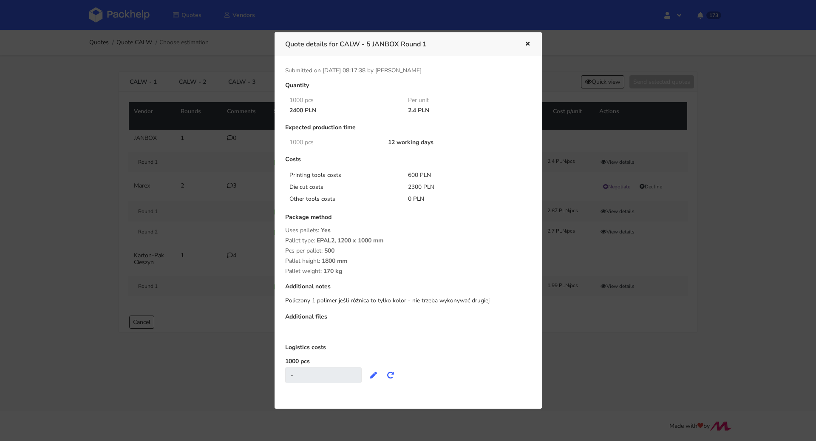
drag, startPoint x: 531, startPoint y: 48, endPoint x: 528, endPoint y: 44, distance: 4.5
click at [530, 47] on div "Quote details for CALW - 5 JANBOX Round 1" at bounding box center [408, 43] width 267 height 23
click at [528, 44] on icon "button" at bounding box center [527, 44] width 7 height 6
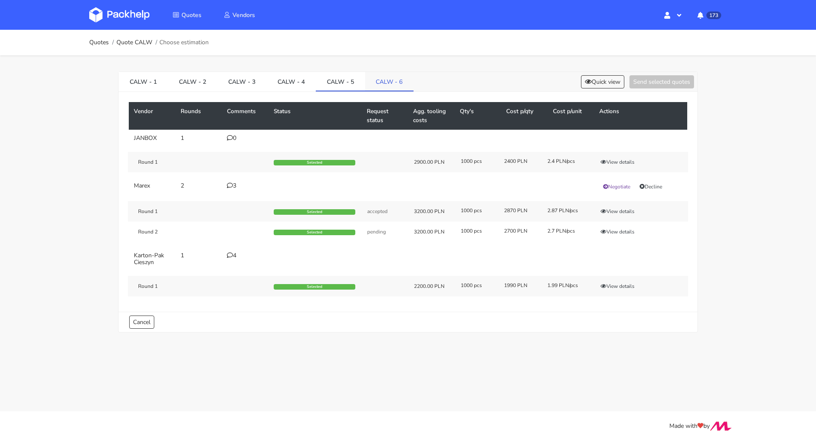
click at [388, 82] on link "CALW - 6" at bounding box center [389, 81] width 49 height 19
click at [625, 156] on div "Round 1 Selected 400.00 PLN 1000 pcs 1950 PLN 1.95 PLN/pcs View details" at bounding box center [408, 162] width 560 height 20
click at [623, 159] on button "View details" at bounding box center [618, 162] width 42 height 8
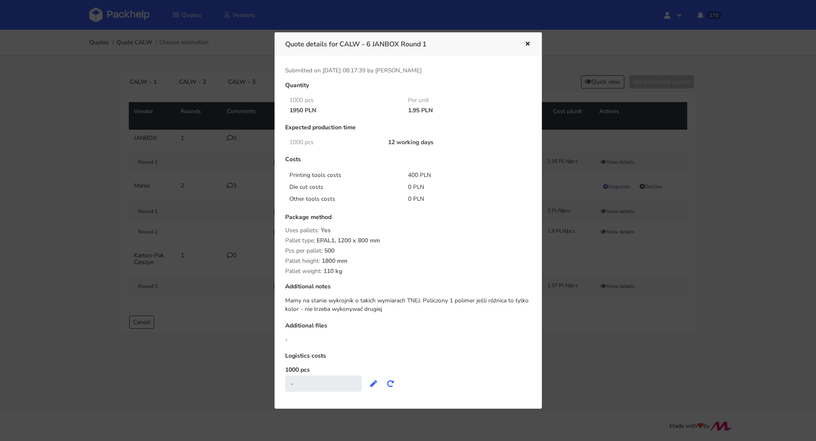
click at [528, 45] on icon "button" at bounding box center [527, 44] width 7 height 6
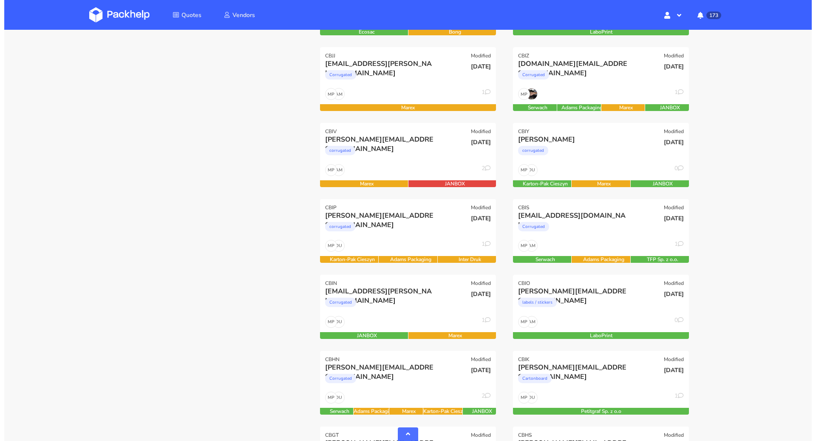
scroll to position [425, 0]
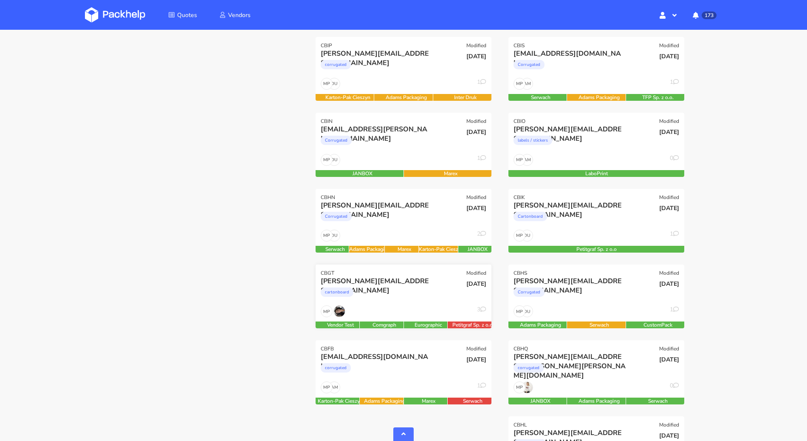
click at [398, 314] on div "MP 3" at bounding box center [404, 313] width 176 height 16
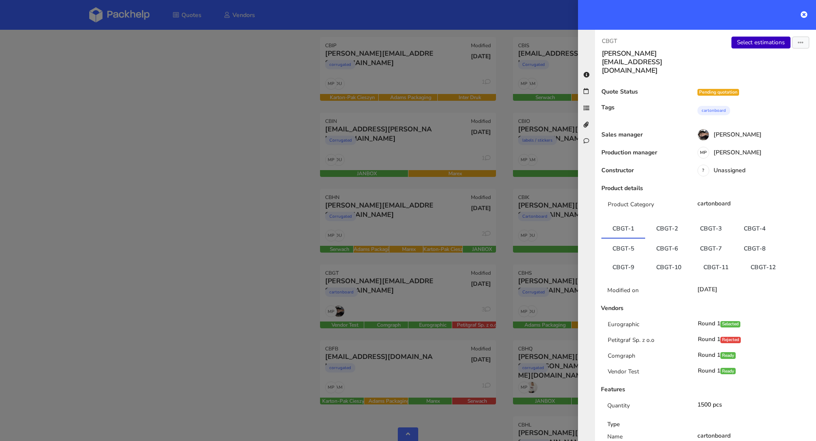
click at [747, 43] on link "Select estimations" at bounding box center [760, 43] width 59 height 12
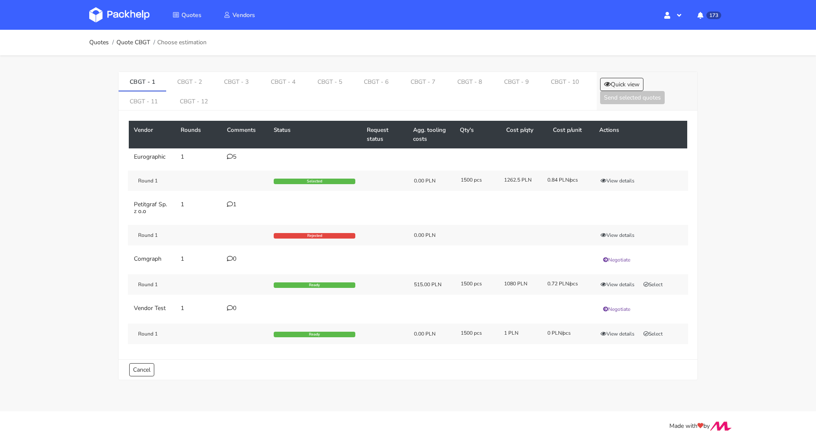
click at [658, 326] on div "Round 1 Ready 0.00 PLN 1500 pcs 1 PLN 0 PLN/pcs View details Select" at bounding box center [408, 333] width 560 height 20
click at [658, 330] on button "Select" at bounding box center [653, 333] width 27 height 8
click at [185, 74] on link "CBGT - 2" at bounding box center [189, 81] width 47 height 19
click at [646, 329] on button "Select" at bounding box center [653, 333] width 27 height 8
click at [238, 72] on link "CBGT - 3" at bounding box center [237, 81] width 47 height 19
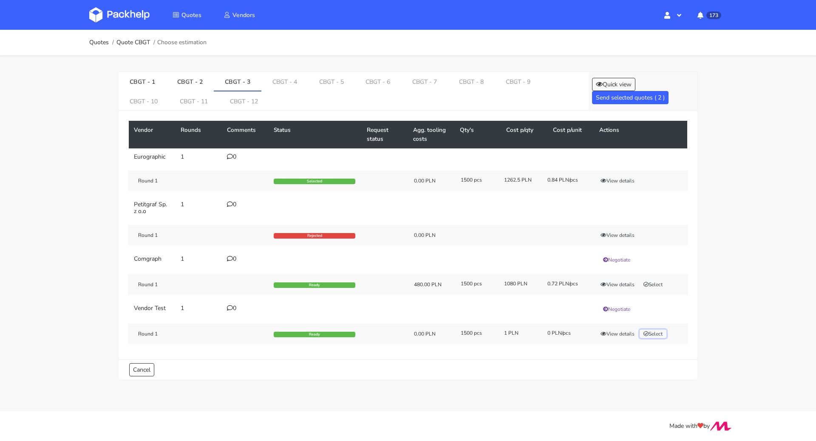
click at [655, 330] on button "Select" at bounding box center [653, 333] width 27 height 8
click at [281, 83] on link "CBGT - 4" at bounding box center [284, 81] width 47 height 19
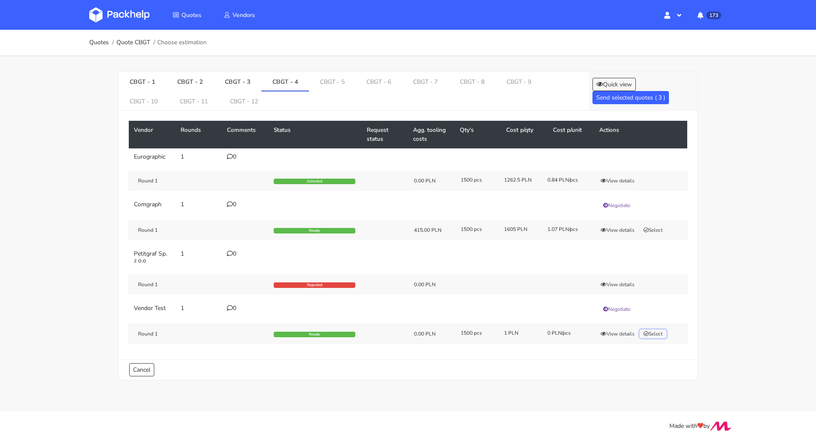
click at [666, 331] on button "Select" at bounding box center [653, 333] width 27 height 8
click at [320, 83] on link "CBGT - 5" at bounding box center [332, 81] width 47 height 19
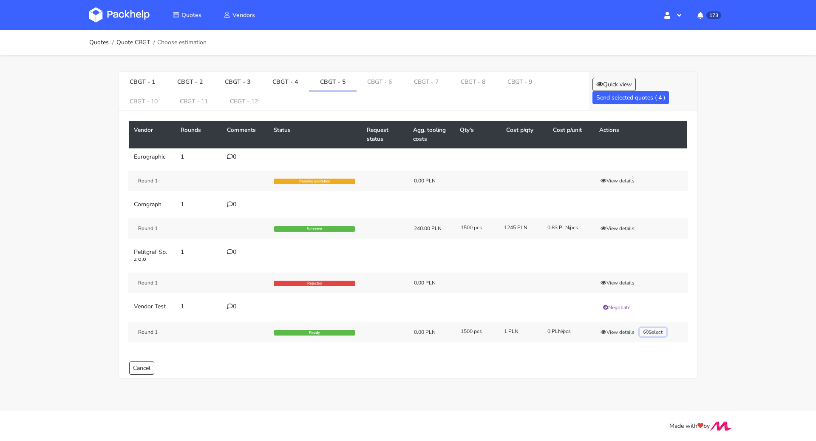
click at [649, 329] on button "Select" at bounding box center [653, 332] width 27 height 8
click at [388, 77] on link "CBGT - 6" at bounding box center [380, 81] width 47 height 19
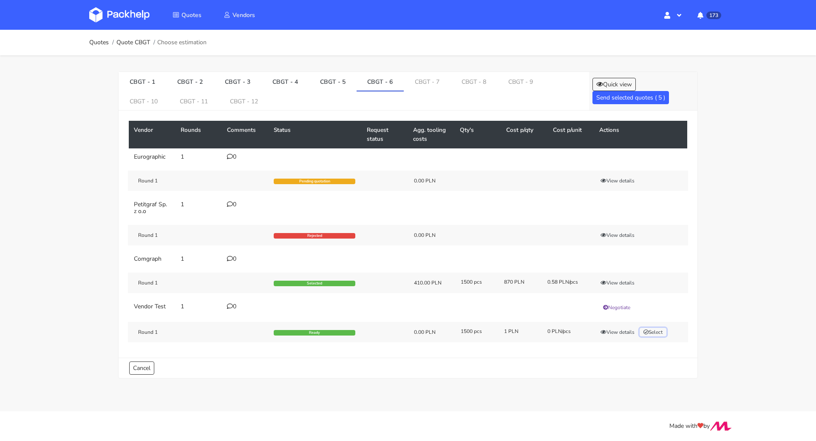
click at [664, 330] on button "Select" at bounding box center [653, 332] width 27 height 8
click at [651, 324] on div "Round 1 Ready 0.00 PLN 1500 pcs 1 PLN 0 PLN/pcs View details Select" at bounding box center [408, 332] width 560 height 20
click at [652, 328] on button "Select" at bounding box center [653, 332] width 27 height 8
click at [427, 84] on link "CBGT - 7" at bounding box center [427, 81] width 47 height 19
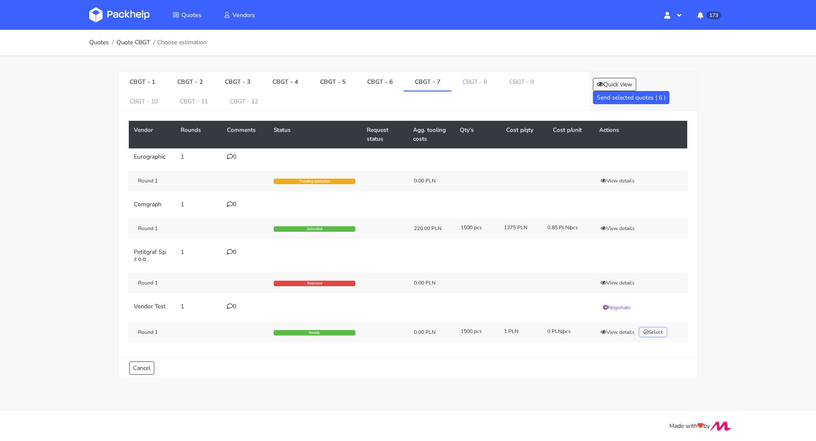
click at [654, 329] on button "Select" at bounding box center [653, 332] width 27 height 8
click at [465, 79] on link "CBGT - 8" at bounding box center [474, 81] width 47 height 19
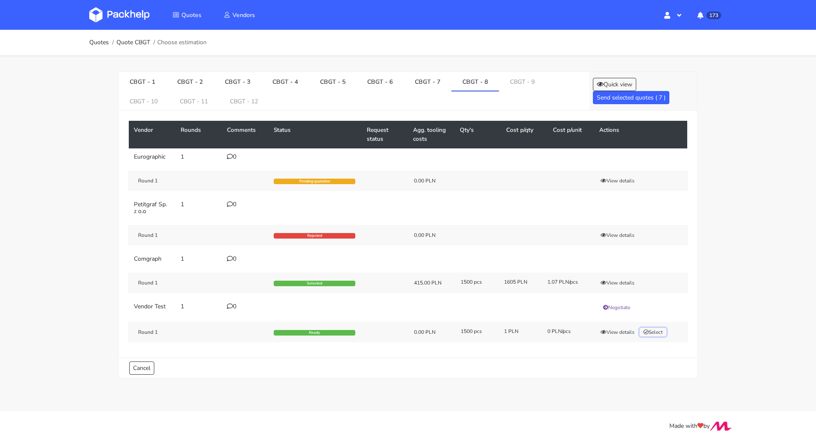
click at [663, 331] on button "Select" at bounding box center [653, 332] width 27 height 8
click at [524, 86] on link "CBGT - 9" at bounding box center [522, 81] width 47 height 19
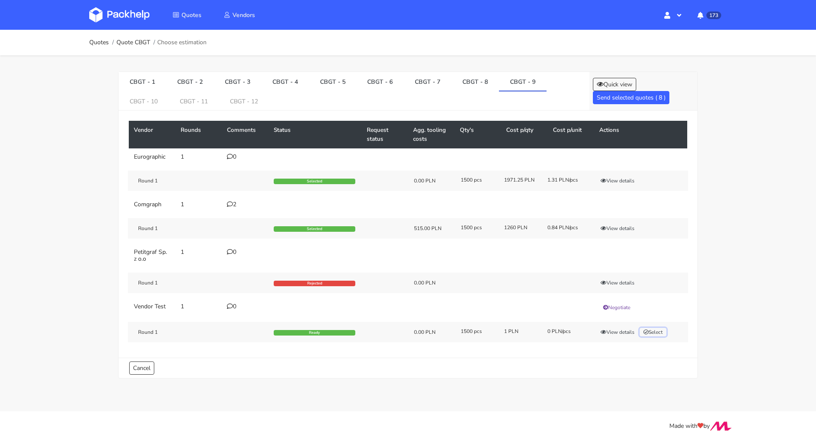
click at [653, 328] on button "Select" at bounding box center [653, 332] width 27 height 8
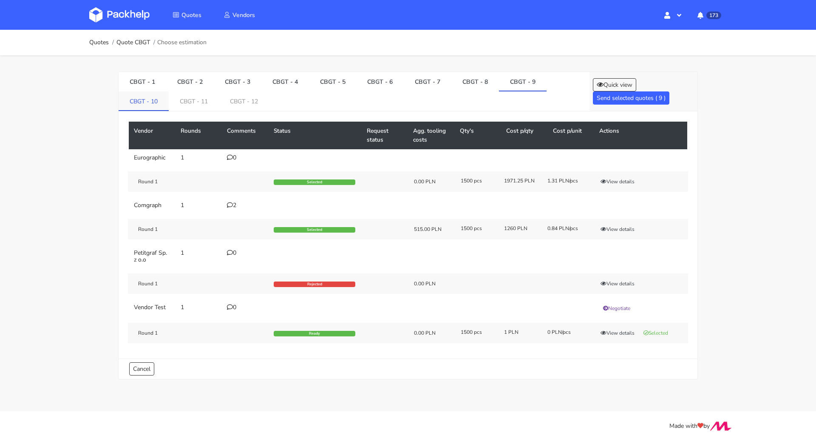
click at [141, 96] on link "CBGT - 10" at bounding box center [144, 100] width 50 height 19
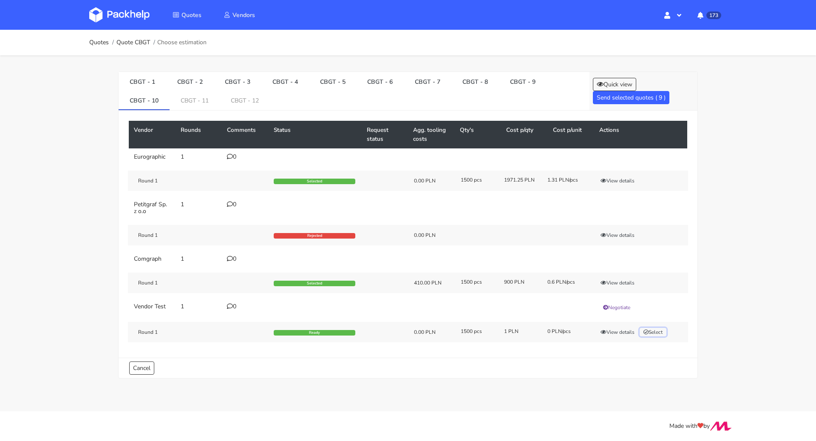
click at [664, 328] on button "Select" at bounding box center [653, 332] width 27 height 8
click at [188, 98] on link "CBGT - 11" at bounding box center [195, 100] width 50 height 19
click at [652, 330] on button "Select" at bounding box center [653, 332] width 27 height 8
click at [238, 100] on link "CBGT - 12" at bounding box center [246, 100] width 50 height 19
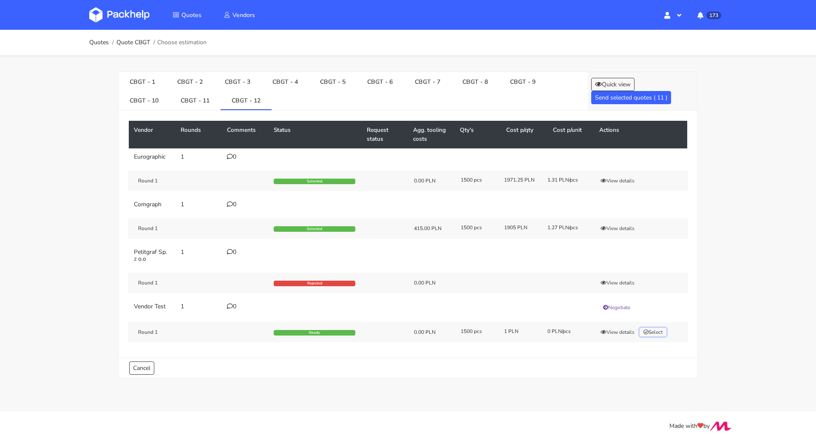
click at [662, 330] on button "Select" at bounding box center [653, 332] width 27 height 8
click at [616, 99] on button "Send selected quotes ( 12 )" at bounding box center [631, 97] width 80 height 13
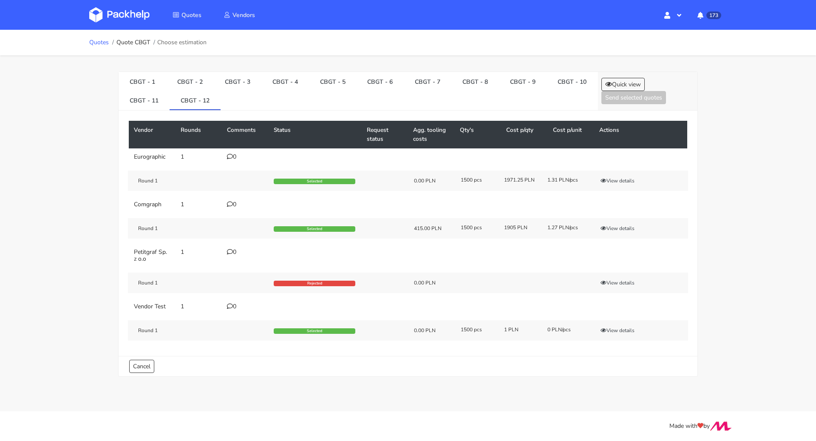
click at [102, 41] on link "Quotes" at bounding box center [99, 42] width 20 height 7
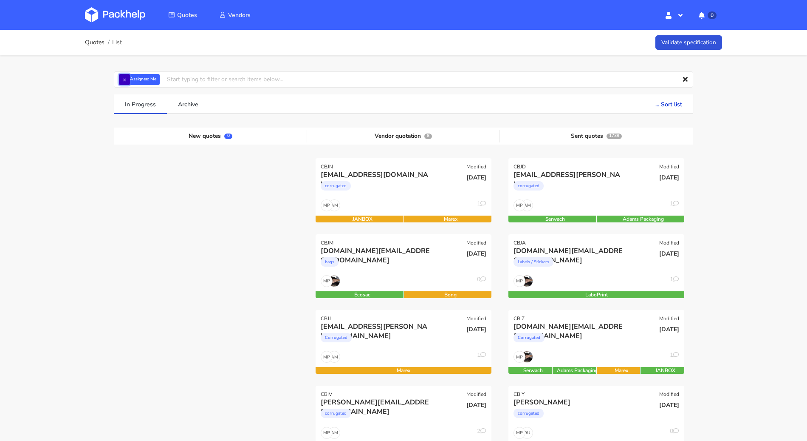
click at [122, 77] on button "×" at bounding box center [124, 79] width 11 height 11
click at [122, 77] on input "text" at bounding box center [404, 79] width 580 height 16
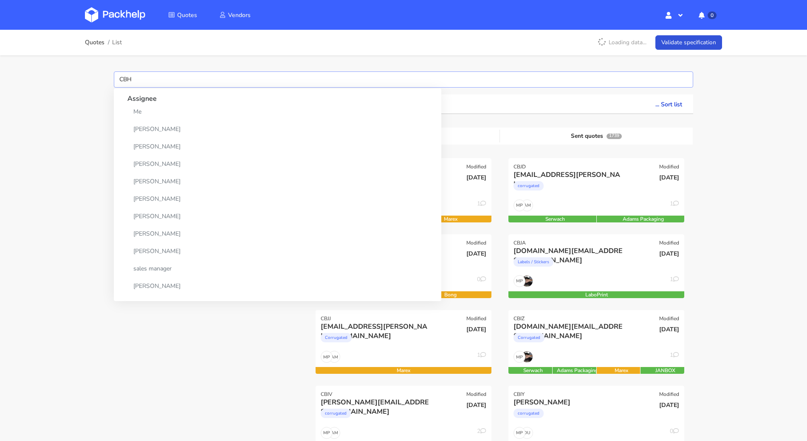
type input "CBHS"
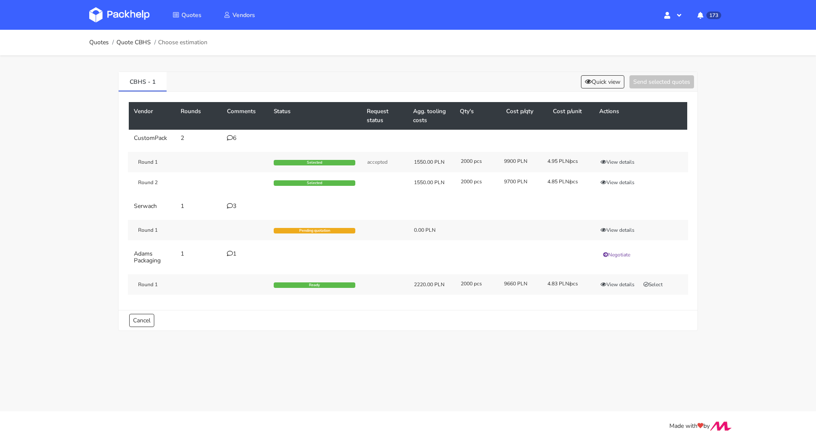
click at [229, 206] on icon at bounding box center [230, 206] width 6 height 6
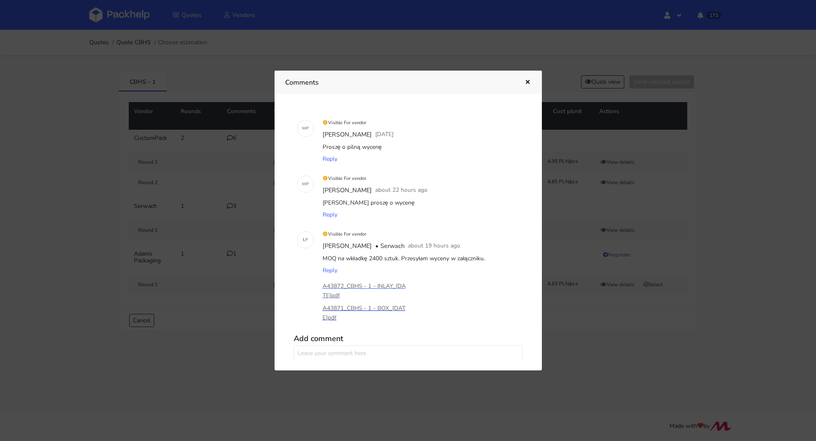
click at [370, 309] on p "A43871_CBHS - 1 - BOX_[DATE]pdf" at bounding box center [365, 312] width 85 height 19
click at [377, 285] on p "A43872_CBHS - 1 - INLAY_[DATE]pdf" at bounding box center [365, 290] width 85 height 19
click at [188, 205] on div at bounding box center [408, 220] width 816 height 441
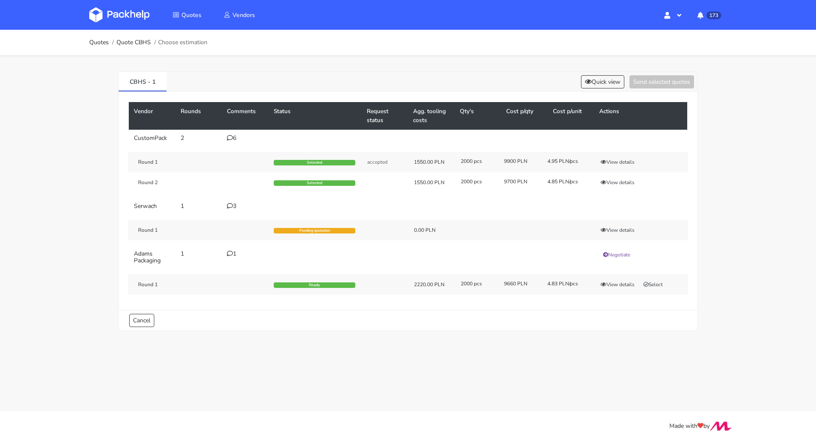
click at [230, 203] on icon at bounding box center [230, 206] width 6 height 6
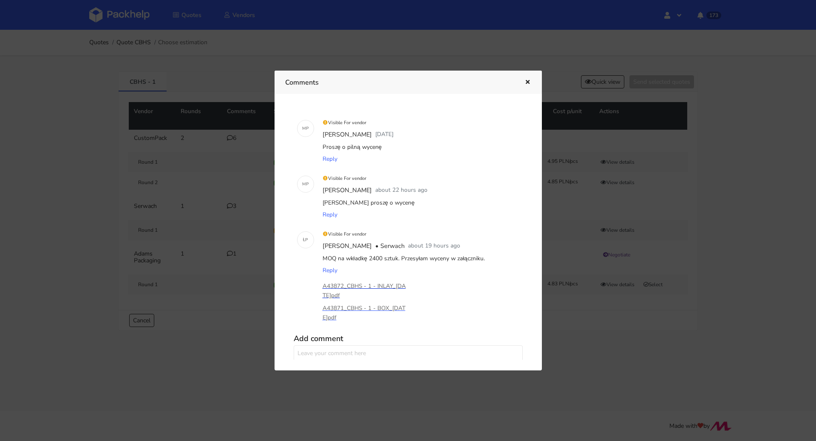
click at [364, 284] on p "A43872_CBHS - 1 - INLAY_[DATE]pdf" at bounding box center [365, 290] width 85 height 19
drag, startPoint x: 317, startPoint y: 284, endPoint x: 335, endPoint y: 293, distance: 20.0
click at [335, 293] on div "Visible For vendor Łukasz Postawa • Serwach about 19 hours ago MOQ na wkładkę 2…" at bounding box center [419, 277] width 205 height 106
copy p "A43872_CBHS - 1 - INLAY_2025-09-0"
click at [299, 268] on div "Ł P" at bounding box center [306, 277] width 24 height 106
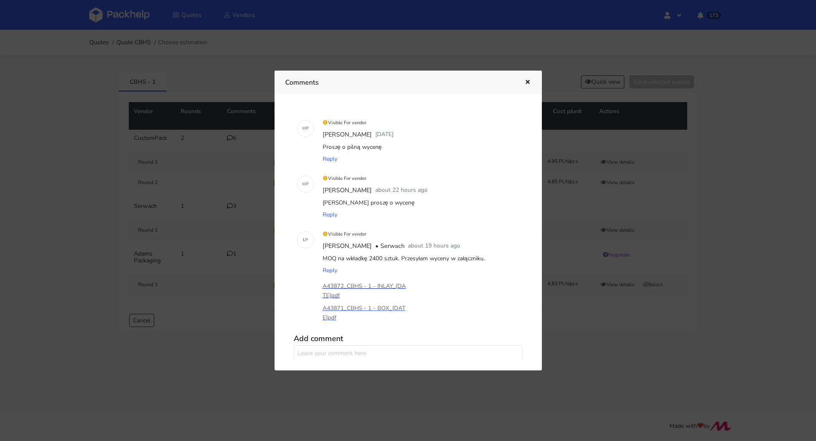
drag, startPoint x: 317, startPoint y: 283, endPoint x: 337, endPoint y: 294, distance: 22.6
click at [337, 294] on div "Ł P Visible For vendor Łukasz Postawa • Serwach about 19 hours ago MOQ na wkład…" at bounding box center [408, 277] width 229 height 106
click at [326, 295] on p "A43872_CBHS - 1 - INLAY_2025-09-09.pdf" at bounding box center [365, 290] width 85 height 19
click at [306, 278] on div "Ł P" at bounding box center [306, 277] width 24 height 106
drag, startPoint x: 321, startPoint y: 286, endPoint x: 336, endPoint y: 293, distance: 16.5
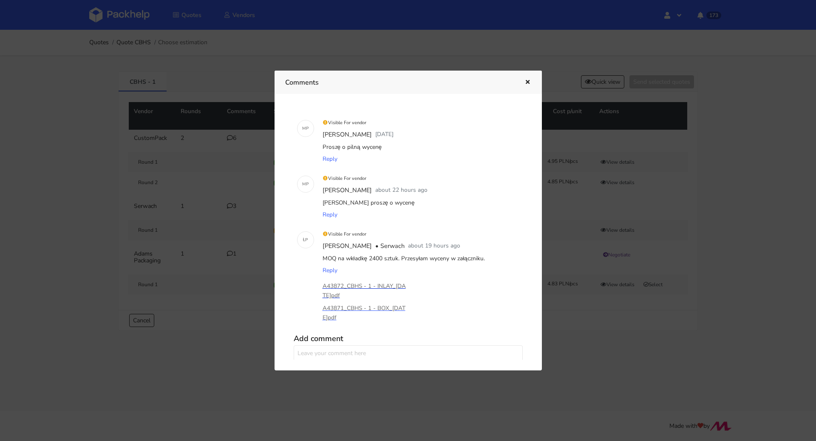
click at [336, 293] on div "A43872_CBHS - 1 - INLAY_2025-09-09.pdf A43871_CBHS - 1 - BOX_2025-09-09.pdf" at bounding box center [420, 301] width 198 height 51
copy p "A43872_CBHS - 1 - INLAY_2025-09-09"
click at [306, 305] on div "Ł P" at bounding box center [306, 277] width 24 height 106
click at [357, 310] on p "A43871_CBHS - 1 - BOX_2025-09-09.pdf" at bounding box center [365, 312] width 85 height 19
drag, startPoint x: 319, startPoint y: 305, endPoint x: 335, endPoint y: 317, distance: 20.1
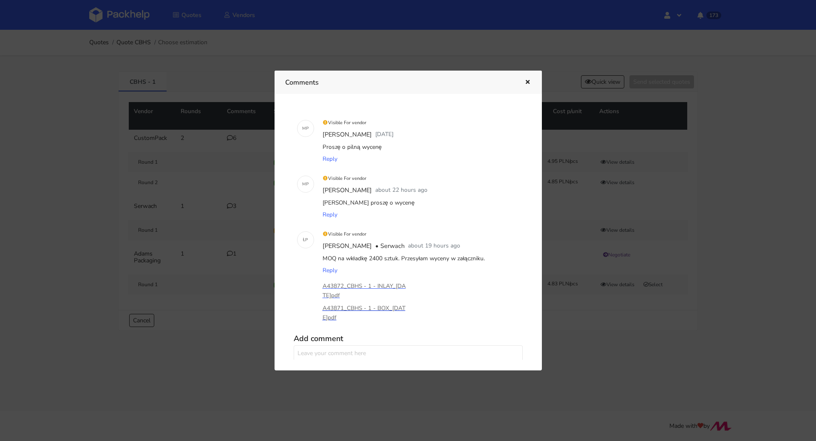
click at [335, 317] on div "Visible For vendor Łukasz Postawa • Serwach about 19 hours ago MOQ na wkładkę 2…" at bounding box center [419, 277] width 205 height 106
copy p "A43871_CBHS - 1 - BOX_2025-09-09."
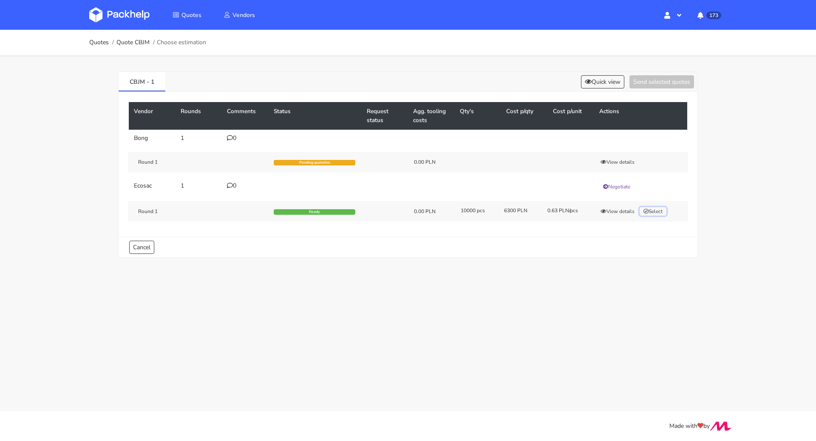
click at [643, 209] on button "Select" at bounding box center [653, 211] width 27 height 8
click at [643, 209] on button "Selected" at bounding box center [656, 211] width 32 height 8
click at [613, 210] on button "View details" at bounding box center [618, 211] width 42 height 8
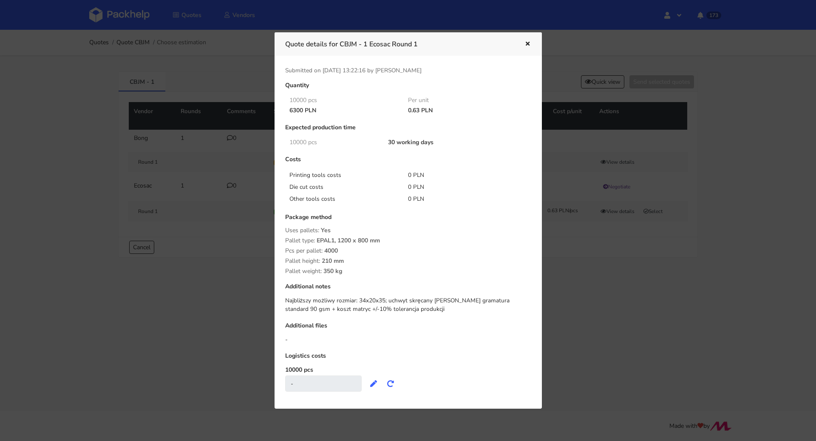
click at [612, 250] on div at bounding box center [408, 220] width 816 height 441
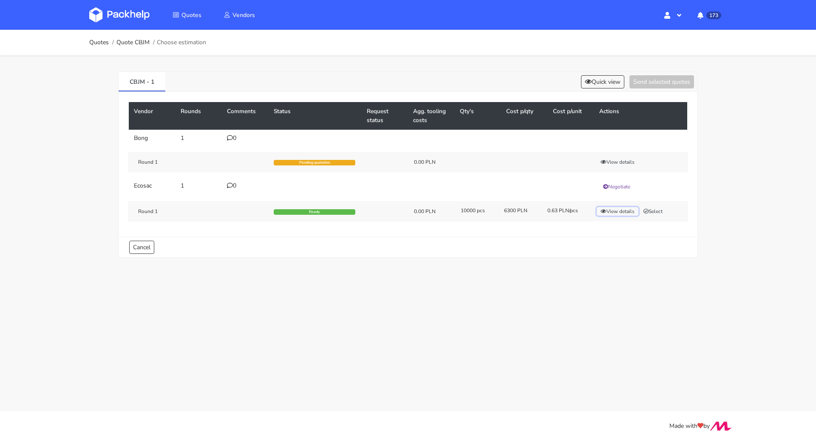
click at [600, 209] on icon "button" at bounding box center [603, 211] width 6 height 5
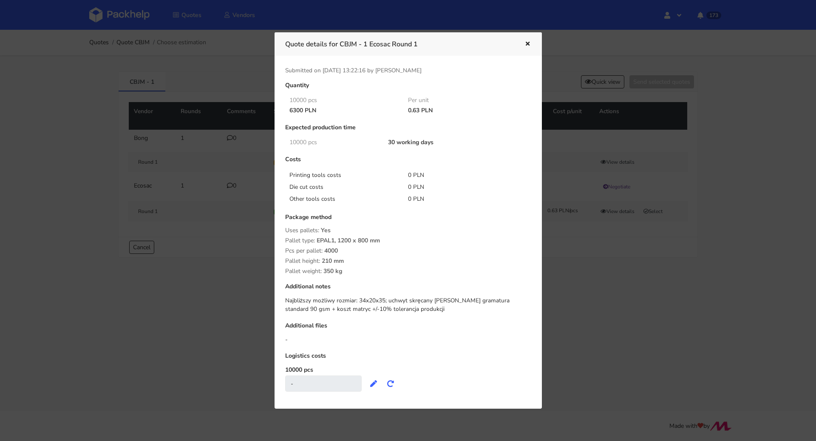
click at [619, 241] on div at bounding box center [408, 220] width 816 height 441
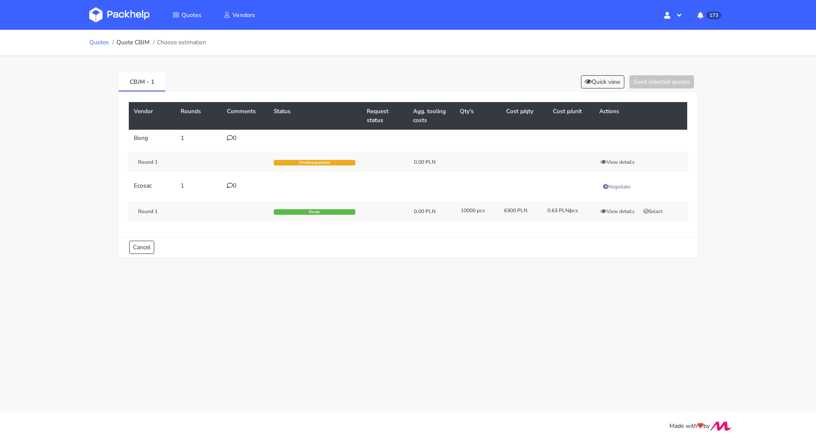
click at [95, 40] on link "Quotes" at bounding box center [99, 42] width 20 height 7
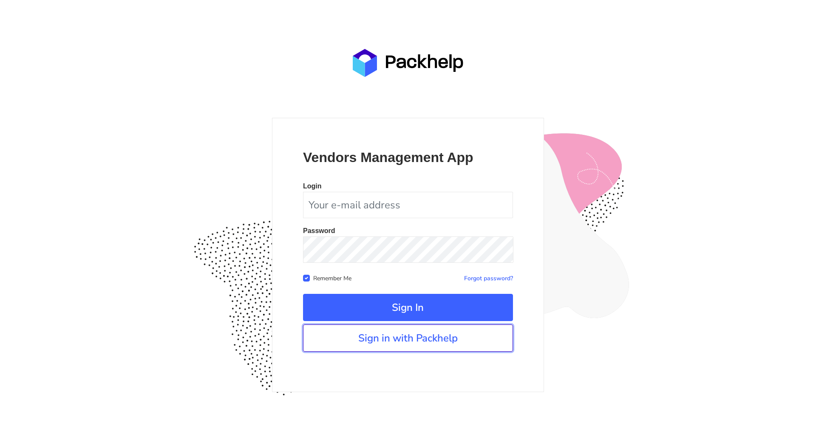
click at [422, 341] on link "Sign in with Packhelp" at bounding box center [408, 337] width 210 height 27
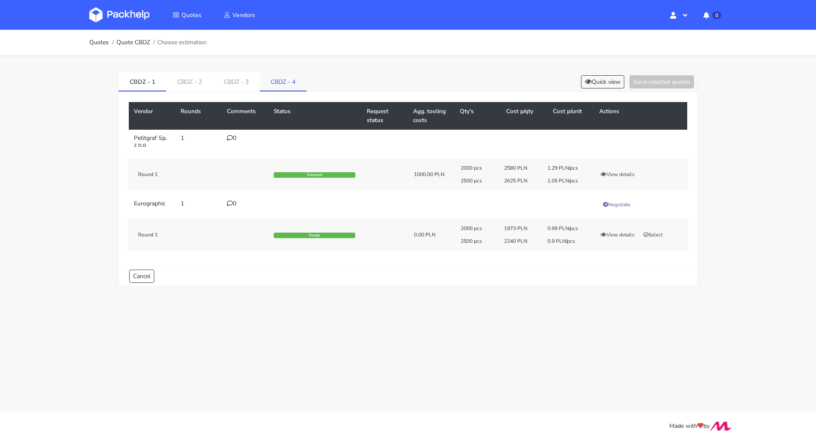
click at [283, 83] on link "CBDZ - 4" at bounding box center [283, 81] width 47 height 19
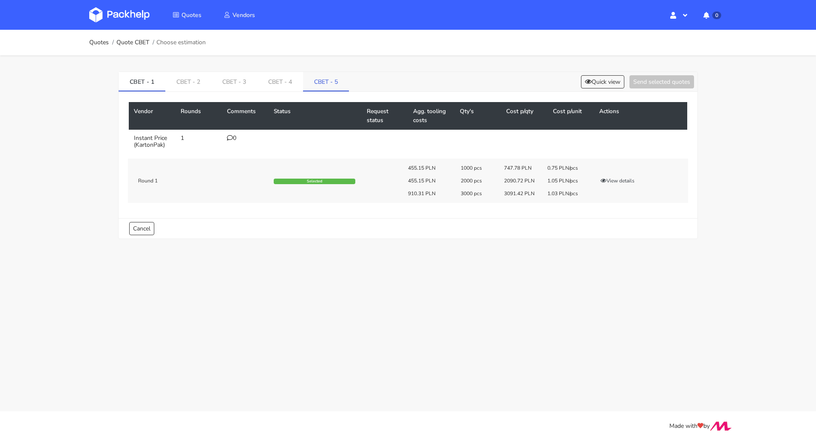
click at [318, 86] on link "CBET - 5" at bounding box center [326, 81] width 46 height 19
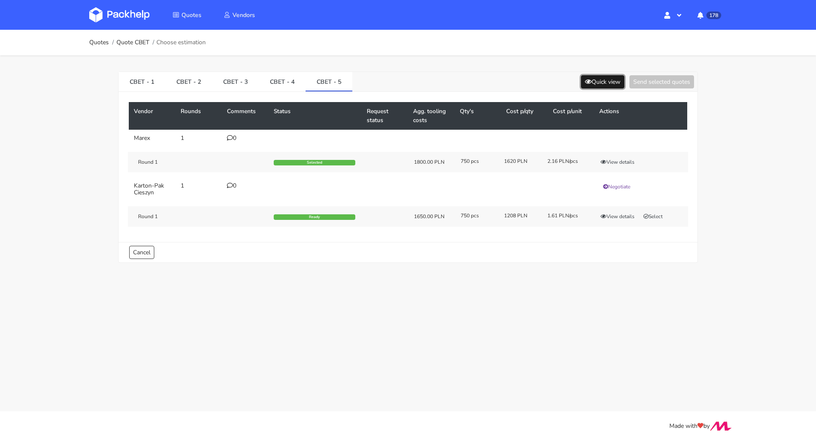
click at [586, 81] on icon at bounding box center [588, 82] width 7 height 6
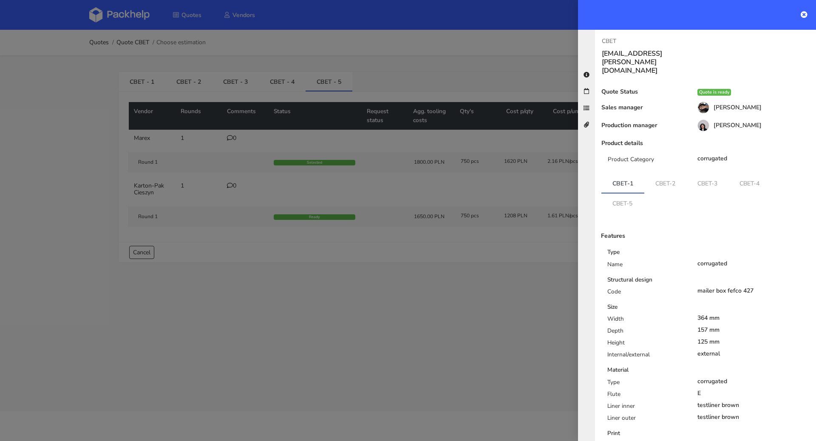
click at [469, 68] on div at bounding box center [408, 220] width 816 height 441
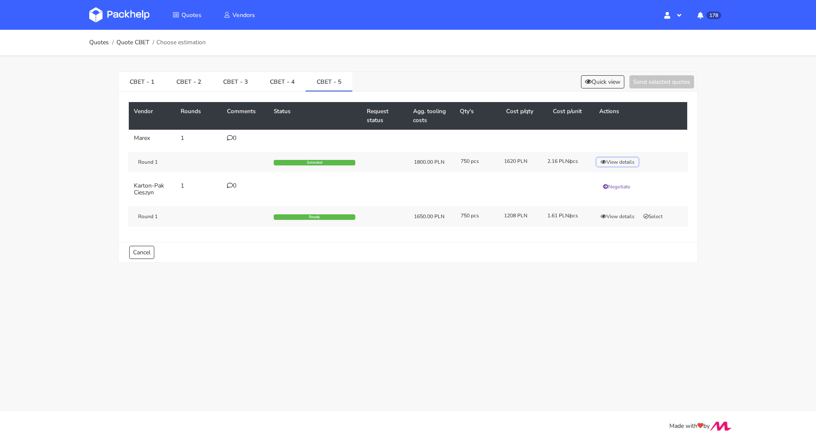
click at [634, 159] on button "View details" at bounding box center [618, 162] width 42 height 8
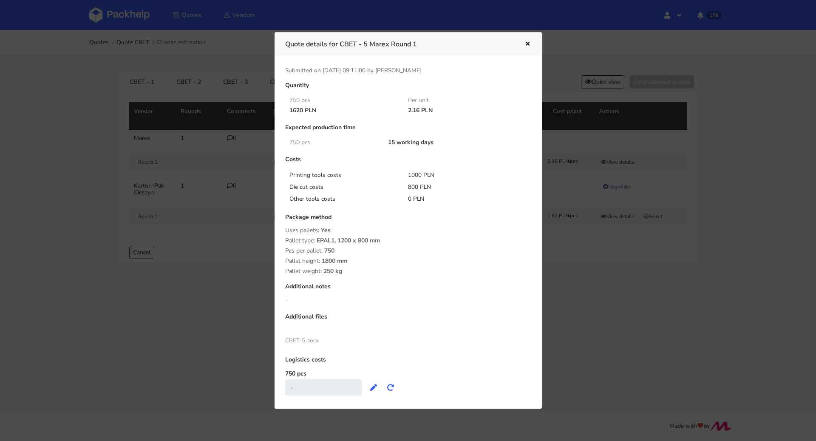
drag, startPoint x: 289, startPoint y: 110, endPoint x: 302, endPoint y: 110, distance: 13.6
click at [302, 110] on div "1620 PLN" at bounding box center [342, 110] width 119 height 7
copy div "1620"
click at [526, 42] on icon "button" at bounding box center [527, 44] width 7 height 6
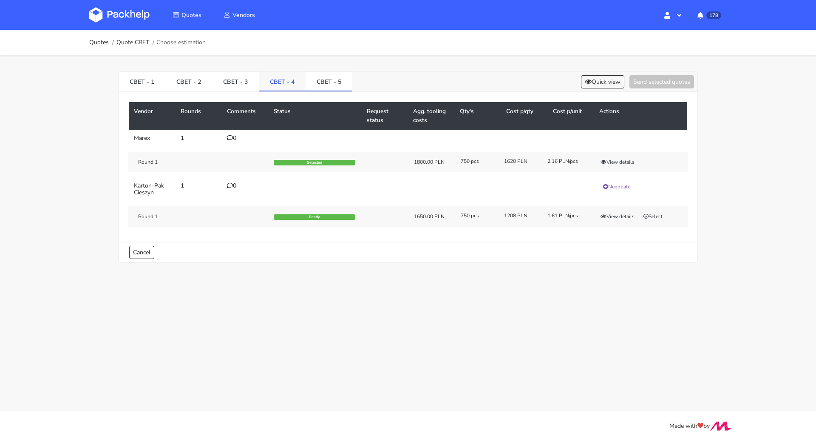
click at [275, 79] on link "CBET - 4" at bounding box center [282, 81] width 47 height 19
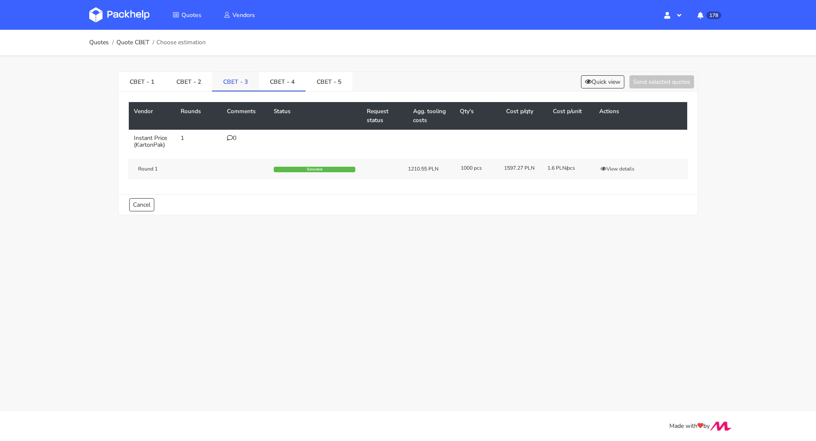
click at [238, 80] on link "CBET - 3" at bounding box center [235, 81] width 47 height 19
click at [192, 80] on link "CBET - 2" at bounding box center [188, 81] width 47 height 19
click at [136, 80] on link "CBET - 1" at bounding box center [142, 81] width 47 height 19
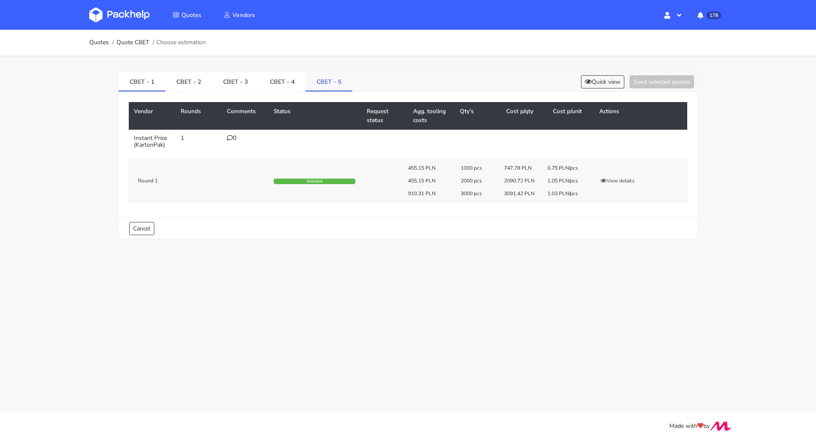
click at [330, 76] on link "CBET - 5" at bounding box center [329, 81] width 47 height 19
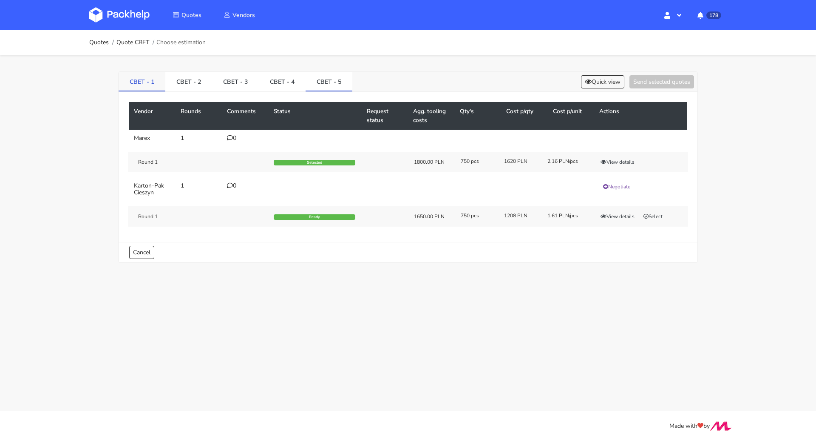
click at [147, 74] on link "CBET - 1" at bounding box center [142, 81] width 47 height 19
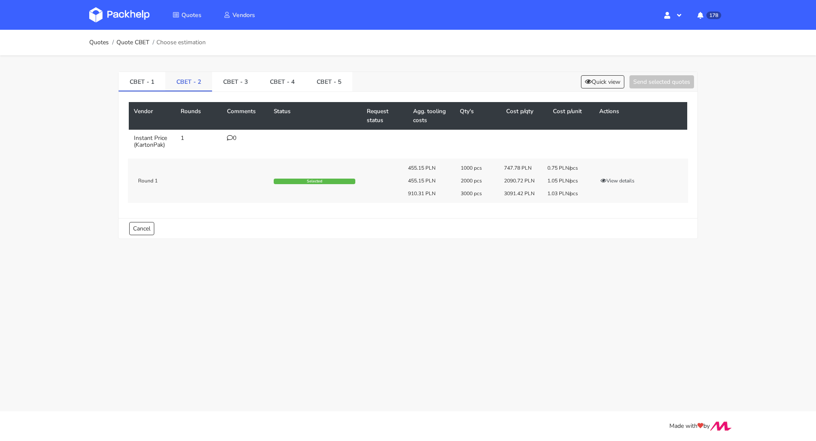
click at [180, 82] on link "CBET - 2" at bounding box center [188, 81] width 47 height 19
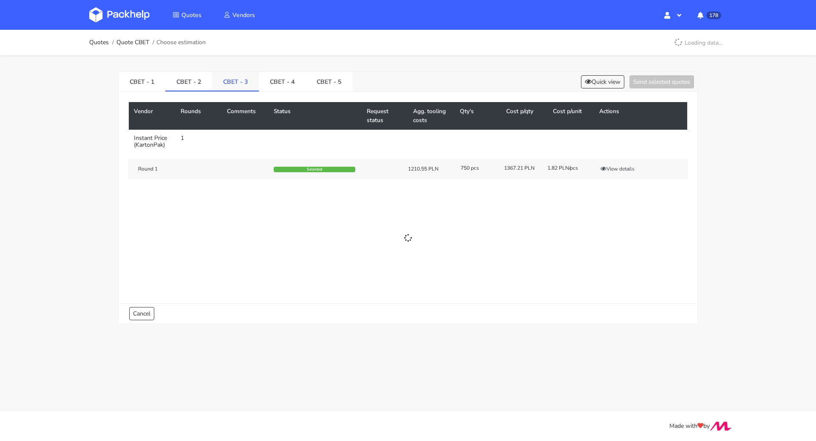
click at [212, 86] on link "CBET - 3" at bounding box center [235, 81] width 47 height 19
click at [270, 87] on link "CBET - 4" at bounding box center [282, 81] width 47 height 19
click at [317, 82] on link "CBET - 5" at bounding box center [329, 81] width 47 height 19
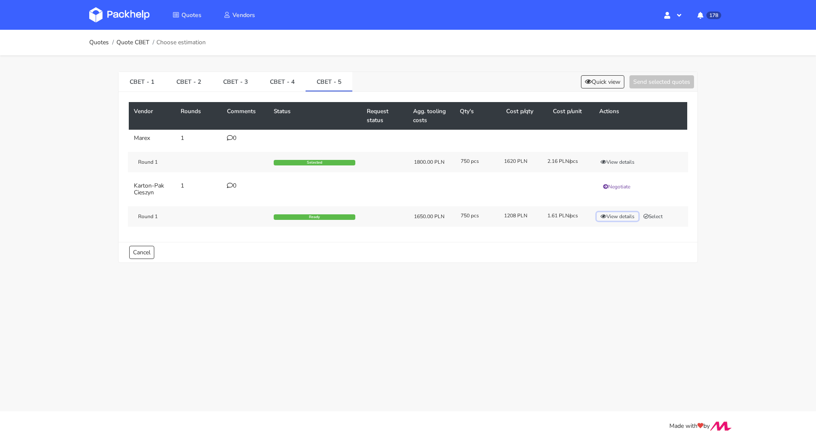
click at [622, 219] on button "View details" at bounding box center [618, 216] width 42 height 8
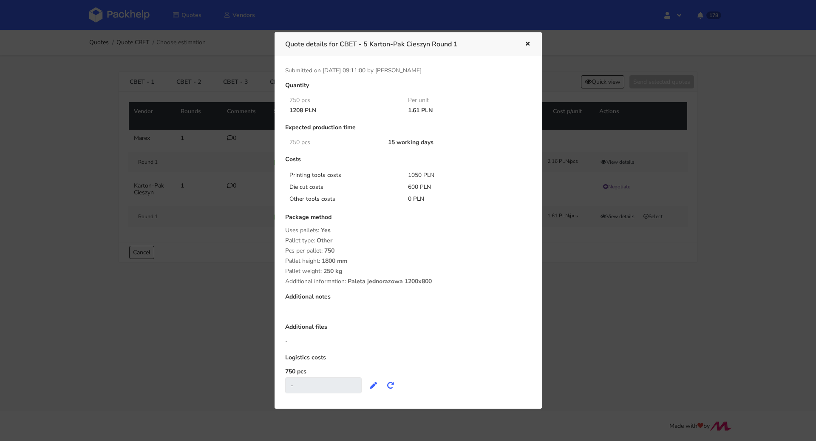
click at [526, 43] on icon "button" at bounding box center [527, 44] width 7 height 6
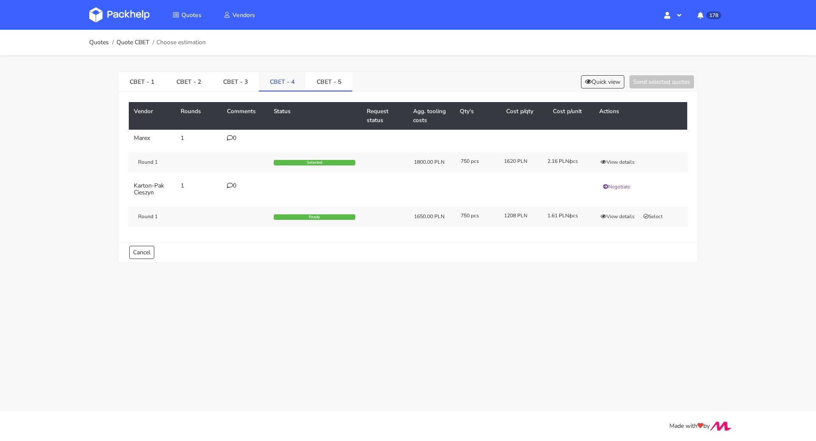
click at [259, 75] on link "CBET - 4" at bounding box center [282, 81] width 47 height 19
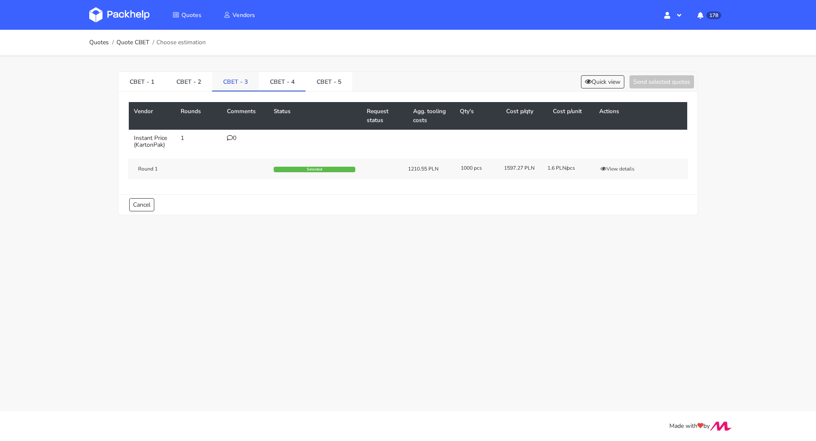
click at [246, 78] on link "CBET - 3" at bounding box center [235, 81] width 47 height 19
click at [190, 80] on link "CBET - 2" at bounding box center [188, 81] width 47 height 19
click at [156, 80] on link "CBET - 1" at bounding box center [142, 81] width 47 height 19
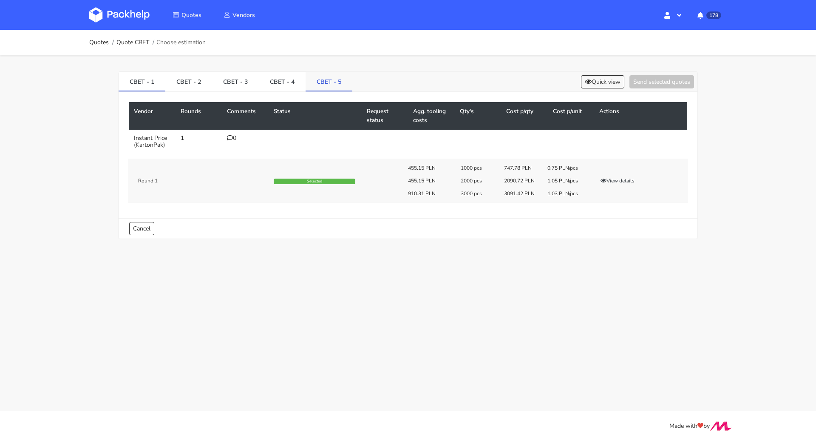
click at [316, 79] on link "CBET - 5" at bounding box center [329, 81] width 47 height 19
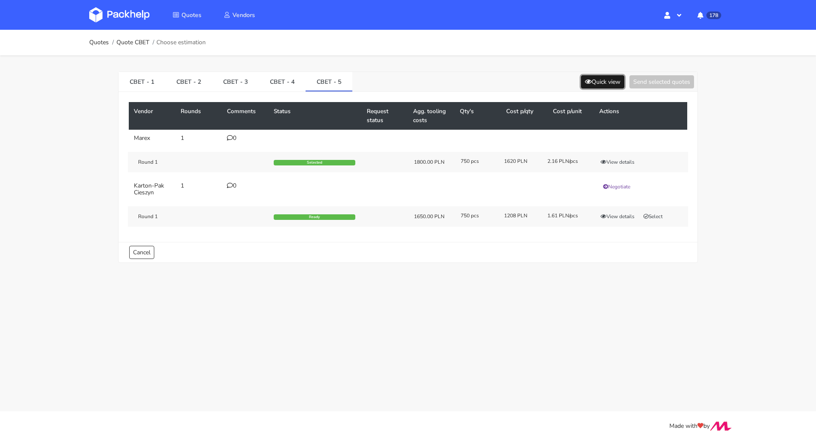
click at [592, 81] on button "Quick view" at bounding box center [602, 81] width 43 height 13
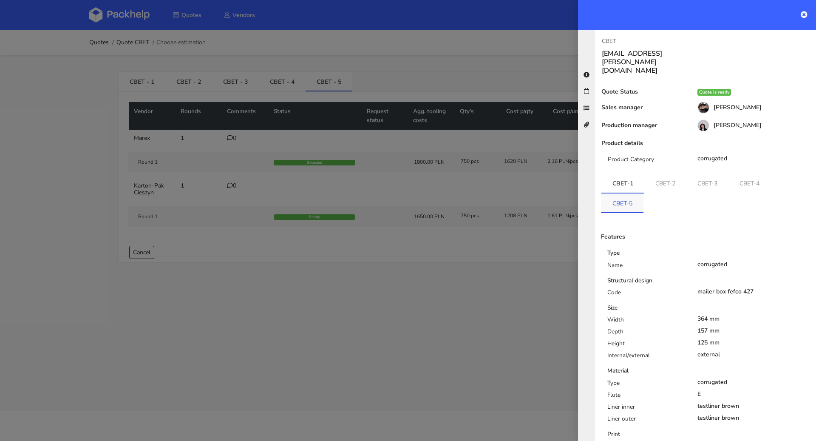
click at [620, 194] on link "CBET-5" at bounding box center [622, 202] width 42 height 19
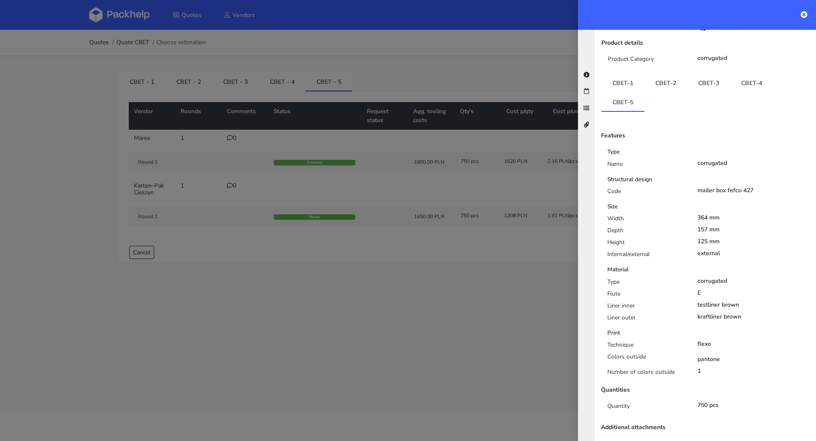
scroll to position [103, 0]
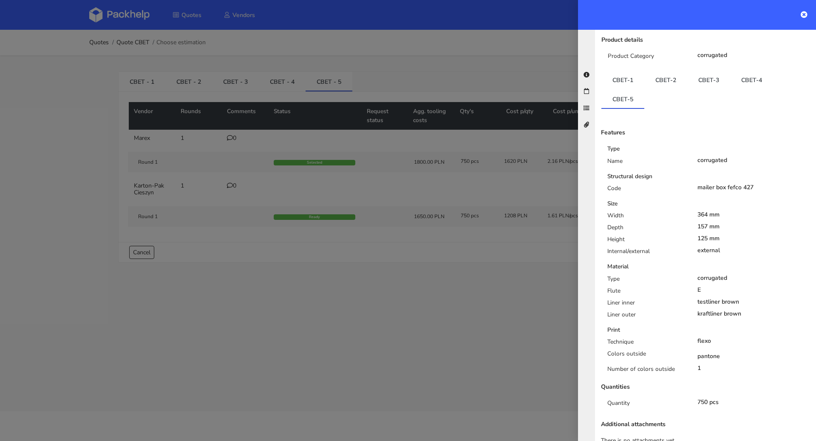
click at [435, 229] on div at bounding box center [408, 220] width 816 height 441
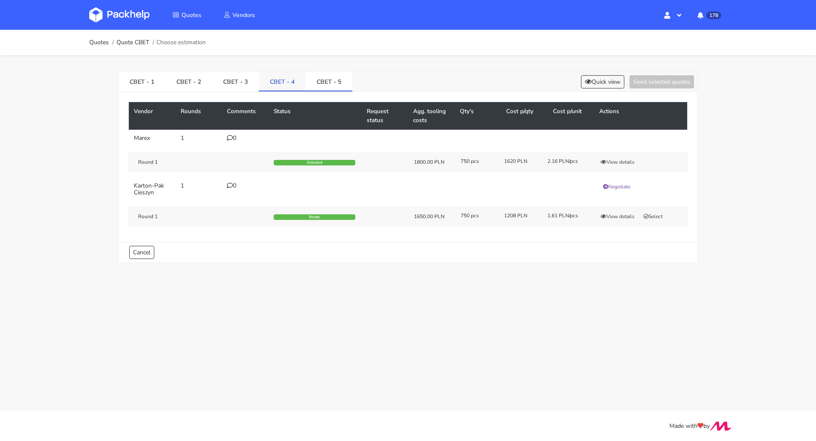
click at [280, 86] on link "CBET - 4" at bounding box center [282, 81] width 47 height 19
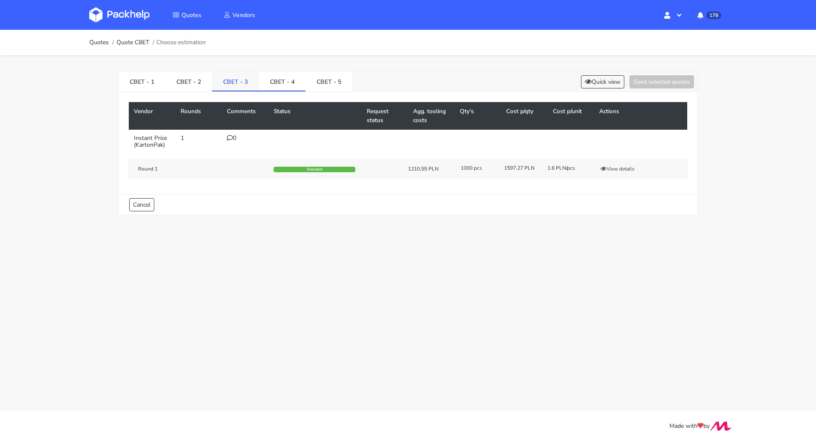
click at [231, 82] on link "CBET - 3" at bounding box center [235, 81] width 47 height 19
click at [207, 81] on link "CBET - 2" at bounding box center [188, 81] width 47 height 19
click at [141, 82] on link "CBET - 1" at bounding box center [142, 81] width 47 height 19
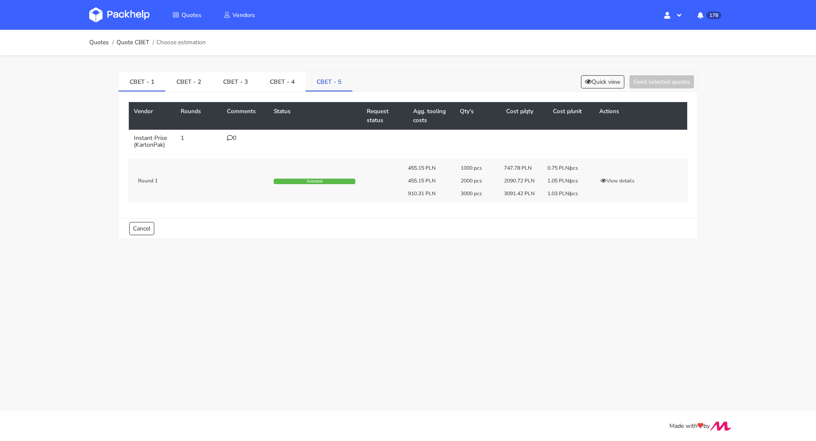
click at [328, 81] on link "CBET - 5" at bounding box center [329, 81] width 47 height 19
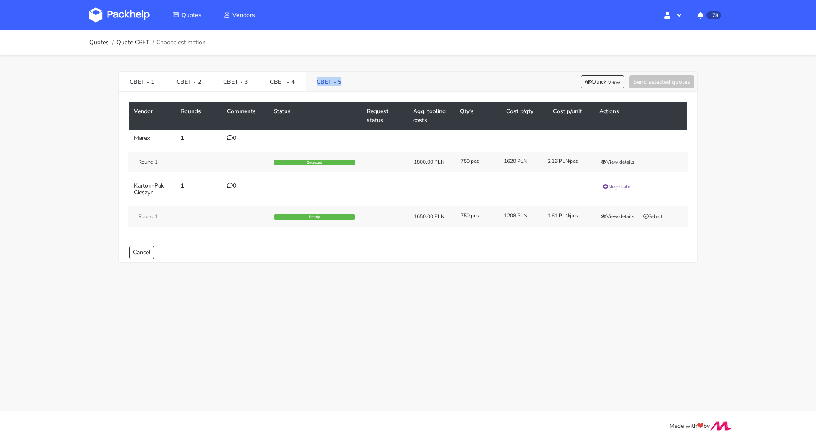
drag, startPoint x: 308, startPoint y: 83, endPoint x: 335, endPoint y: 84, distance: 26.8
click at [335, 84] on link "CBET - 5" at bounding box center [329, 81] width 47 height 19
copy link "CBET - 5"
click at [600, 84] on button "Quick view" at bounding box center [602, 81] width 43 height 13
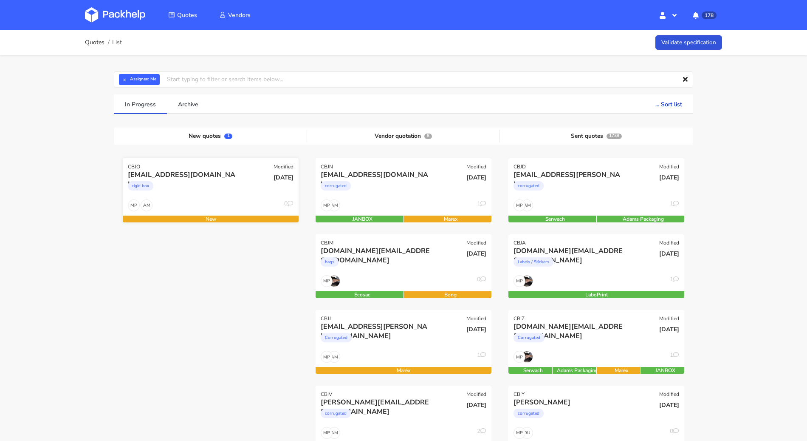
click at [232, 191] on div "rigid box" at bounding box center [184, 187] width 113 height 17
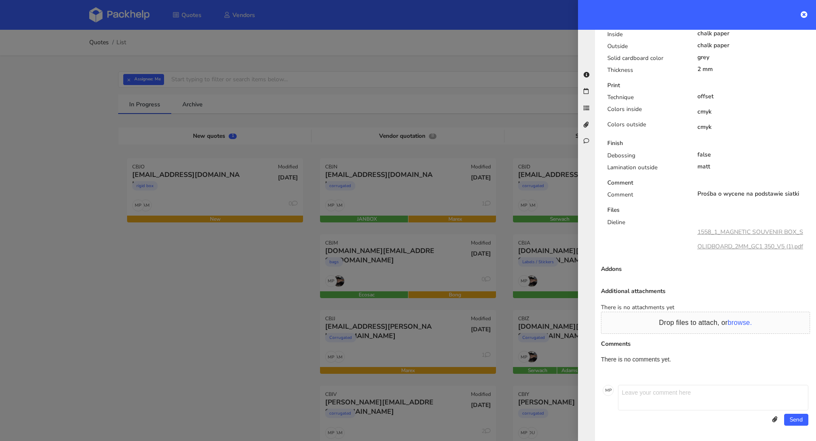
scroll to position [459, 0]
click at [740, 228] on link "1558_1_MAGNETIC SOUVENIR BOX_SOLIDBOARD_2MM_GC1 350_V5 (1).pdf" at bounding box center [750, 239] width 106 height 23
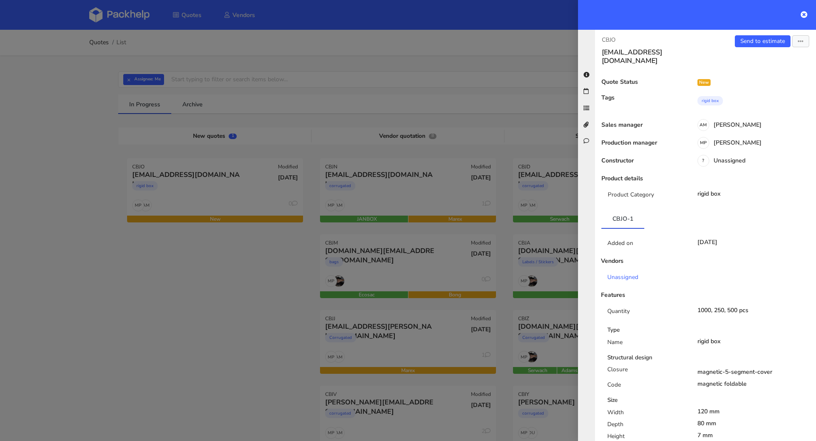
scroll to position [0, 0]
click at [744, 43] on link "Send to estimate" at bounding box center [763, 43] width 56 height 12
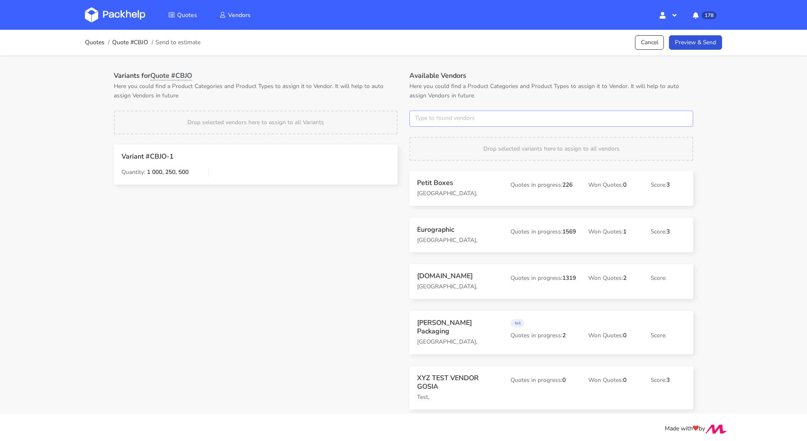
click at [464, 125] on input "text" at bounding box center [552, 118] width 284 height 16
type input "polipak"
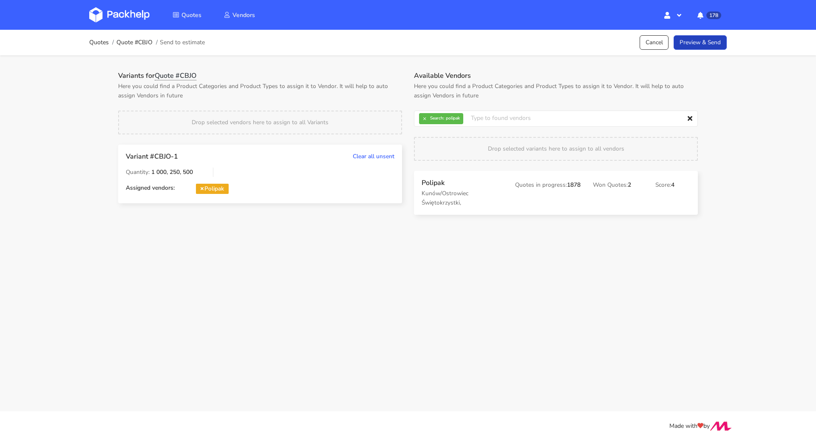
click at [704, 45] on link "Preview & Send" at bounding box center [700, 42] width 53 height 15
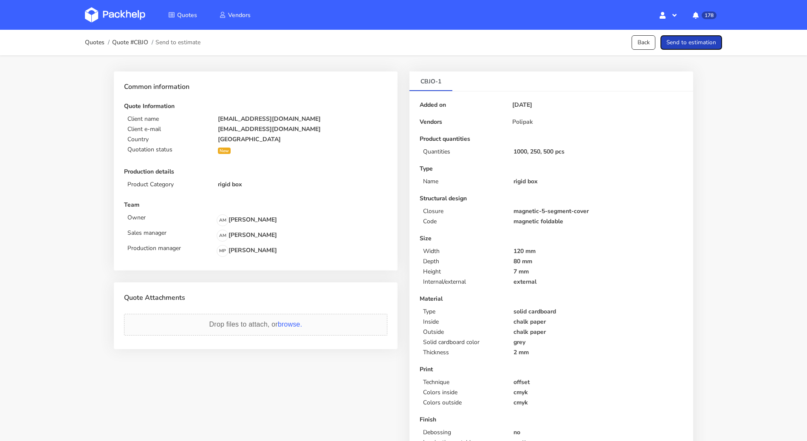
click at [704, 45] on button "Send to estimation" at bounding box center [692, 42] width 62 height 15
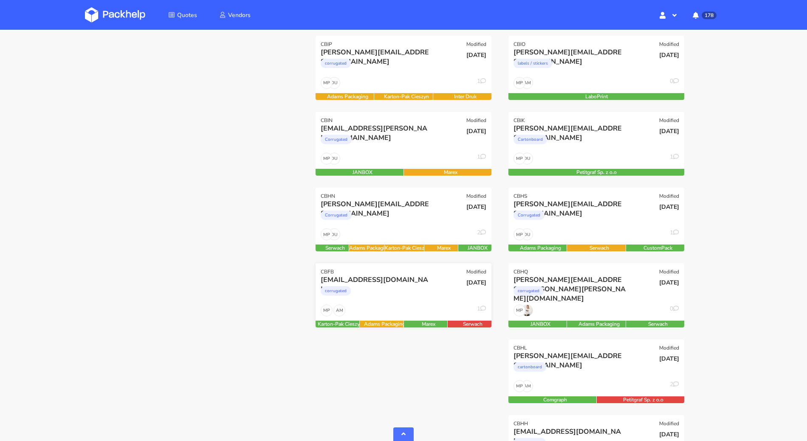
scroll to position [506, 0]
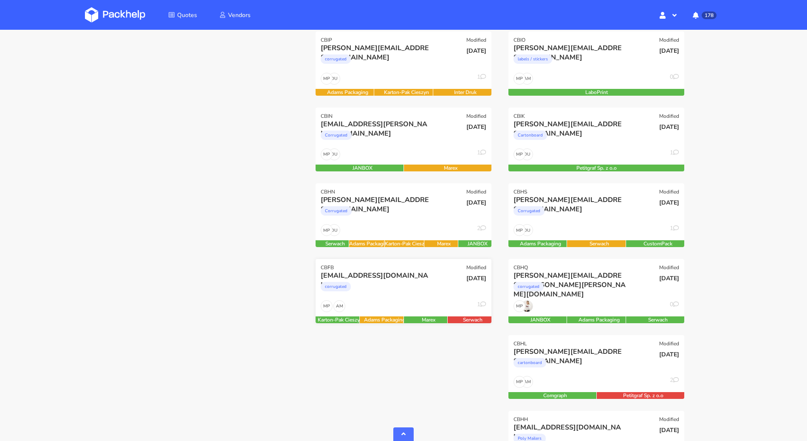
click at [391, 288] on div "corrugated" at bounding box center [377, 288] width 113 height 17
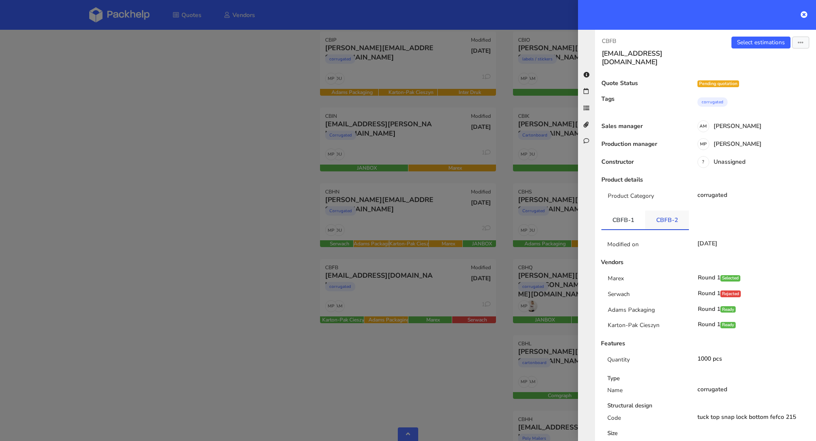
click at [670, 210] on link "CBFB-2" at bounding box center [667, 219] width 44 height 19
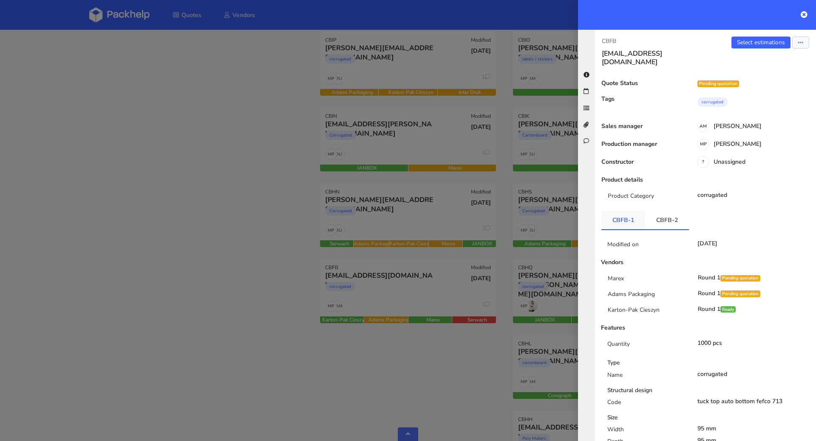
click at [622, 213] on link "CBFB-1" at bounding box center [623, 219] width 44 height 19
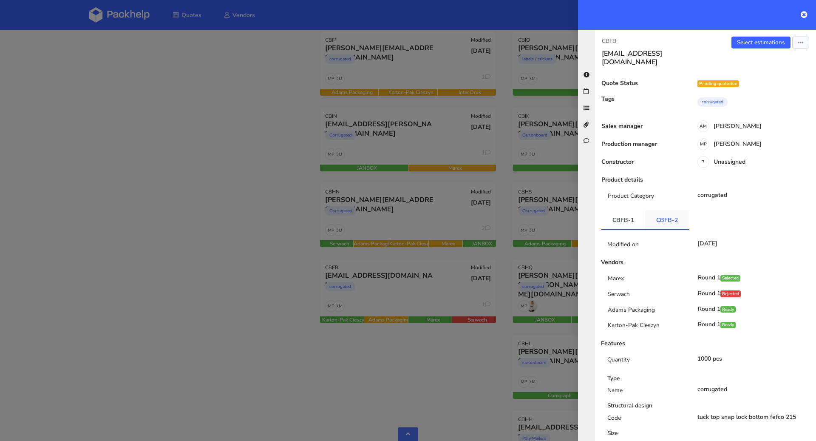
click at [651, 213] on link "CBFB-2" at bounding box center [667, 219] width 44 height 19
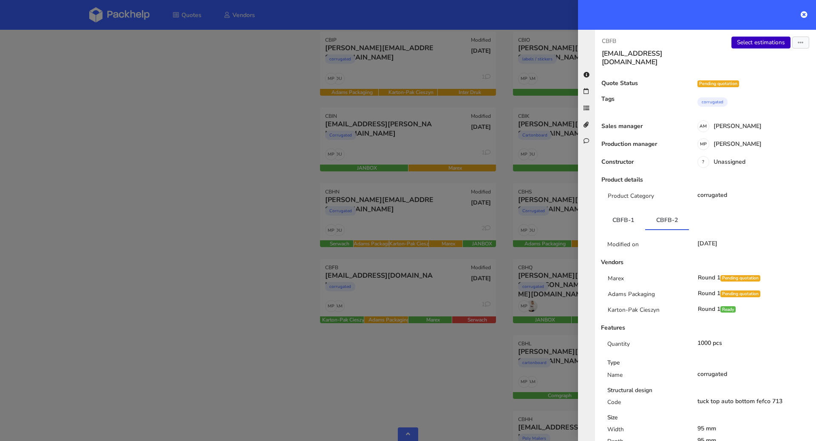
click at [747, 44] on link "Select estimations" at bounding box center [760, 43] width 59 height 12
click at [119, 132] on div at bounding box center [408, 220] width 816 height 441
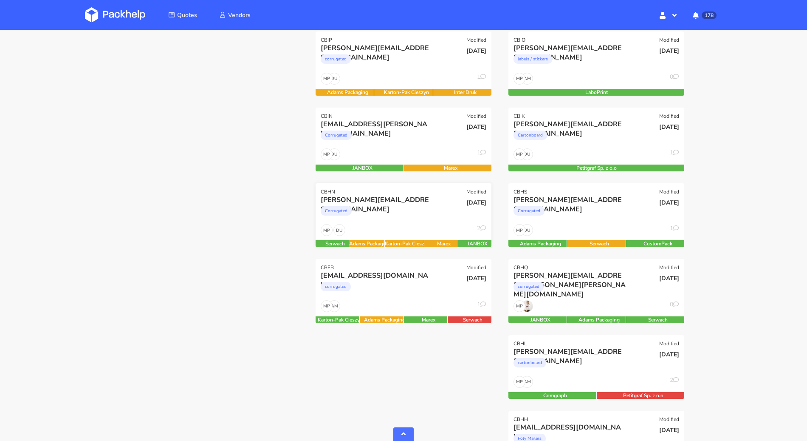
click at [359, 207] on div "Corrugated" at bounding box center [377, 212] width 113 height 17
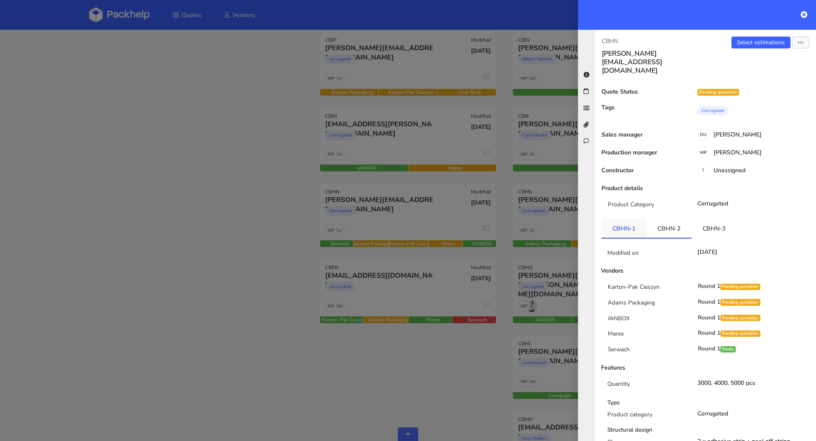
click at [622, 219] on link "CBHN-1" at bounding box center [623, 228] width 45 height 19
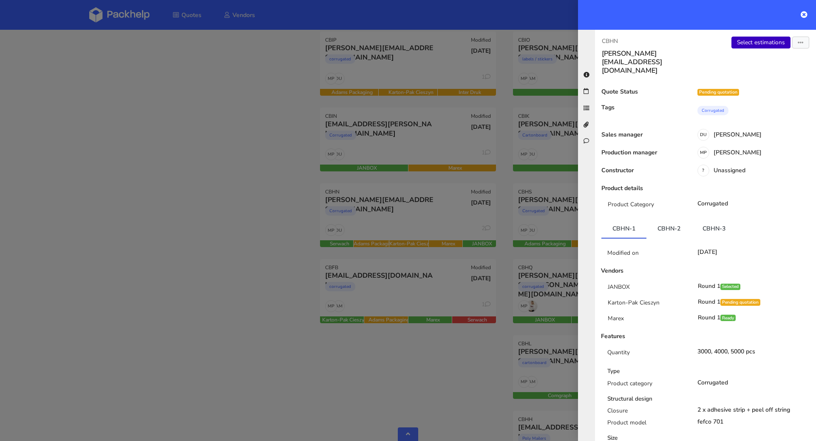
click at [747, 43] on link "Select estimations" at bounding box center [760, 43] width 59 height 12
click at [136, 133] on div at bounding box center [408, 220] width 816 height 441
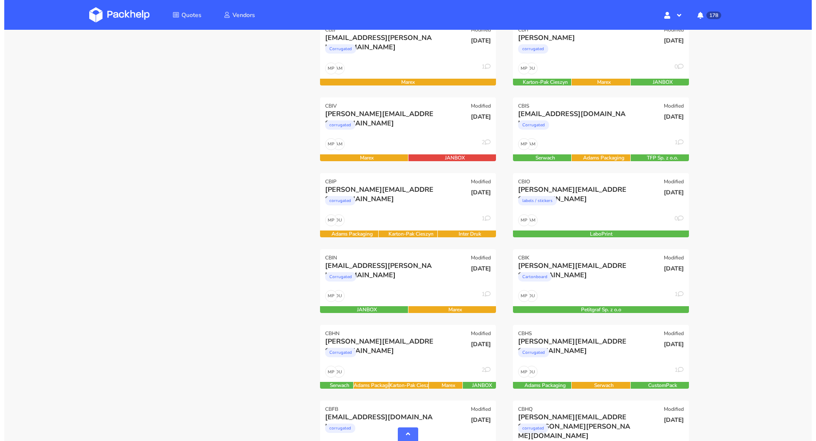
scroll to position [364, 0]
click at [396, 209] on div "corrugated" at bounding box center [377, 203] width 113 height 17
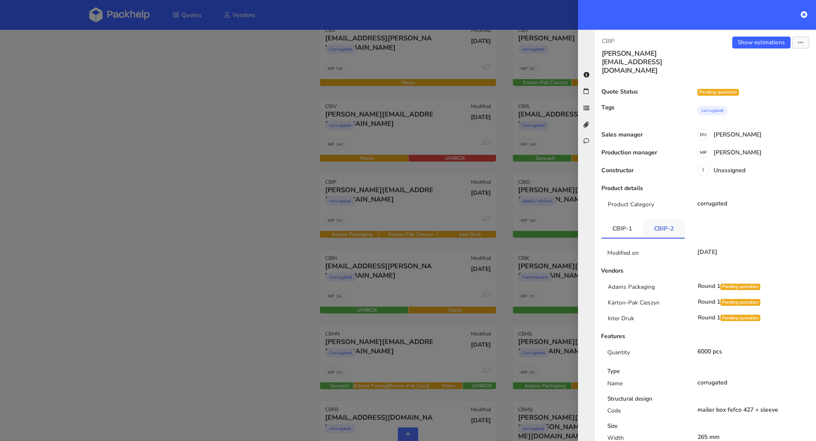
click at [661, 219] on link "CBIP-2" at bounding box center [664, 228] width 42 height 19
click at [634, 219] on link "CBIP-1" at bounding box center [622, 228] width 42 height 19
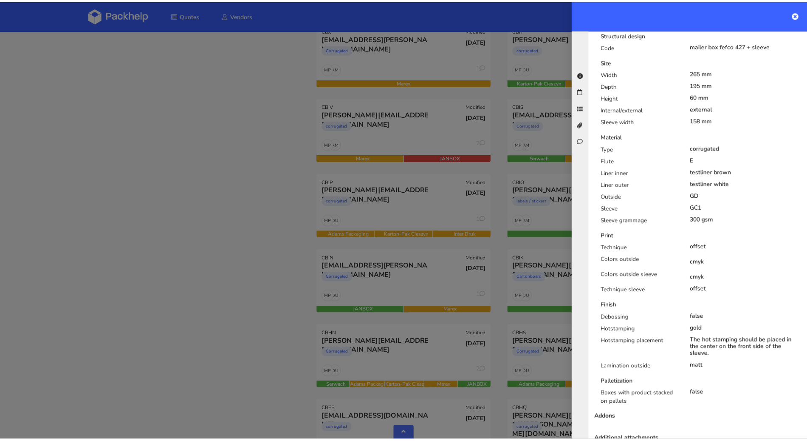
scroll to position [518, 0]
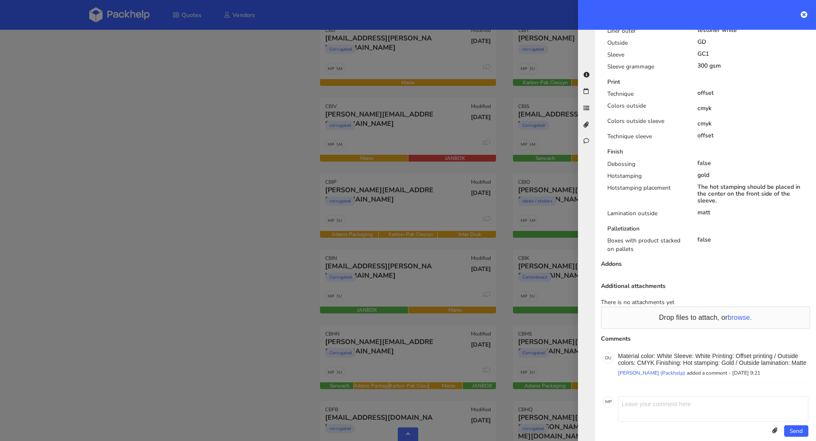
click at [262, 200] on div at bounding box center [408, 220] width 816 height 441
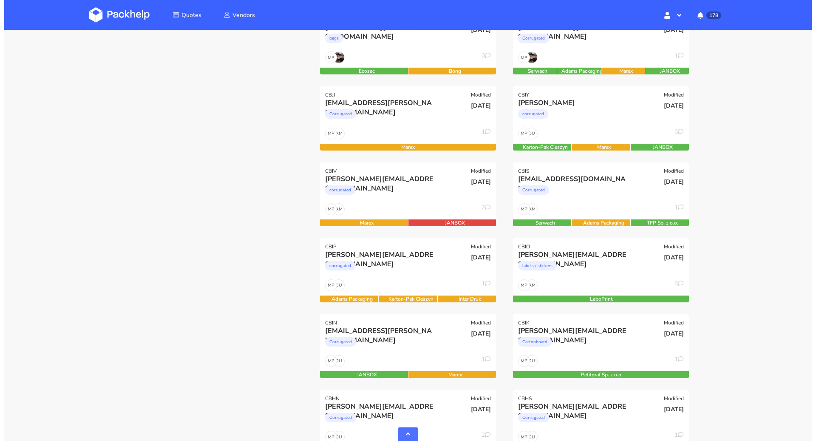
scroll to position [288, 0]
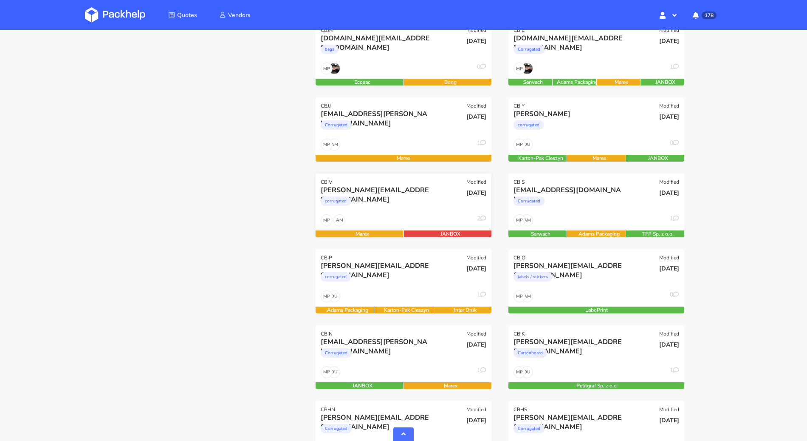
click at [392, 202] on div "corrugated" at bounding box center [377, 203] width 113 height 17
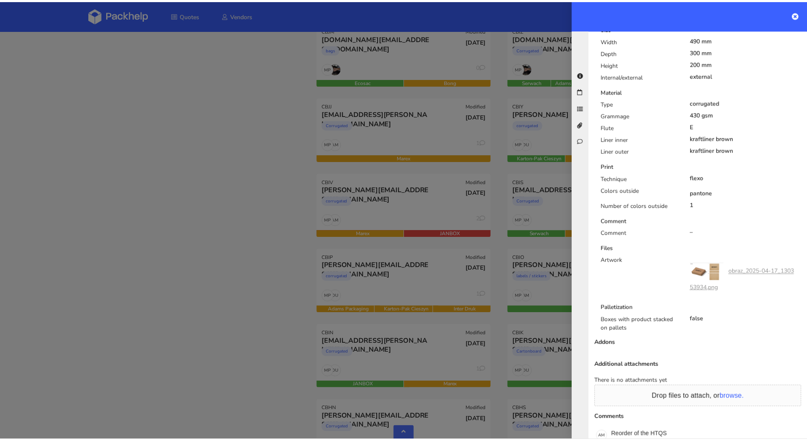
scroll to position [0, 0]
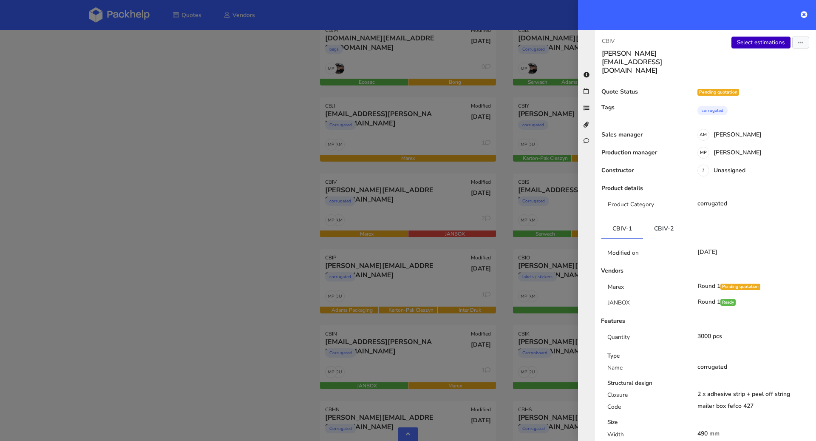
click at [754, 42] on link "Select estimations" at bounding box center [760, 43] width 59 height 12
click at [140, 173] on div at bounding box center [408, 220] width 816 height 441
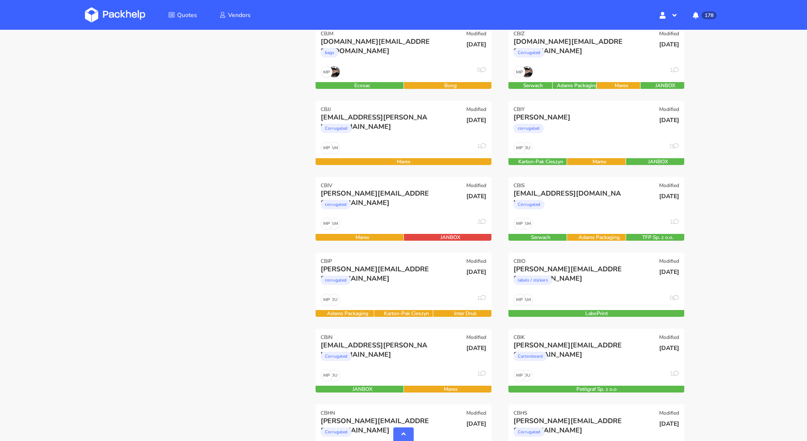
scroll to position [238, 0]
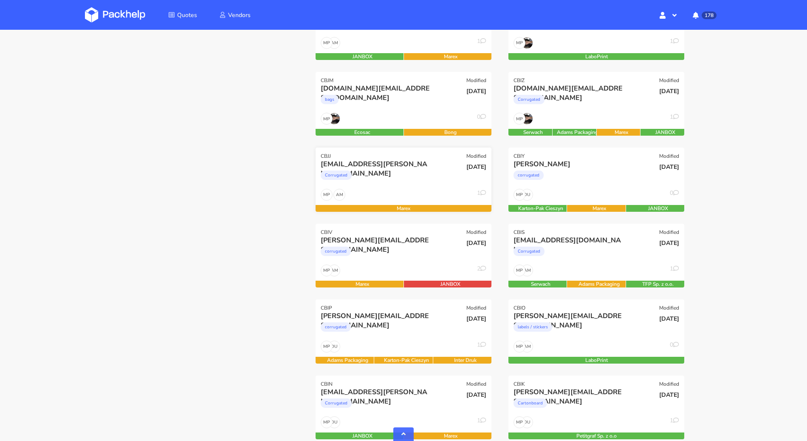
click at [395, 185] on div "rafal.moszczynski@vanitystyle.pl Corrugated" at bounding box center [374, 173] width 119 height 29
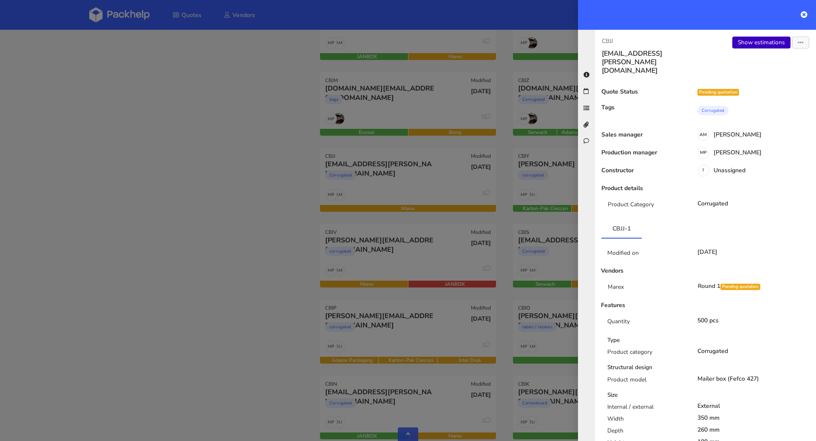
click at [780, 45] on link "Show estimations" at bounding box center [761, 43] width 58 height 12
click at [183, 181] on div at bounding box center [408, 220] width 816 height 441
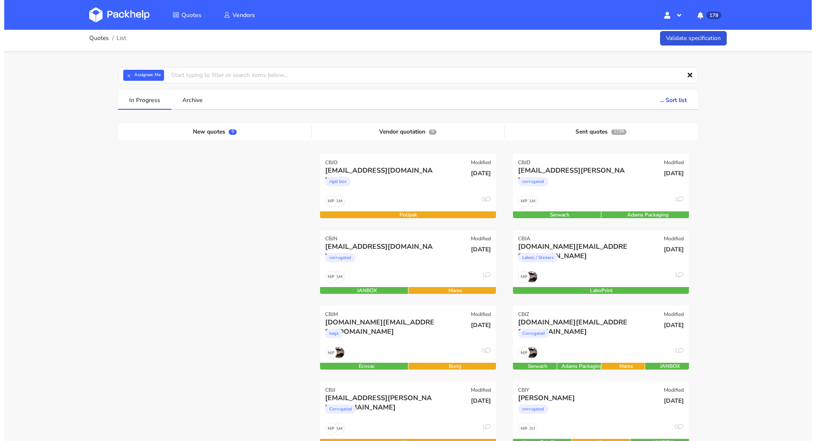
scroll to position [0, 0]
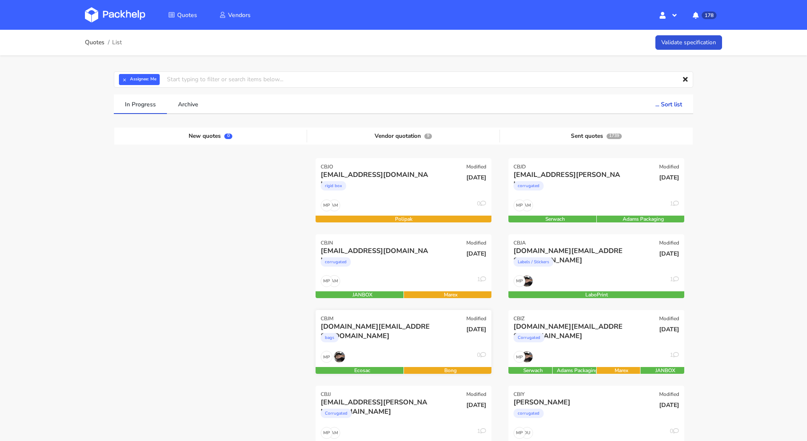
click at [416, 337] on div "bags" at bounding box center [377, 339] width 113 height 17
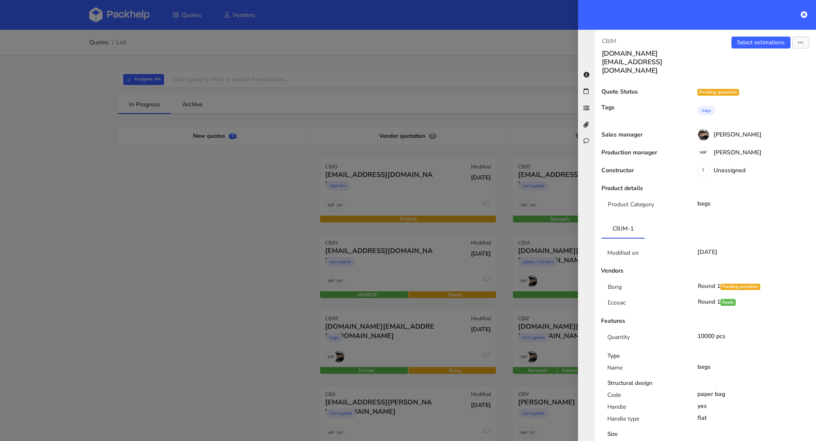
click at [279, 294] on div at bounding box center [408, 220] width 816 height 441
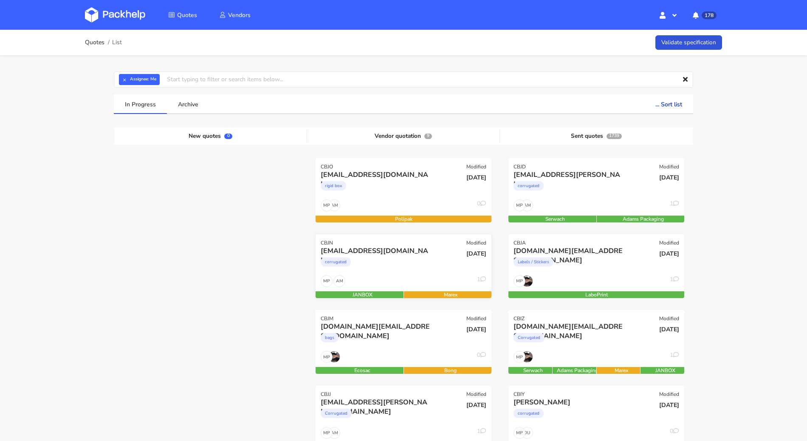
click at [415, 259] on div "corrugated" at bounding box center [377, 263] width 113 height 17
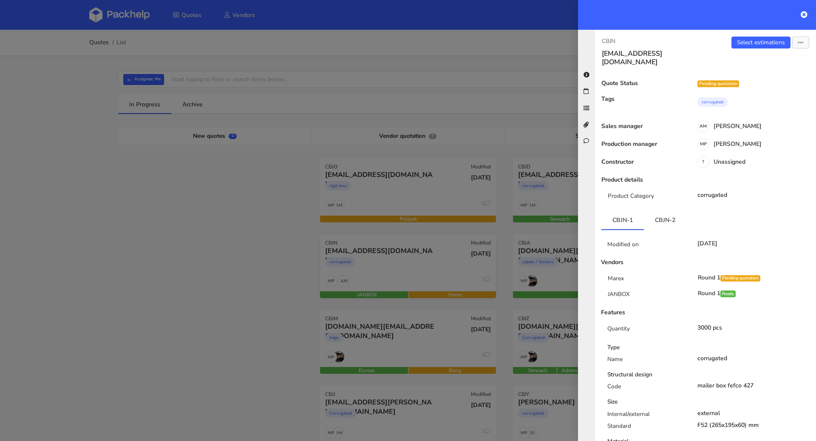
click at [450, 250] on div at bounding box center [408, 220] width 816 height 441
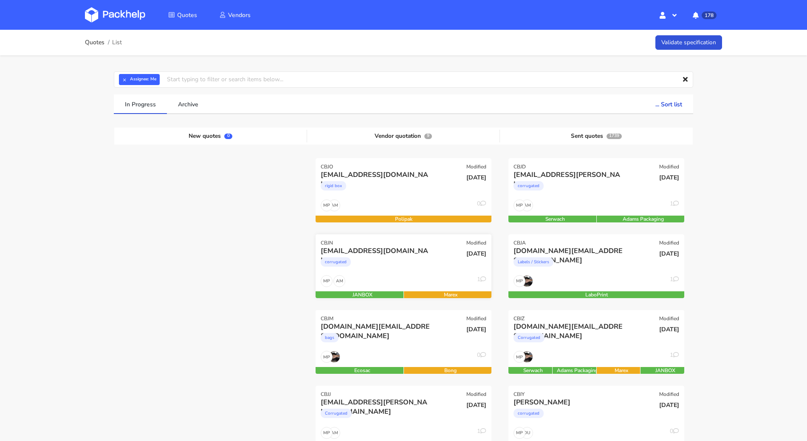
click at [433, 256] on div "[DATE]" at bounding box center [462, 260] width 59 height 29
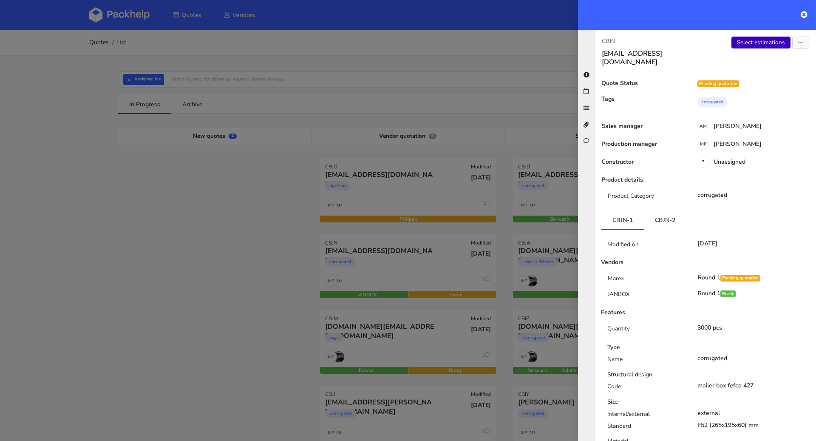
click at [766, 40] on link "Select estimations" at bounding box center [760, 43] width 59 height 12
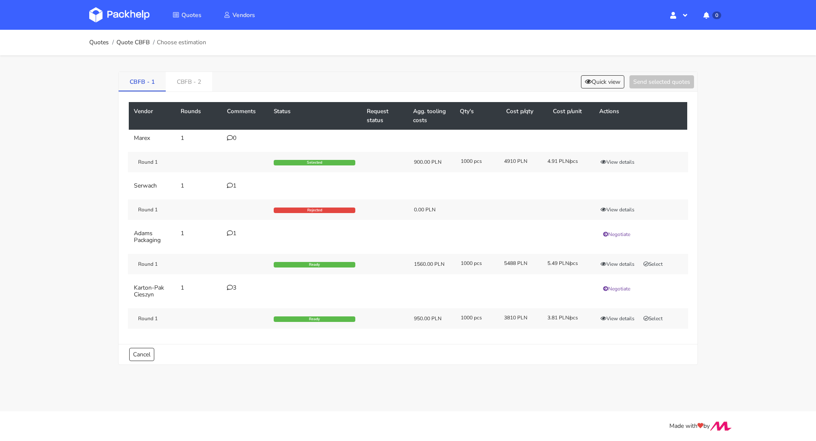
click at [142, 81] on link "CBFB - 1" at bounding box center [142, 81] width 47 height 19
click at [198, 83] on link "CBFB - 2" at bounding box center [189, 81] width 46 height 19
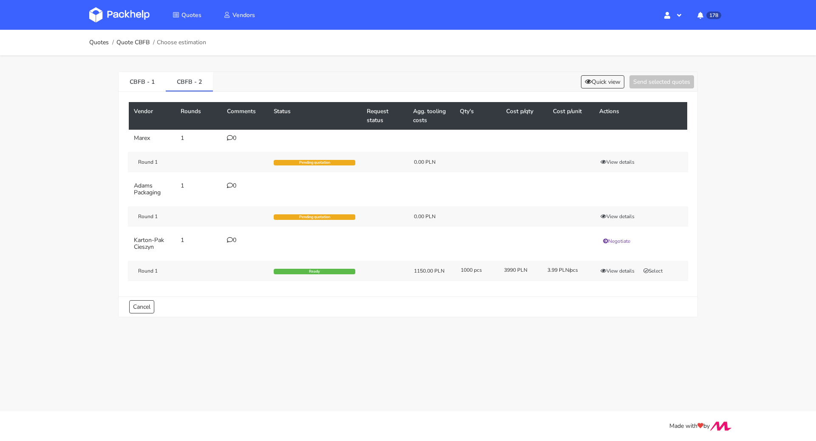
click at [233, 136] on div "0" at bounding box center [245, 138] width 37 height 7
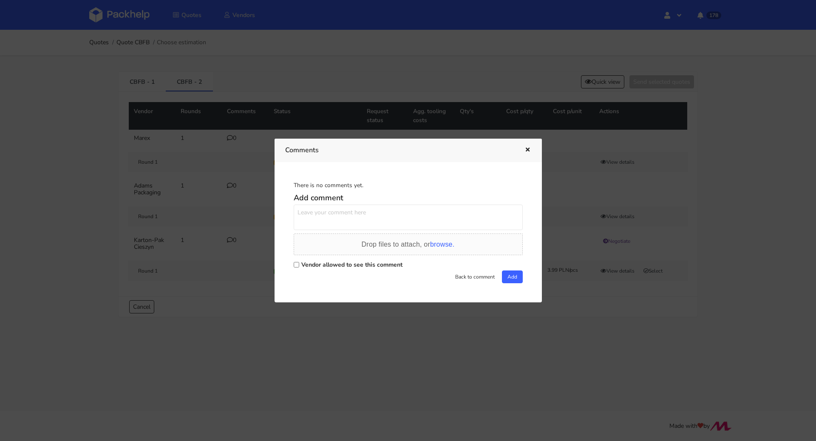
click at [316, 267] on label "Vendor allowed to see this comment" at bounding box center [351, 264] width 101 height 8
click at [299, 267] on input "Vendor allowed to see this comment" at bounding box center [297, 265] width 6 height 6
checkbox input "true"
click at [331, 212] on textarea at bounding box center [408, 216] width 229 height 25
drag, startPoint x: 351, startPoint y: 211, endPoint x: 280, endPoint y: 206, distance: 71.2
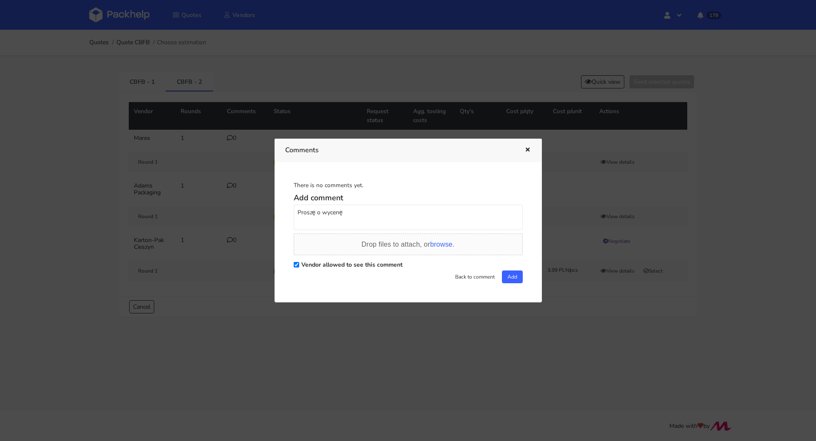
click at [280, 206] on div "There is no comments yet. Add comment Proszę o wycenę Drop files to attach, or …" at bounding box center [408, 232] width 267 height 140
type textarea "Proszę o wycenę"
click at [511, 275] on button "Add" at bounding box center [512, 276] width 21 height 13
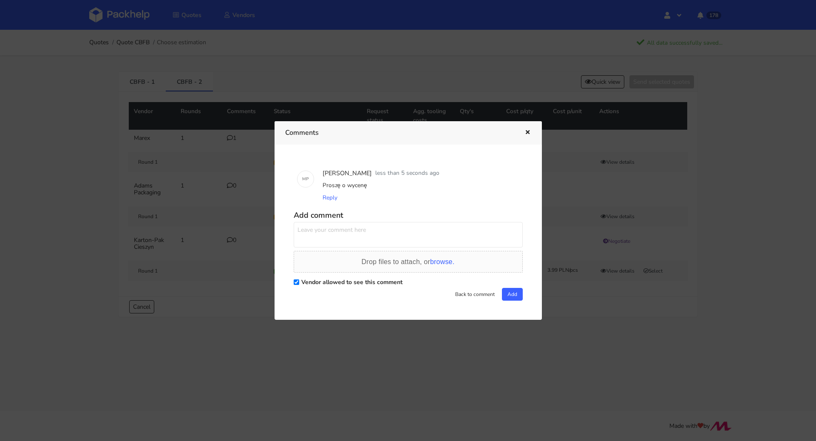
click at [527, 135] on icon "button" at bounding box center [527, 133] width 7 height 6
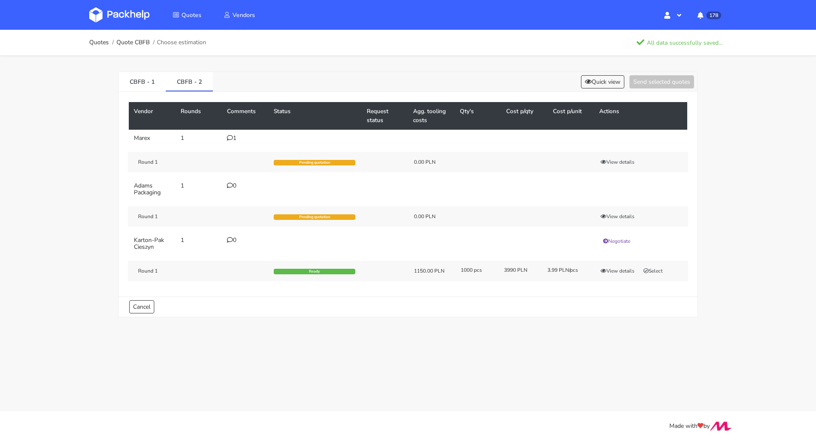
click at [230, 186] on icon at bounding box center [230, 185] width 6 height 6
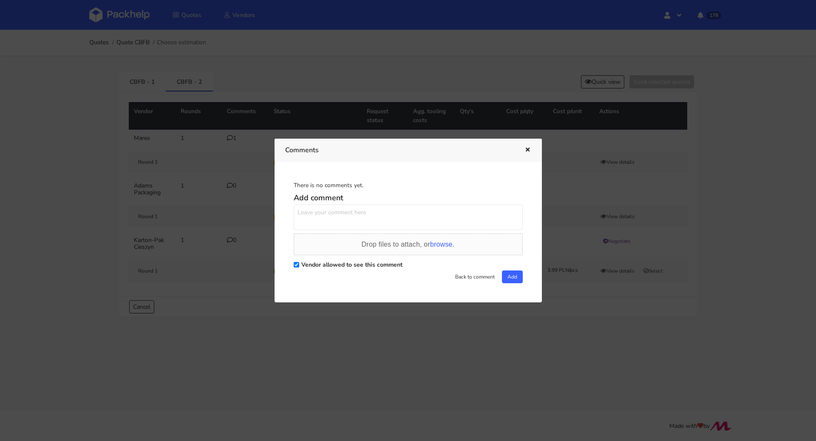
click at [357, 222] on textarea at bounding box center [408, 216] width 229 height 25
paste textarea "Proszę o wycenę"
type textarea "Proszę o wycenę"
click at [512, 275] on button "Add" at bounding box center [512, 276] width 21 height 13
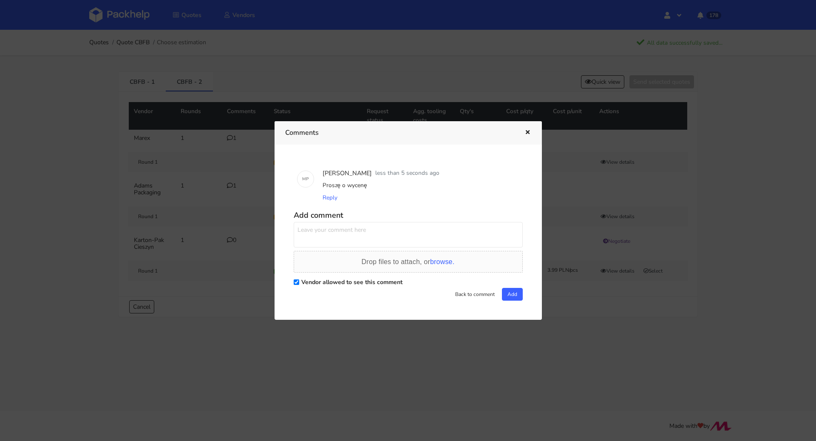
click at [529, 132] on icon "button" at bounding box center [527, 133] width 7 height 6
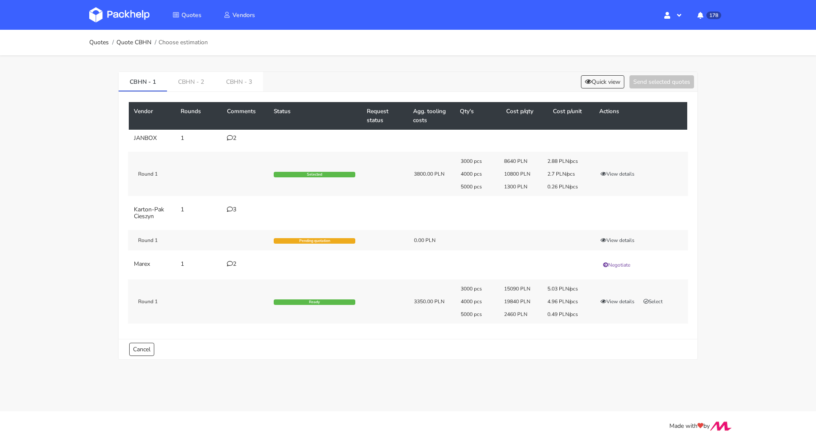
click at [231, 206] on icon at bounding box center [230, 209] width 6 height 6
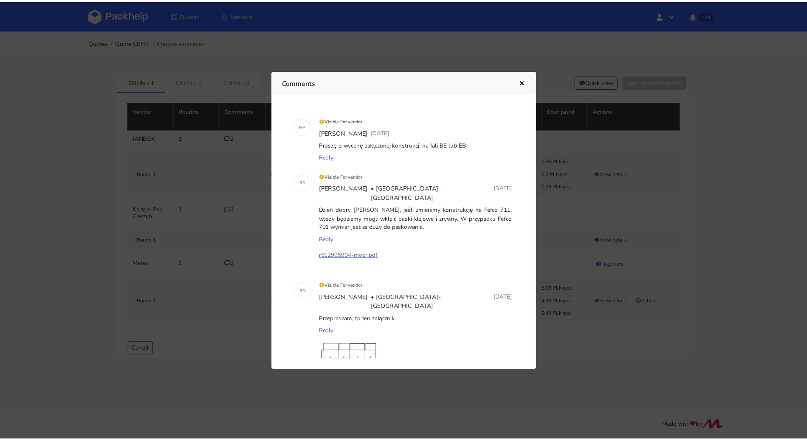
scroll to position [2, 0]
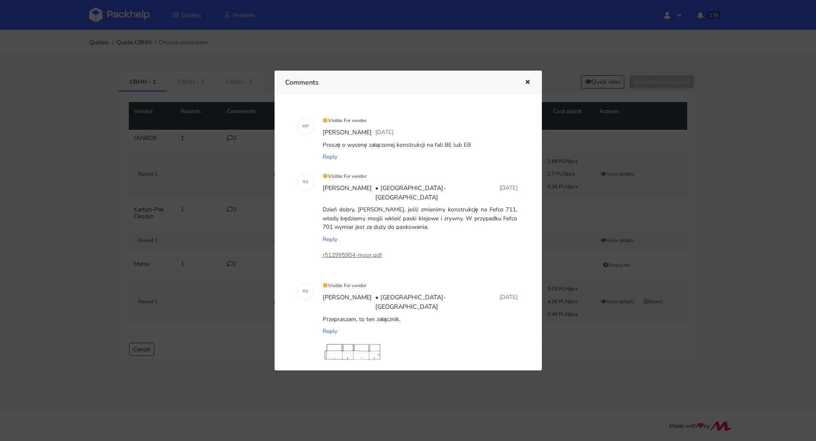
click at [33, 254] on div at bounding box center [408, 220] width 816 height 441
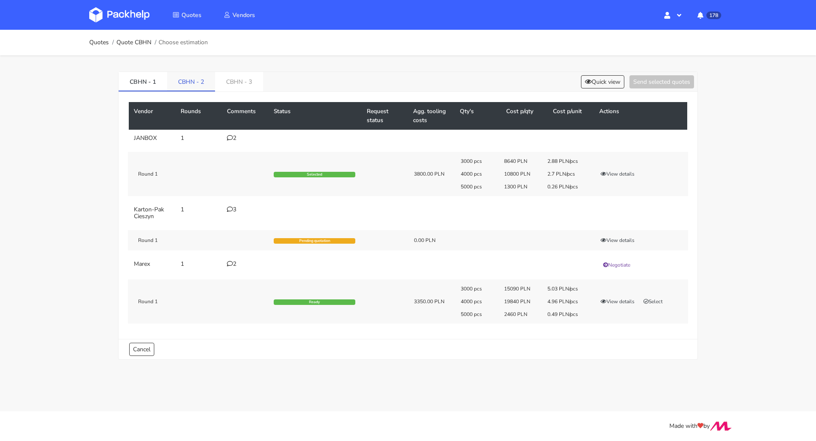
click at [189, 77] on link "CBHN - 2" at bounding box center [191, 81] width 48 height 19
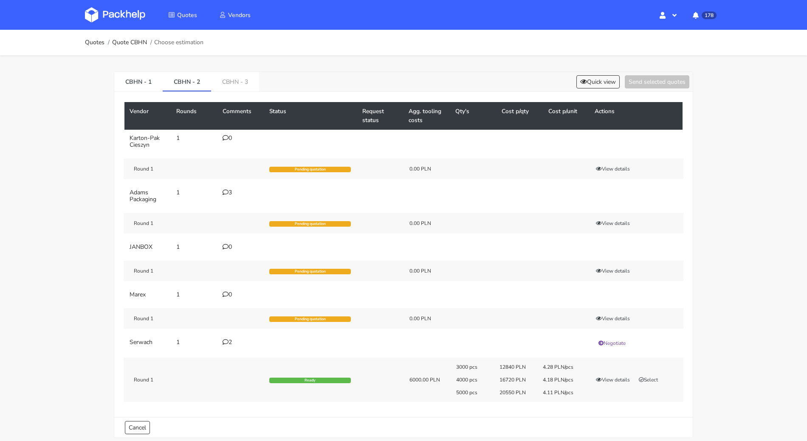
click at [234, 192] on div "3" at bounding box center [241, 192] width 37 height 7
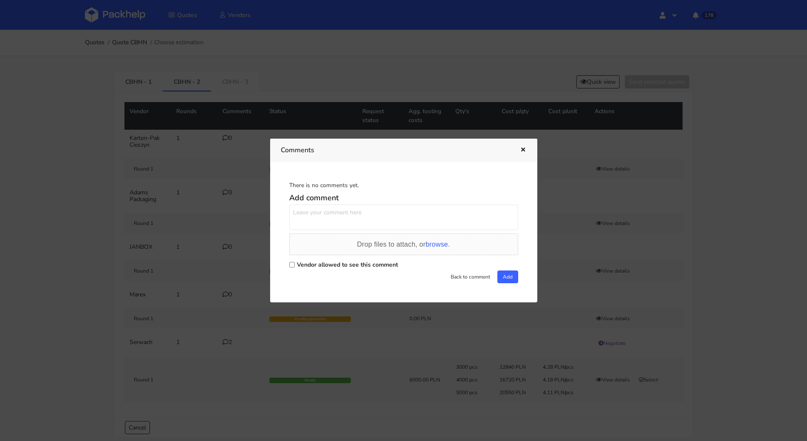
scroll to position [0, 0]
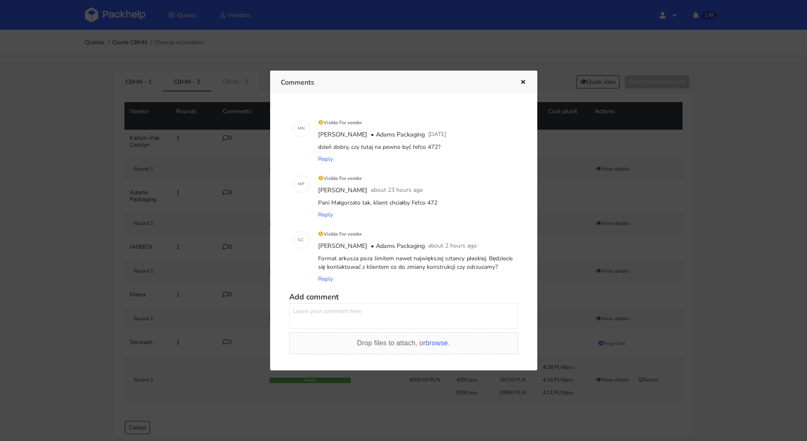
click at [521, 80] on icon "button" at bounding box center [523, 82] width 7 height 6
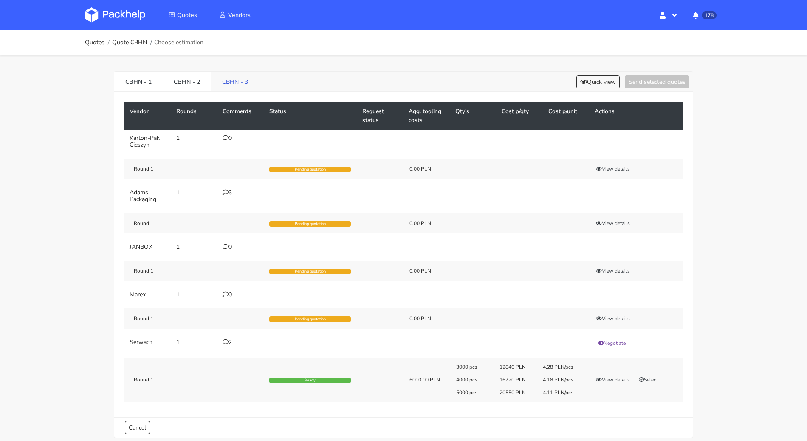
click at [227, 78] on link "CBHN - 3" at bounding box center [235, 81] width 48 height 19
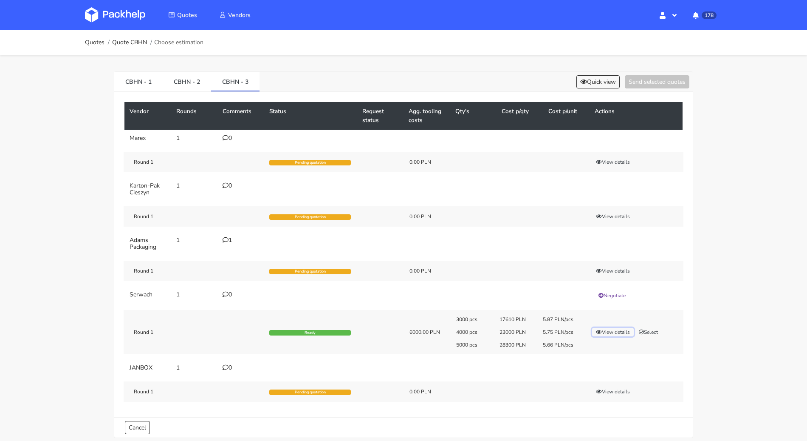
click at [631, 331] on button "View details" at bounding box center [613, 332] width 42 height 8
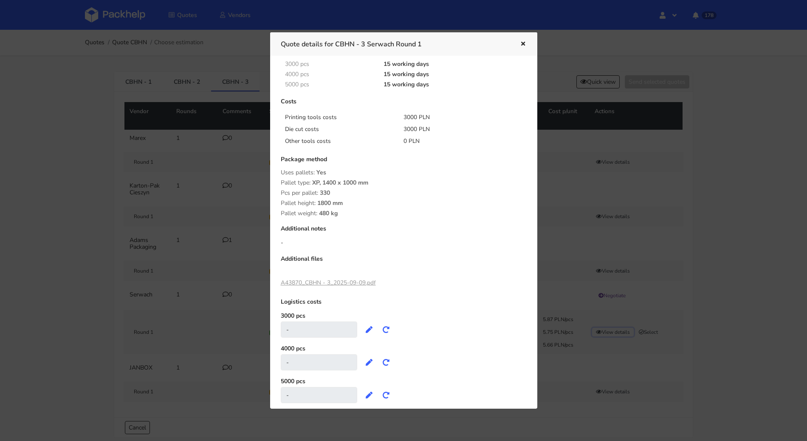
scroll to position [140, 0]
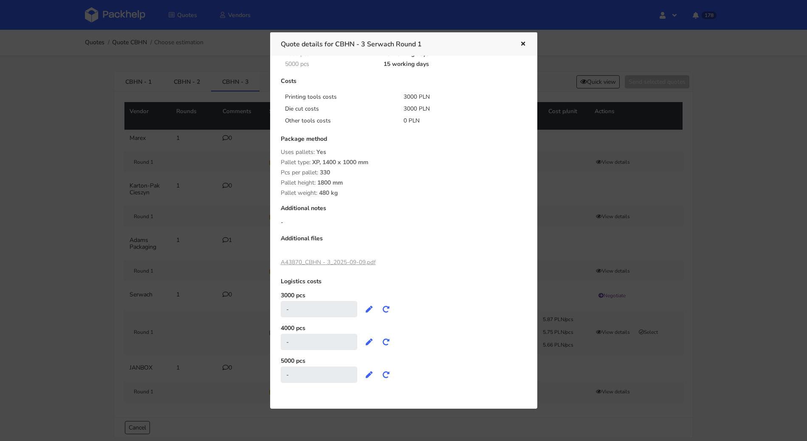
click at [522, 43] on icon "button" at bounding box center [523, 44] width 7 height 6
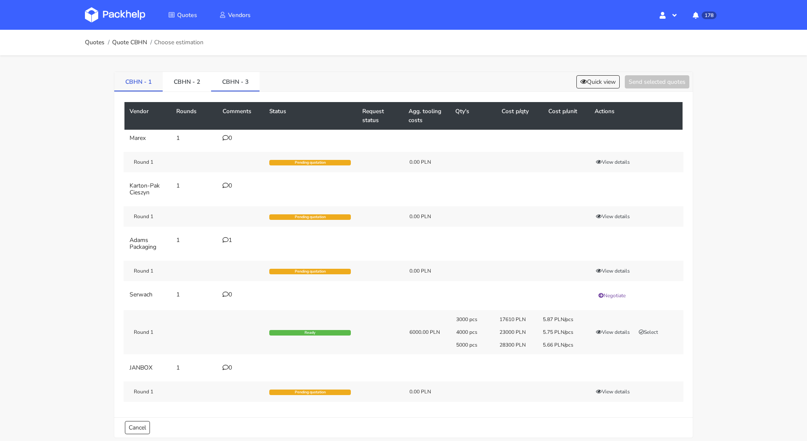
click at [126, 78] on link "CBHN - 1" at bounding box center [138, 81] width 48 height 19
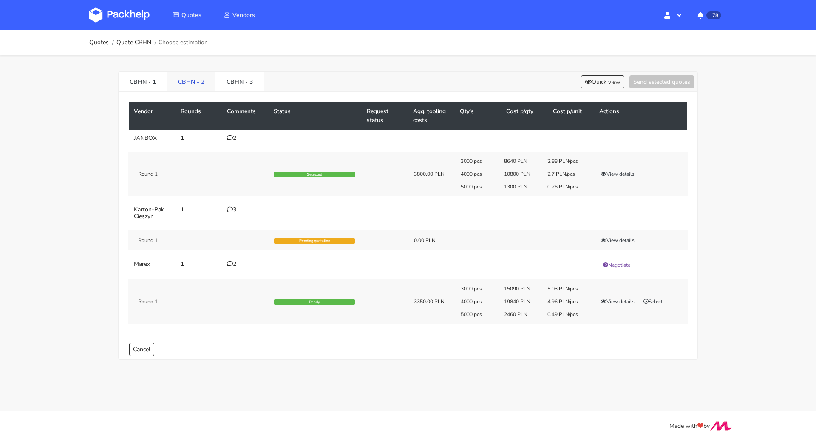
click at [201, 86] on link "CBHN - 2" at bounding box center [191, 81] width 48 height 19
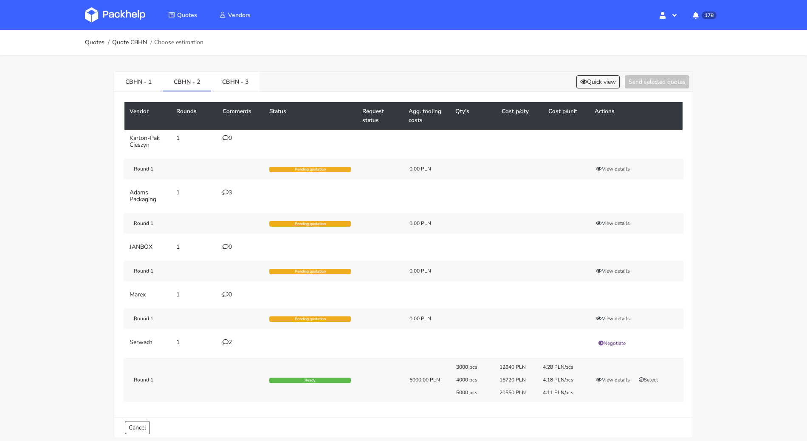
click at [226, 291] on icon at bounding box center [226, 294] width 6 height 6
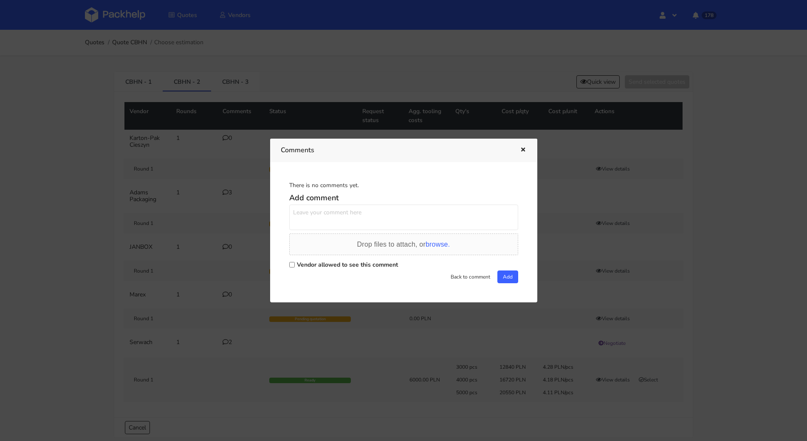
click at [320, 269] on div "Vendor allowed to see this comment" at bounding box center [403, 264] width 229 height 12
click at [319, 264] on label "Vendor allowed to see this comment" at bounding box center [347, 264] width 101 height 8
click at [295, 264] on input "Vendor allowed to see this comment" at bounding box center [292, 265] width 6 height 6
checkbox input "true"
click at [308, 194] on h5 "Add comment" at bounding box center [403, 198] width 229 height 10
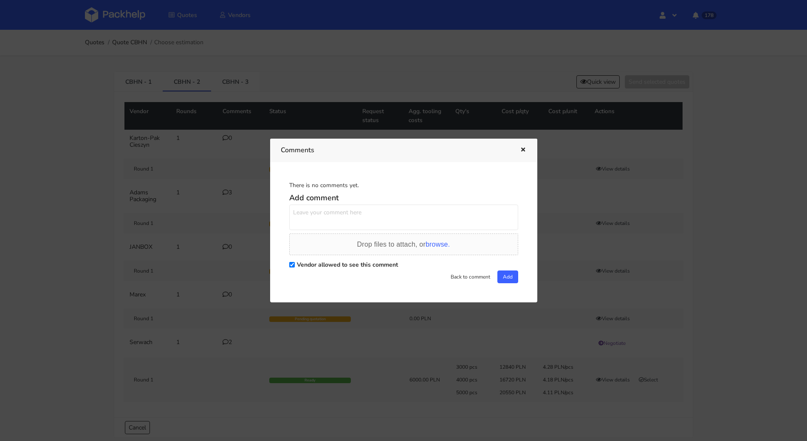
click at [312, 221] on textarea at bounding box center [403, 216] width 229 height 25
paste textarea "Proszę o wycenę"
type textarea "Proszę o wycenę"
click at [498, 276] on button "Add" at bounding box center [508, 276] width 21 height 13
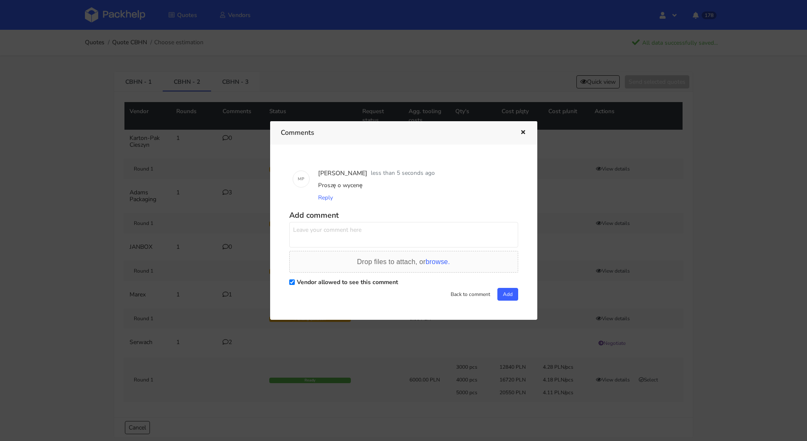
click at [525, 134] on icon "button" at bounding box center [523, 133] width 7 height 6
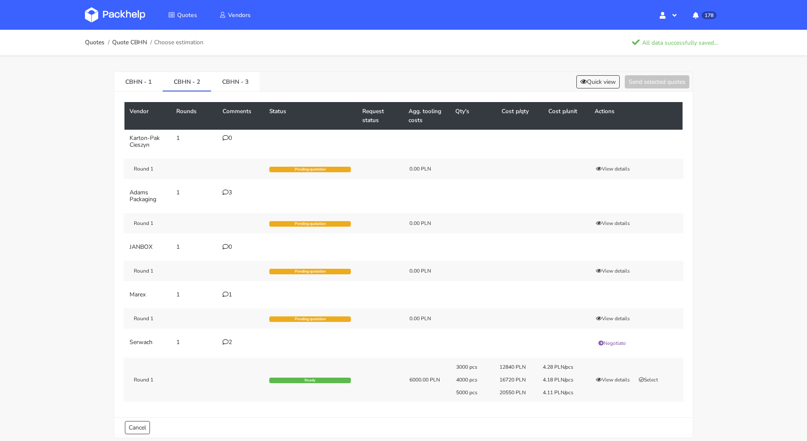
click at [225, 245] on icon at bounding box center [226, 246] width 6 height 6
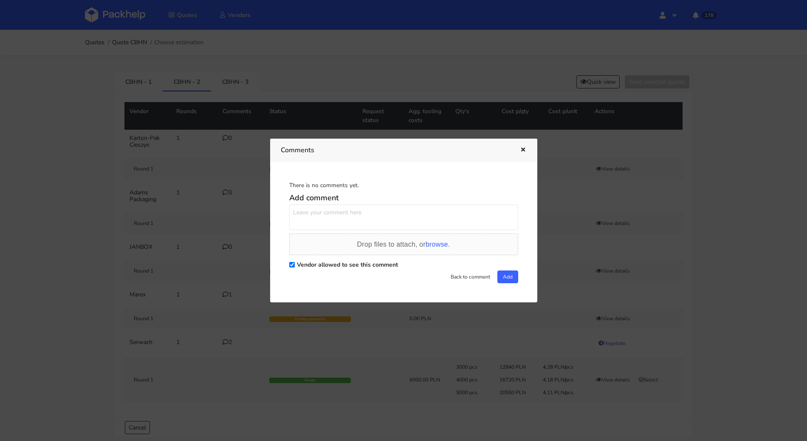
click at [337, 217] on textarea at bounding box center [403, 216] width 229 height 25
paste textarea "Proszę o wycenę"
type textarea "Proszę o wycenę"
click at [499, 278] on button "Add" at bounding box center [508, 276] width 21 height 13
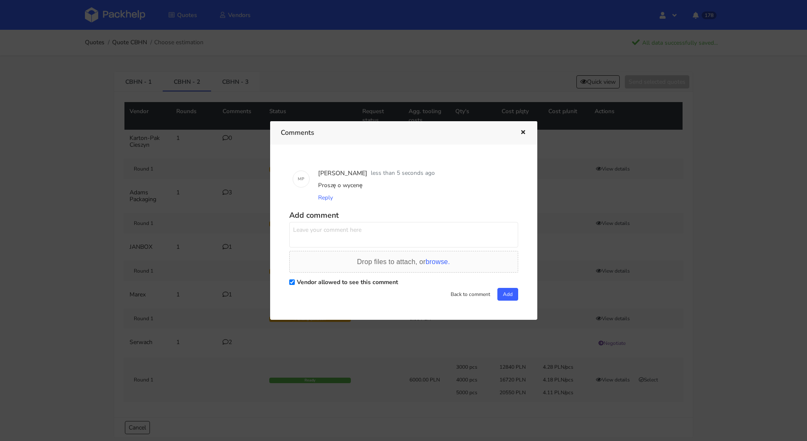
click at [525, 128] on button "button" at bounding box center [522, 132] width 9 height 11
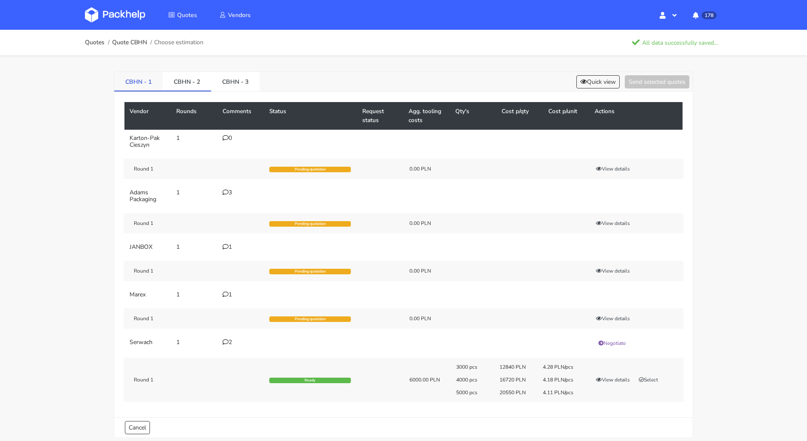
click at [141, 89] on link "CBHN - 1" at bounding box center [138, 81] width 48 height 19
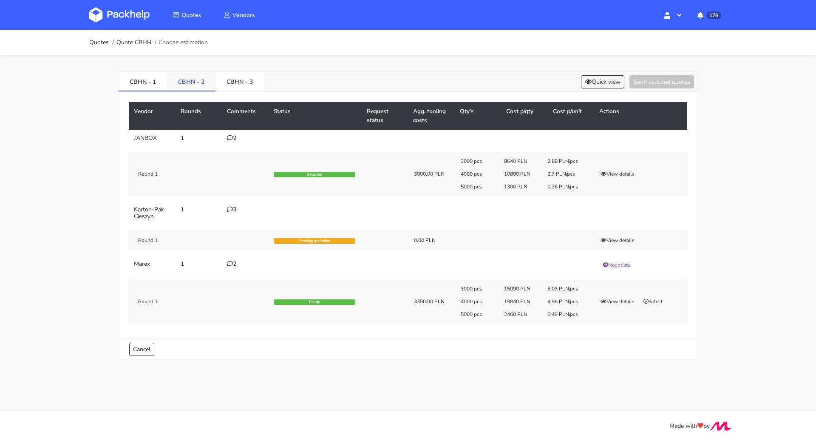
click at [205, 83] on link "CBHN - 2" at bounding box center [191, 81] width 48 height 19
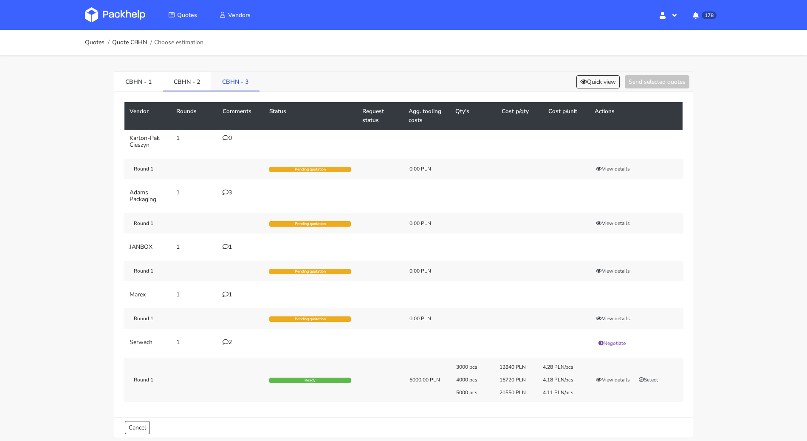
click at [246, 83] on link "CBHN - 3" at bounding box center [235, 81] width 48 height 19
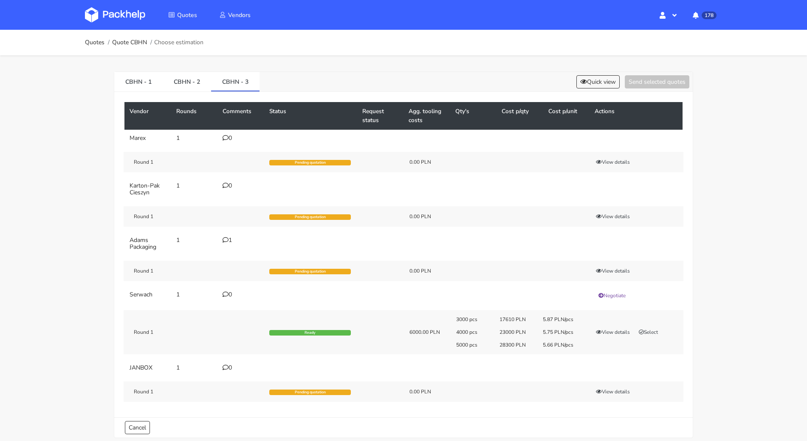
click at [224, 367] on icon at bounding box center [226, 367] width 6 height 6
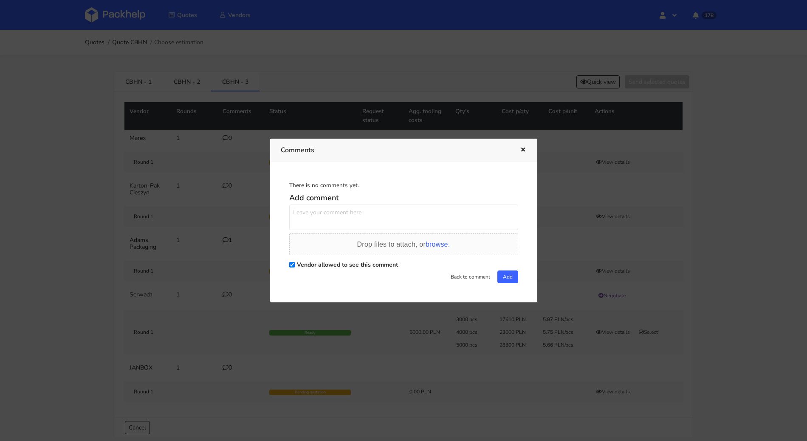
click at [335, 223] on textarea at bounding box center [403, 216] width 229 height 25
paste textarea "Proszę o wycenę"
type textarea "Proszę o wycenę"
click at [504, 277] on button "Add" at bounding box center [508, 276] width 21 height 13
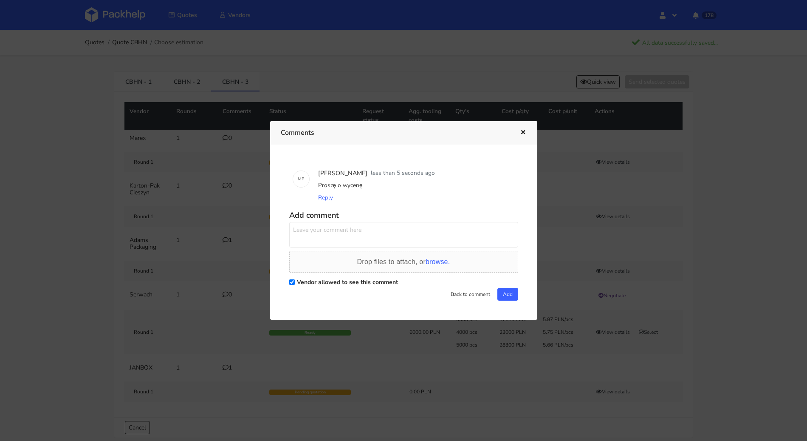
click at [523, 133] on icon "button" at bounding box center [523, 133] width 7 height 6
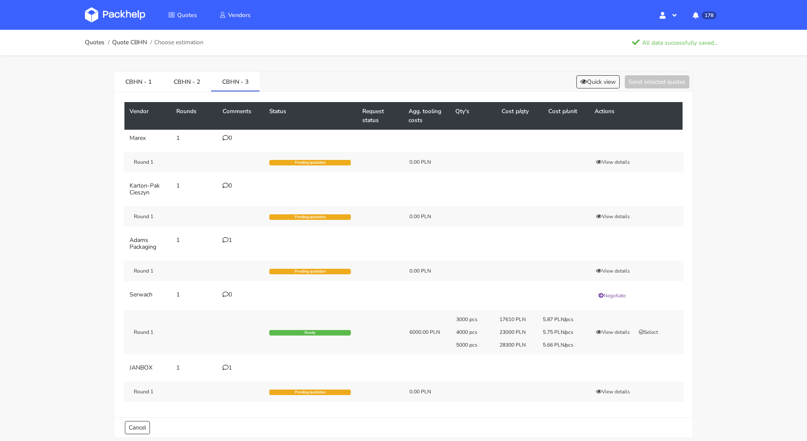
click at [229, 140] on div "0" at bounding box center [241, 138] width 37 height 7
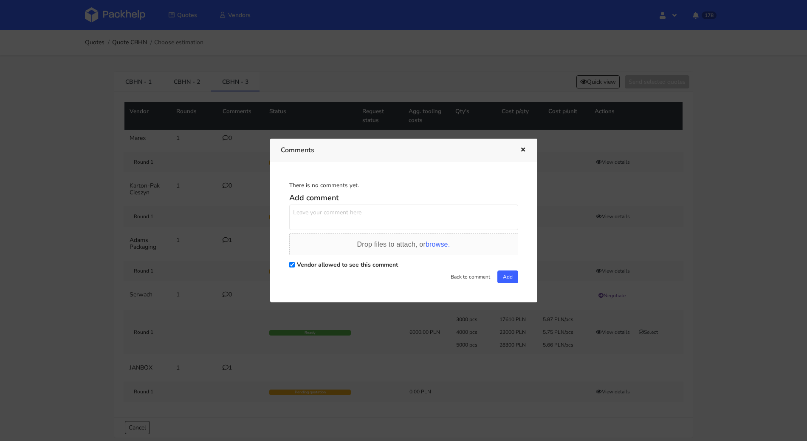
click at [337, 218] on textarea at bounding box center [403, 216] width 229 height 25
paste textarea "Proszę o wycenę"
type textarea "Proszę o wycenę"
click at [507, 283] on div "There is no comments yet. Add comment Proszę o wycenę Drop files to attach, or …" at bounding box center [404, 232] width 246 height 119
click at [506, 279] on button "Add" at bounding box center [508, 276] width 21 height 13
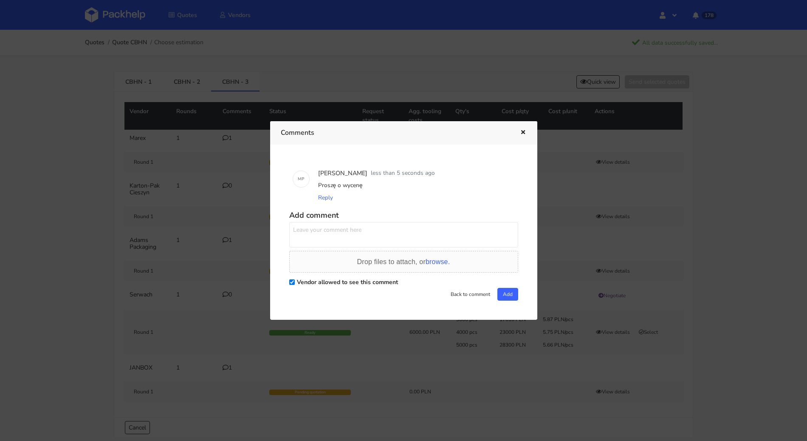
click at [522, 127] on button "button" at bounding box center [522, 132] width 9 height 11
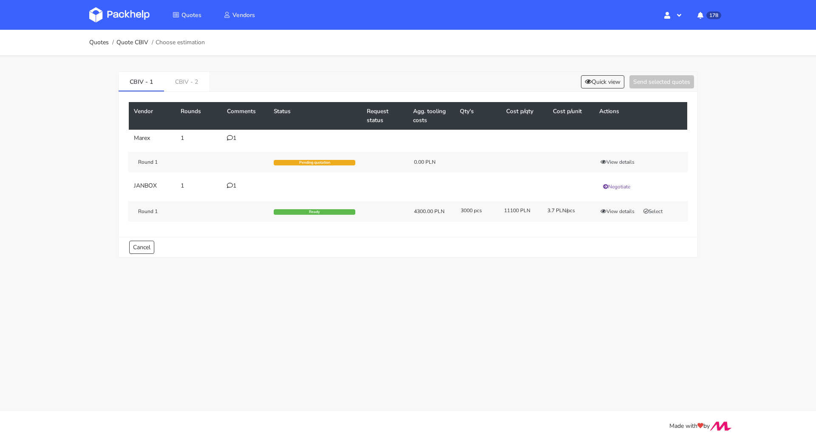
click at [229, 140] on div "1" at bounding box center [245, 138] width 37 height 7
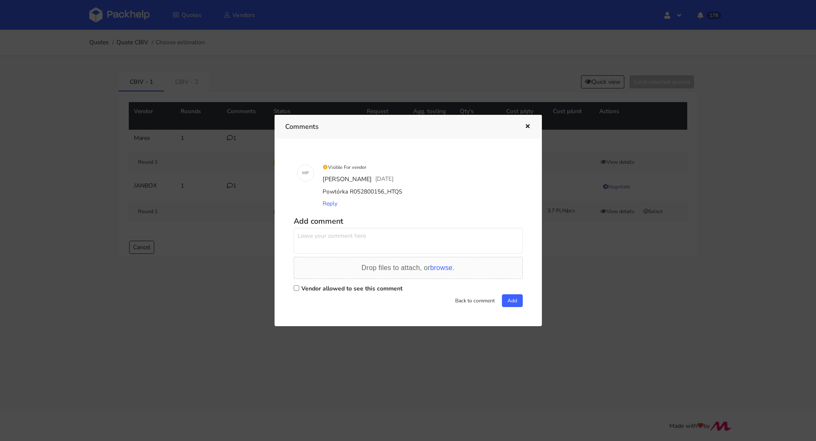
click at [360, 238] on textarea at bounding box center [408, 240] width 229 height 25
click at [333, 286] on label "Vendor allowed to see this comment" at bounding box center [351, 288] width 101 height 8
click at [299, 286] on input "Vendor allowed to see this comment" at bounding box center [297, 288] width 6 height 6
checkbox input "true"
click at [344, 242] on textarea at bounding box center [408, 240] width 229 height 25
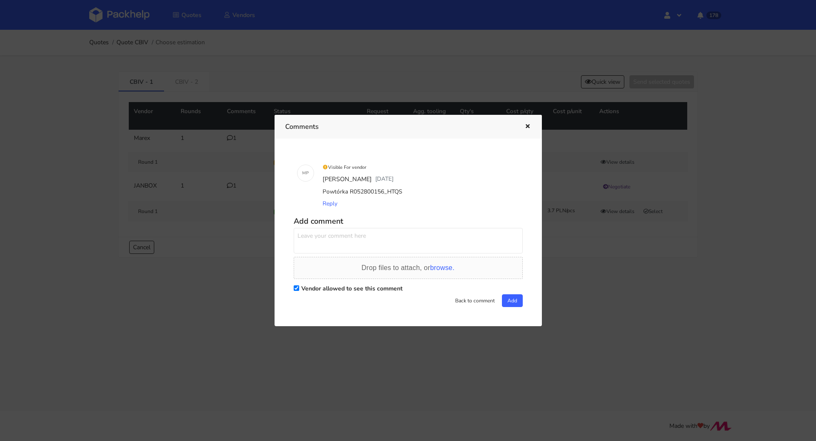
paste textarea "Proszę o wycenę"
type textarea "Proszę o wycenę"
click at [503, 299] on button "Add" at bounding box center [512, 300] width 21 height 13
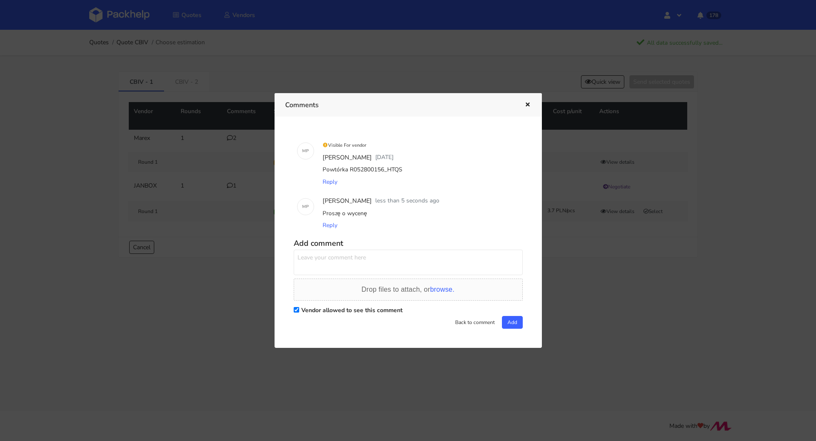
click at [526, 104] on icon "button" at bounding box center [527, 105] width 7 height 6
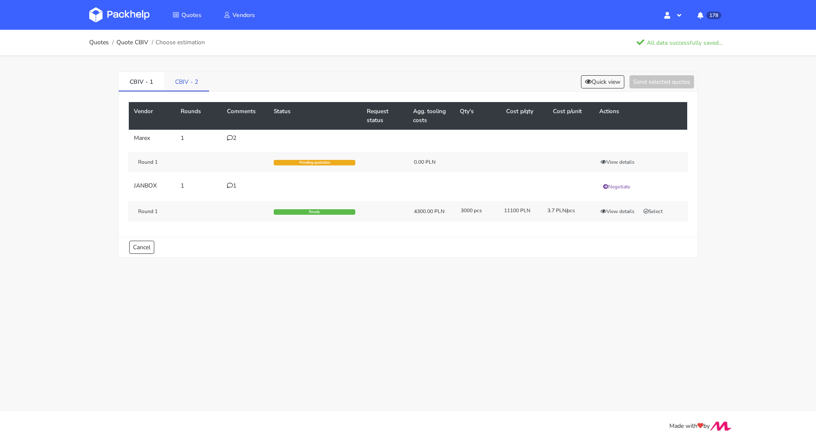
click at [189, 82] on link "CBIV - 2" at bounding box center [186, 81] width 45 height 19
click at [227, 136] on icon at bounding box center [230, 138] width 6 height 6
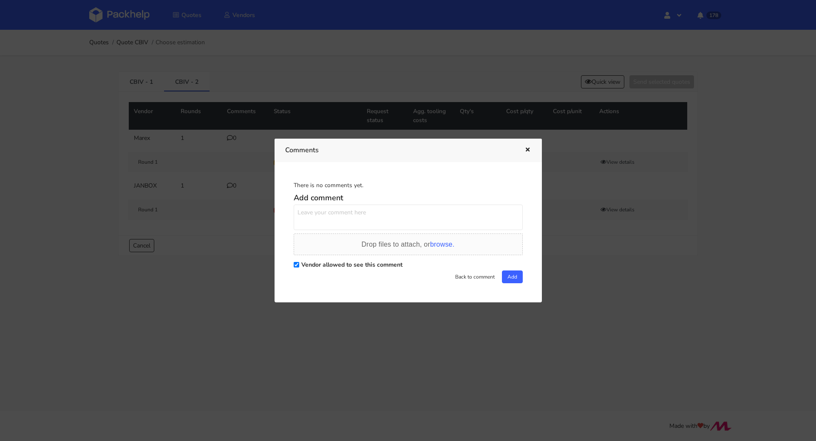
click at [367, 218] on textarea at bounding box center [408, 216] width 229 height 25
paste textarea "Proszę o wycenę"
type textarea "Proszę o wycenę"
click at [509, 278] on button "Add" at bounding box center [512, 276] width 21 height 13
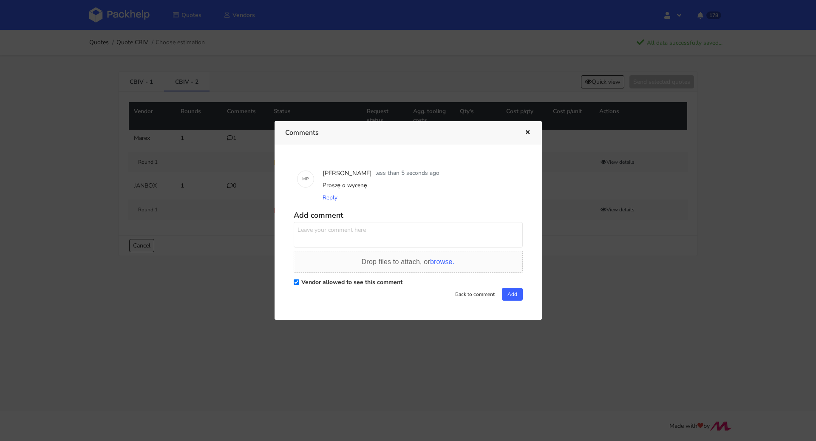
click at [526, 128] on button "button" at bounding box center [526, 132] width 9 height 11
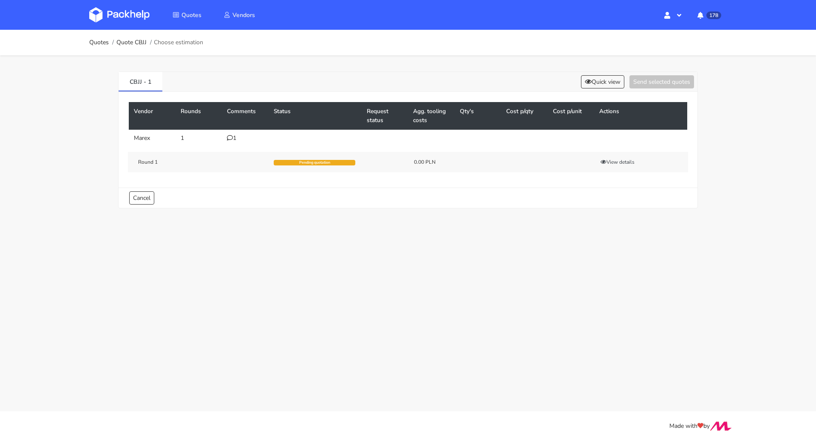
click at [234, 135] on div "1" at bounding box center [245, 138] width 37 height 7
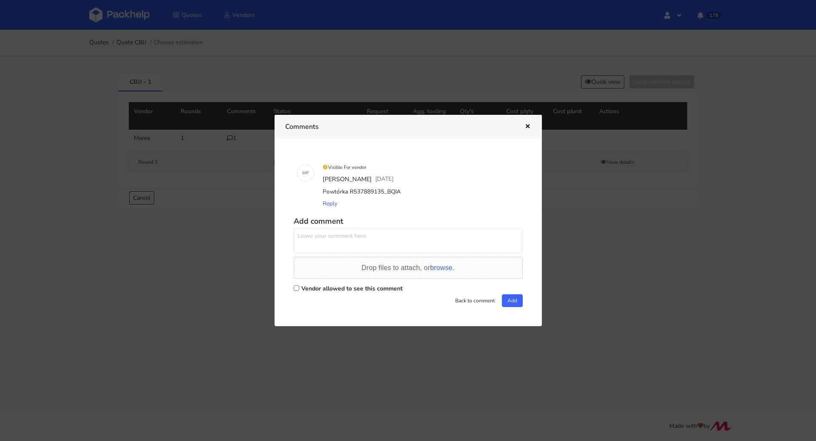
click at [322, 286] on label "Vendor allowed to see this comment" at bounding box center [351, 288] width 101 height 8
click at [299, 286] on input "Vendor allowed to see this comment" at bounding box center [297, 288] width 6 height 6
checkbox input "true"
click at [348, 239] on textarea at bounding box center [408, 240] width 229 height 25
paste textarea "Proszę o wycenę"
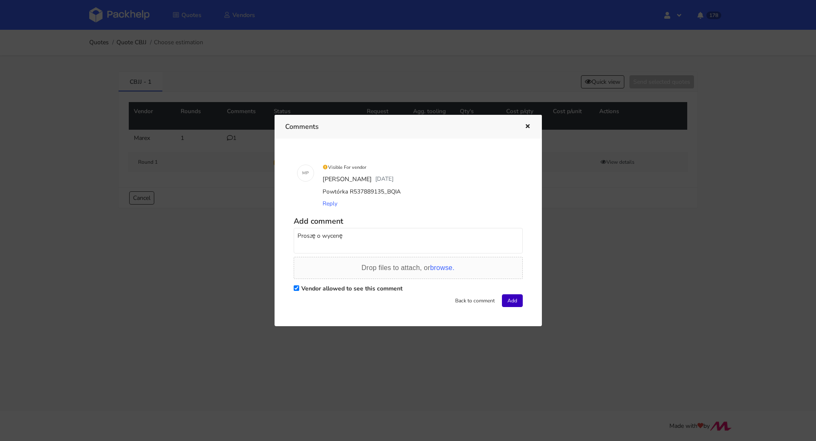
type textarea "Proszę o wycenę"
click at [513, 303] on button "Add" at bounding box center [512, 300] width 21 height 13
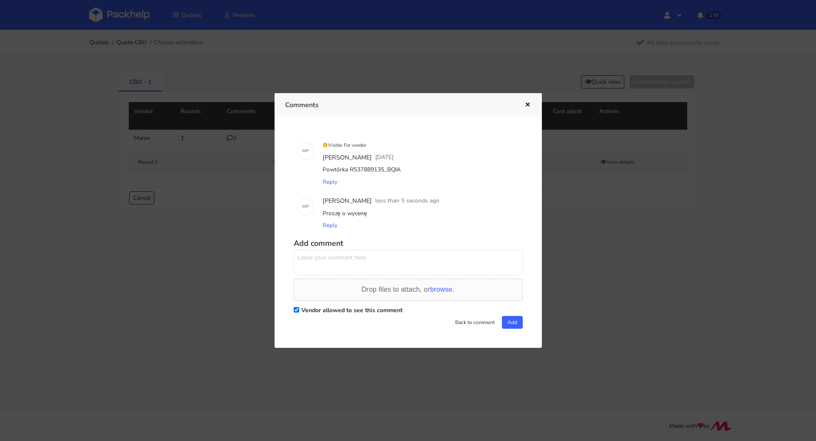
click at [530, 105] on icon "button" at bounding box center [527, 105] width 7 height 6
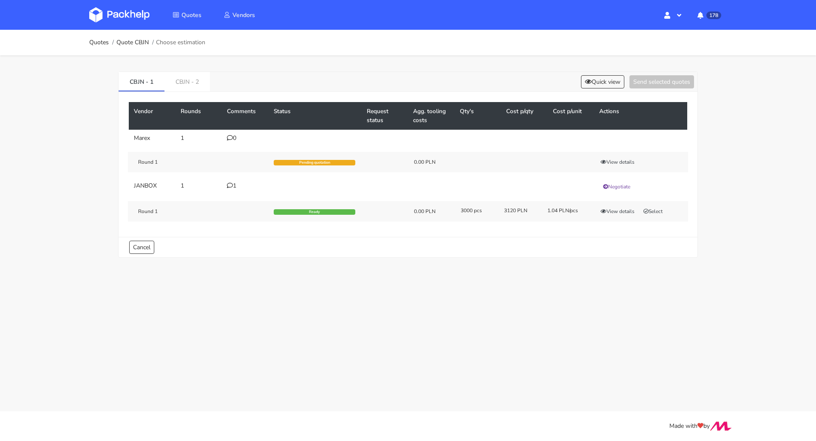
click at [229, 135] on icon at bounding box center [230, 138] width 6 height 6
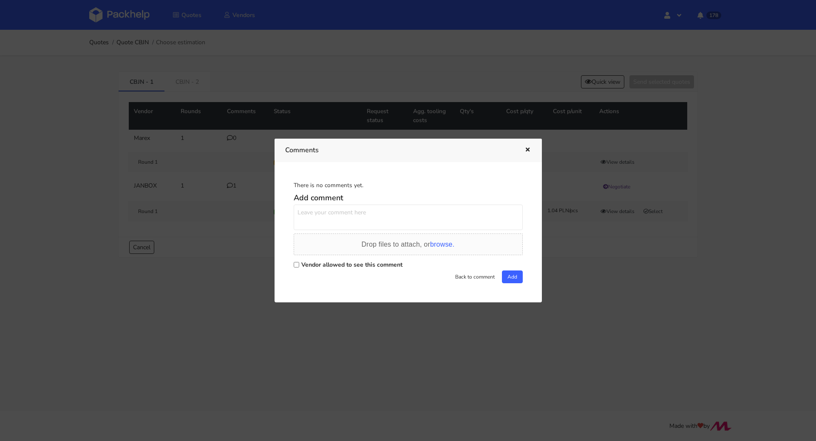
click at [365, 211] on textarea at bounding box center [408, 216] width 229 height 25
paste textarea "Proszę o wycenę"
type textarea "Proszę o wycenę"
click at [348, 260] on label "Vendor allowed to see this comment" at bounding box center [351, 264] width 101 height 8
click at [299, 262] on input "Vendor allowed to see this comment" at bounding box center [297, 265] width 6 height 6
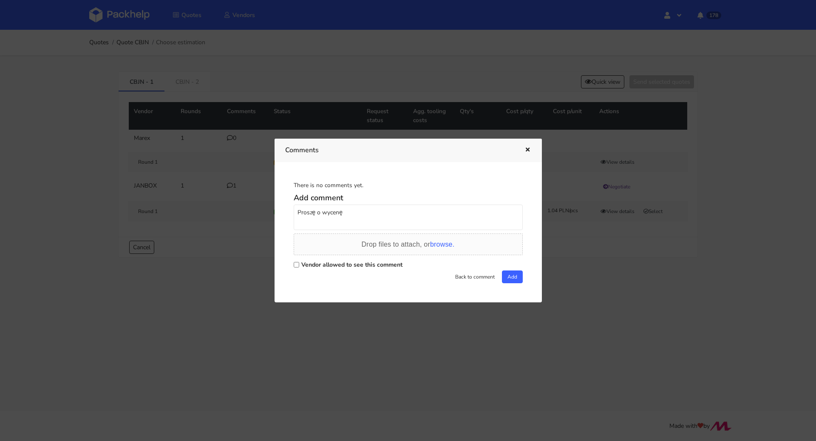
checkbox input "true"
click at [504, 283] on button "Add" at bounding box center [512, 276] width 21 height 13
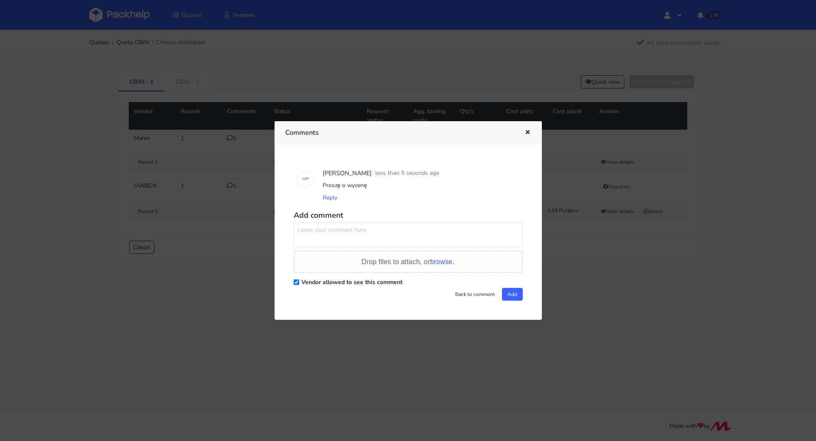
click at [528, 133] on icon "button" at bounding box center [527, 133] width 7 height 6
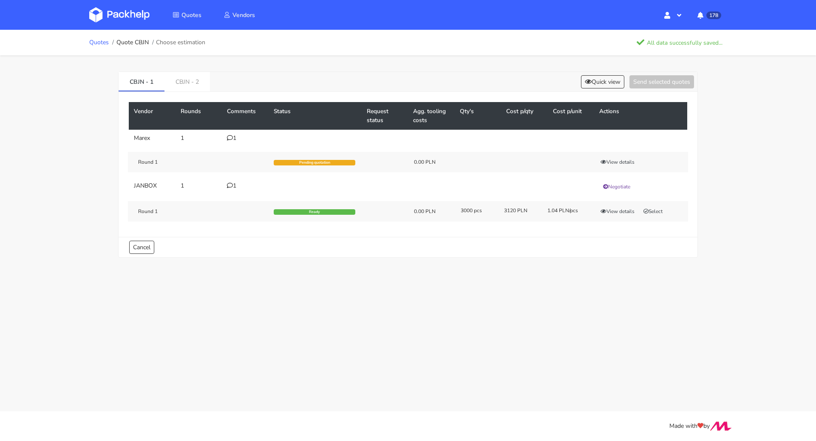
click at [95, 43] on link "Quotes" at bounding box center [99, 42] width 20 height 7
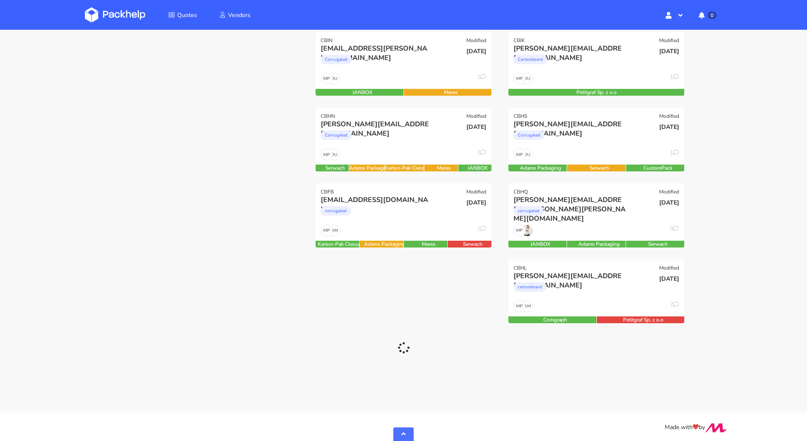
scroll to position [582, 0]
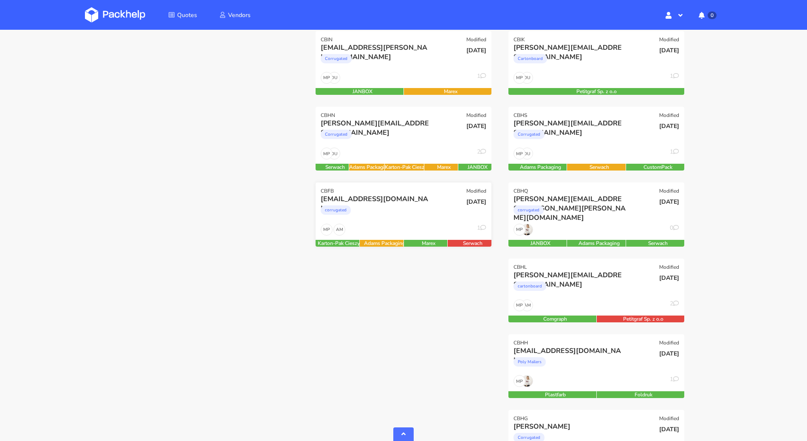
click at [413, 202] on div "[EMAIL_ADDRESS][DOMAIN_NAME]" at bounding box center [377, 198] width 113 height 9
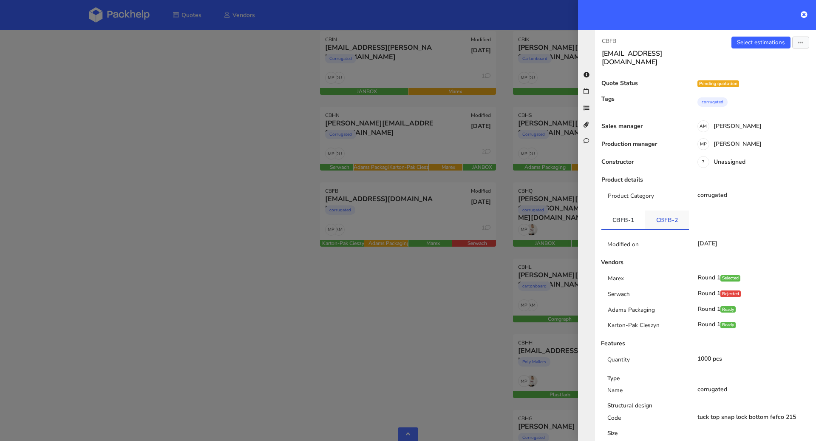
click at [654, 210] on link "CBFB-2" at bounding box center [667, 219] width 44 height 19
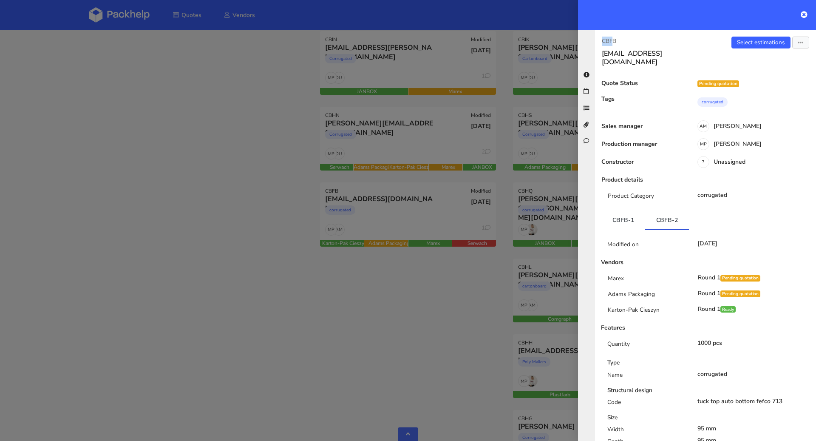
drag, startPoint x: 597, startPoint y: 34, endPoint x: 617, endPoint y: 37, distance: 21.1
click at [614, 37] on div "CBFB [EMAIL_ADDRESS][DOMAIN_NAME] Select estimations Send to estimate View quot…" at bounding box center [705, 235] width 221 height 411
copy p "CBFB"
click at [184, 231] on div at bounding box center [408, 220] width 816 height 441
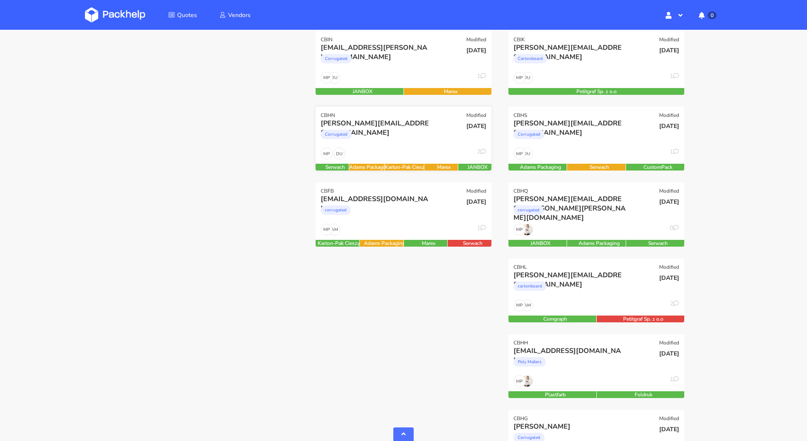
click at [379, 145] on div "[PERSON_NAME][EMAIL_ADDRESS][DOMAIN_NAME] Corrugated" at bounding box center [374, 133] width 119 height 29
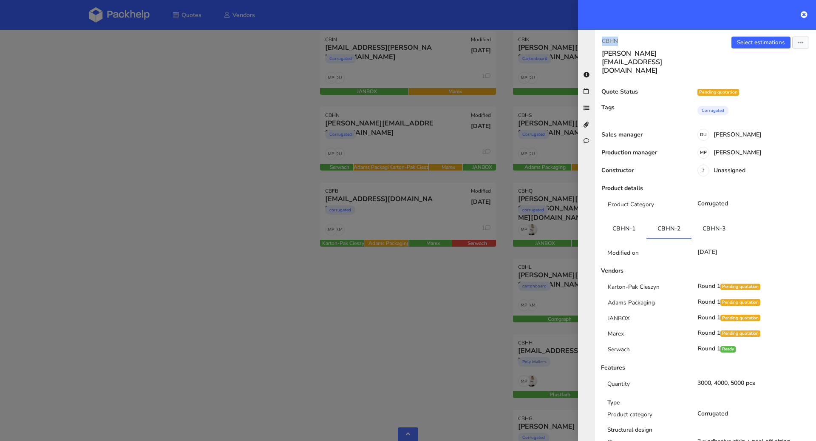
drag, startPoint x: 603, startPoint y: 41, endPoint x: 628, endPoint y: 41, distance: 25.9
click at [628, 41] on p "CBHN" at bounding box center [650, 41] width 97 height 9
copy p "CBHN"
click at [272, 193] on div at bounding box center [408, 220] width 816 height 441
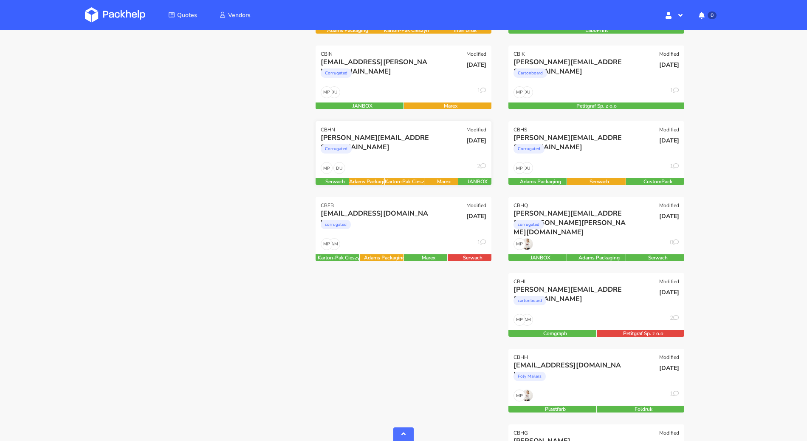
scroll to position [560, 0]
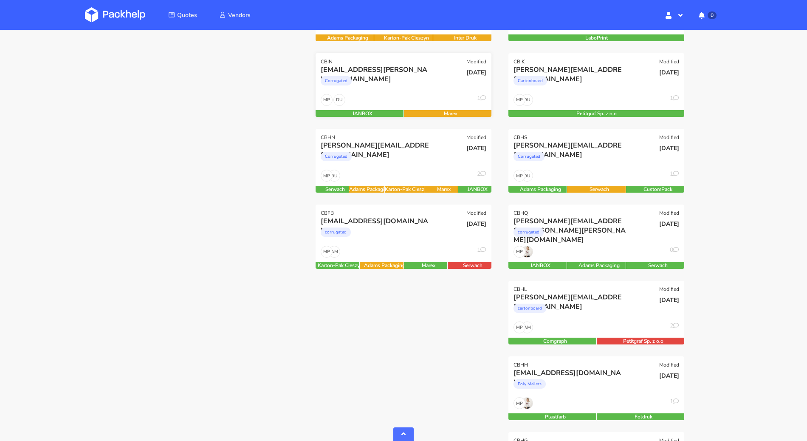
click at [411, 79] on div "Corrugated" at bounding box center [377, 82] width 113 height 17
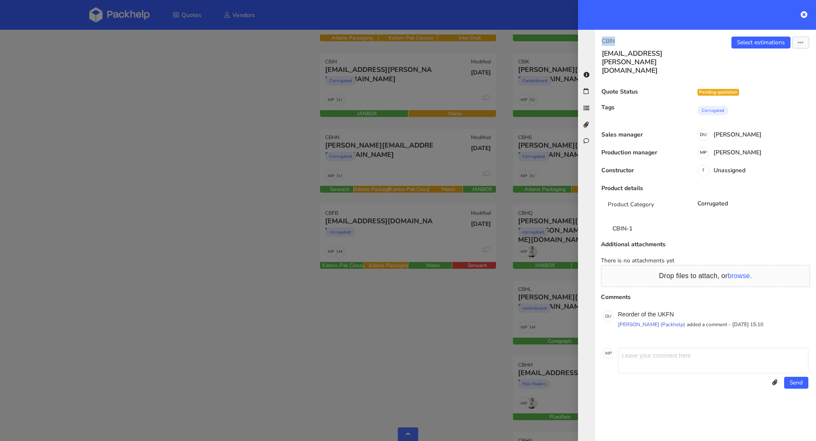
drag, startPoint x: 599, startPoint y: 40, endPoint x: 615, endPoint y: 41, distance: 16.2
click at [615, 41] on div "CBIN [EMAIL_ADDRESS][PERSON_NAME][DOMAIN_NAME]" at bounding box center [650, 56] width 110 height 38
copy p "CBIN"
click at [343, 159] on div at bounding box center [408, 220] width 816 height 441
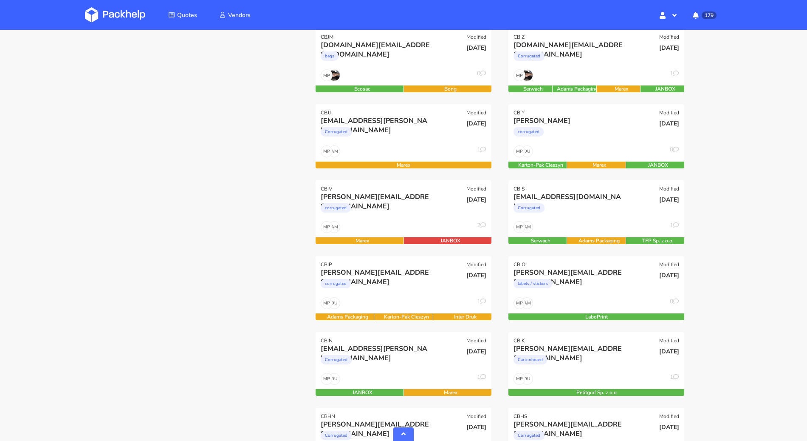
scroll to position [280, 0]
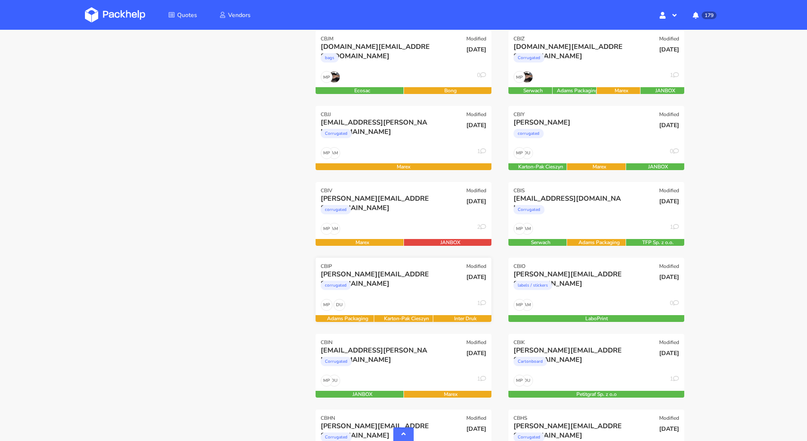
click at [428, 279] on div "corrugated" at bounding box center [377, 287] width 113 height 17
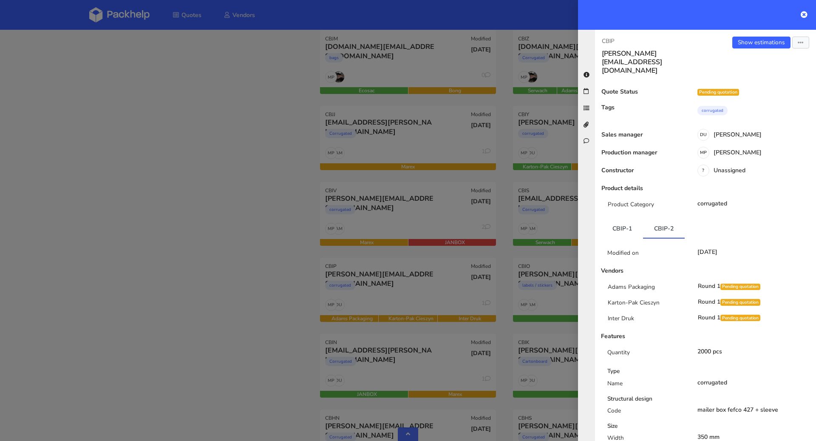
click at [246, 274] on div at bounding box center [408, 220] width 816 height 441
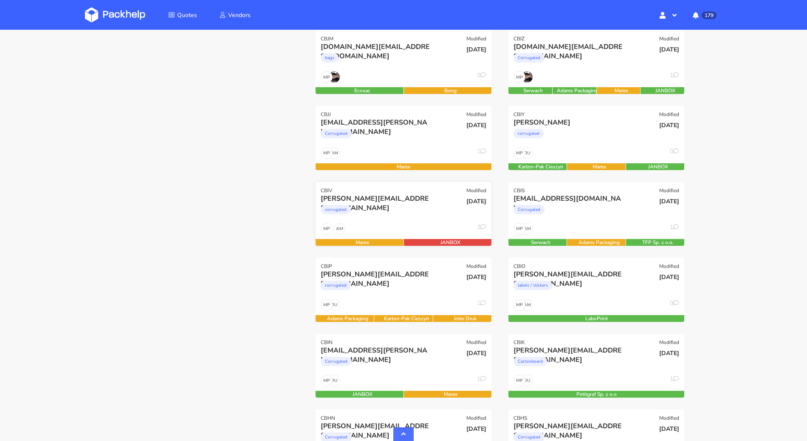
click at [384, 211] on div "corrugated" at bounding box center [377, 211] width 113 height 17
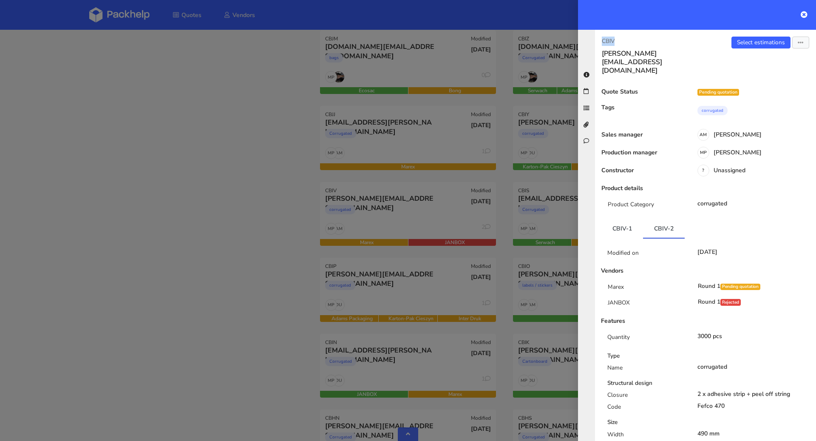
drag, startPoint x: 615, startPoint y: 40, endPoint x: 603, endPoint y: 40, distance: 11.5
click at [603, 40] on p "CBIV" at bounding box center [650, 41] width 97 height 9
copy p "CBIV"
click at [259, 221] on div at bounding box center [408, 220] width 816 height 441
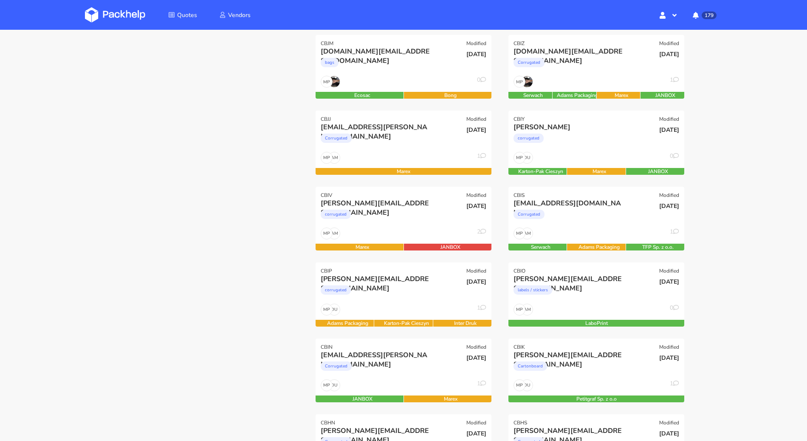
scroll to position [167, 0]
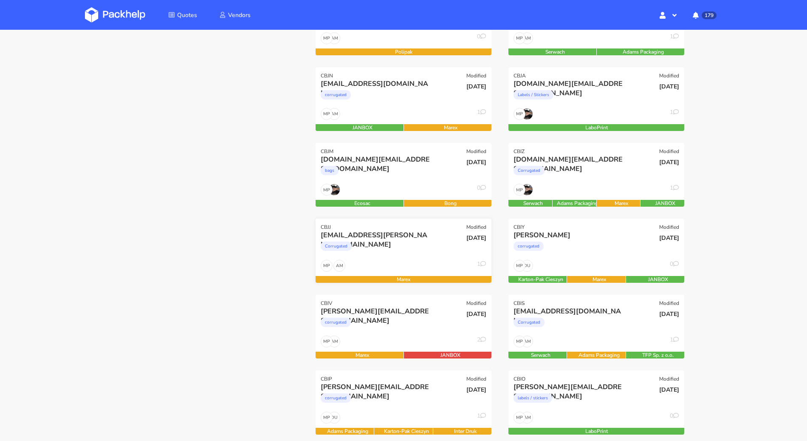
click at [410, 255] on div "Corrugated" at bounding box center [377, 248] width 113 height 17
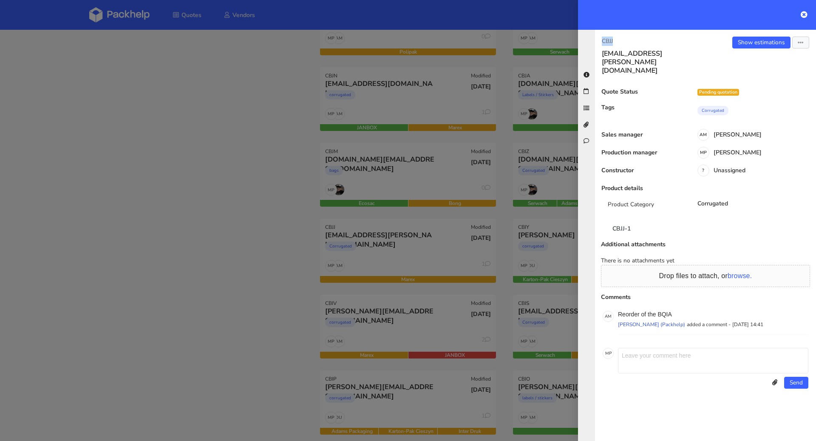
drag, startPoint x: 615, startPoint y: 42, endPoint x: 602, endPoint y: 41, distance: 12.8
click at [602, 41] on p "CBJJ" at bounding box center [650, 41] width 97 height 9
copy p "CBJJ"
click at [245, 235] on div at bounding box center [408, 220] width 816 height 441
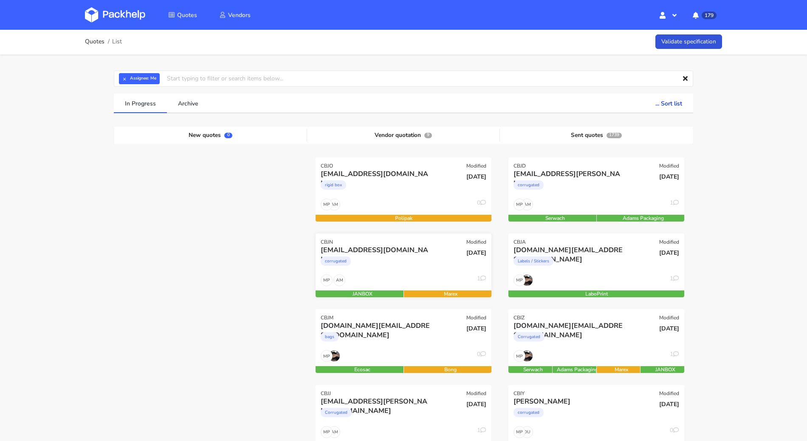
scroll to position [0, 0]
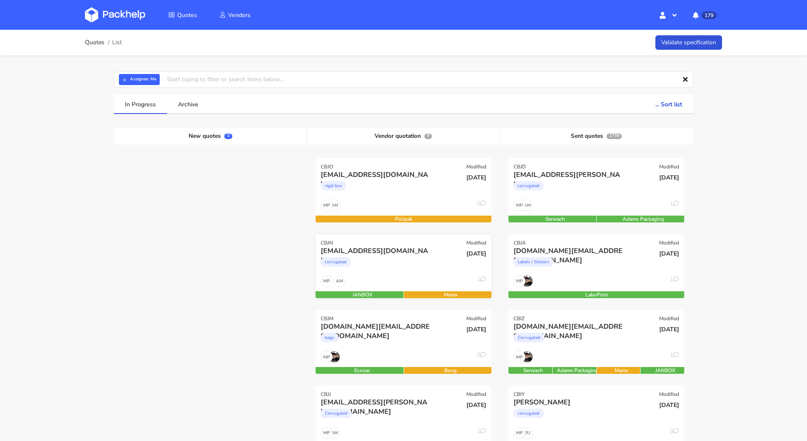
click at [399, 247] on div "[EMAIL_ADDRESS][DOMAIN_NAME]" at bounding box center [377, 250] width 113 height 9
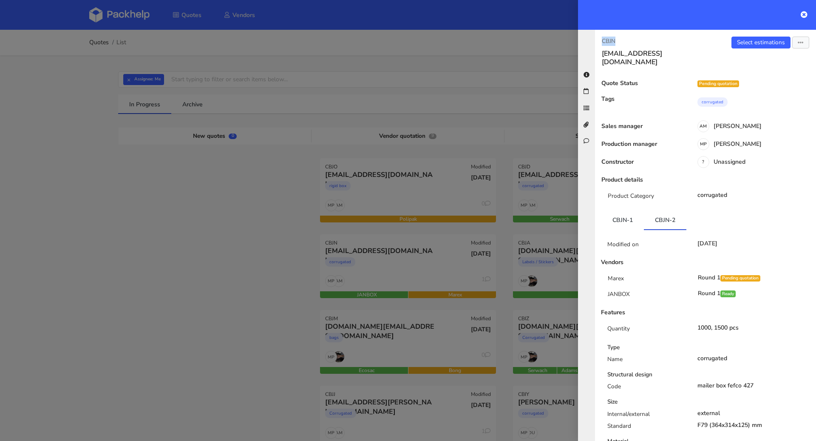
drag, startPoint x: 621, startPoint y: 40, endPoint x: 602, endPoint y: 40, distance: 18.7
click at [602, 40] on p "CBJN" at bounding box center [650, 41] width 97 height 9
copy p "CBJN"
click at [254, 97] on div at bounding box center [408, 220] width 816 height 441
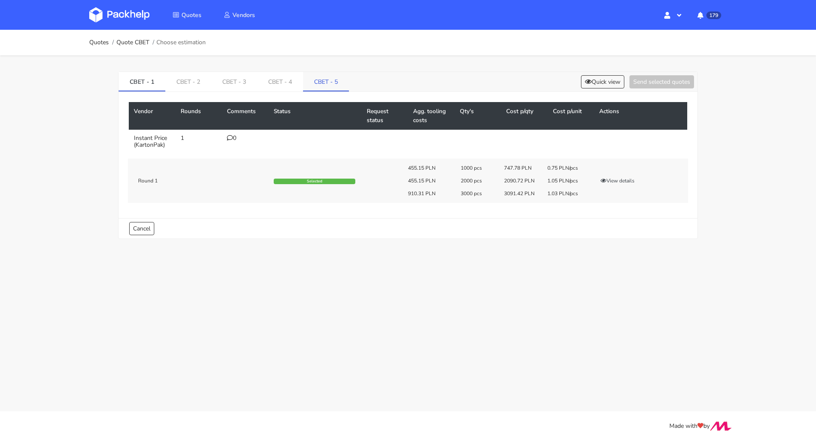
click at [312, 87] on link "CBET - 5" at bounding box center [326, 81] width 46 height 19
